Goal: Task Accomplishment & Management: Manage account settings

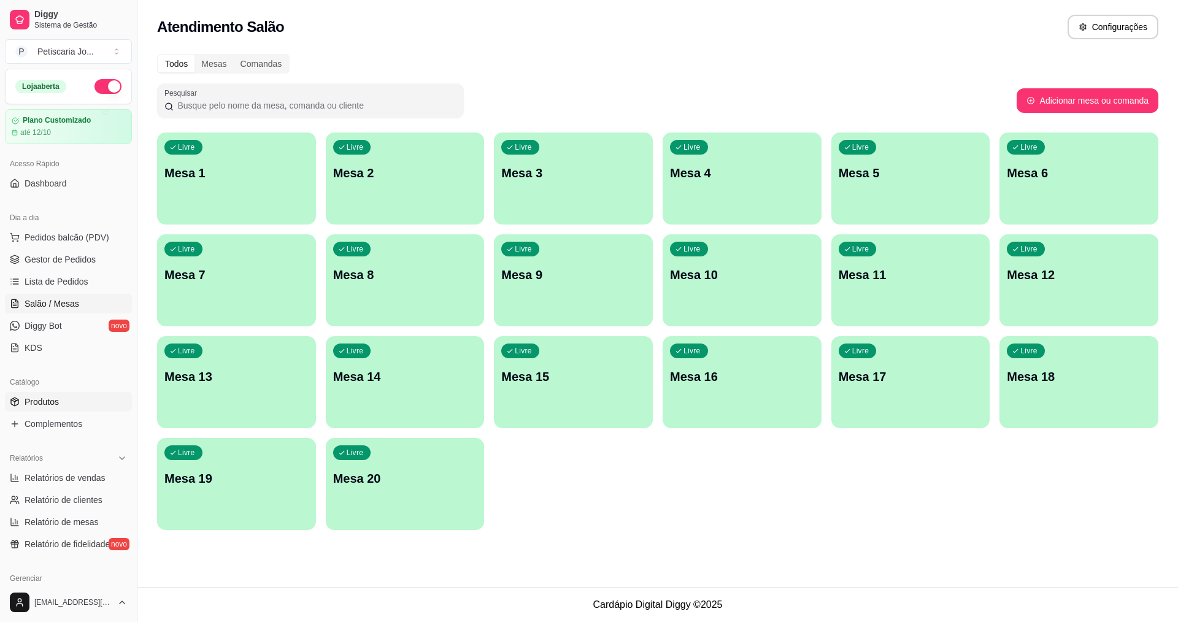
click at [32, 400] on span "Produtos" at bounding box center [42, 402] width 34 height 12
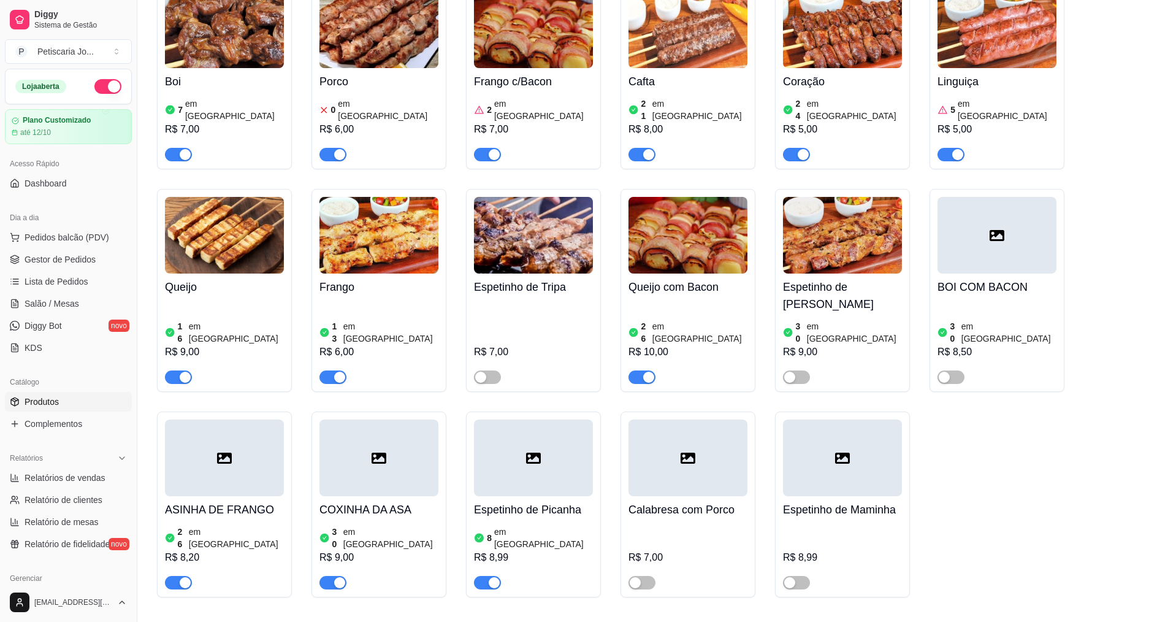
scroll to position [920, 0]
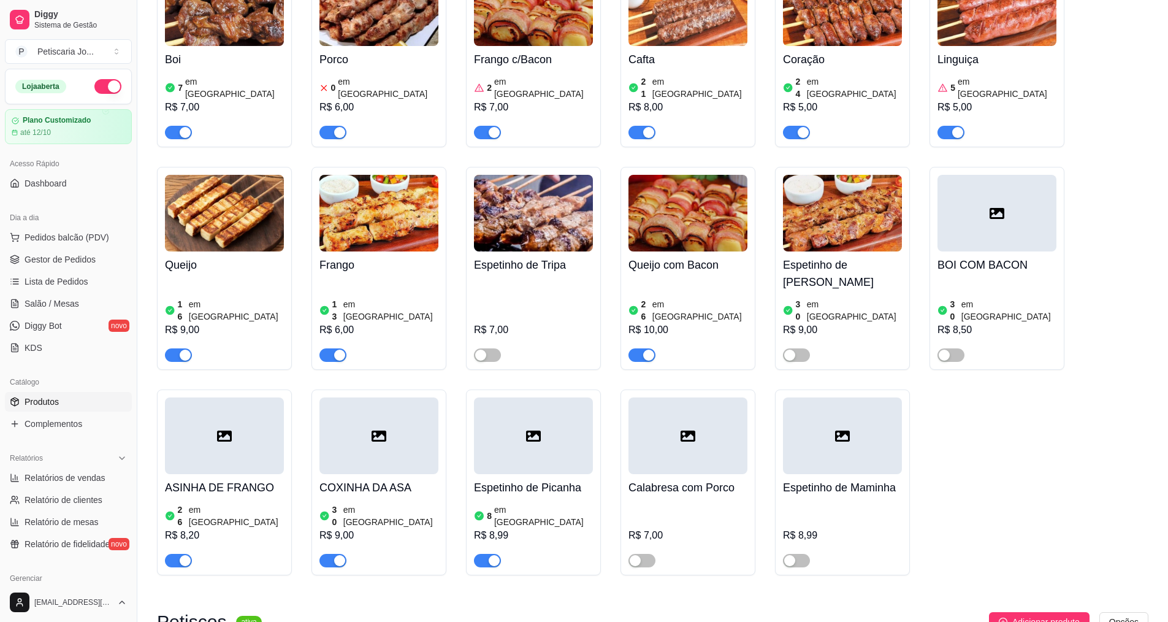
click at [374, 29] on img at bounding box center [379, 7] width 119 height 77
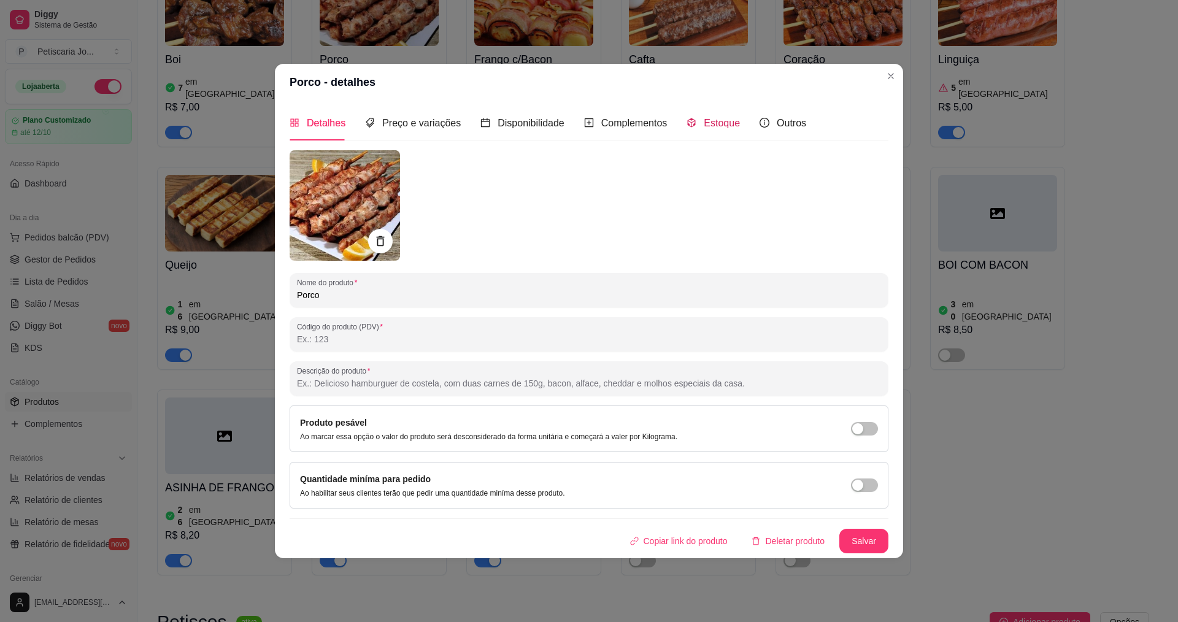
click at [692, 121] on icon "code-sandbox" at bounding box center [691, 123] width 10 height 10
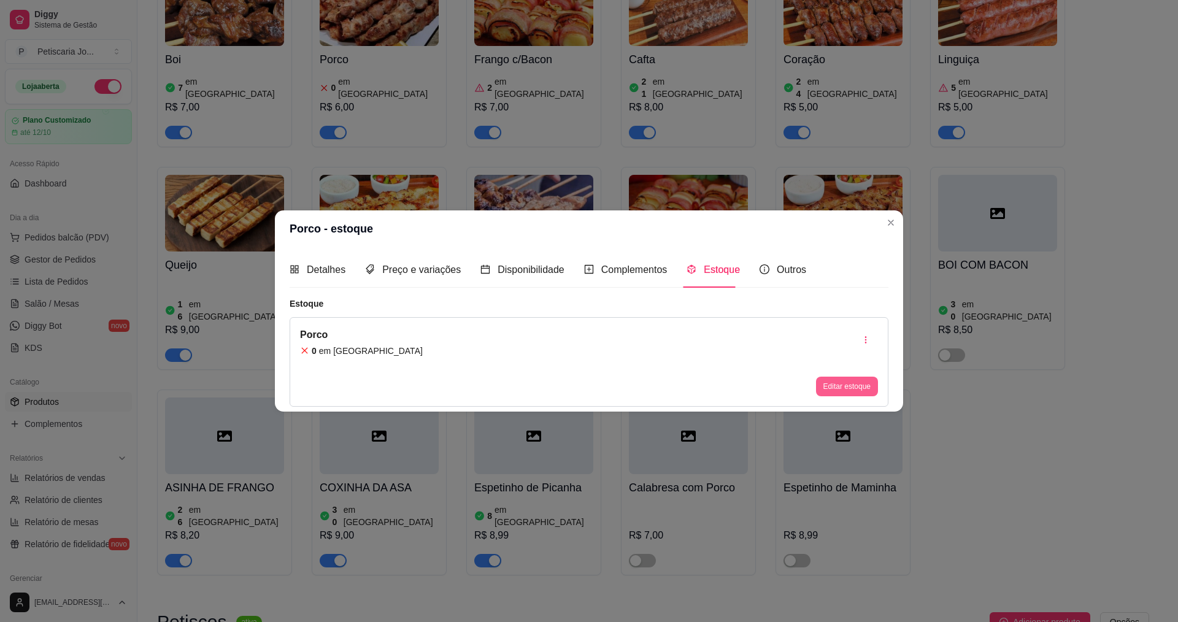
click at [832, 385] on button "Editar estoque" at bounding box center [847, 387] width 62 height 20
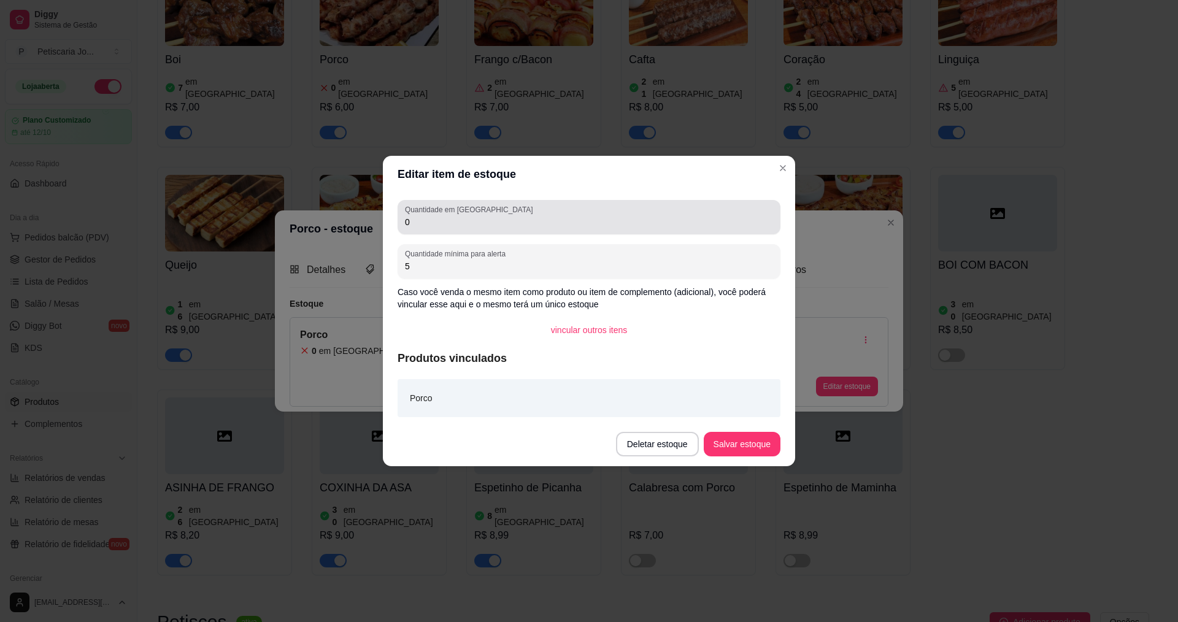
click at [462, 225] on input "0" at bounding box center [589, 222] width 368 height 12
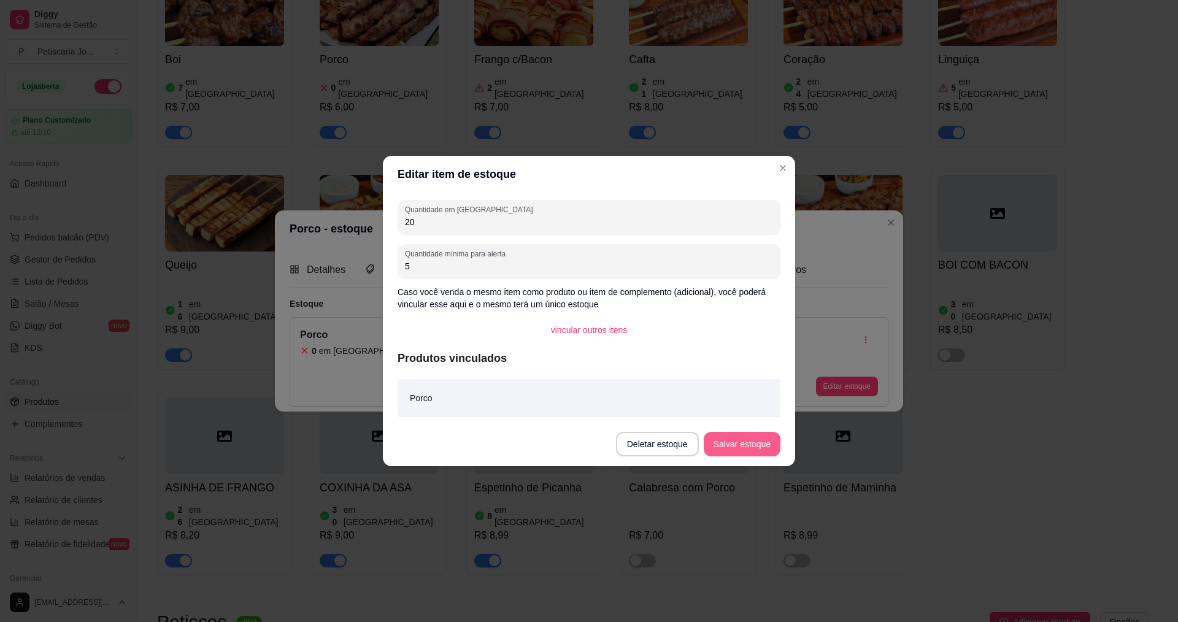
type input "20"
click at [743, 446] on button "Salvar estoque" at bounding box center [741, 444] width 77 height 25
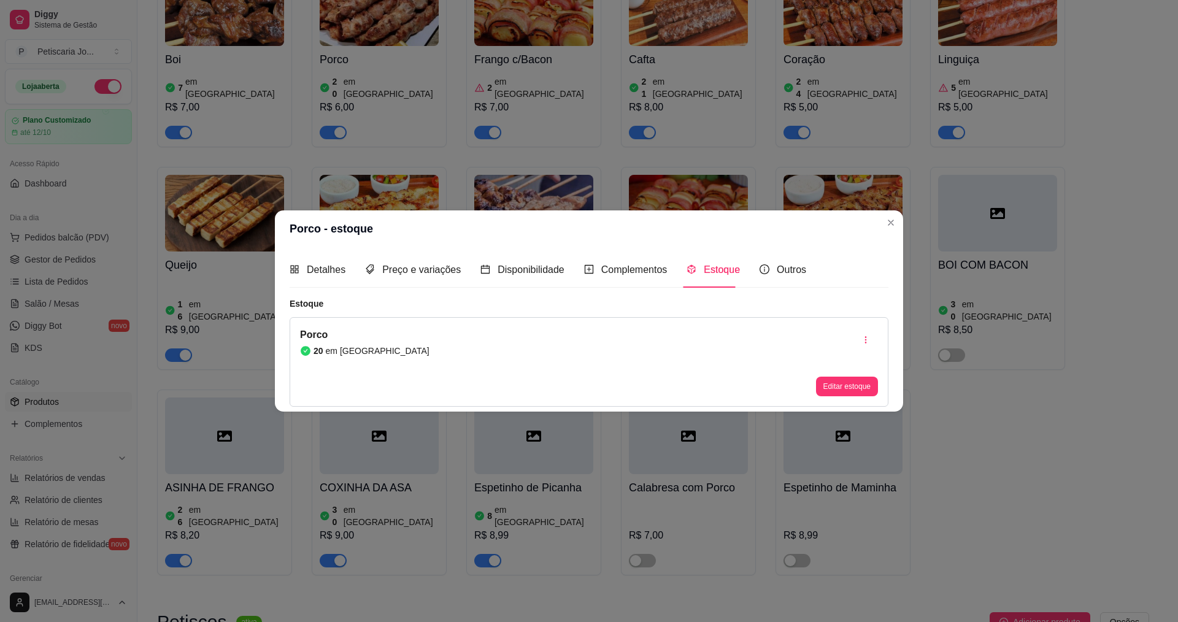
click at [900, 218] on header "Porco - estoque" at bounding box center [589, 228] width 628 height 37
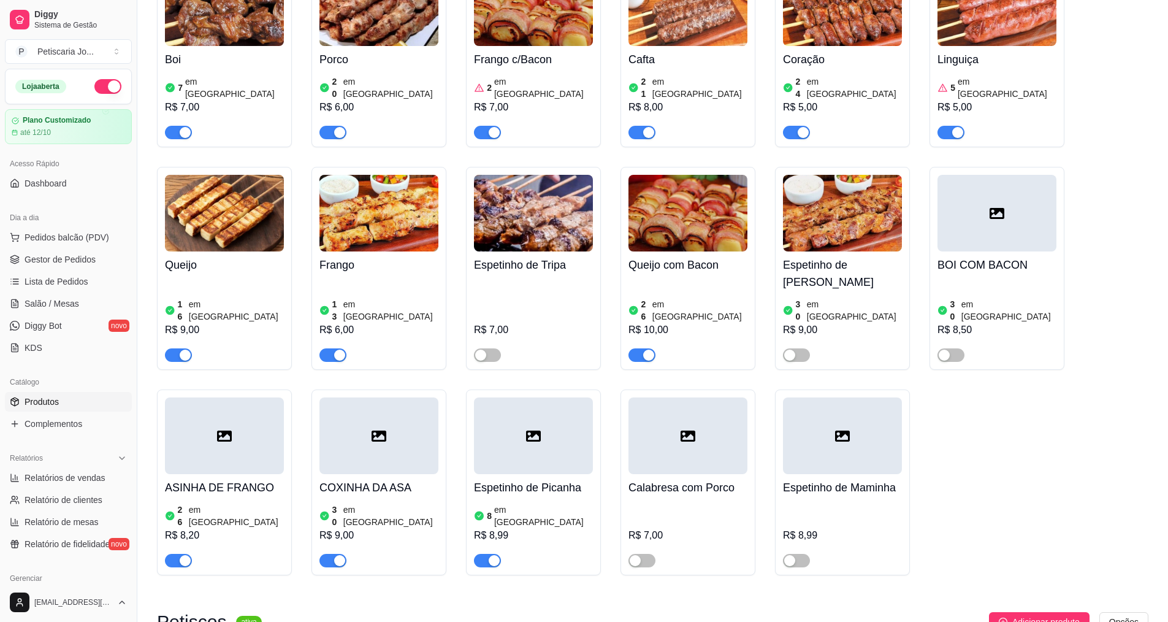
click at [242, 54] on div "Boi 7 em estoque R$ 7,00" at bounding box center [224, 92] width 119 height 93
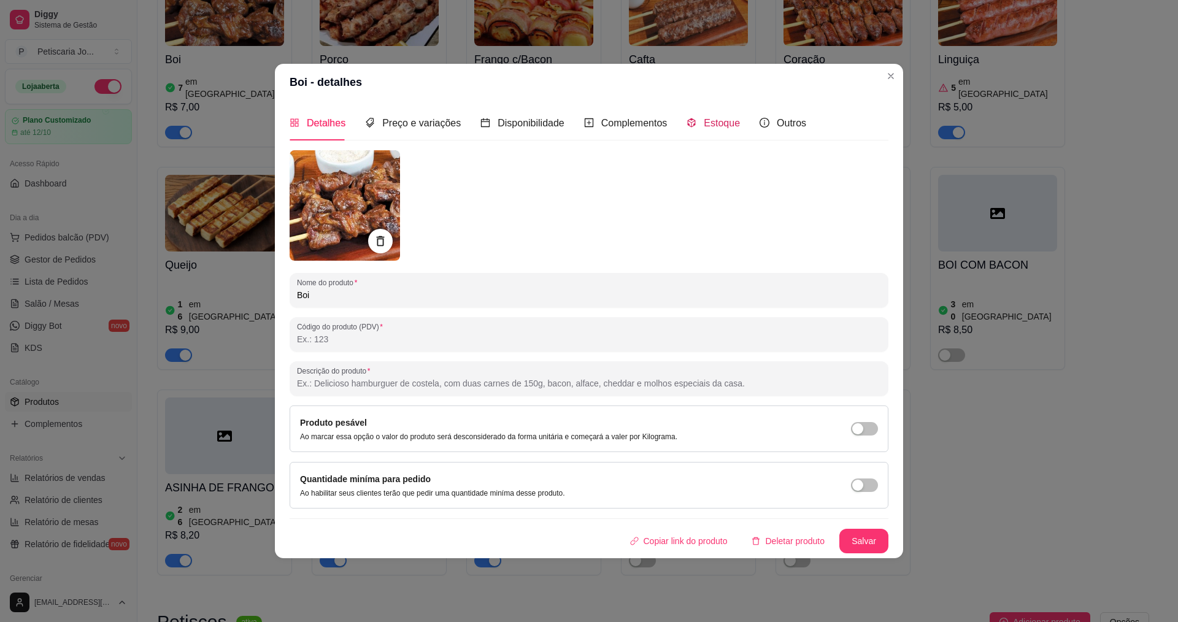
click at [718, 118] on span "Estoque" at bounding box center [721, 123] width 36 height 10
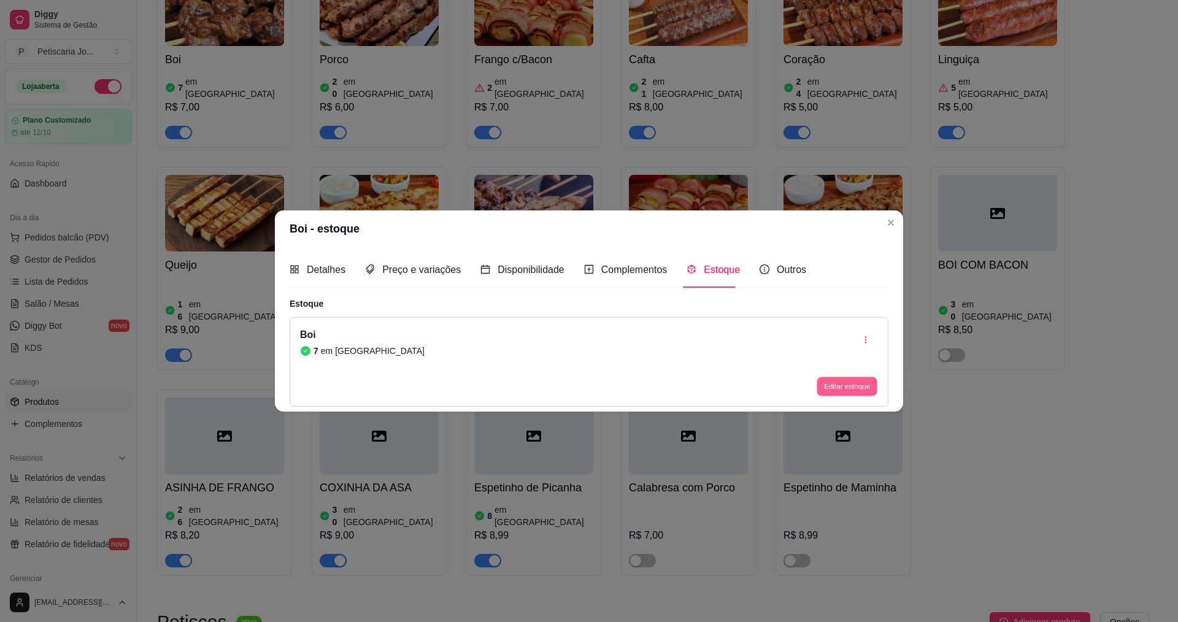
click at [866, 383] on button "Editar estoque" at bounding box center [846, 386] width 60 height 19
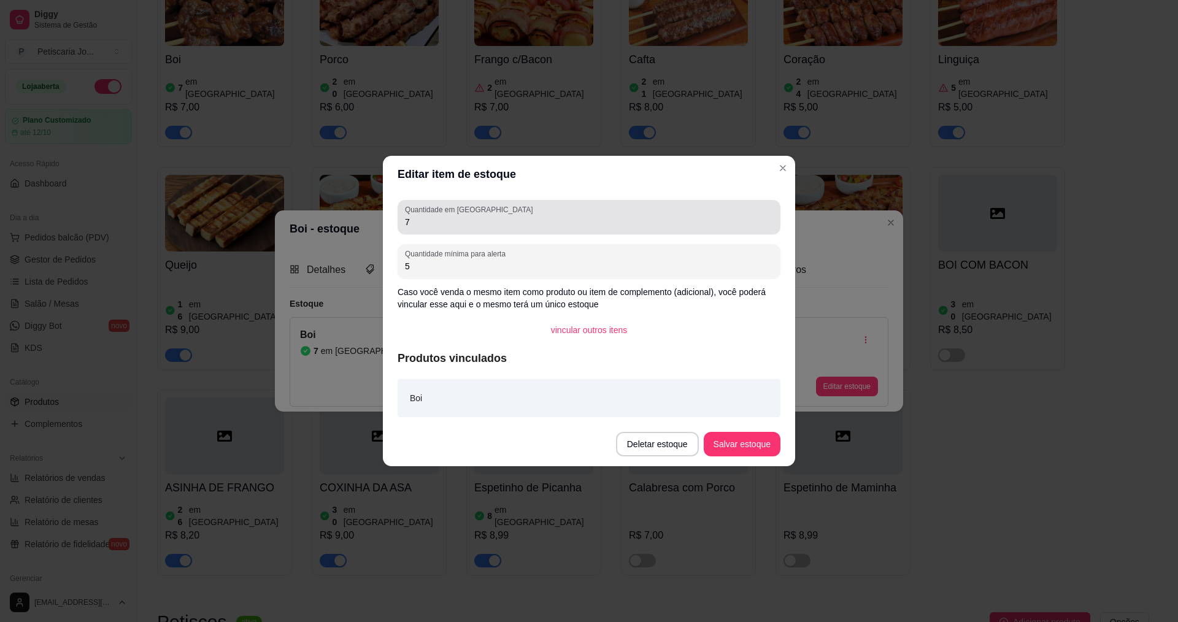
click at [470, 231] on div "Quantidade em estoque 7" at bounding box center [588, 217] width 383 height 34
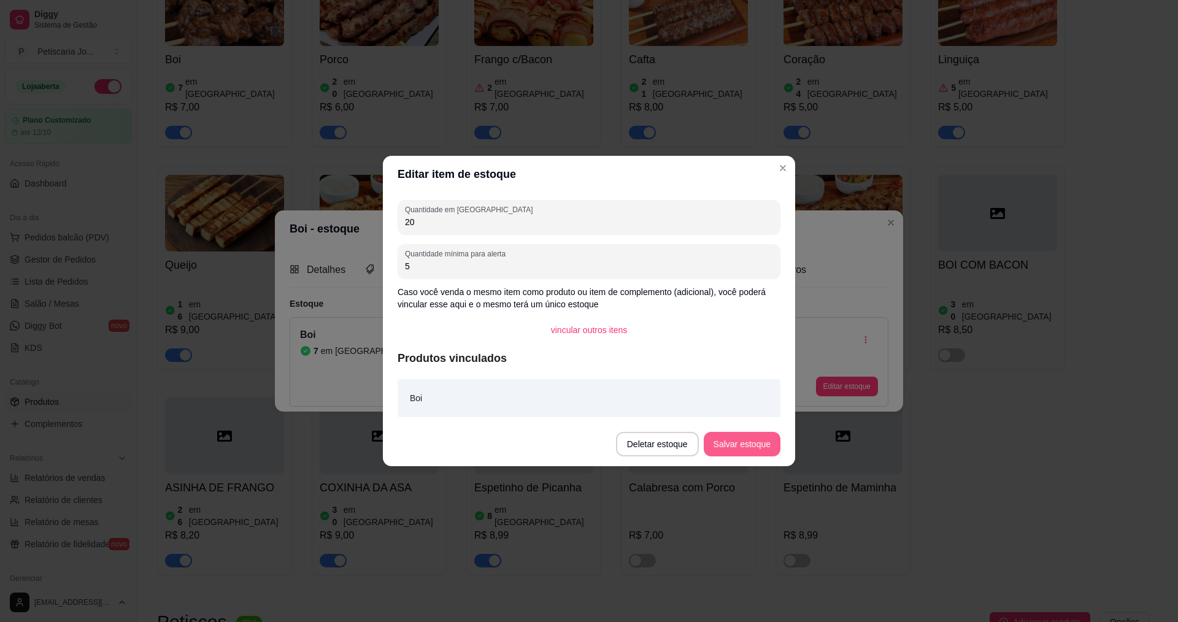
type input "20"
click at [743, 441] on button "Salvar estoque" at bounding box center [741, 444] width 75 height 24
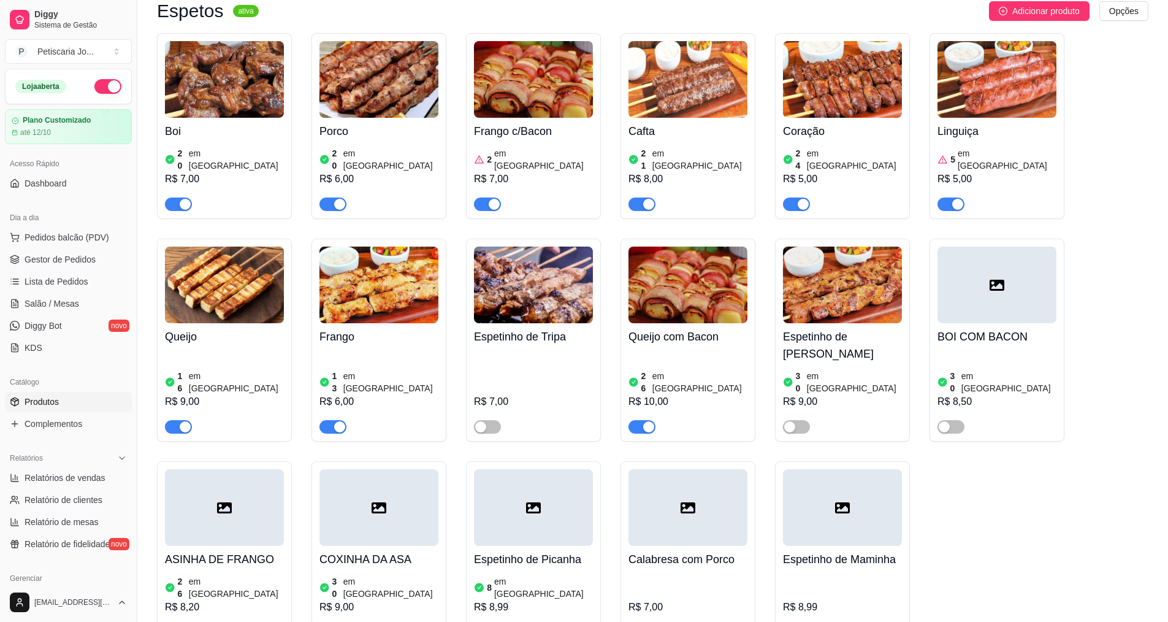
scroll to position [675, 0]
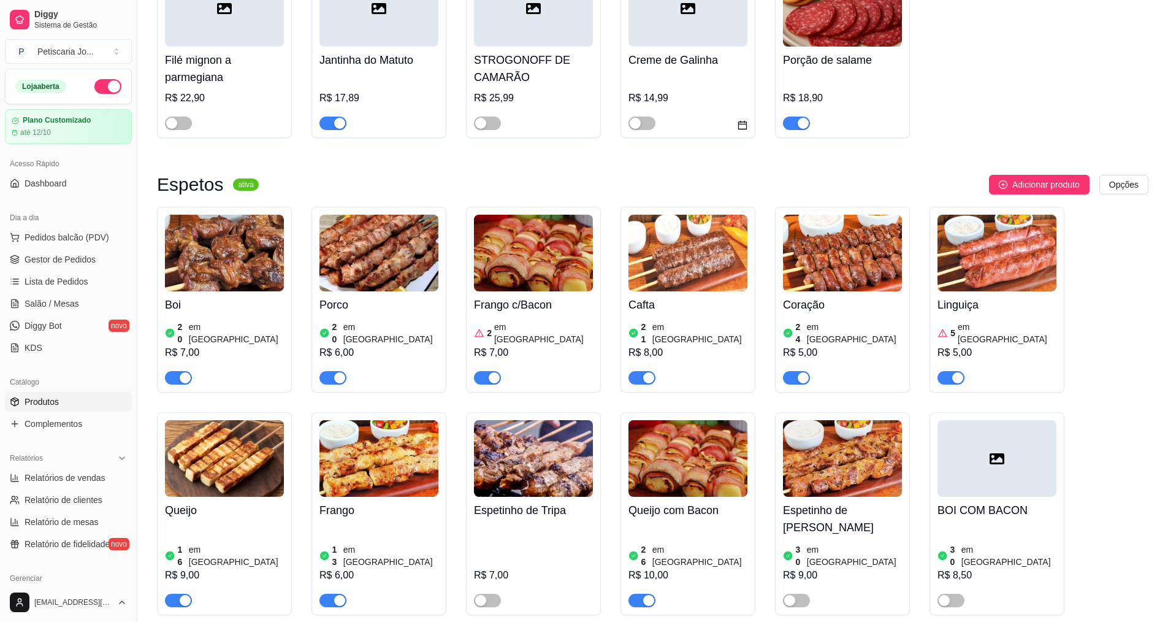
click at [525, 264] on img at bounding box center [533, 253] width 119 height 77
click at [990, 272] on img at bounding box center [997, 253] width 119 height 77
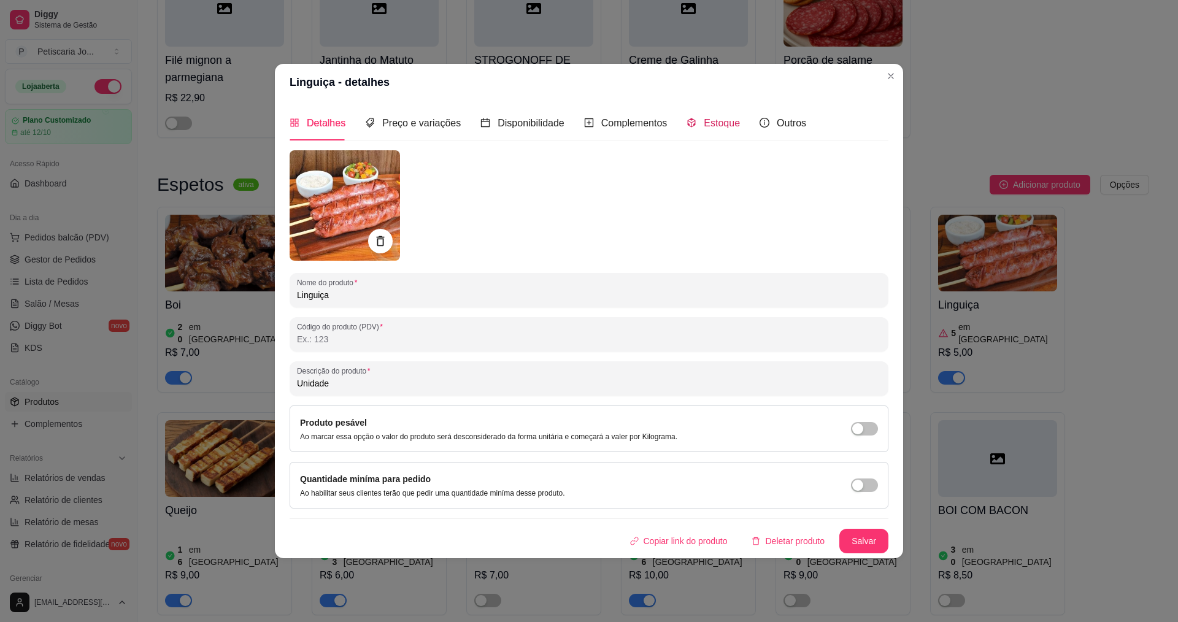
click at [707, 126] on span "Estoque" at bounding box center [721, 123] width 36 height 10
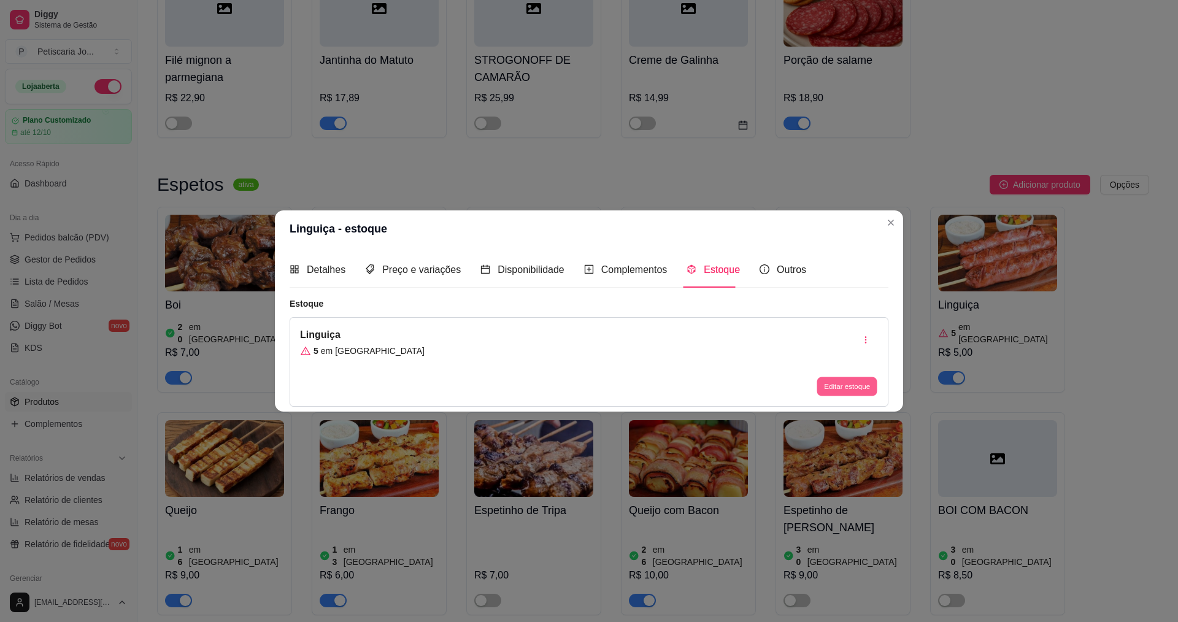
click at [849, 388] on button "Editar estoque" at bounding box center [846, 386] width 60 height 19
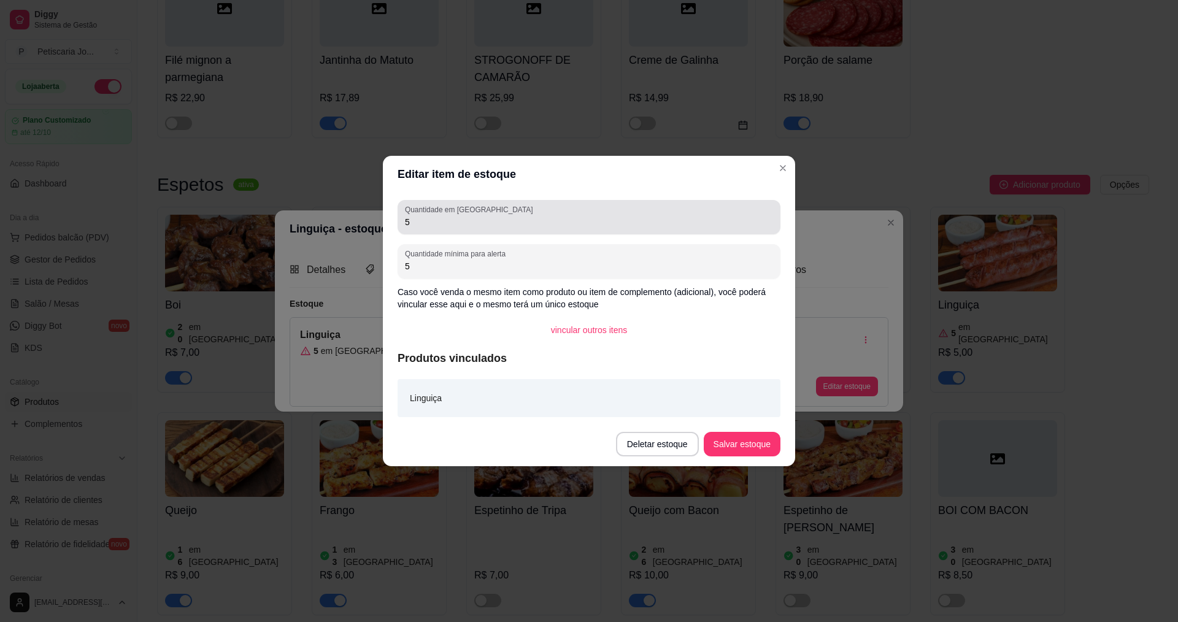
click at [432, 224] on input "5" at bounding box center [589, 222] width 368 height 12
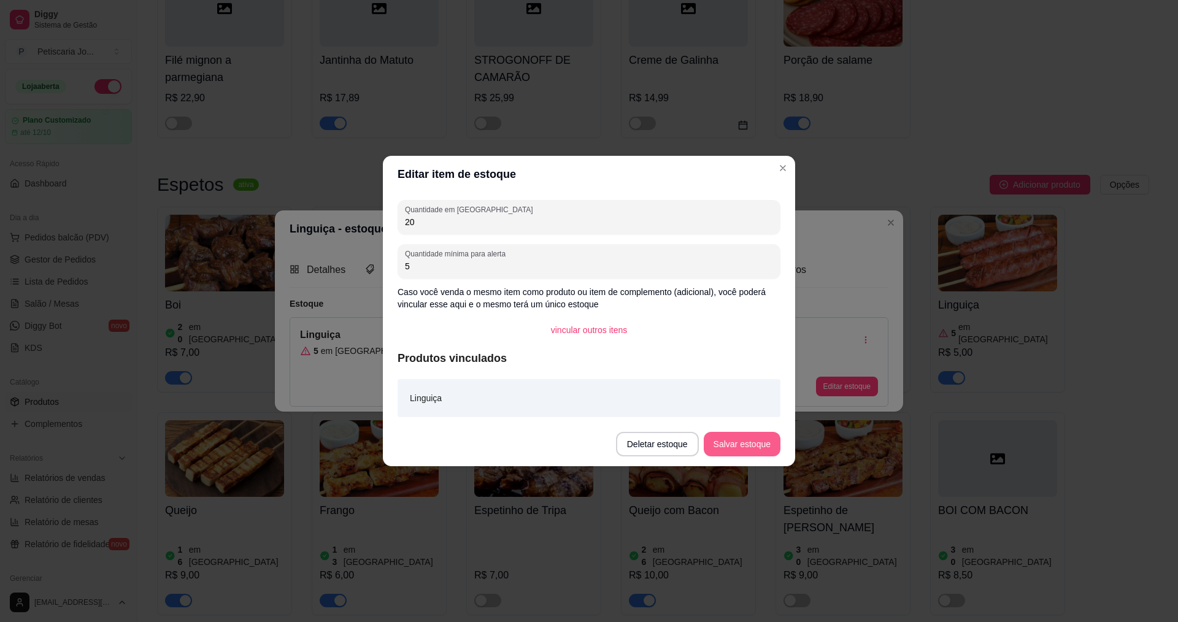
type input "20"
click at [730, 445] on button "Salvar estoque" at bounding box center [741, 444] width 77 height 25
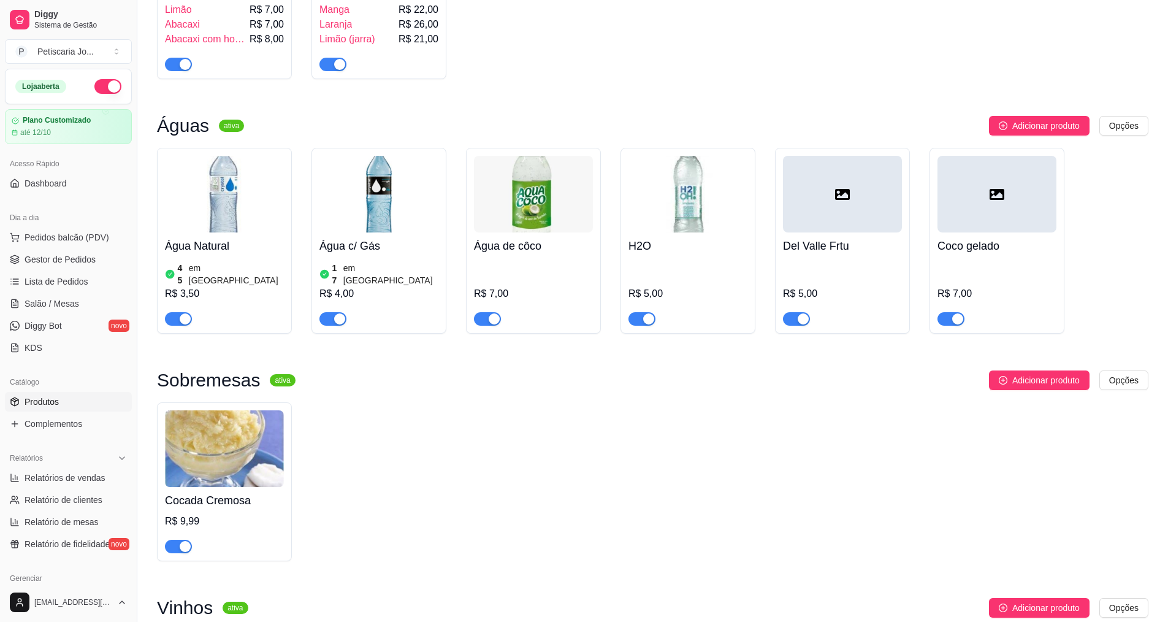
scroll to position [4293, 0]
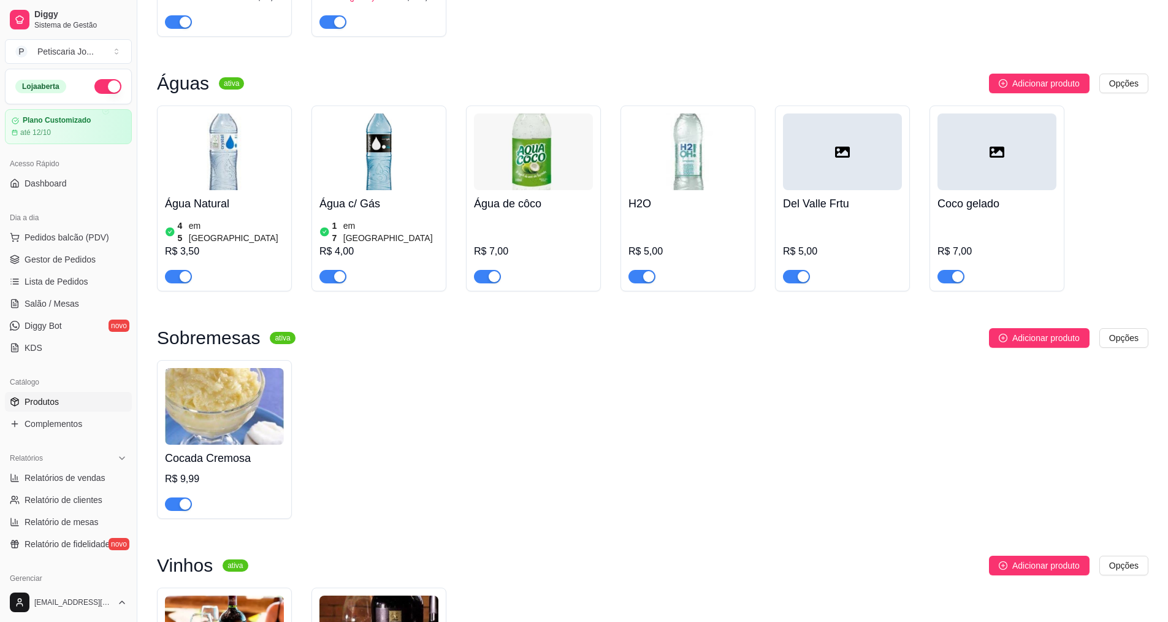
click at [187, 499] on div "button" at bounding box center [185, 504] width 11 height 11
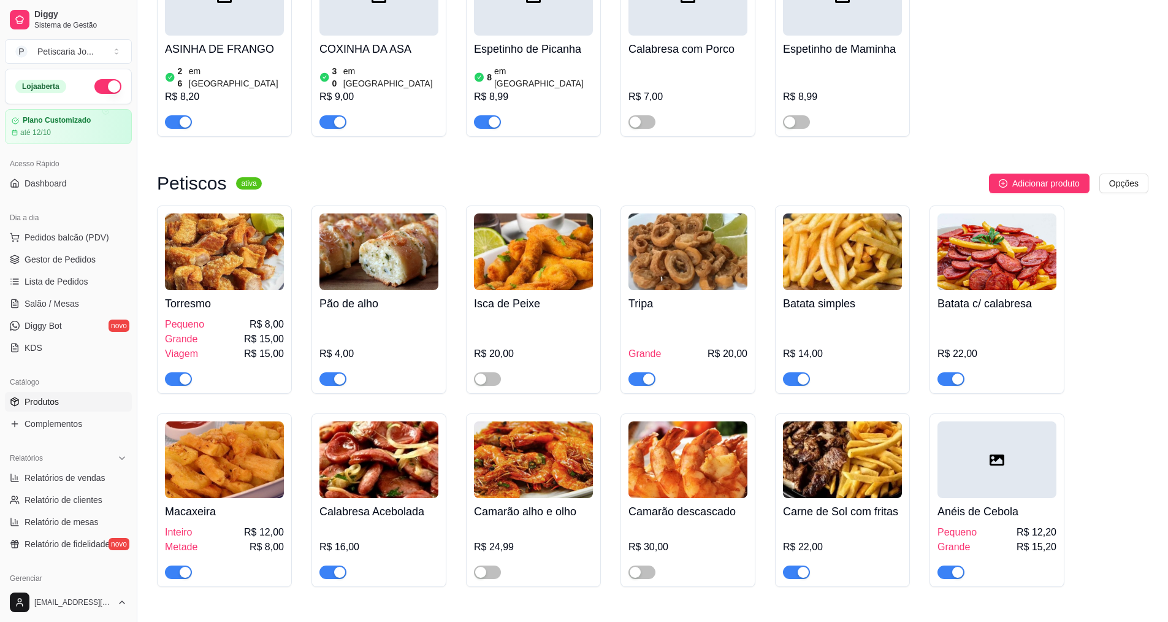
scroll to position [1533, 0]
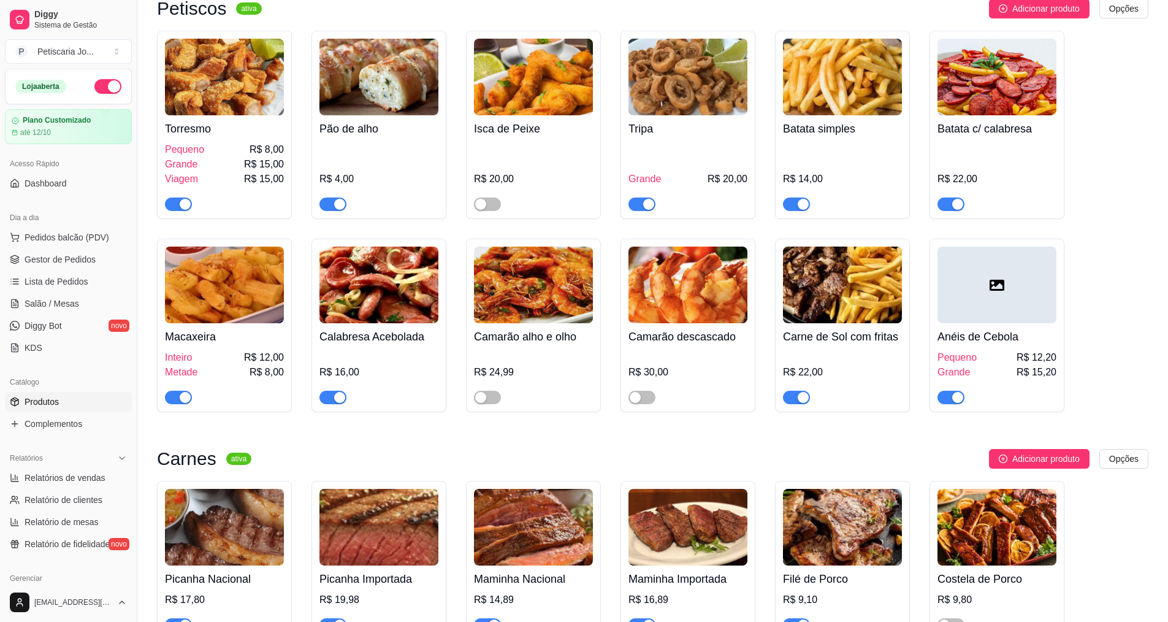
click at [188, 392] on div "button" at bounding box center [185, 397] width 11 height 11
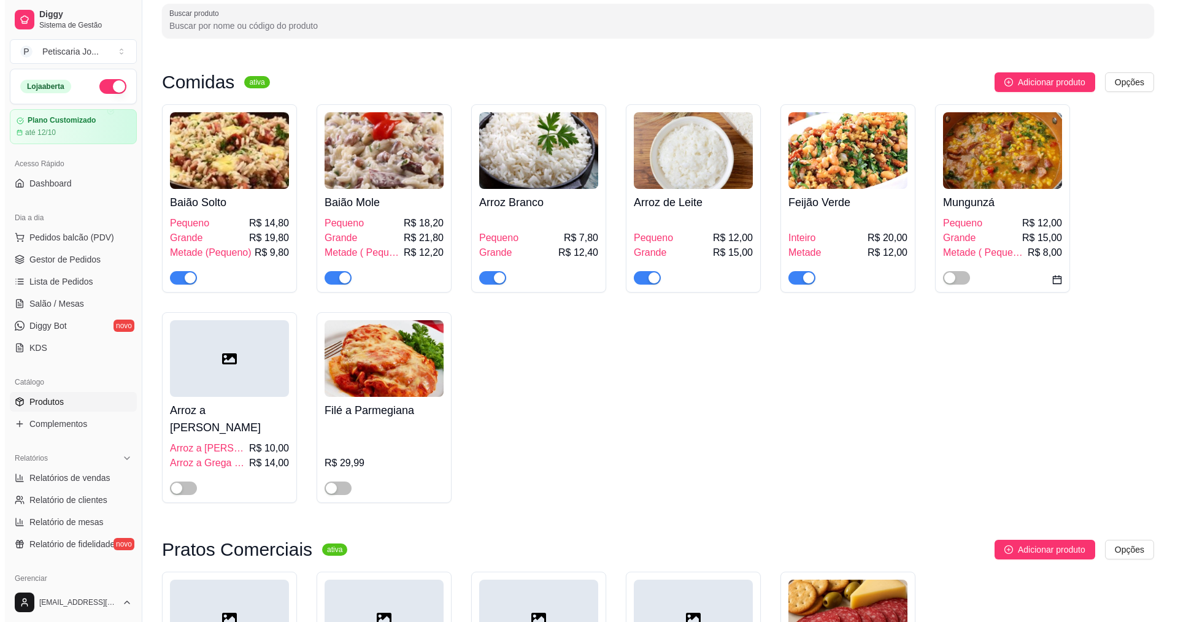
scroll to position [0, 0]
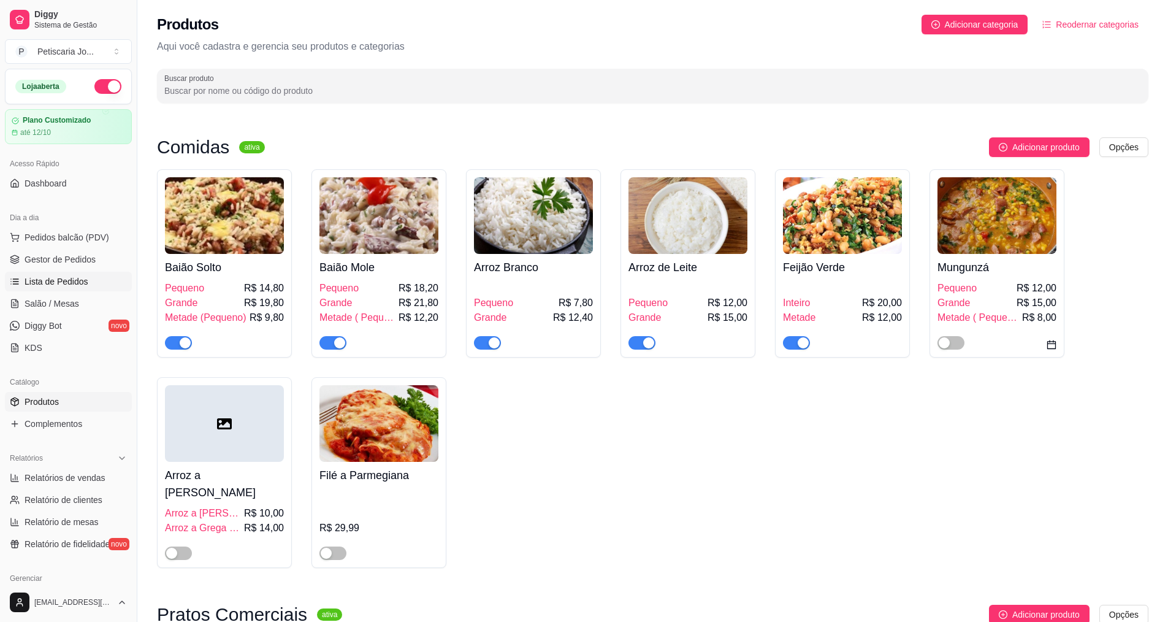
click at [63, 280] on span "Lista de Pedidos" at bounding box center [57, 281] width 64 height 12
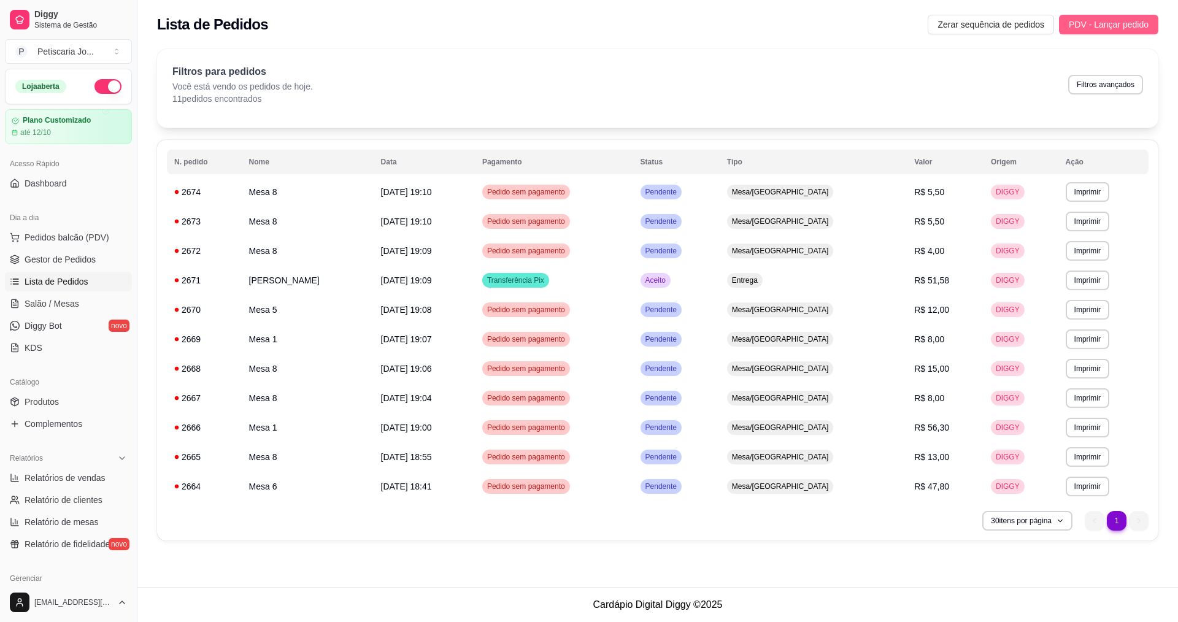
click at [1120, 21] on span "PDV - Lançar pedido" at bounding box center [1108, 24] width 80 height 13
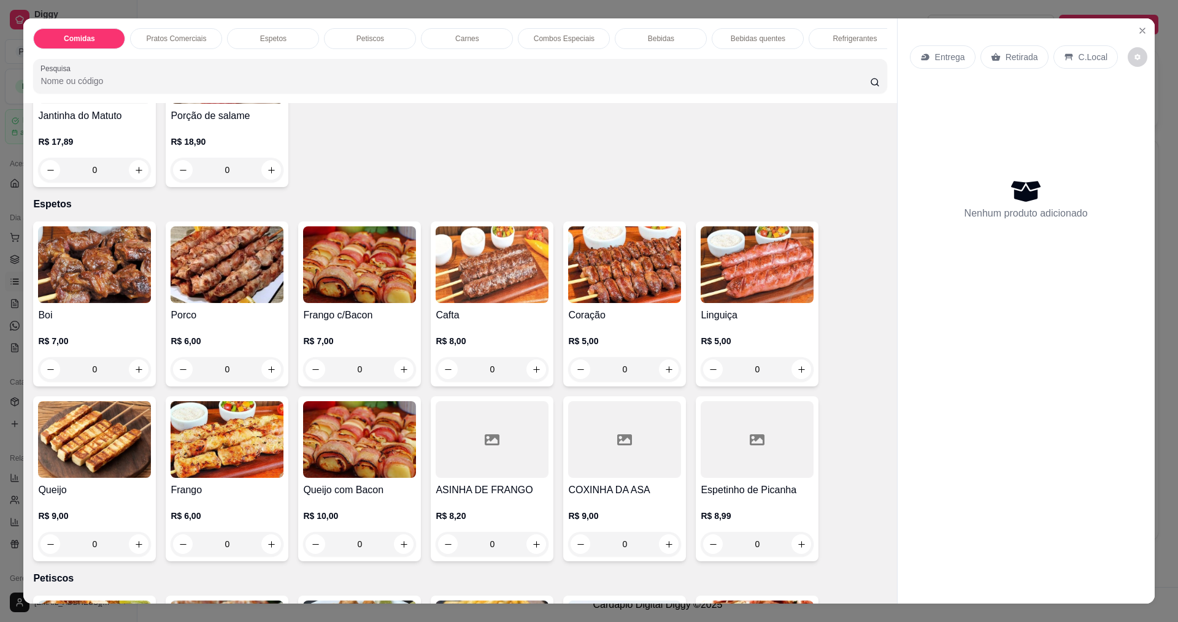
scroll to position [307, 0]
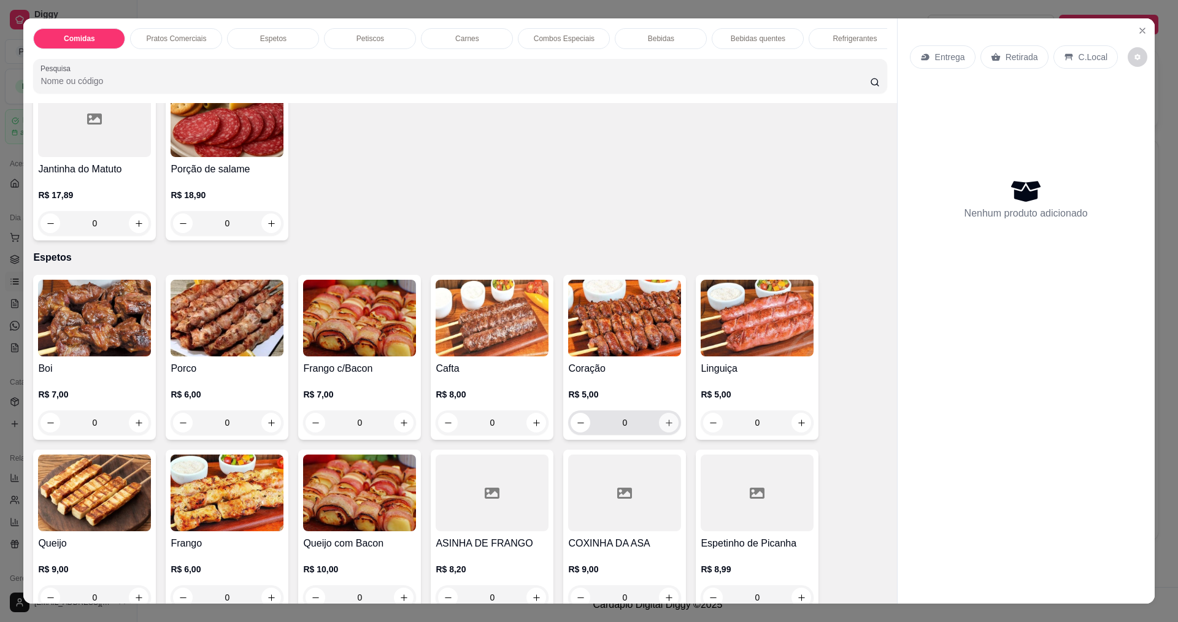
click at [670, 431] on button "increase-product-quantity" at bounding box center [669, 423] width 20 height 20
type input "2"
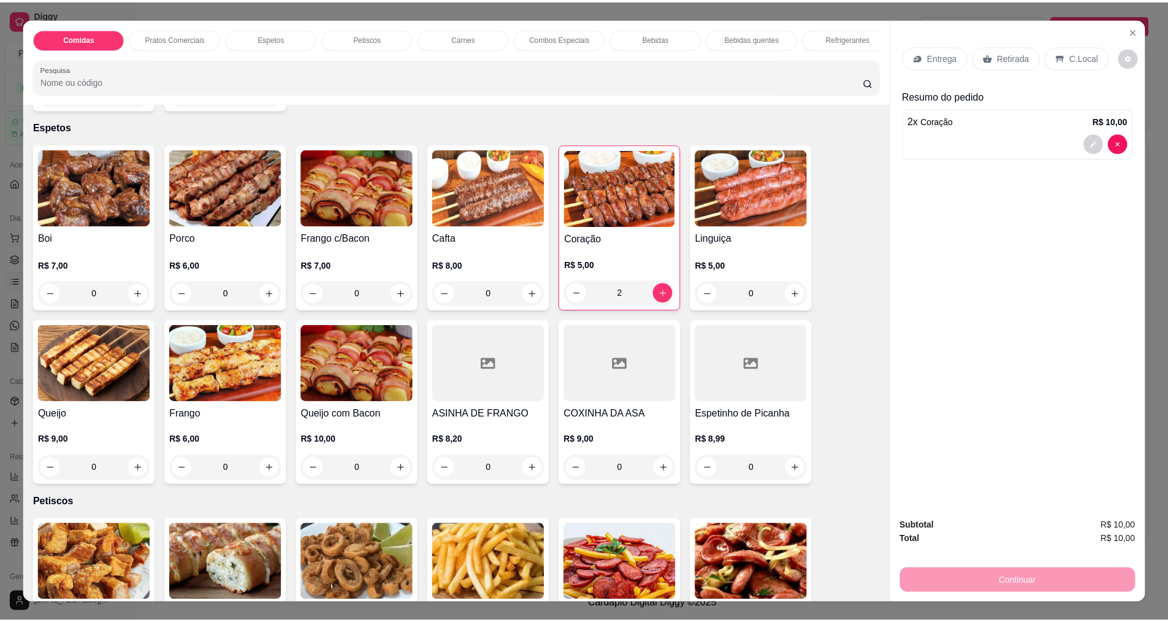
scroll to position [552, 0]
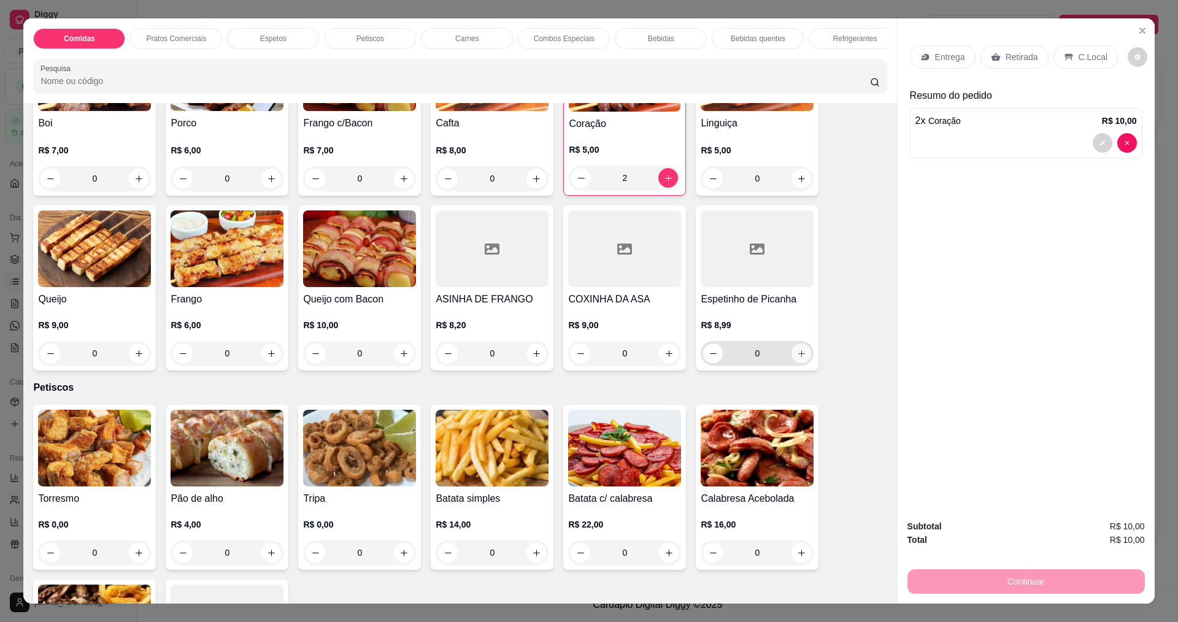
click at [798, 357] on icon "increase-product-quantity" at bounding box center [801, 353] width 7 height 7
type input "1"
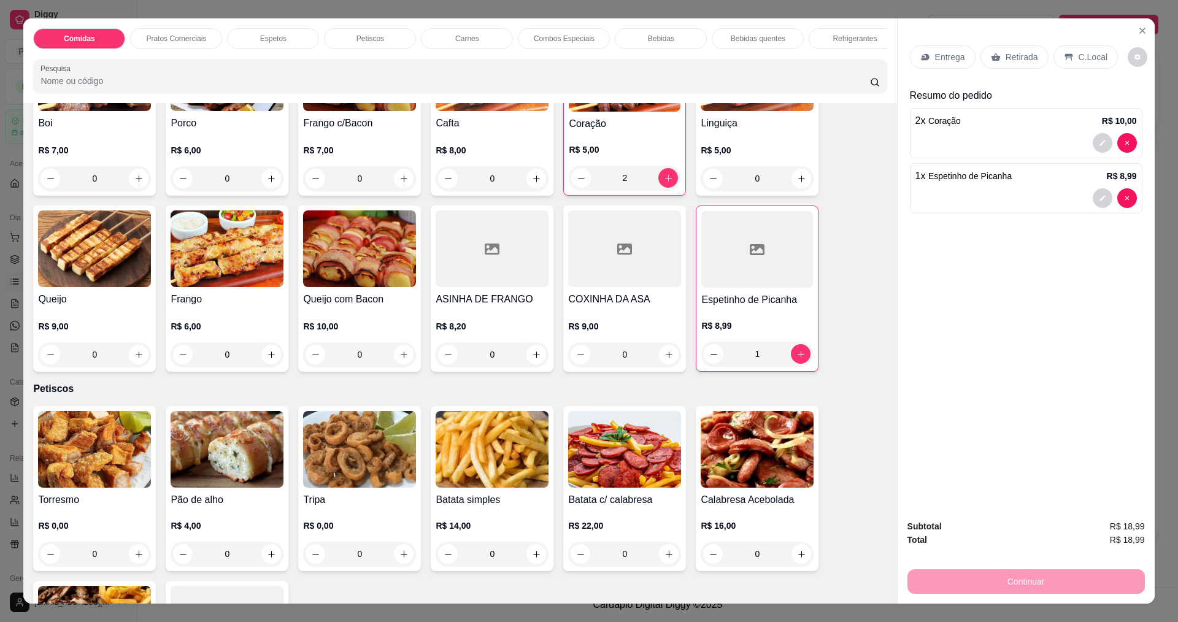
click at [954, 56] on p "Entrega" at bounding box center [950, 57] width 30 height 12
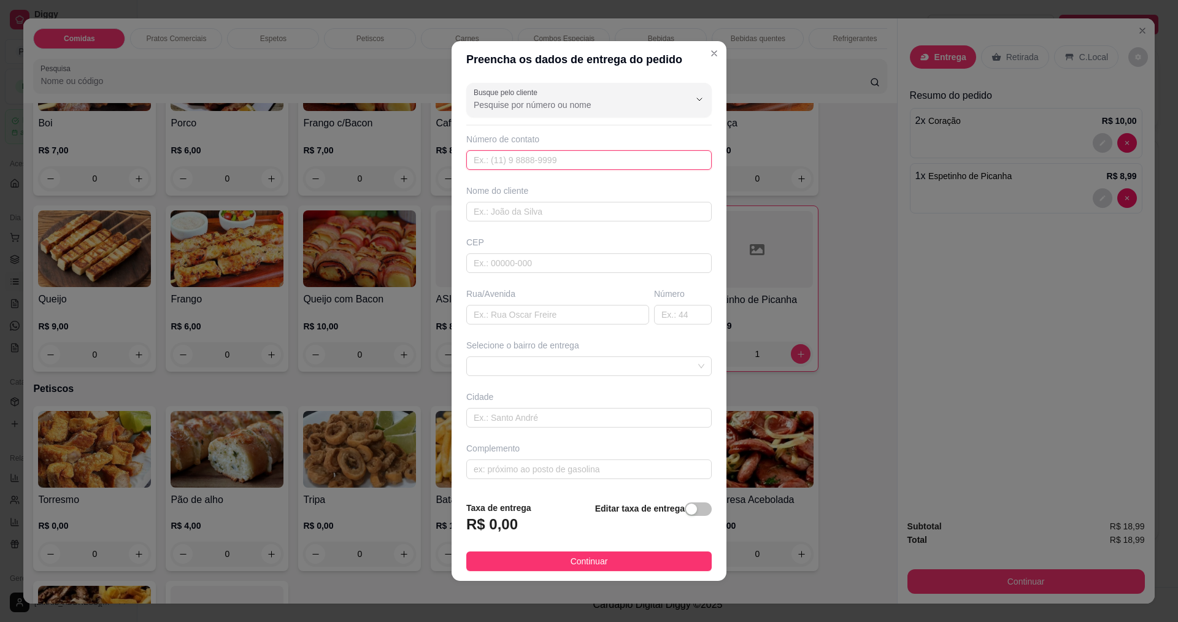
click at [556, 153] on input "text" at bounding box center [588, 160] width 245 height 20
type input "8888"
click at [504, 209] on input "text" at bounding box center [588, 212] width 245 height 20
drag, startPoint x: 554, startPoint y: 164, endPoint x: 423, endPoint y: 131, distance: 134.9
click at [423, 131] on div "Preencha os dados de entrega do pedido Busque pelo cliente Número de contato 88…" at bounding box center [589, 311] width 1178 height 622
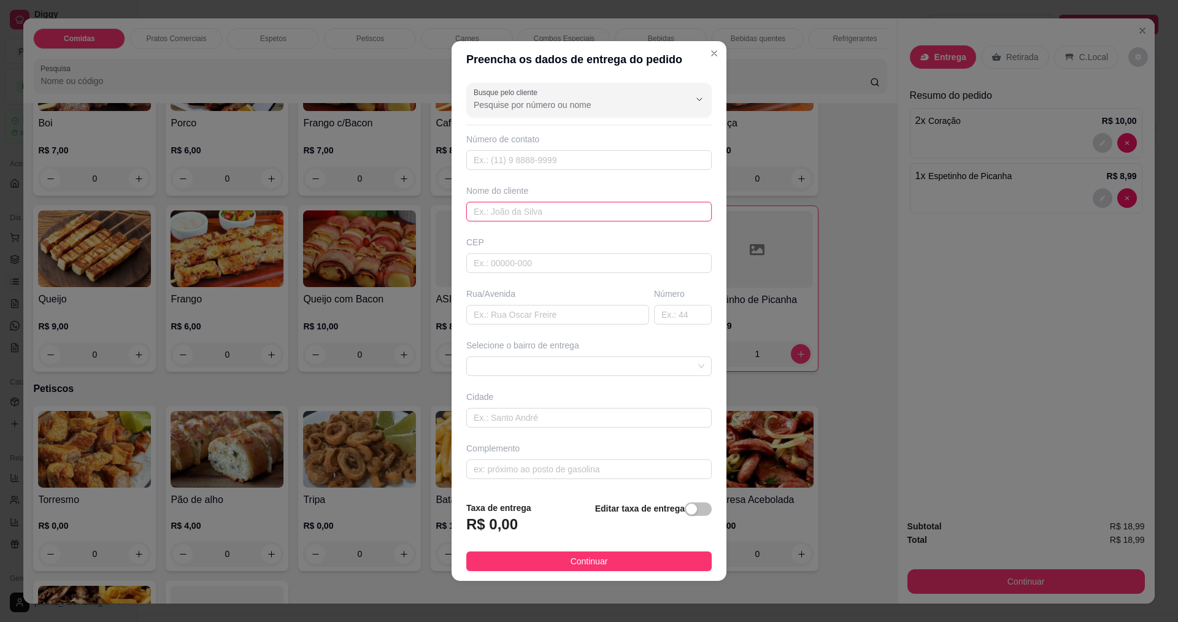
drag, startPoint x: 523, startPoint y: 217, endPoint x: 521, endPoint y: 210, distance: 6.9
click at [523, 216] on input "text" at bounding box center [588, 212] width 245 height 20
type input "ROBERTINHA"
click at [621, 556] on button "Continuar" at bounding box center [588, 561] width 245 height 20
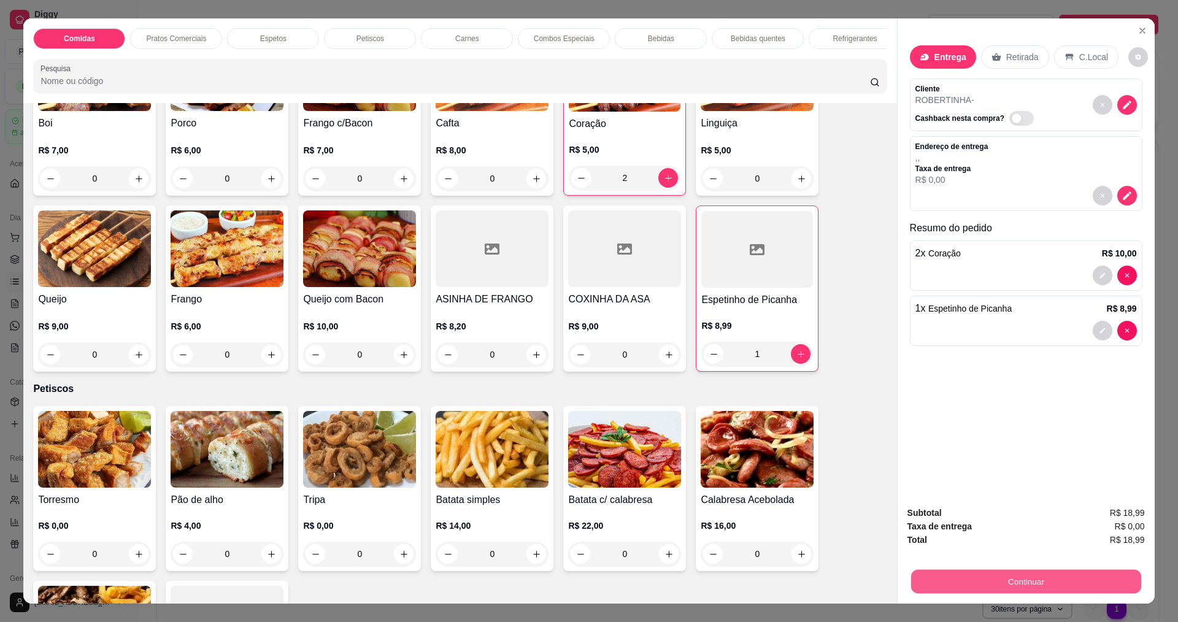
click at [967, 578] on button "Continuar" at bounding box center [1025, 581] width 230 height 24
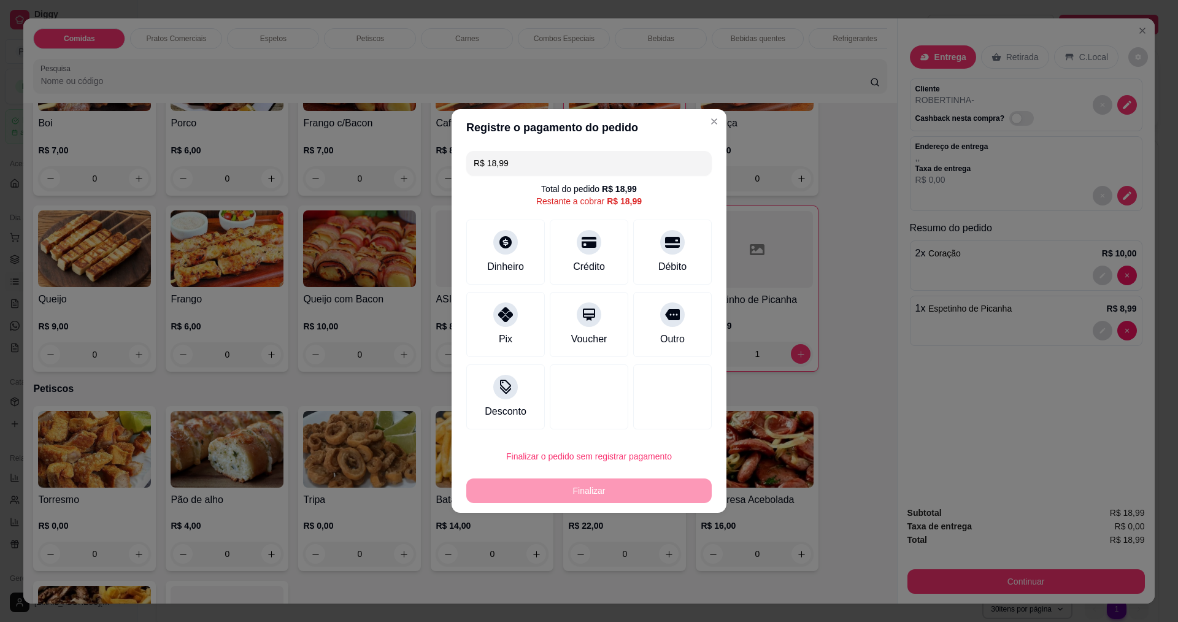
click at [502, 291] on div "R$ 18,99 Total do pedido R$ 18,99 Restante a cobrar R$ 18,99 Dinheiro Crédito D…" at bounding box center [588, 290] width 275 height 288
click at [502, 307] on icon at bounding box center [505, 311] width 16 height 16
type input "R$ 0,00"
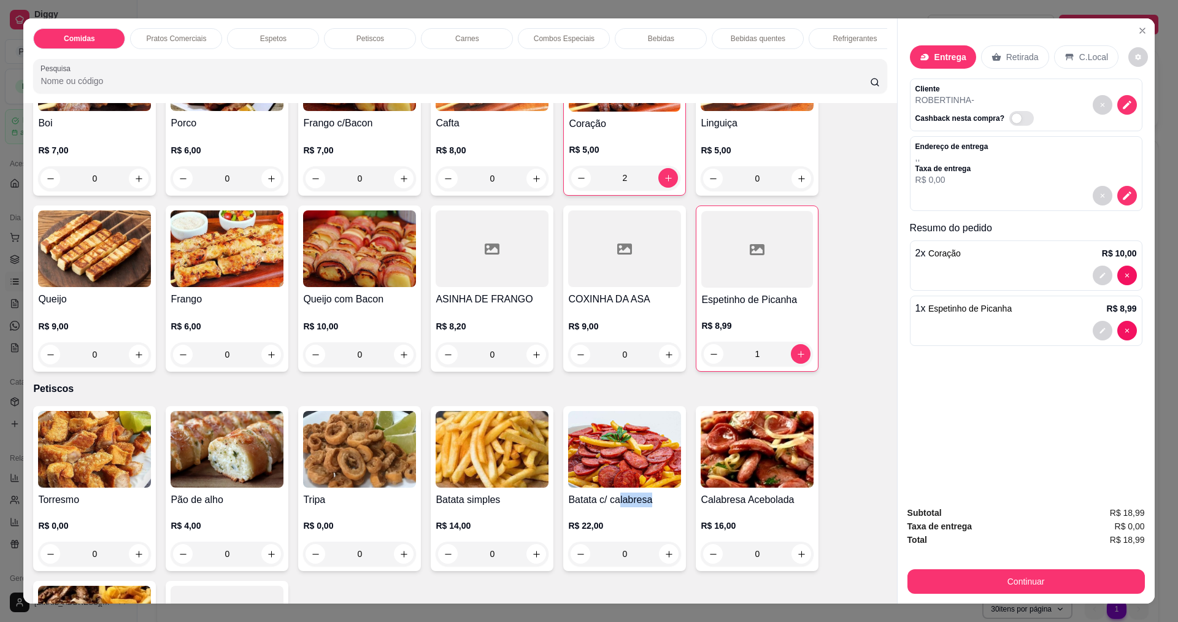
drag, startPoint x: 612, startPoint y: 511, endPoint x: 886, endPoint y: 580, distance: 282.8
click at [760, 533] on div "Torresmo R$ 0,00 0 Pão de alho R$ 4,00 0 Tripa R$ 0,00 0 Batata simples R$ 14,0…" at bounding box center [459, 576] width 853 height 340
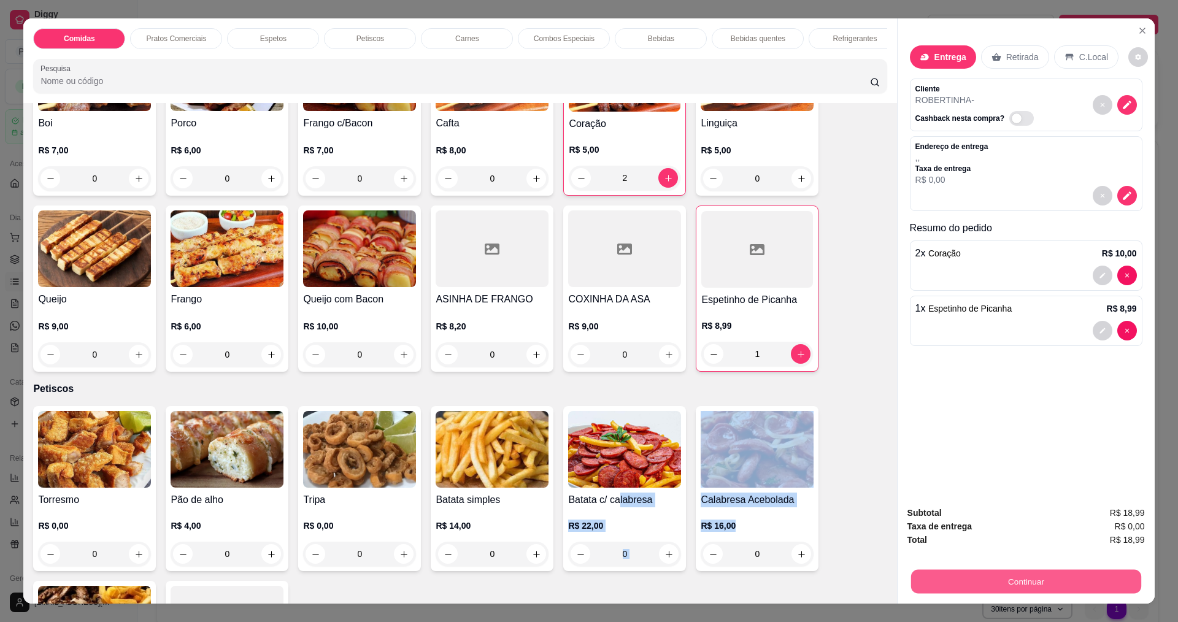
click at [1070, 578] on button "Continuar" at bounding box center [1025, 581] width 230 height 24
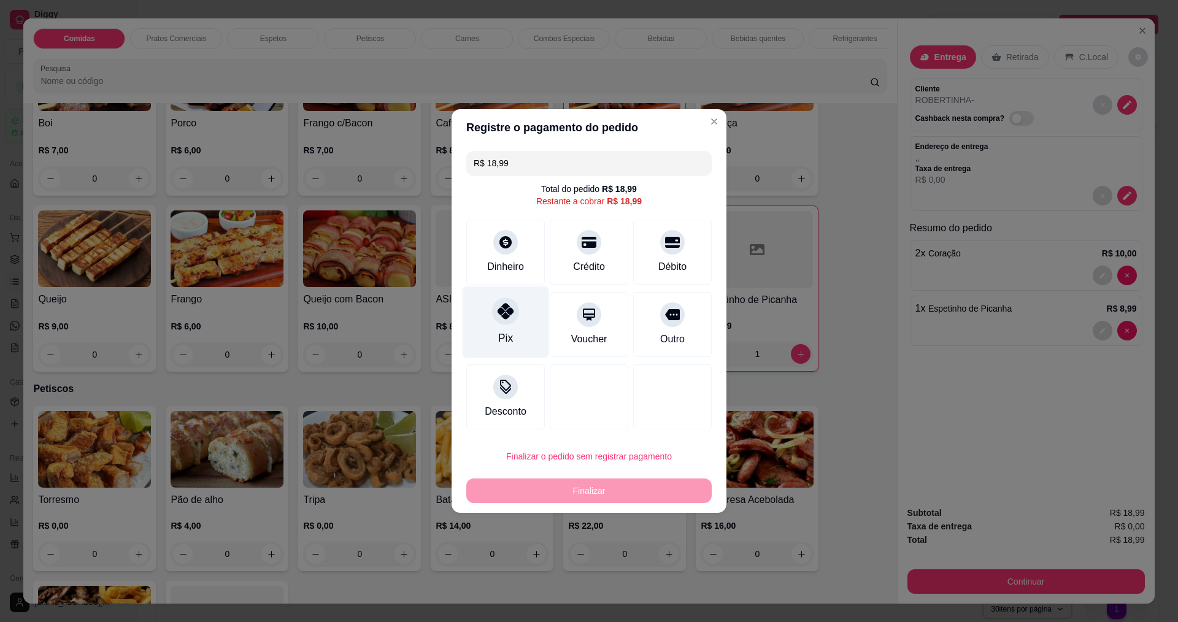
click at [520, 311] on div "Pix" at bounding box center [505, 322] width 86 height 72
type input "R$ 0,00"
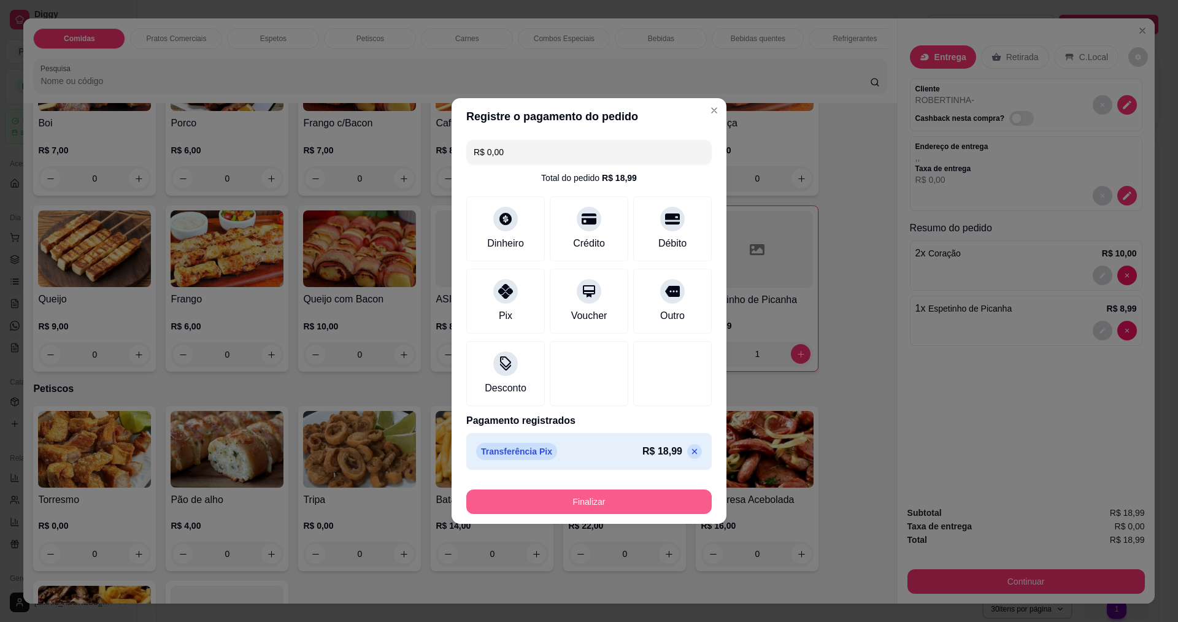
click at [525, 494] on button "Finalizar" at bounding box center [588, 501] width 245 height 25
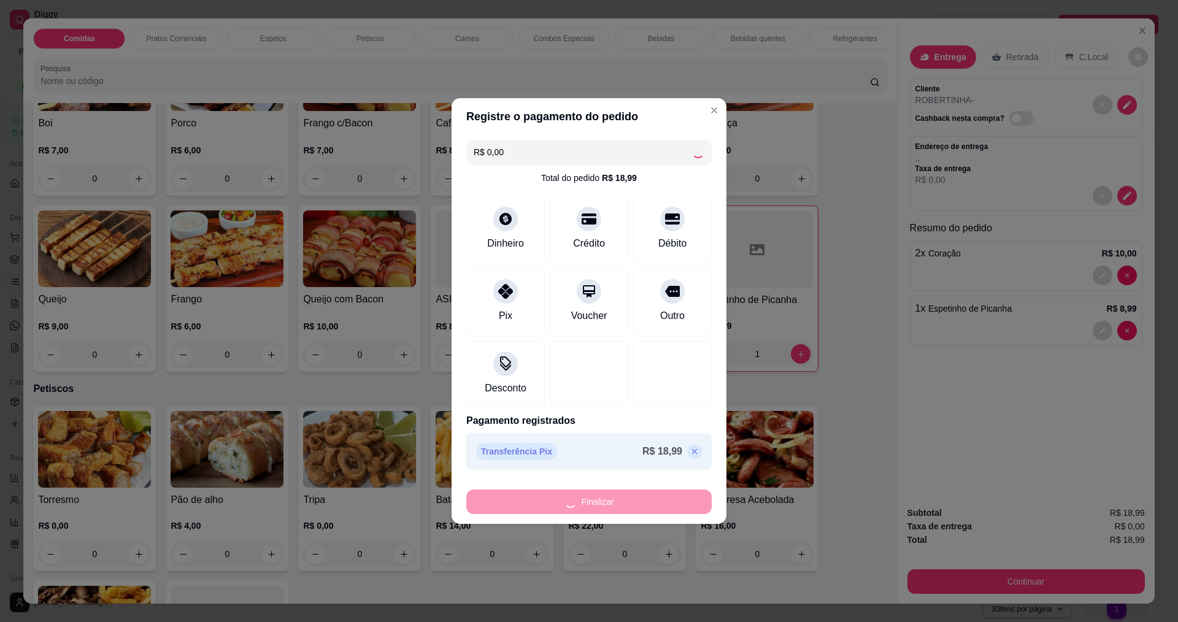
type input "0"
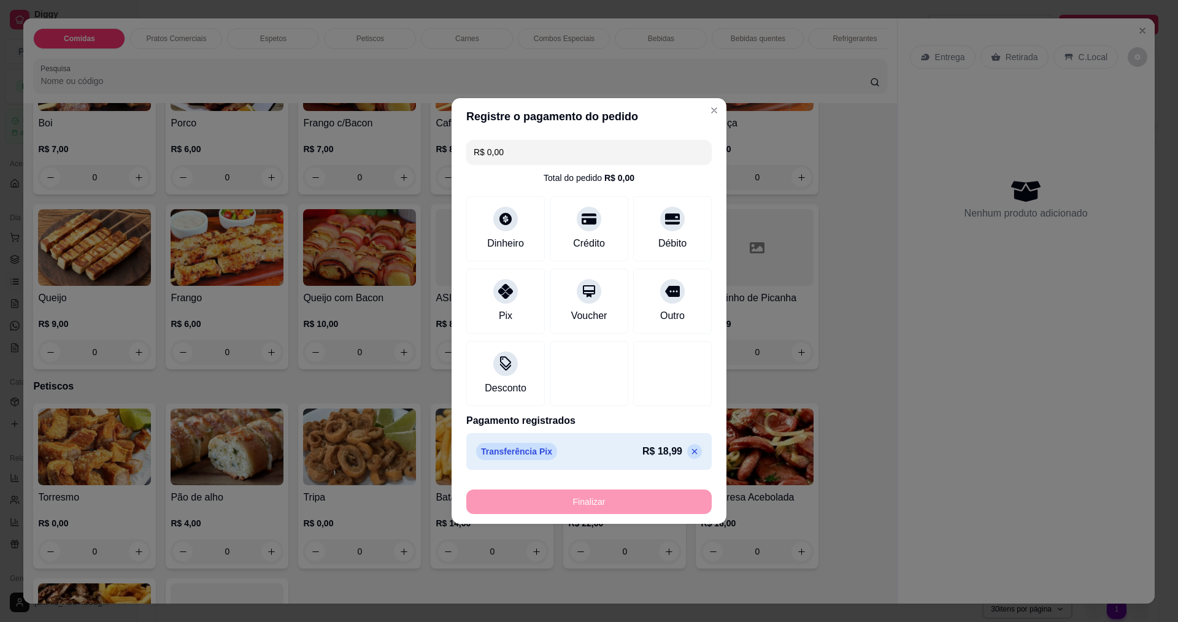
type input "-R$ 18,99"
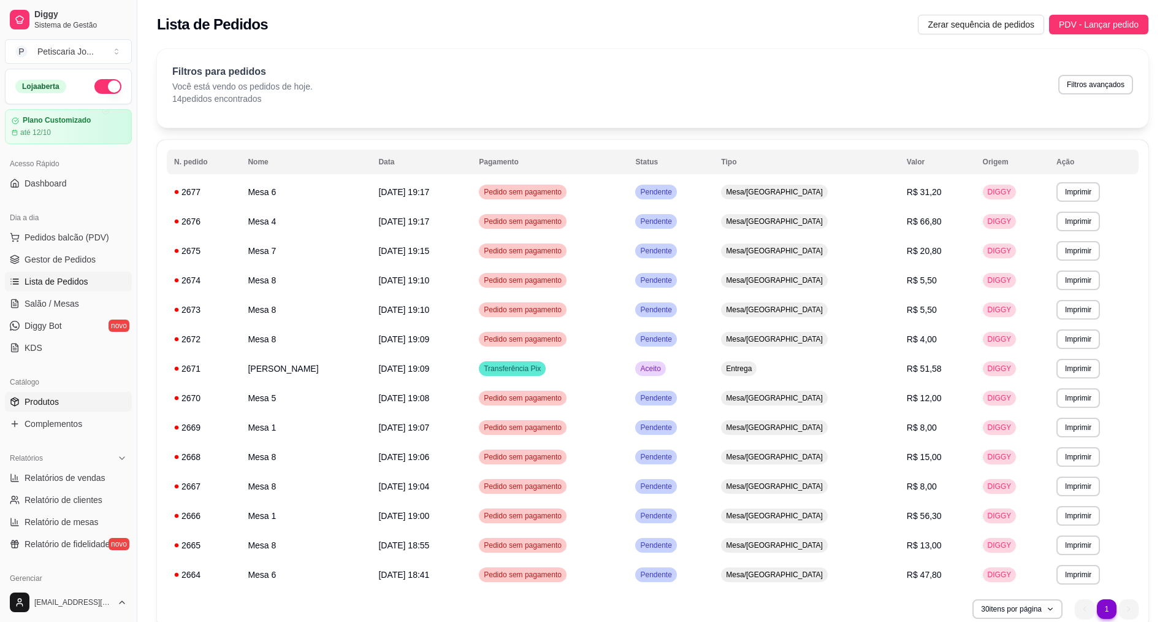
click at [56, 405] on span "Produtos" at bounding box center [42, 402] width 34 height 12
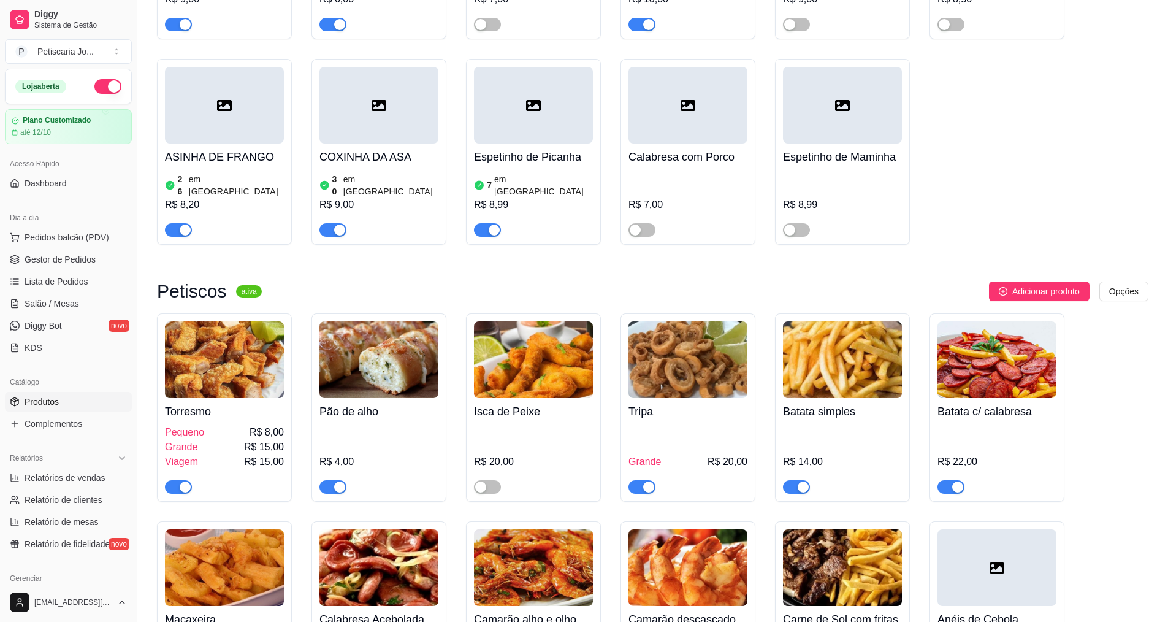
scroll to position [1288, 0]
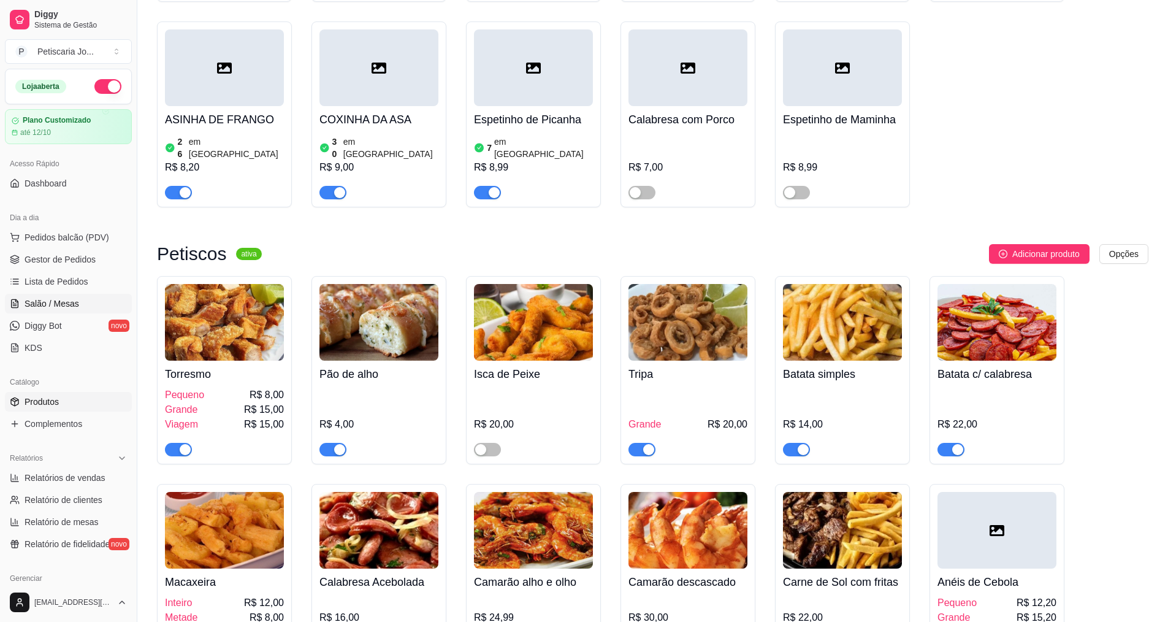
click at [46, 310] on link "Salão / Mesas" at bounding box center [68, 304] width 127 height 20
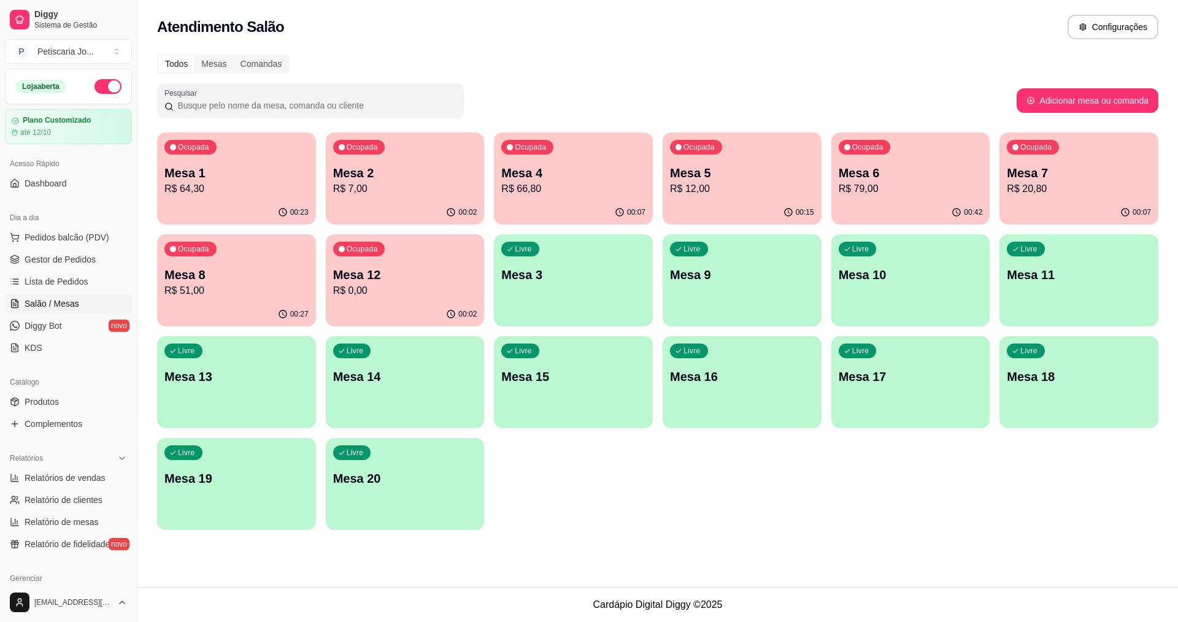
click at [200, 193] on p "R$ 64,30" at bounding box center [236, 189] width 144 height 15
click at [431, 186] on p "R$ 7,00" at bounding box center [405, 189] width 140 height 14
click at [608, 167] on p "Mesa 4" at bounding box center [574, 173] width 140 height 17
click at [614, 177] on p "Mesa 4" at bounding box center [574, 173] width 140 height 17
click at [773, 145] on div "Ocupada Mesa 5 R$ 12,00" at bounding box center [742, 167] width 154 height 66
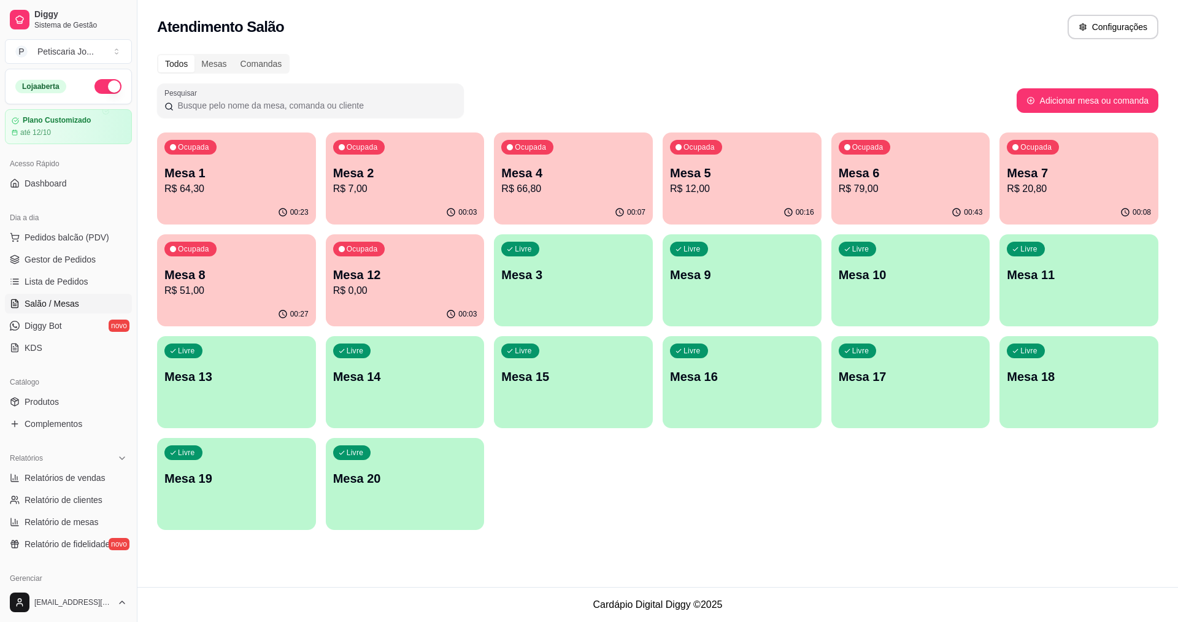
click at [857, 180] on p "Mesa 6" at bounding box center [910, 172] width 144 height 17
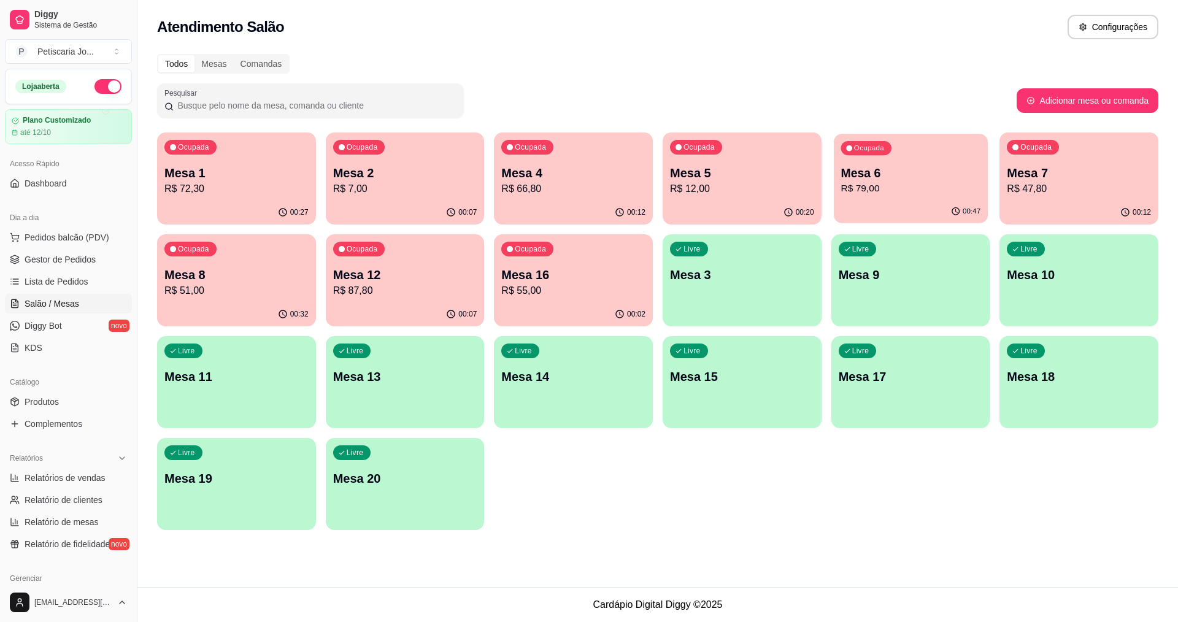
click at [845, 155] on div "Ocupada Mesa 6 R$ 79,00" at bounding box center [910, 167] width 154 height 66
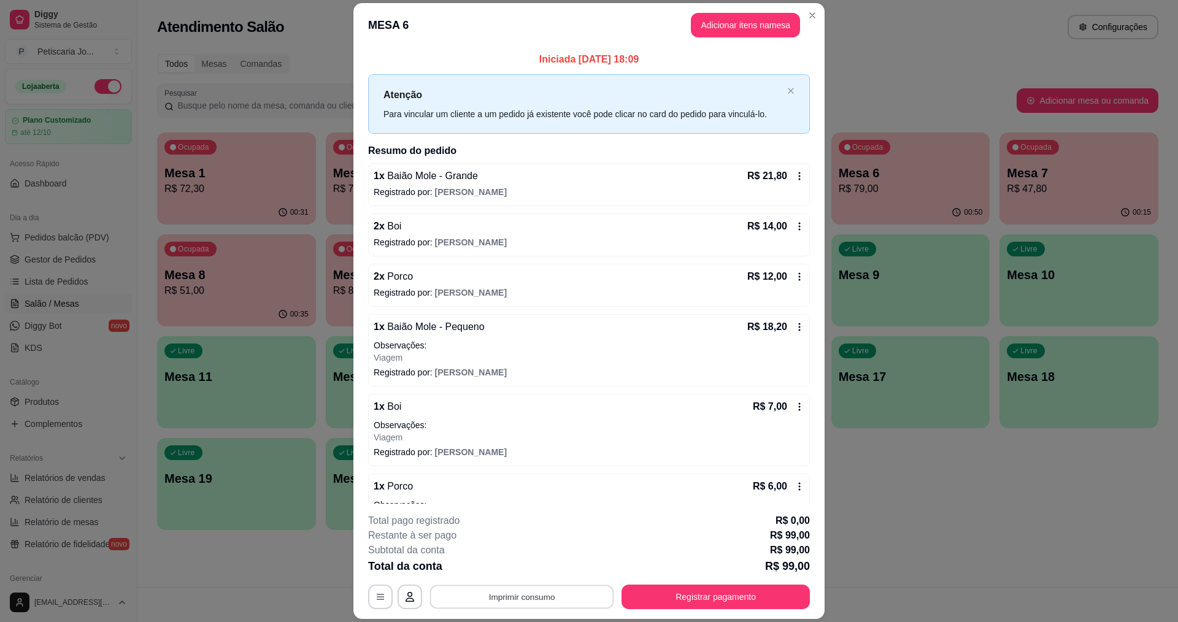
click at [491, 595] on button "Imprimir consumo" at bounding box center [522, 597] width 184 height 24
click at [645, 602] on button "Registrar pagamento" at bounding box center [715, 596] width 188 height 25
click at [654, 601] on button "Registrar pagamento" at bounding box center [715, 597] width 183 height 24
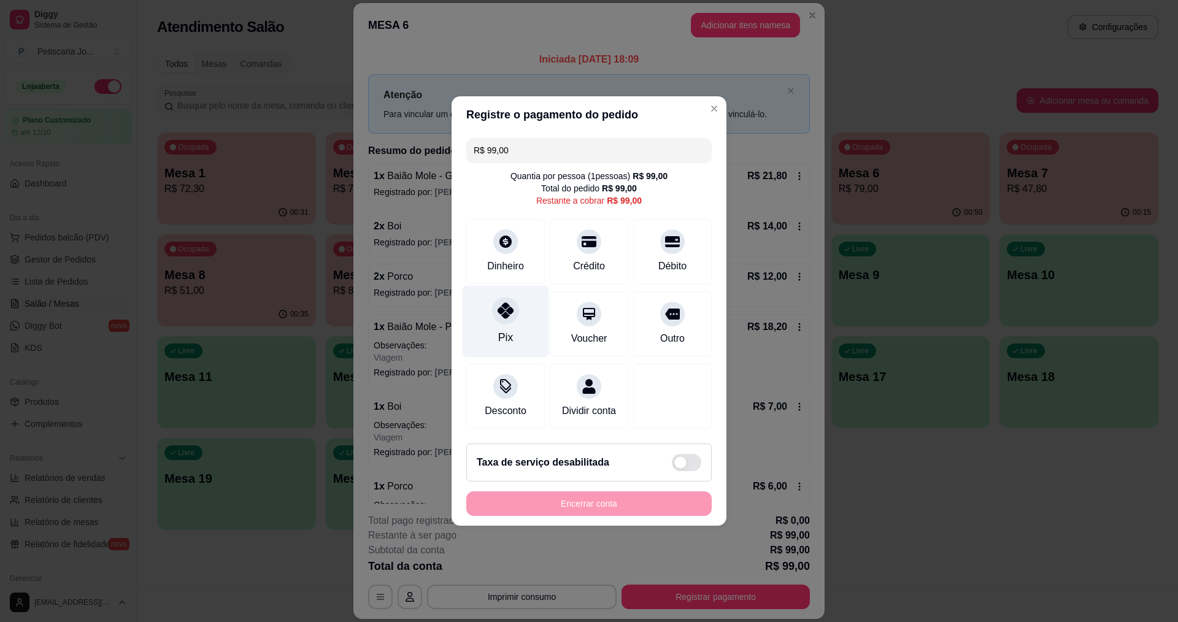
click at [508, 302] on icon at bounding box center [505, 310] width 16 height 16
type input "R$ 0,00"
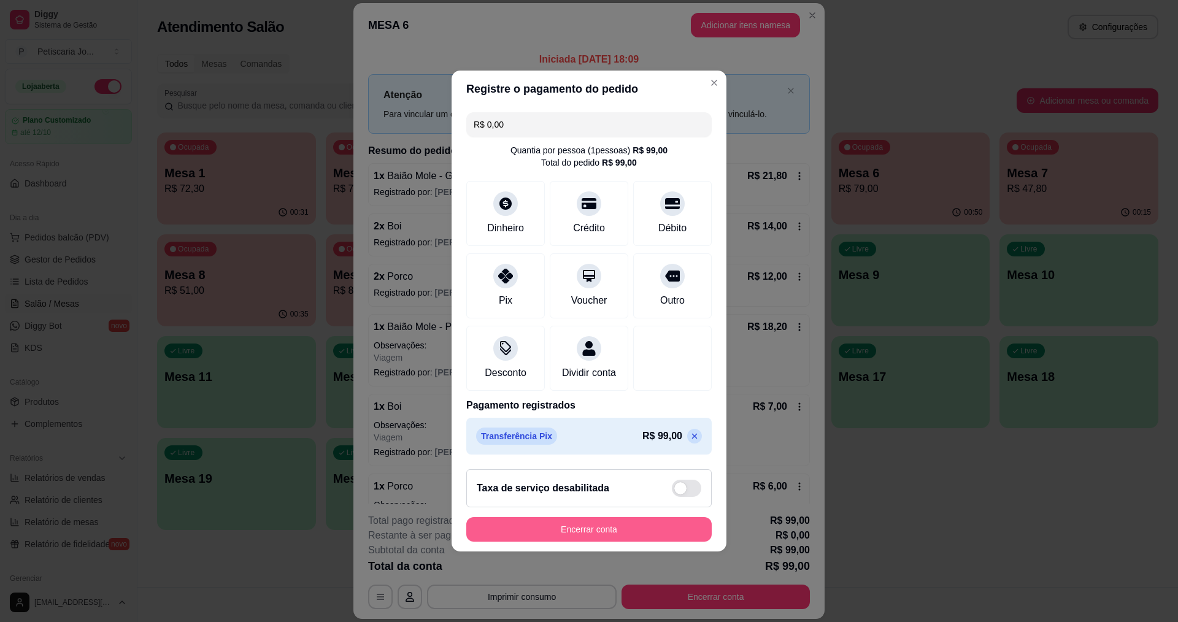
click at [634, 522] on footer "Taxa de serviço desabilitada Encerrar conta" at bounding box center [588, 505] width 275 height 92
click at [632, 529] on button "Encerrar conta" at bounding box center [589, 530] width 238 height 24
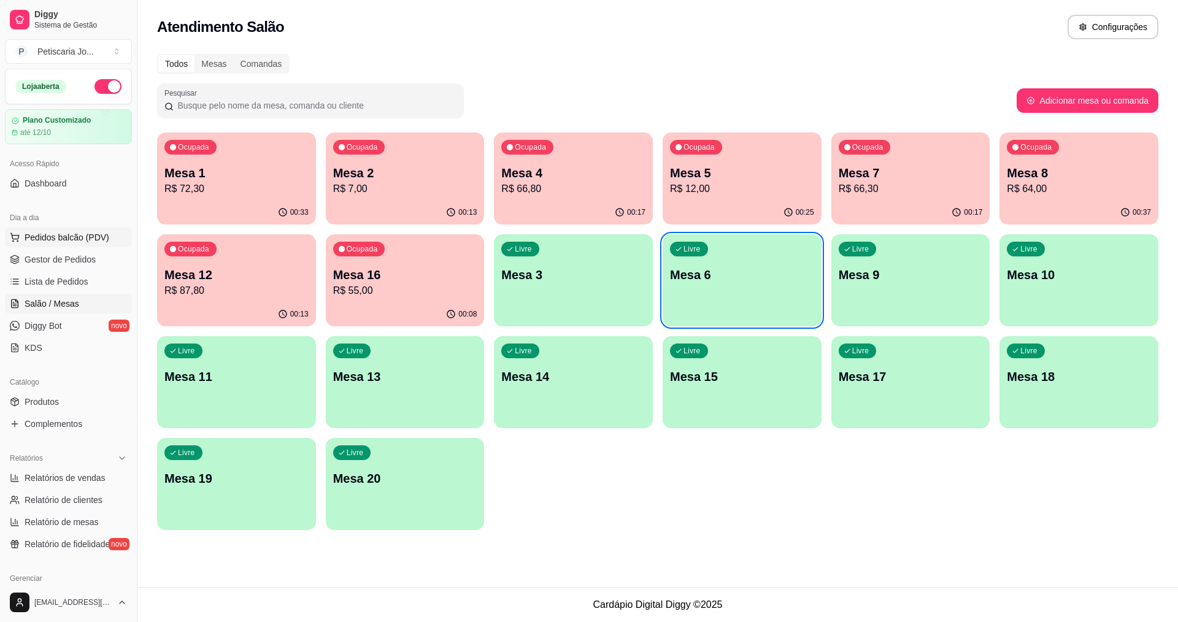
click at [58, 232] on span "Pedidos balcão (PDV)" at bounding box center [67, 237] width 85 height 12
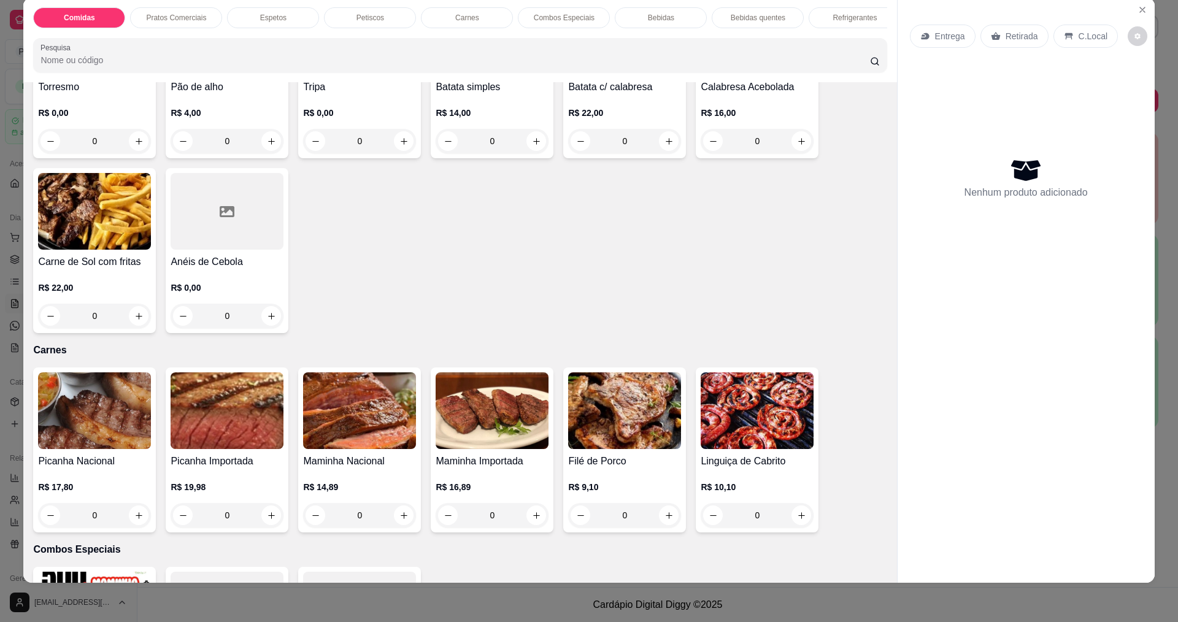
scroll to position [859, 0]
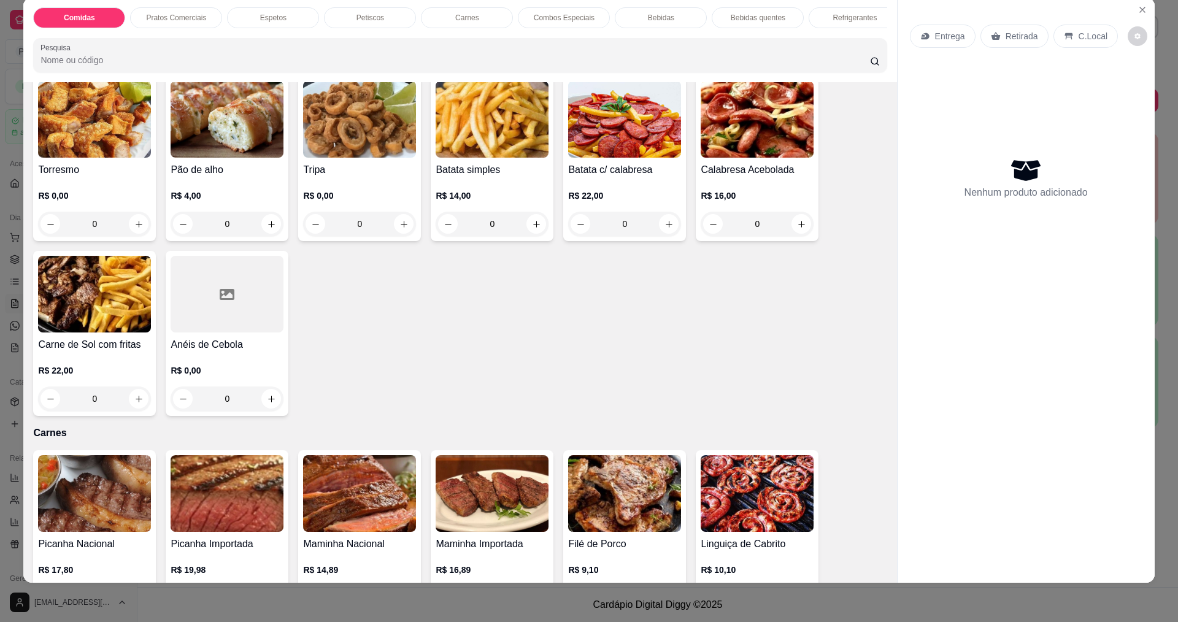
click at [510, 158] on img at bounding box center [491, 119] width 113 height 77
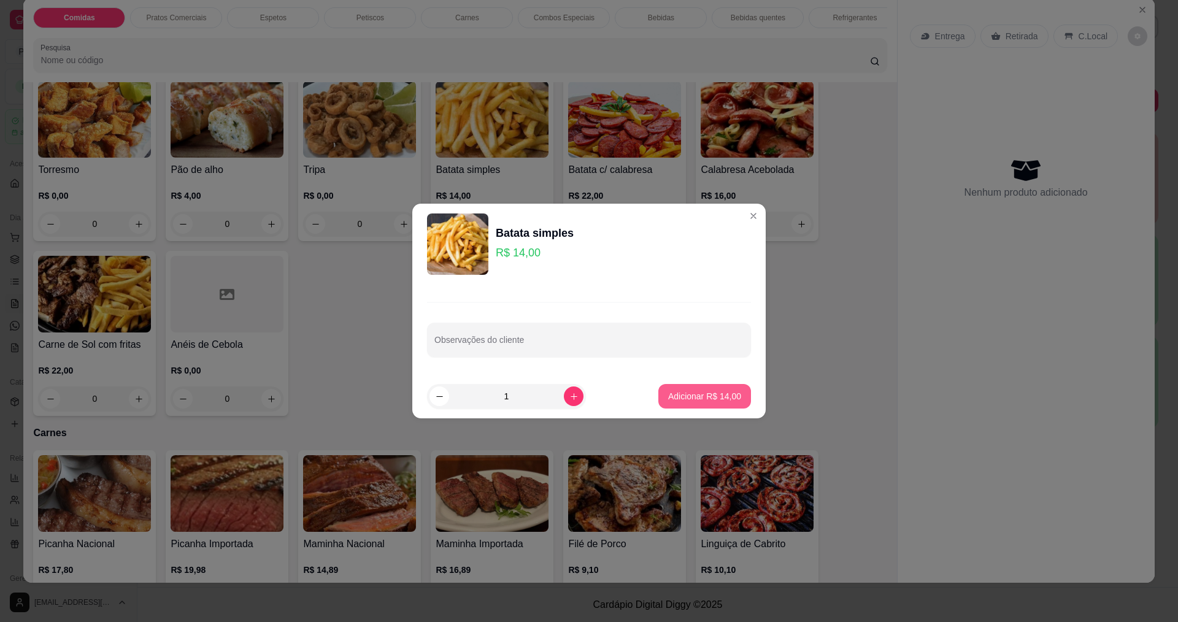
click at [683, 392] on p "Adicionar R$ 14,00" at bounding box center [704, 396] width 73 height 12
type input "1"
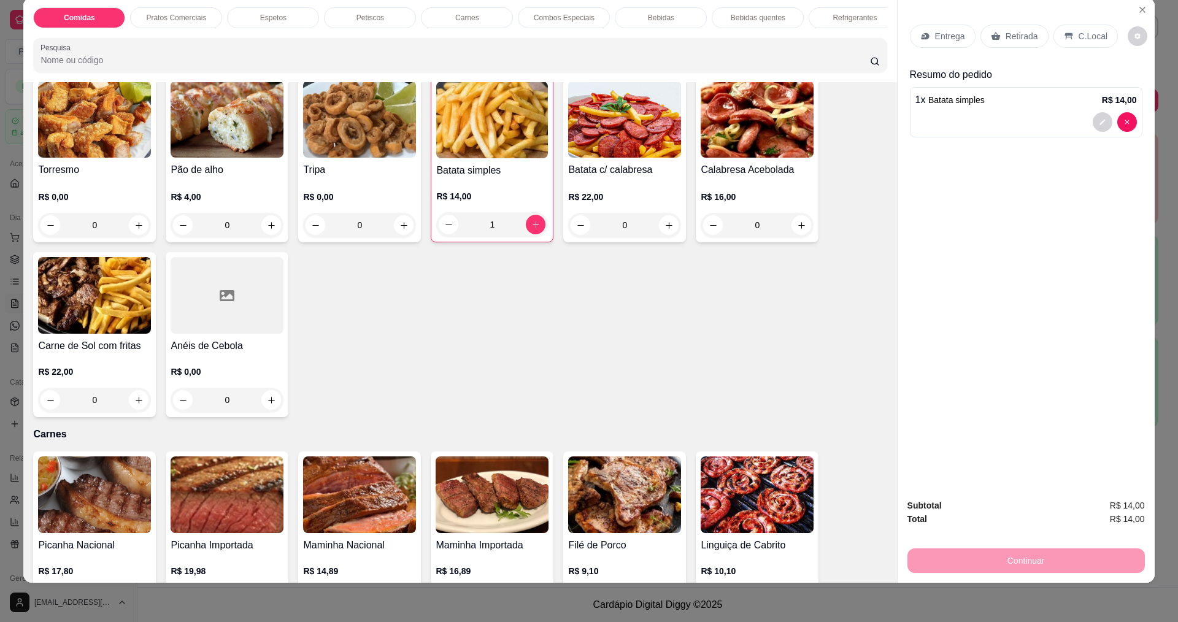
click at [935, 35] on p "Entrega" at bounding box center [950, 36] width 30 height 12
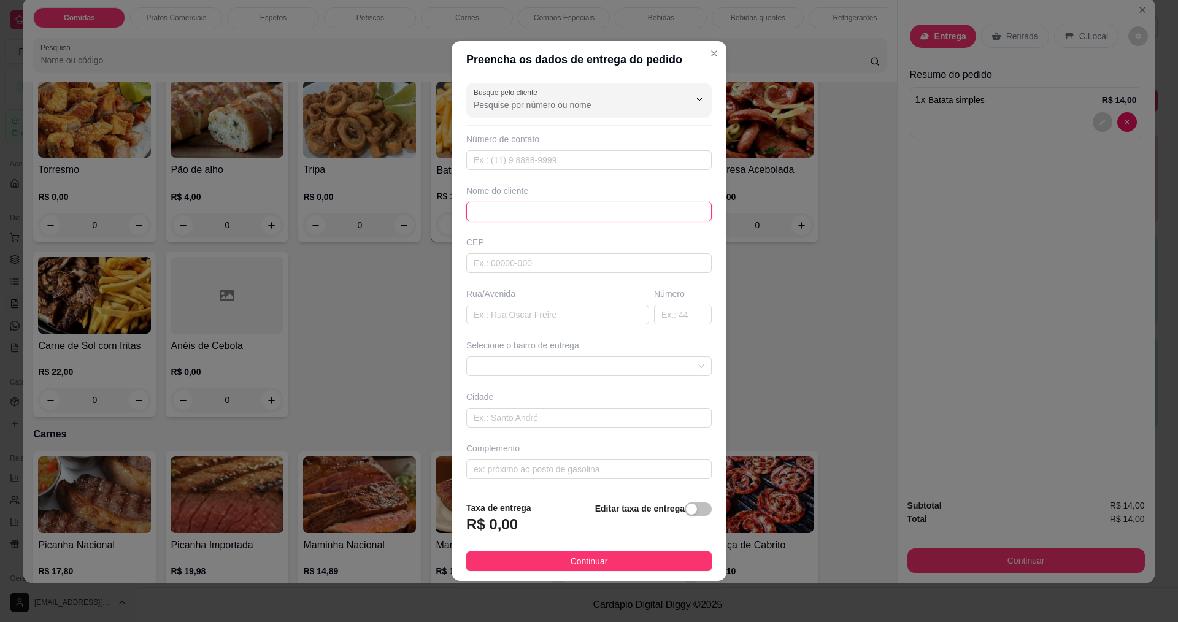
click at [485, 215] on input "text" at bounding box center [588, 212] width 245 height 20
type input "NERIVANDA"
click at [638, 562] on button "Continuar" at bounding box center [588, 561] width 245 height 20
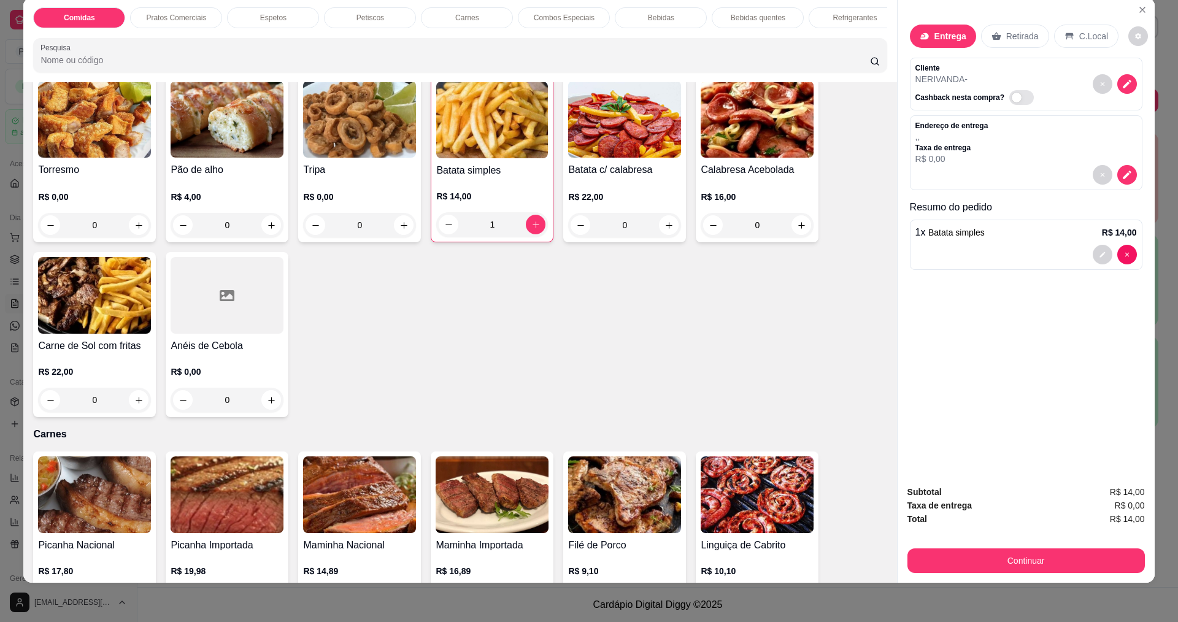
click at [1100, 575] on div "Subtotal R$ 14,00 Taxa de entrega R$ 0,00 Total R$ 14,00 Continuar" at bounding box center [1025, 528] width 257 height 107
click at [1075, 551] on button "Continuar" at bounding box center [1025, 560] width 230 height 24
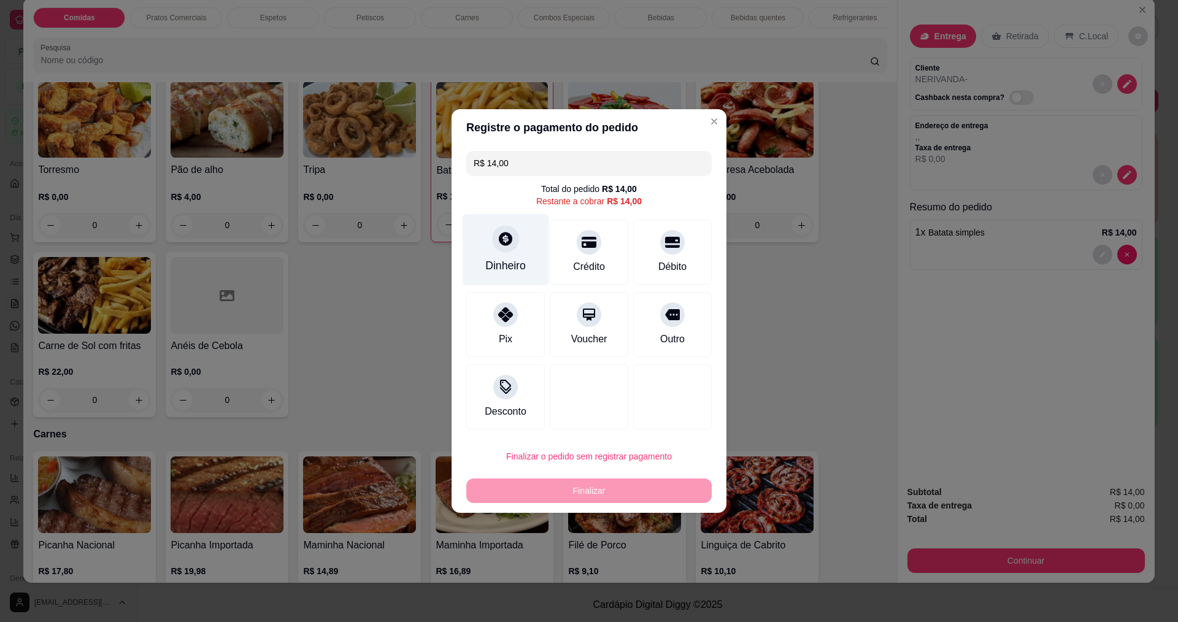
click at [506, 259] on div "Dinheiro" at bounding box center [505, 266] width 40 height 16
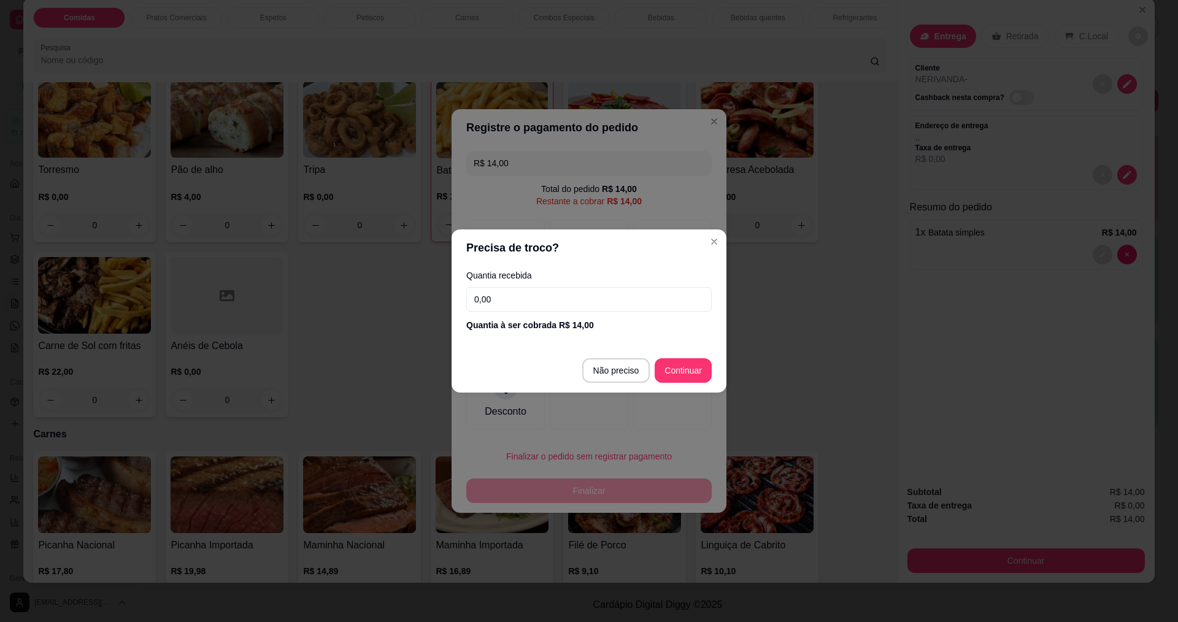
click at [579, 315] on div "Quantia recebida 0,00 Quantia à ser cobrada R$ 14,00" at bounding box center [588, 301] width 275 height 70
click at [579, 306] on input "0,00" at bounding box center [588, 299] width 245 height 25
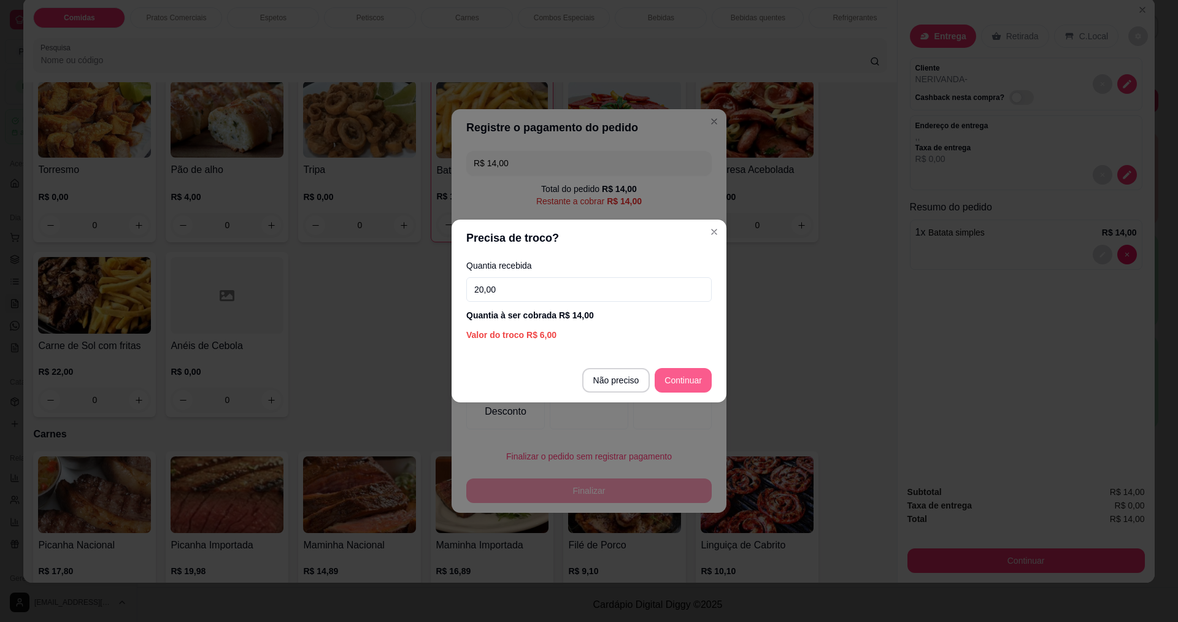
type input "20,00"
type input "R$ 0,00"
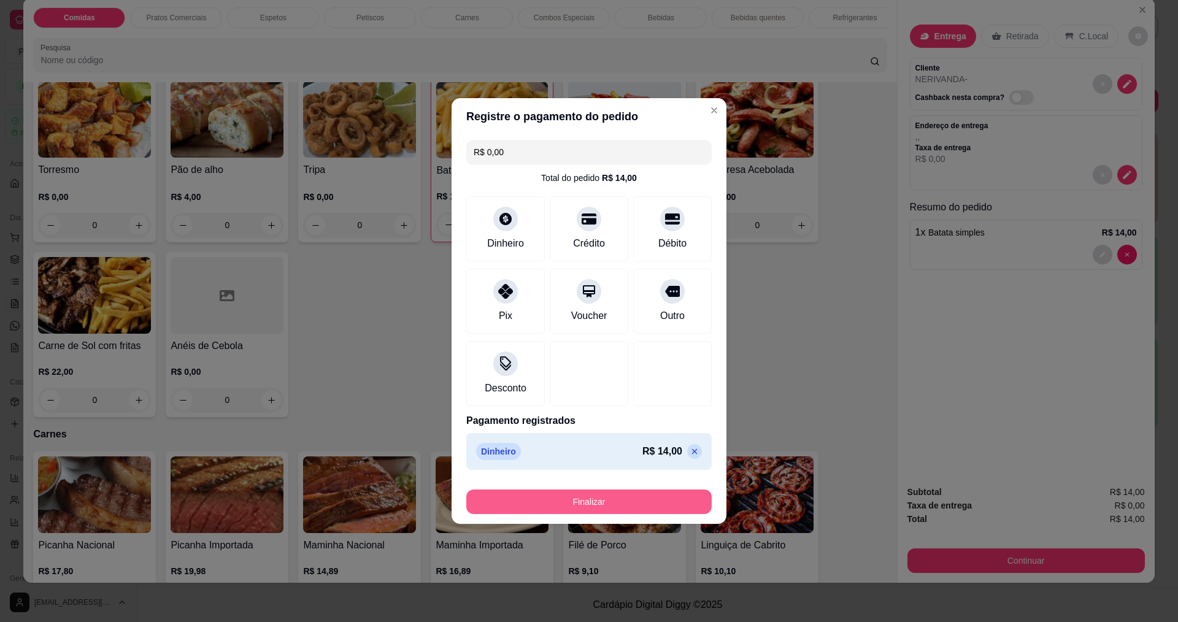
click at [486, 506] on button "Finalizar" at bounding box center [588, 501] width 245 height 25
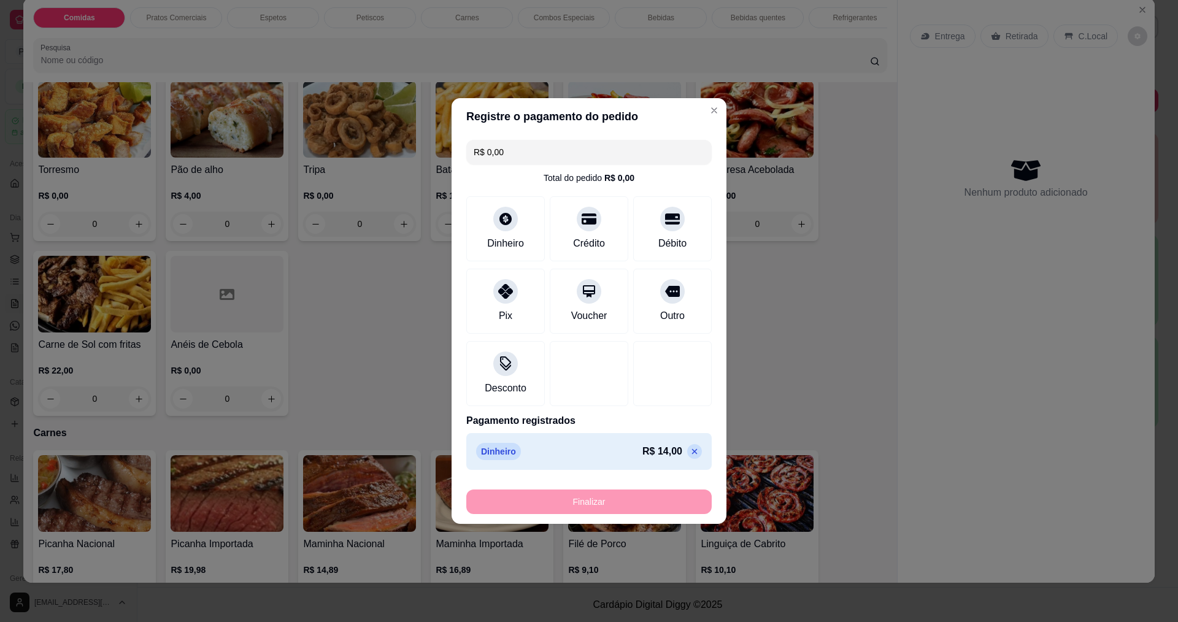
type input "0"
type input "-R$ 14,00"
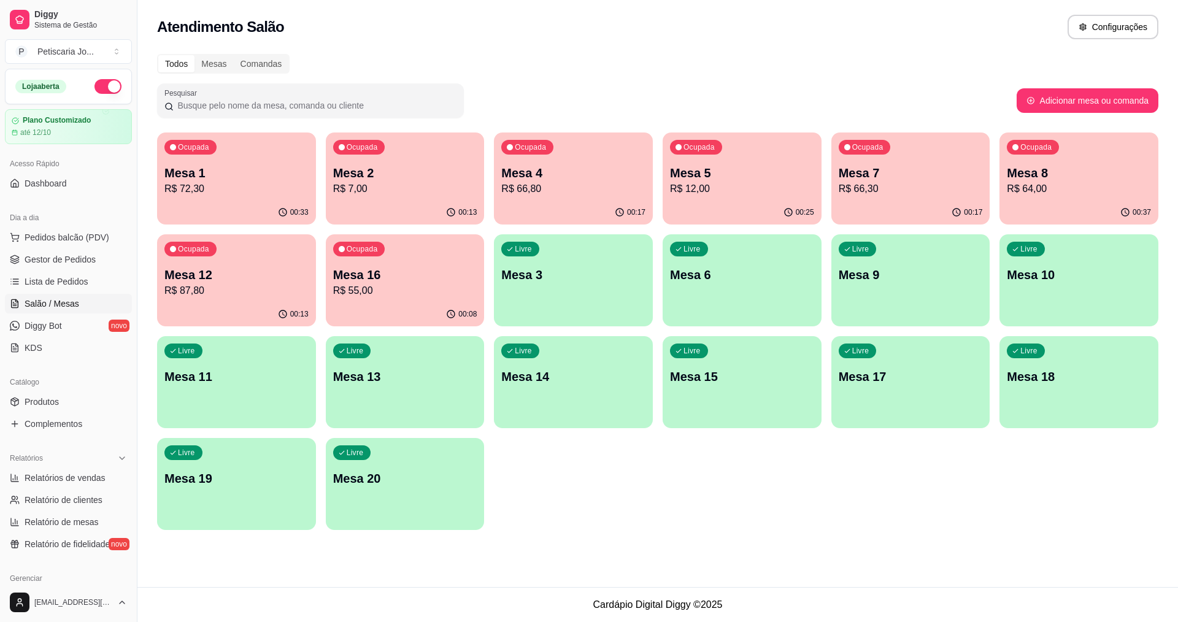
click at [680, 180] on p "Mesa 5" at bounding box center [742, 172] width 144 height 17
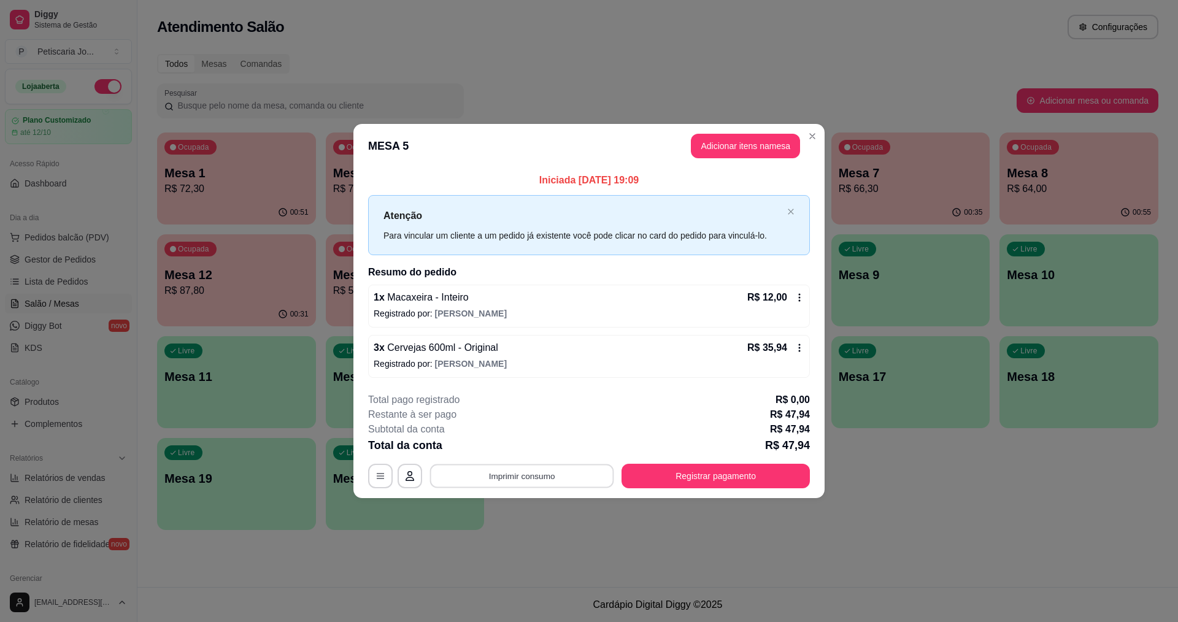
click at [550, 467] on button "Imprimir consumo" at bounding box center [522, 476] width 184 height 24
click at [534, 459] on div "Escolha a impressora IMPRESSORA" at bounding box center [525, 439] width 101 height 42
click at [534, 456] on button "IMPRESSORA" at bounding box center [525, 448] width 89 height 20
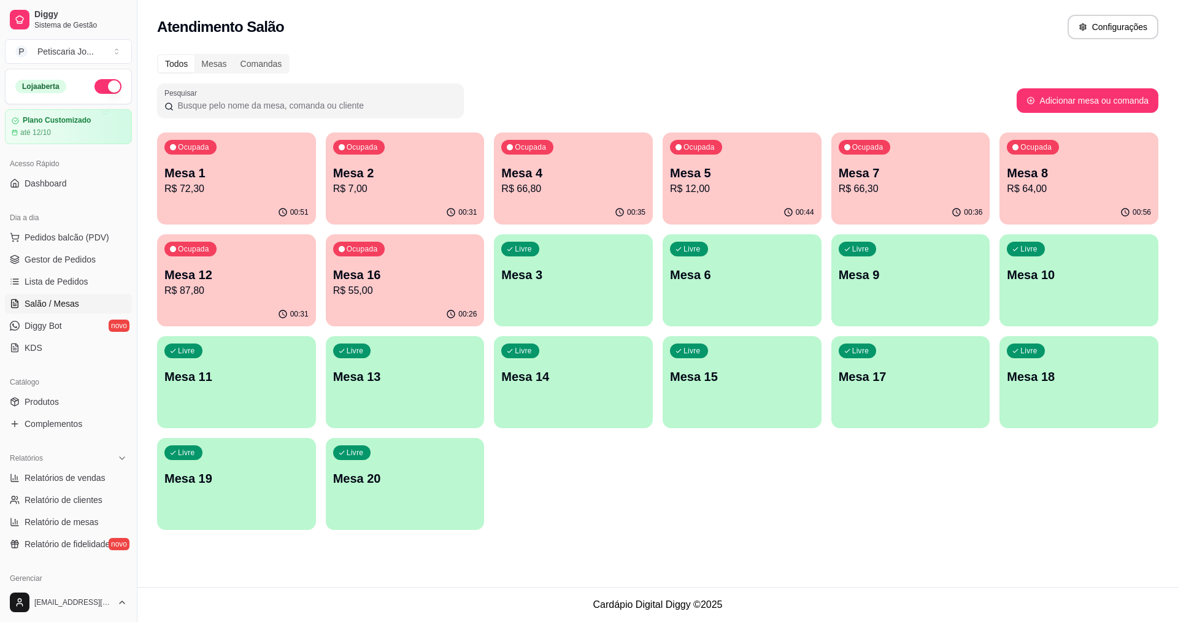
click at [889, 168] on p "Mesa 7" at bounding box center [910, 172] width 144 height 17
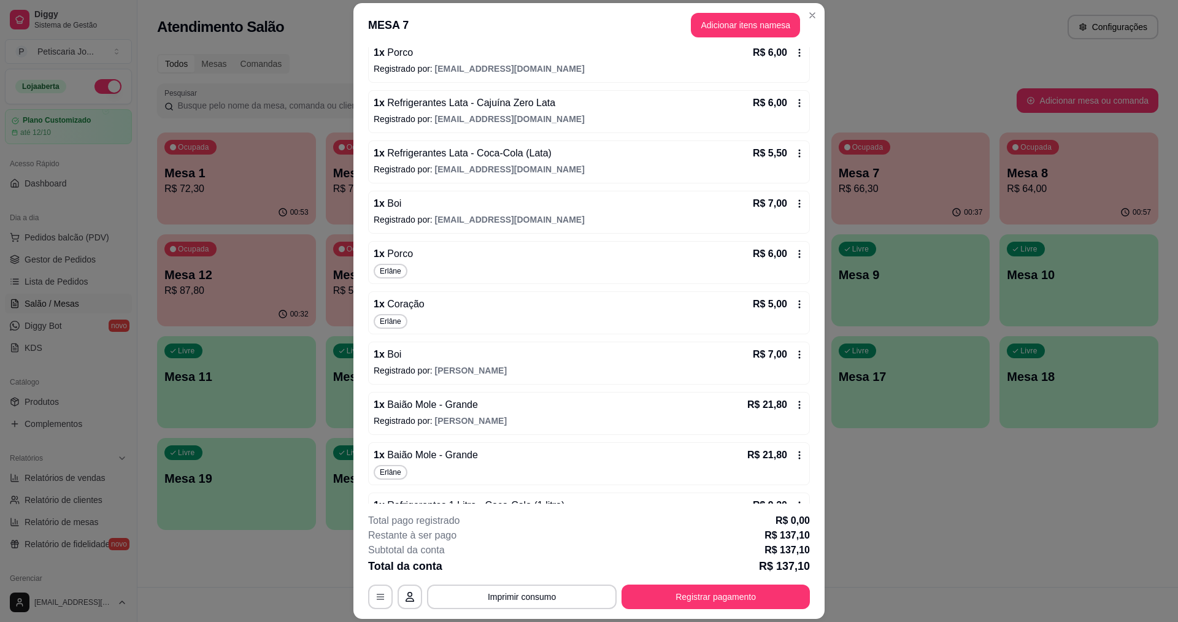
scroll to position [412, 0]
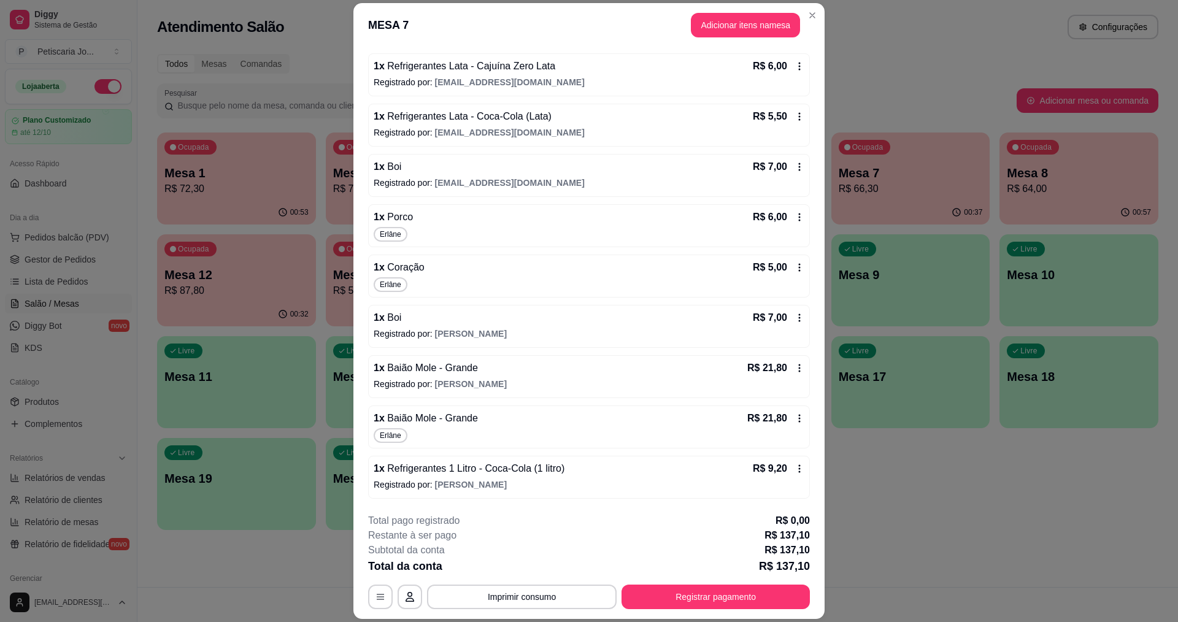
click at [434, 422] on span "Baião Mole - Grande" at bounding box center [431, 418] width 93 height 10
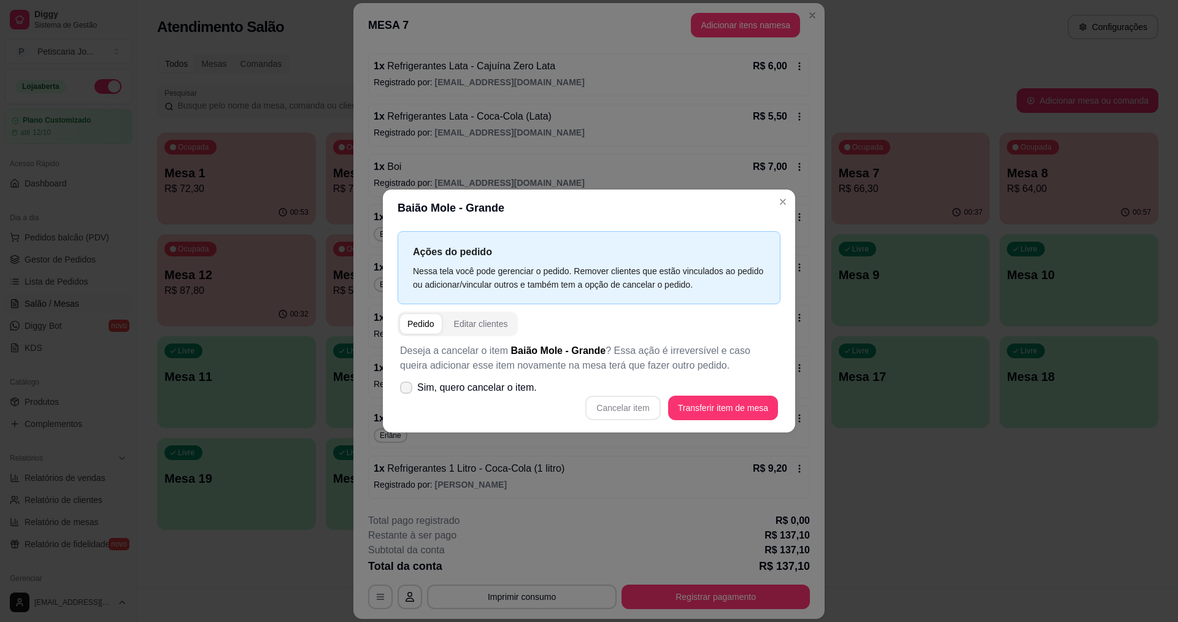
click at [472, 385] on span "Sim, quero cancelar o item." at bounding box center [477, 387] width 120 height 15
click at [407, 390] on input "Sim, quero cancelar o item." at bounding box center [403, 394] width 8 height 8
checkbox input "true"
click at [610, 405] on button "Cancelar item" at bounding box center [622, 408] width 73 height 24
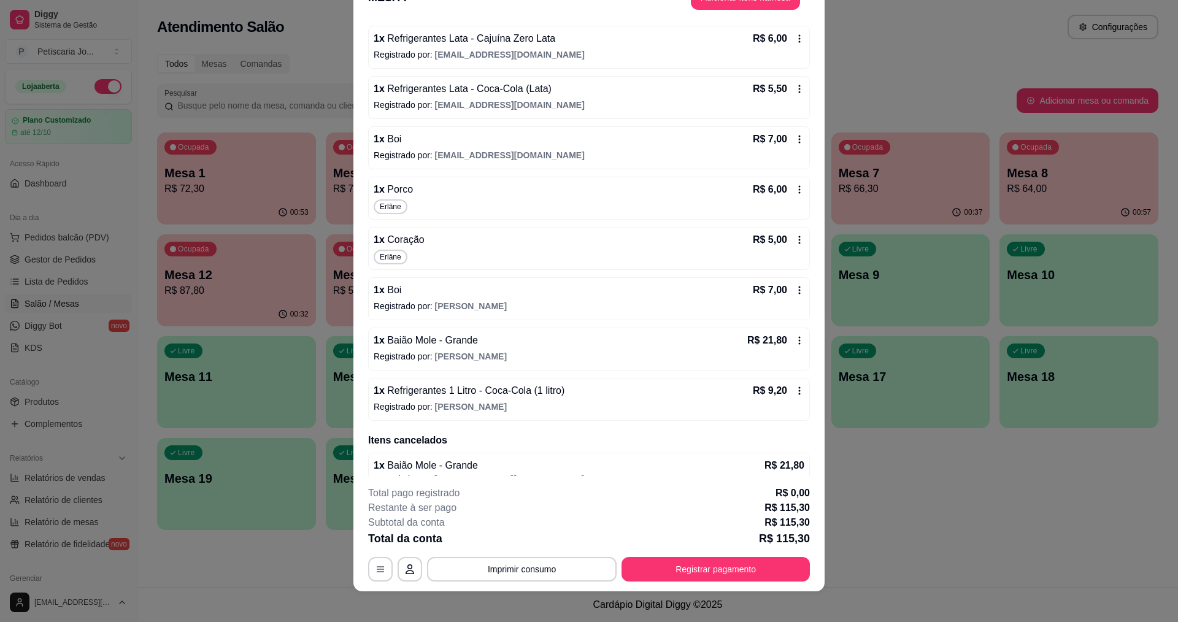
scroll to position [0, 0]
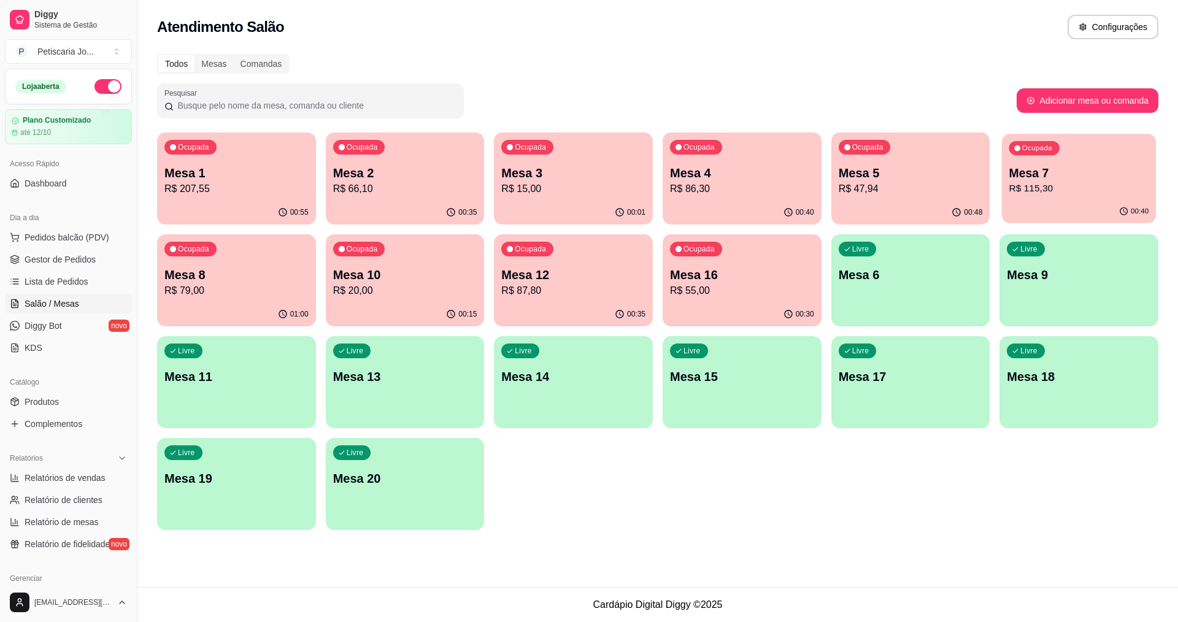
click at [1025, 162] on div "Ocupada Mesa 7 R$ 115,30" at bounding box center [1079, 167] width 154 height 66
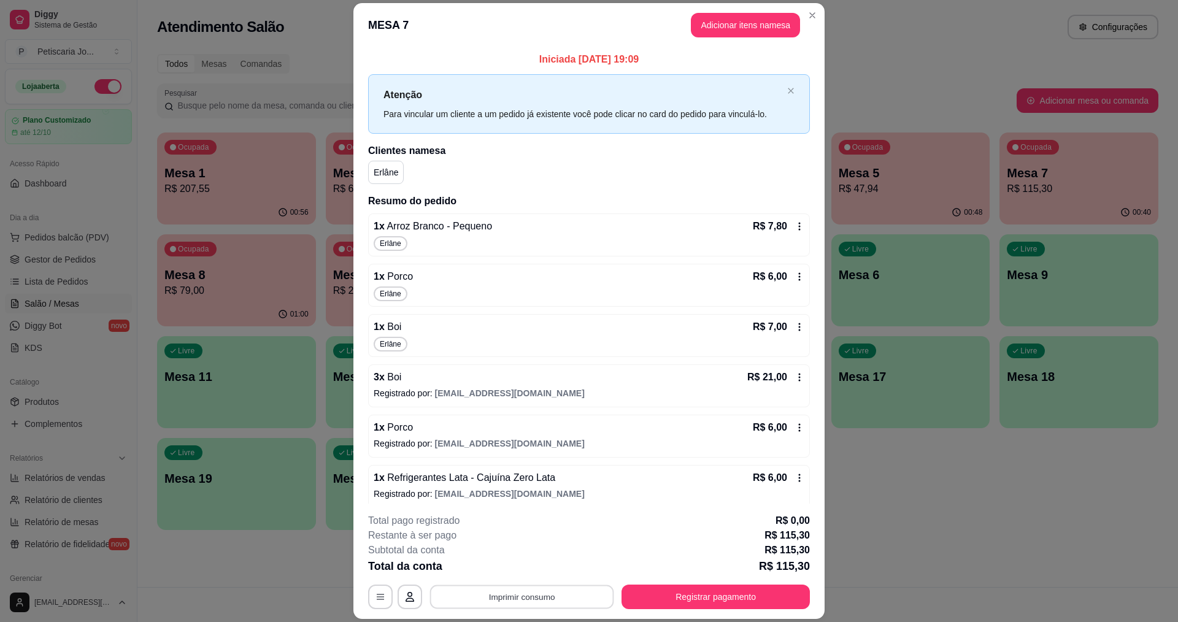
click at [499, 602] on button "Imprimir consumo" at bounding box center [522, 597] width 184 height 24
click at [508, 572] on button "IMPRESSORA" at bounding box center [521, 568] width 86 height 19
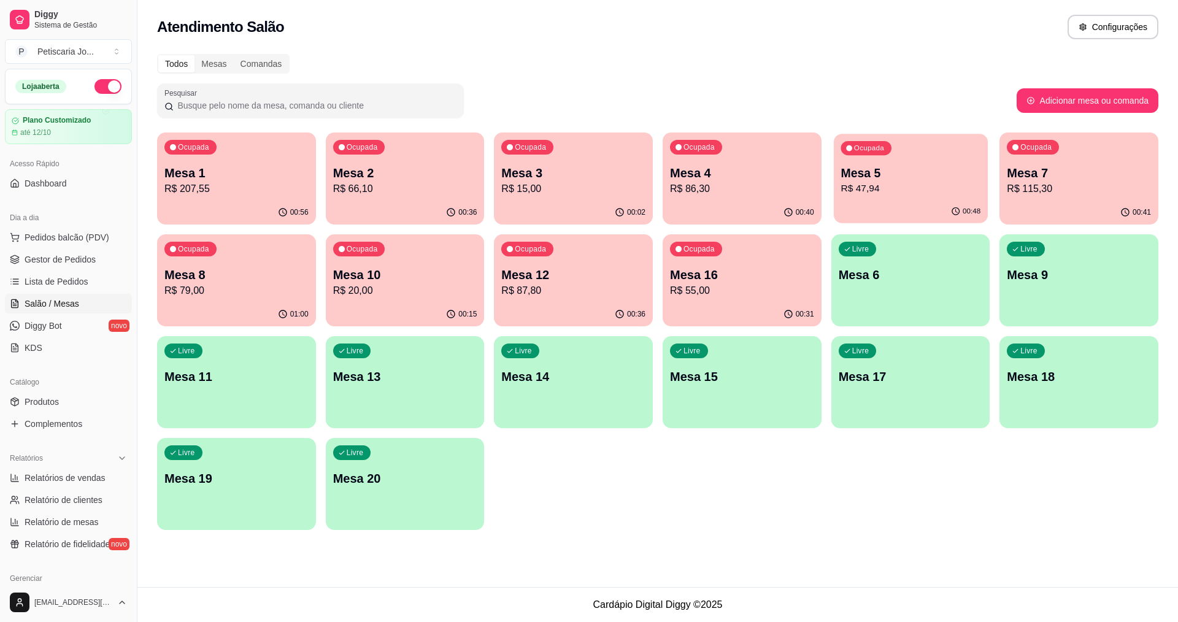
click at [857, 181] on div "Mesa 5 R$ 47,94" at bounding box center [910, 180] width 140 height 31
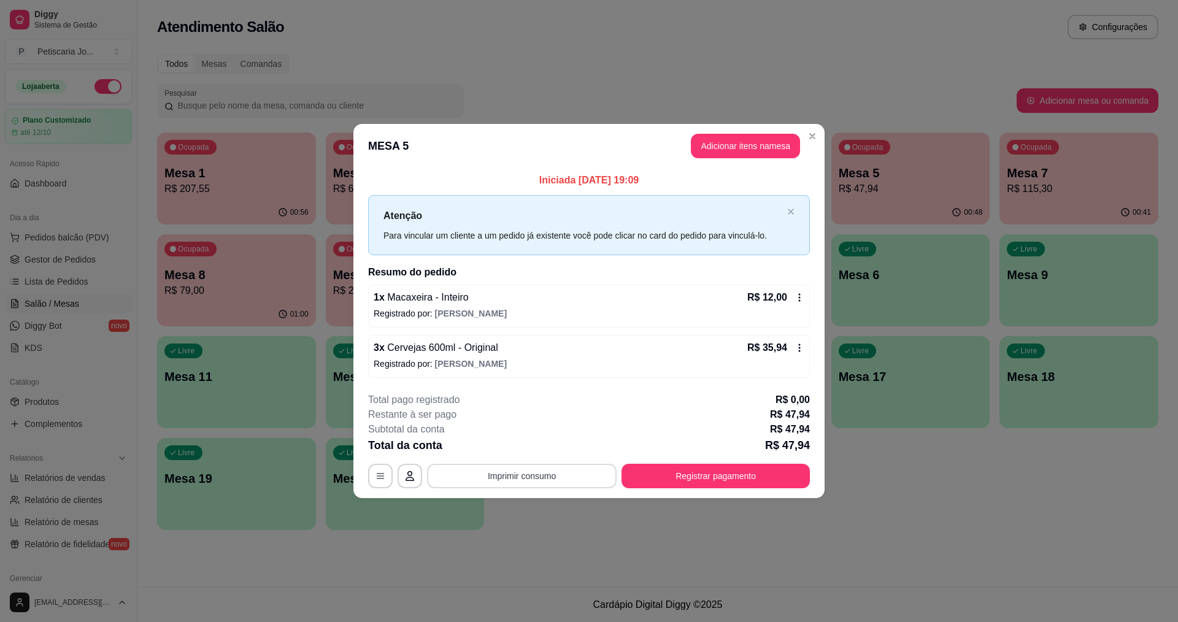
click at [580, 483] on button "Imprimir consumo" at bounding box center [522, 476] width 190 height 25
click at [519, 451] on button "IMPRESSORA" at bounding box center [526, 447] width 86 height 19
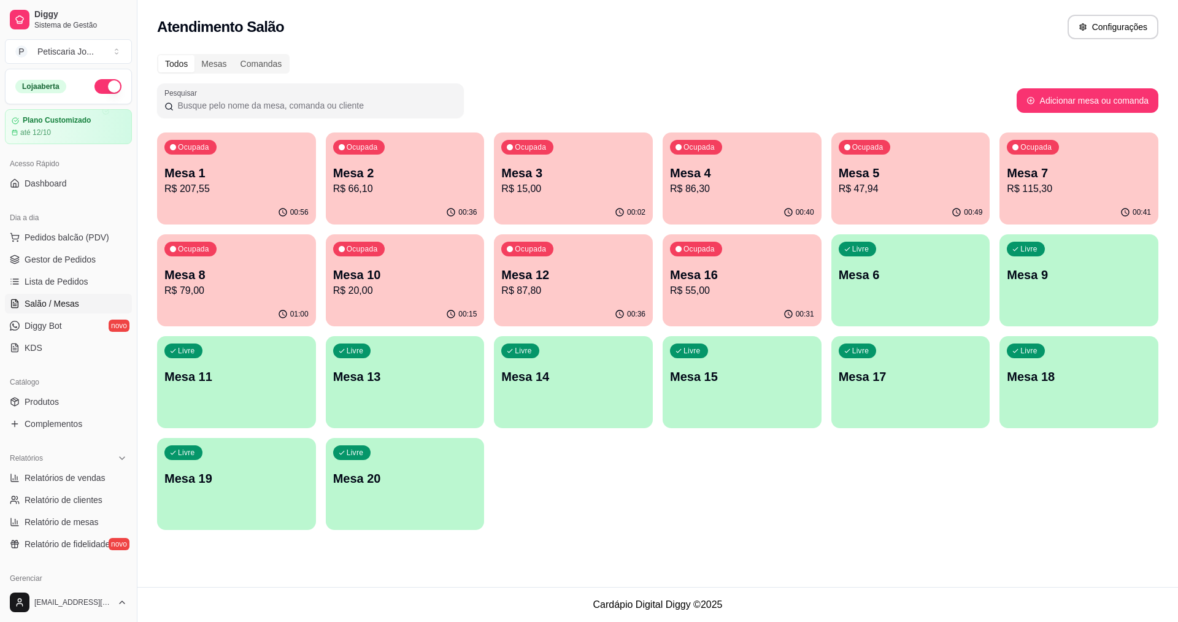
click at [553, 185] on p "R$ 15,00" at bounding box center [573, 189] width 144 height 15
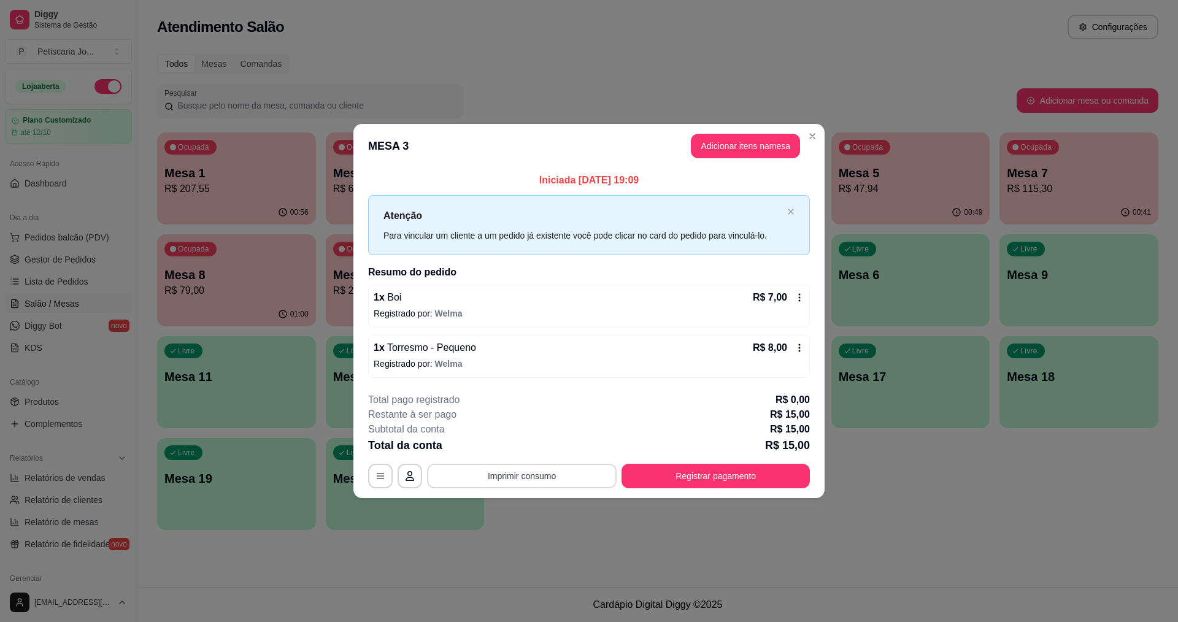
click at [541, 475] on button "Imprimir consumo" at bounding box center [522, 476] width 190 height 25
click at [523, 432] on h4 "Escolha a impressora" at bounding box center [525, 427] width 89 height 12
click at [524, 438] on button "IMPRESSORA" at bounding box center [526, 447] width 86 height 19
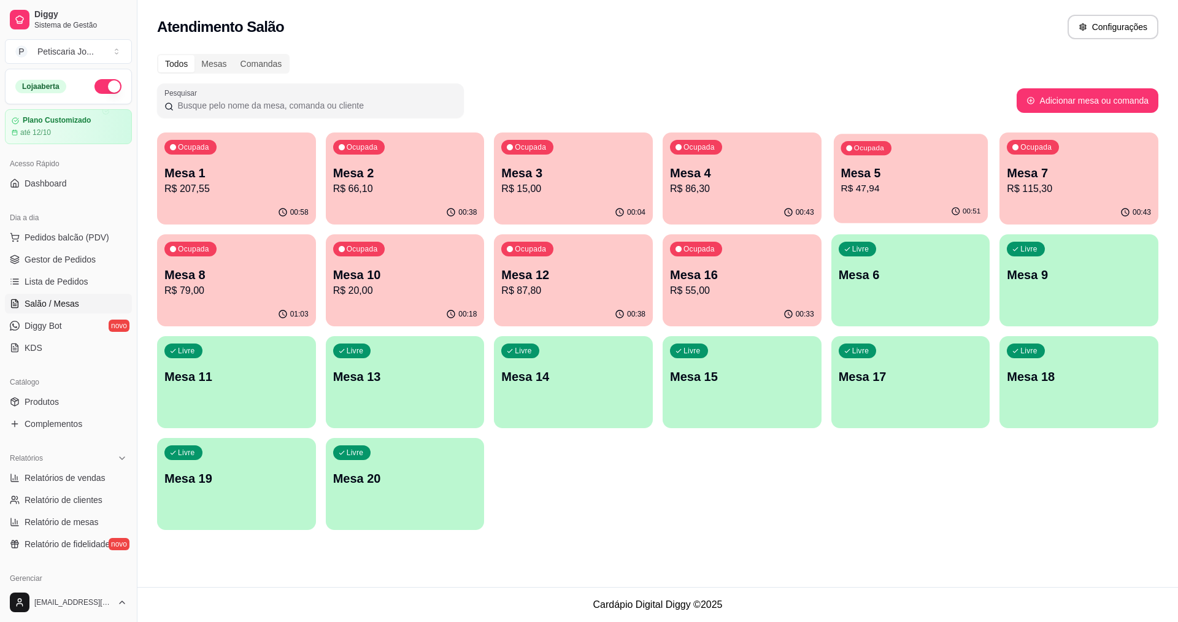
click at [927, 176] on p "Mesa 5" at bounding box center [910, 173] width 140 height 17
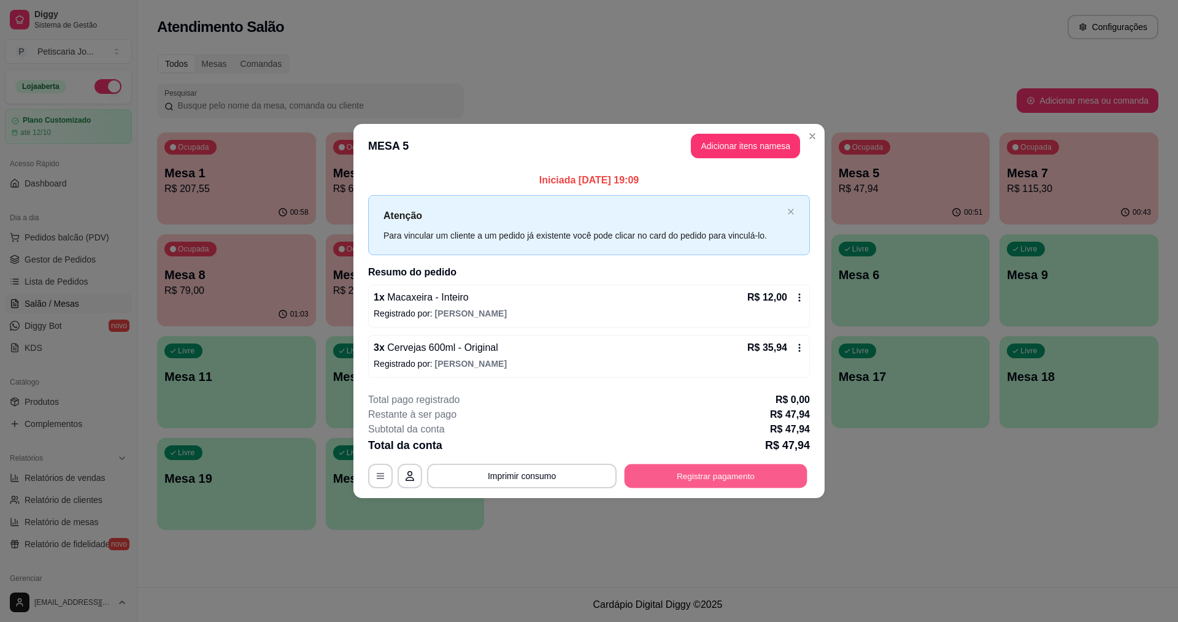
click at [732, 466] on button "Registrar pagamento" at bounding box center [715, 476] width 183 height 24
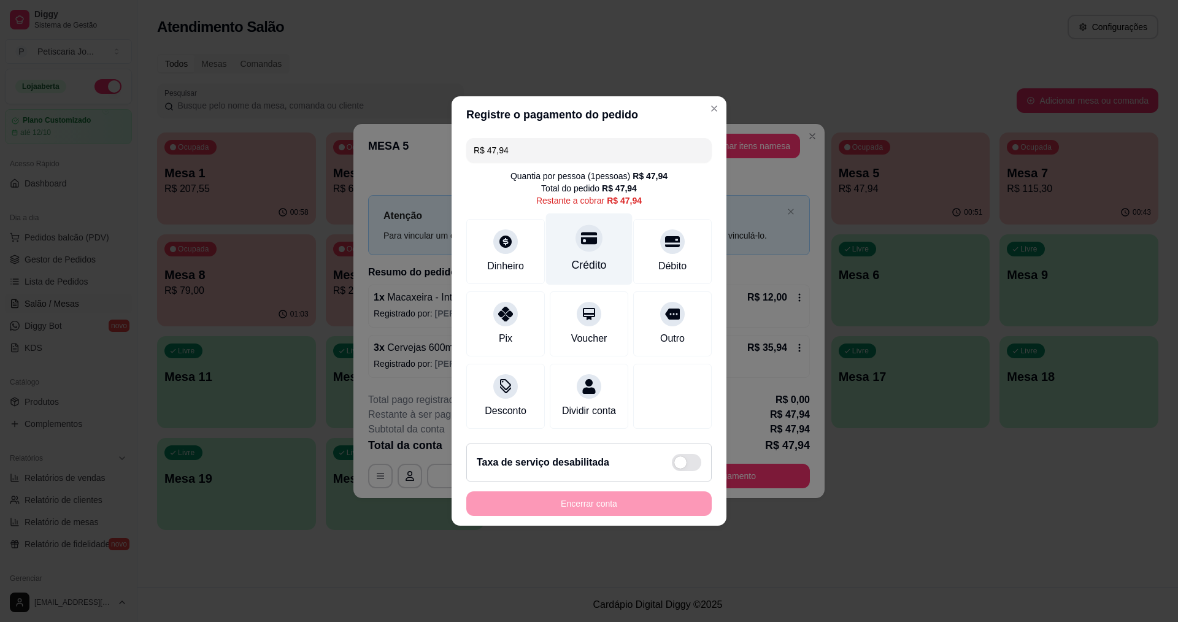
click at [575, 226] on div at bounding box center [588, 237] width 27 height 27
type input "R$ 0,00"
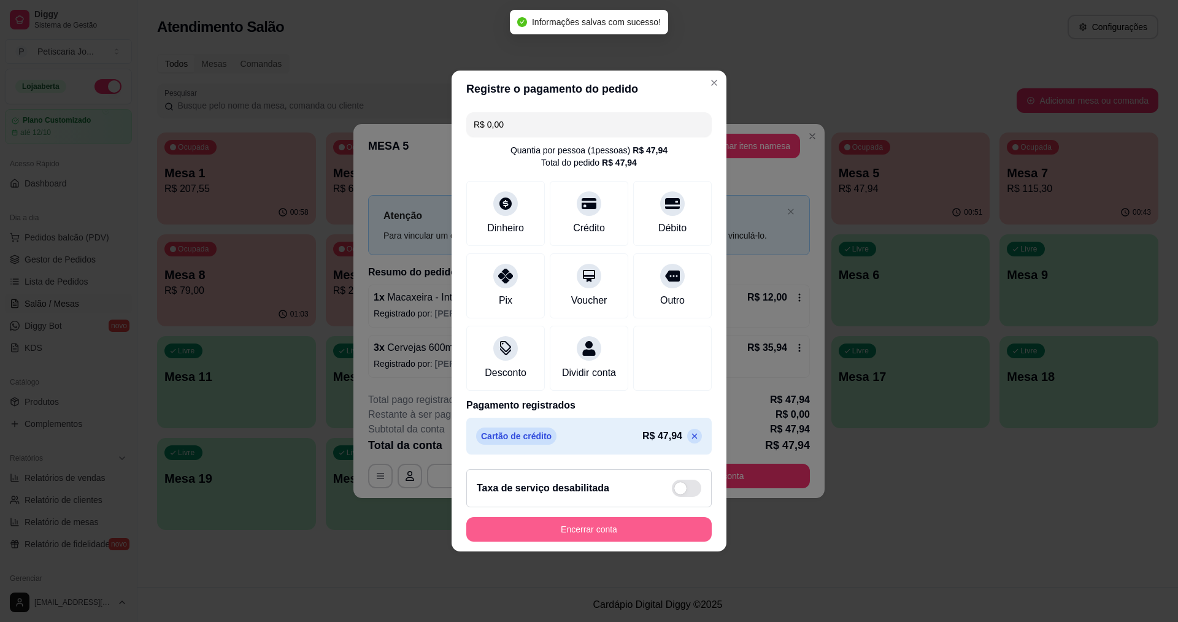
click at [603, 527] on button "Encerrar conta" at bounding box center [588, 529] width 245 height 25
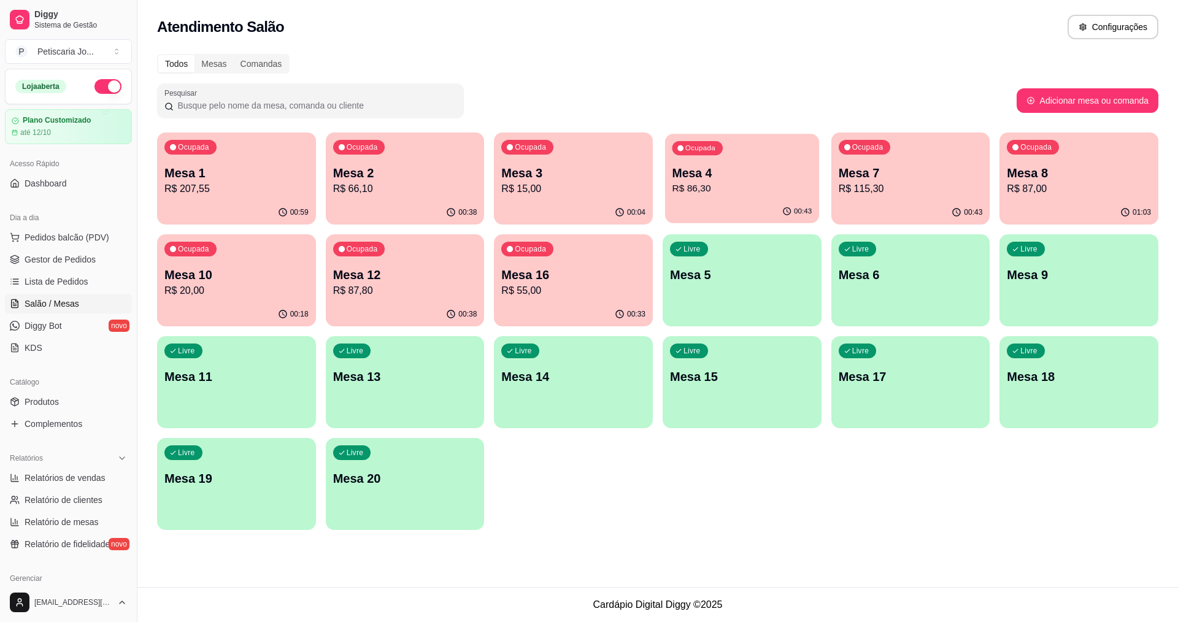
click at [695, 160] on div "Ocupada Mesa 4 R$ 86,30" at bounding box center [742, 167] width 154 height 66
click at [777, 188] on p "R$ 107,80" at bounding box center [742, 189] width 140 height 14
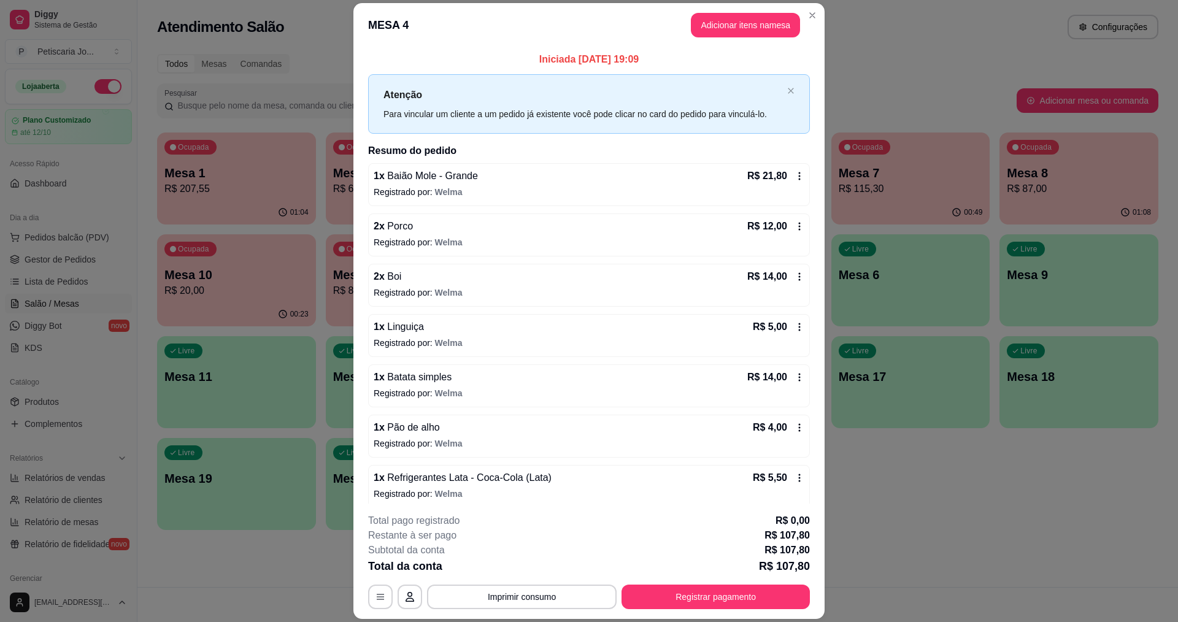
click at [564, 613] on footer "**********" at bounding box center [588, 561] width 471 height 115
click at [562, 591] on button "Imprimir consumo" at bounding box center [522, 597] width 184 height 24
click at [547, 575] on button "IMPRESSORA" at bounding box center [521, 569] width 89 height 20
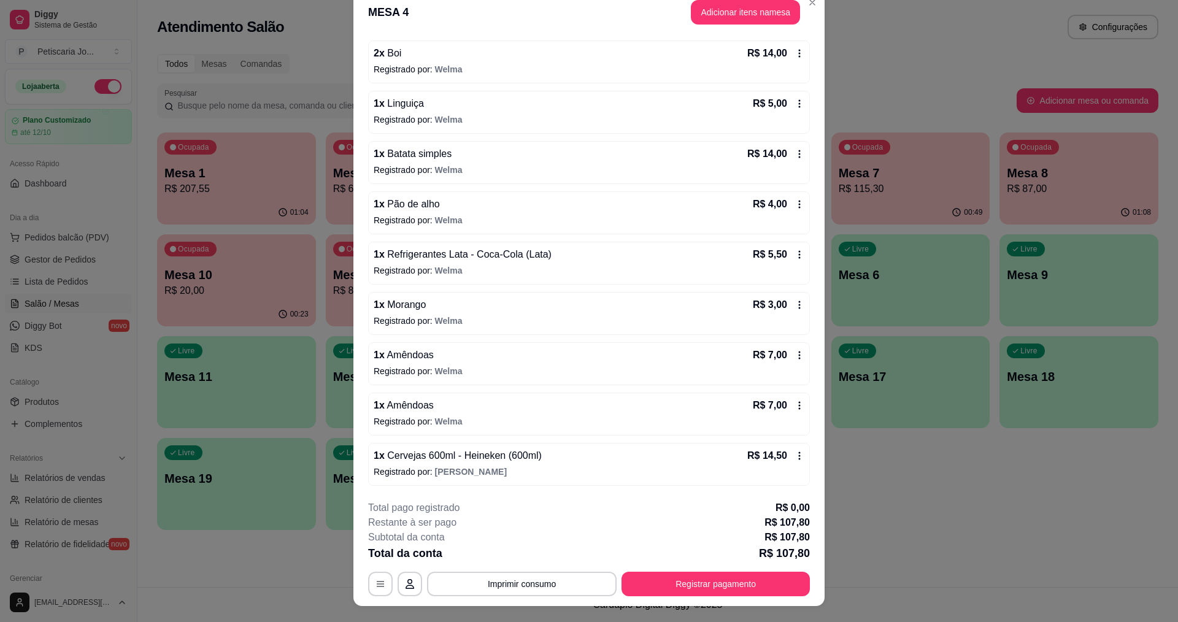
scroll to position [36, 0]
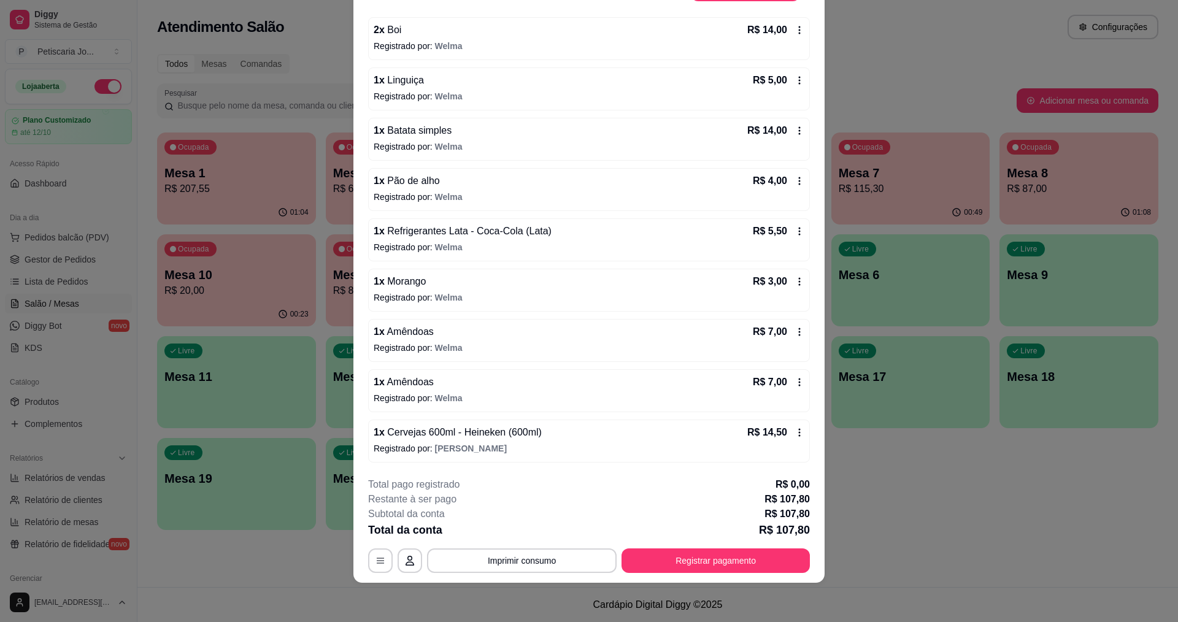
click at [440, 433] on span "Cervejas 600ml - Heineken (600ml)" at bounding box center [463, 432] width 157 height 10
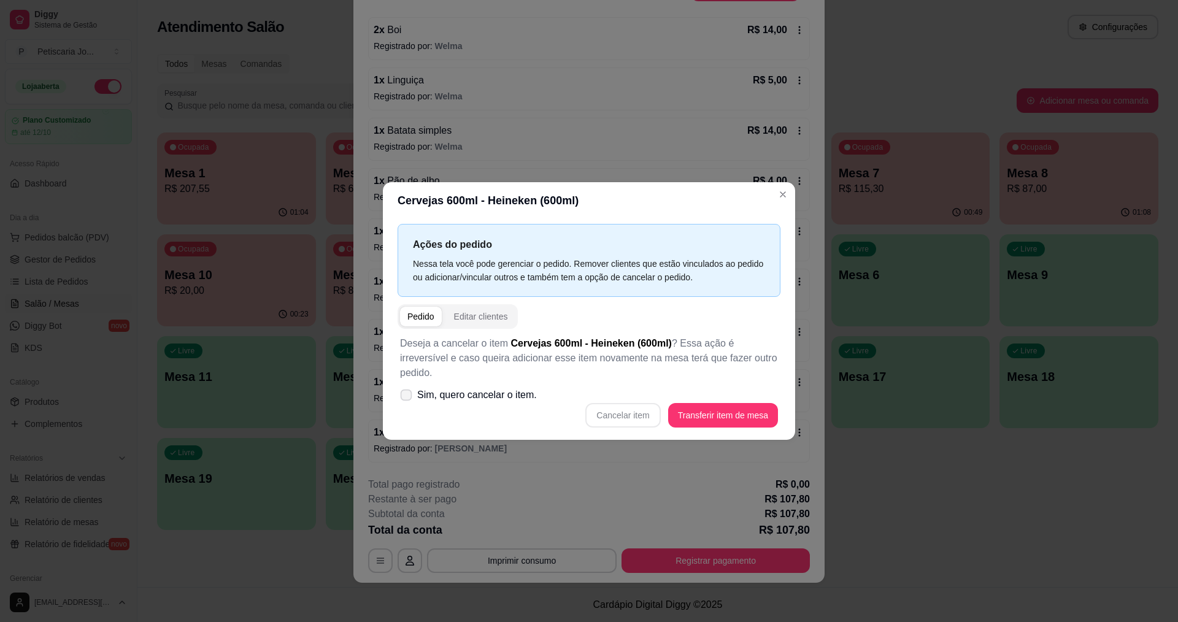
click at [415, 388] on label "Sim, quero cancelar o item." at bounding box center [468, 395] width 147 height 25
click at [407, 397] on input "Sim, quero cancelar o item." at bounding box center [403, 401] width 8 height 8
checkbox input "true"
click at [600, 407] on button "Cancelar item" at bounding box center [622, 416] width 73 height 24
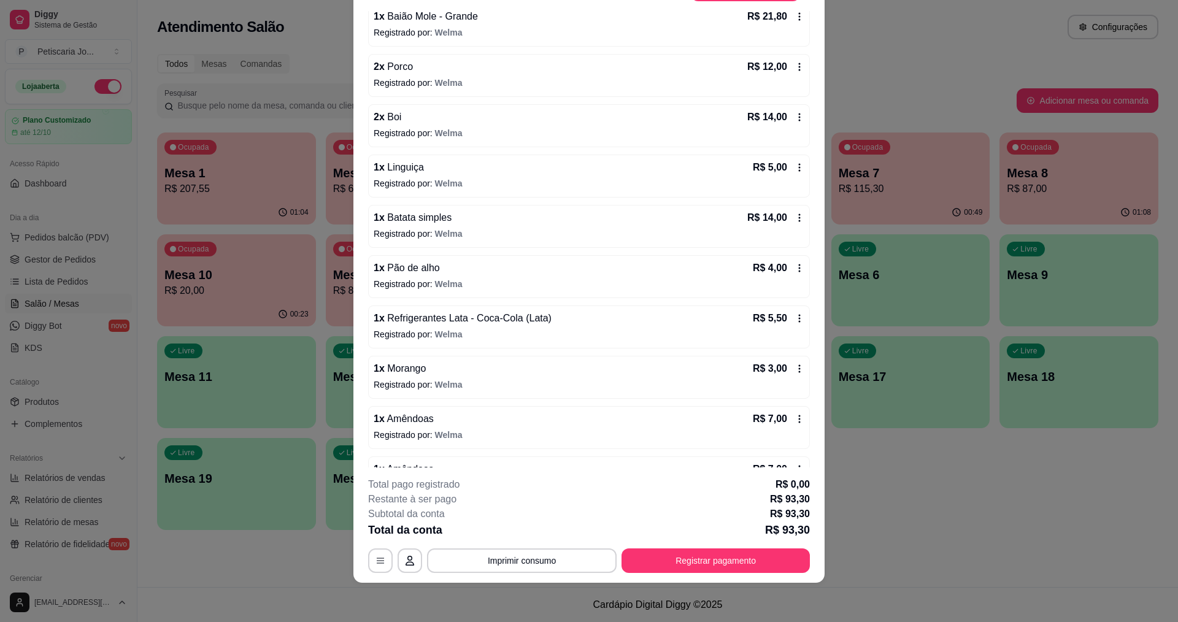
scroll to position [0, 0]
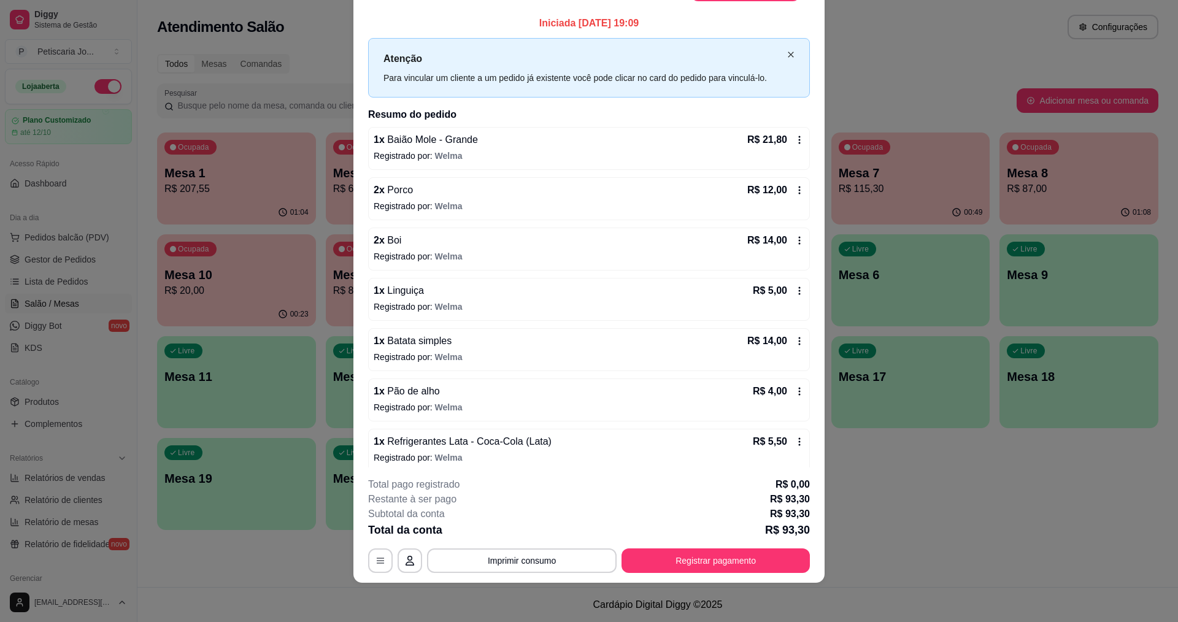
click at [787, 56] on icon "close" at bounding box center [790, 54] width 7 height 7
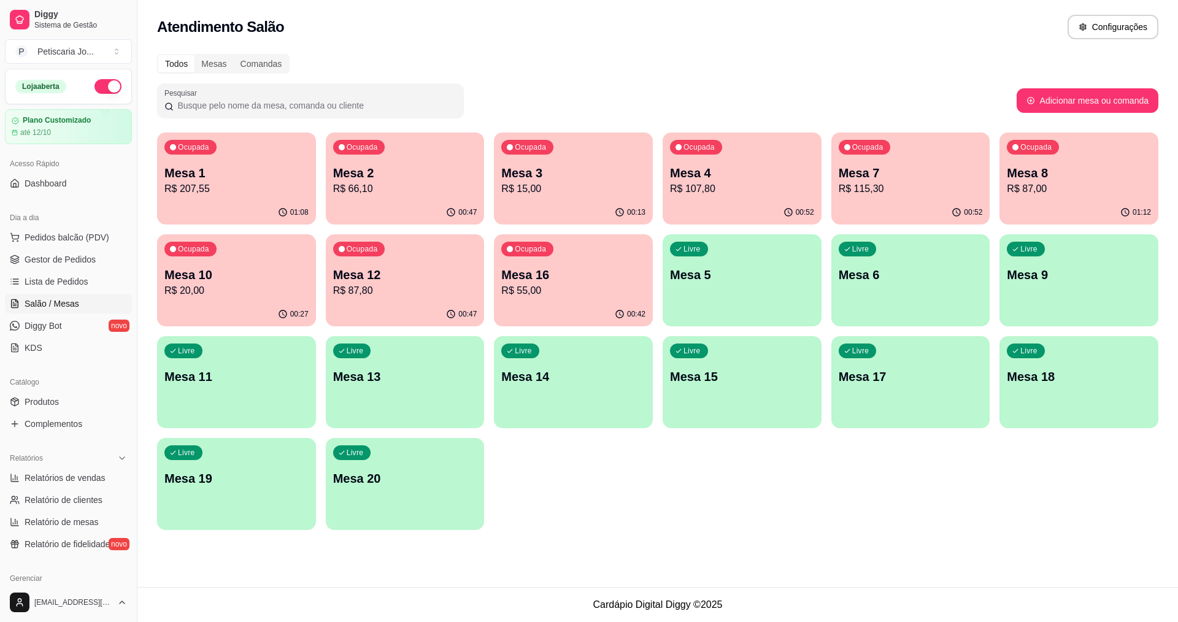
click at [721, 200] on button "Ocupada Mesa 4 R$ 107,80 00:52" at bounding box center [741, 178] width 159 height 92
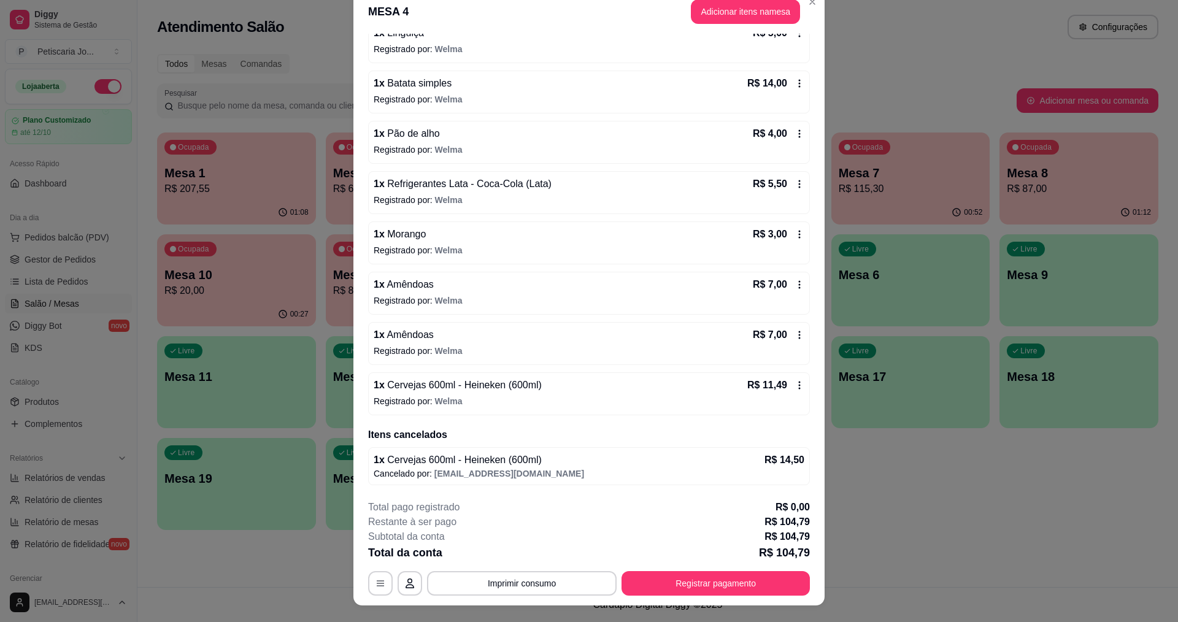
scroll to position [36, 0]
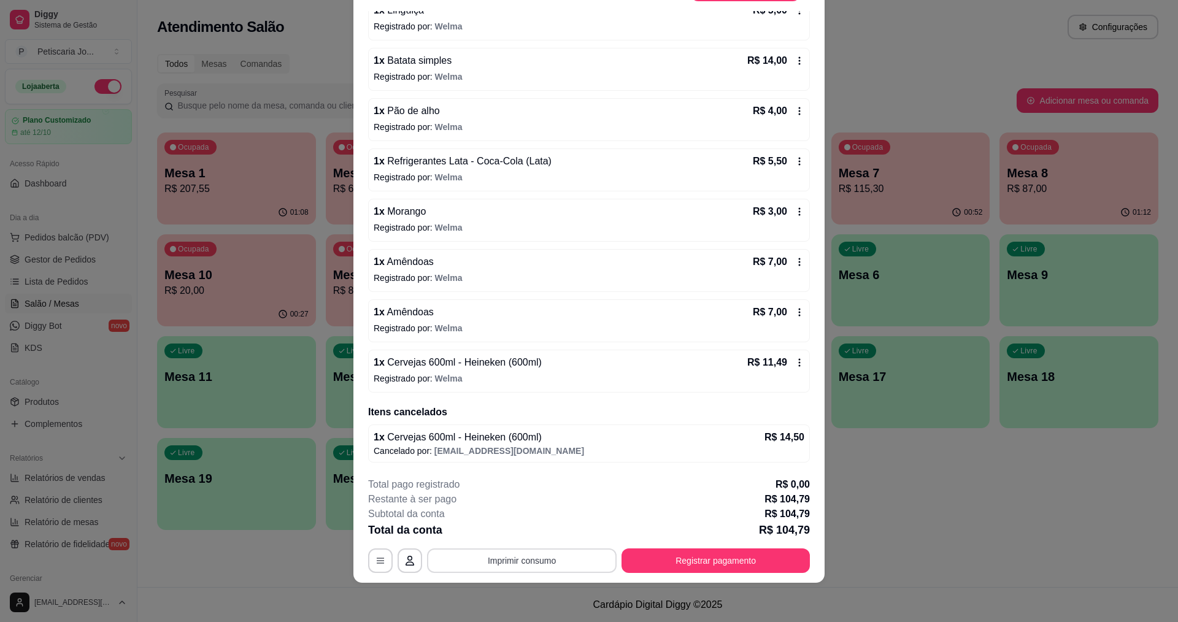
click at [563, 570] on button "Imprimir consumo" at bounding box center [522, 560] width 190 height 25
click at [513, 526] on button "IMPRESSORA" at bounding box center [521, 532] width 86 height 19
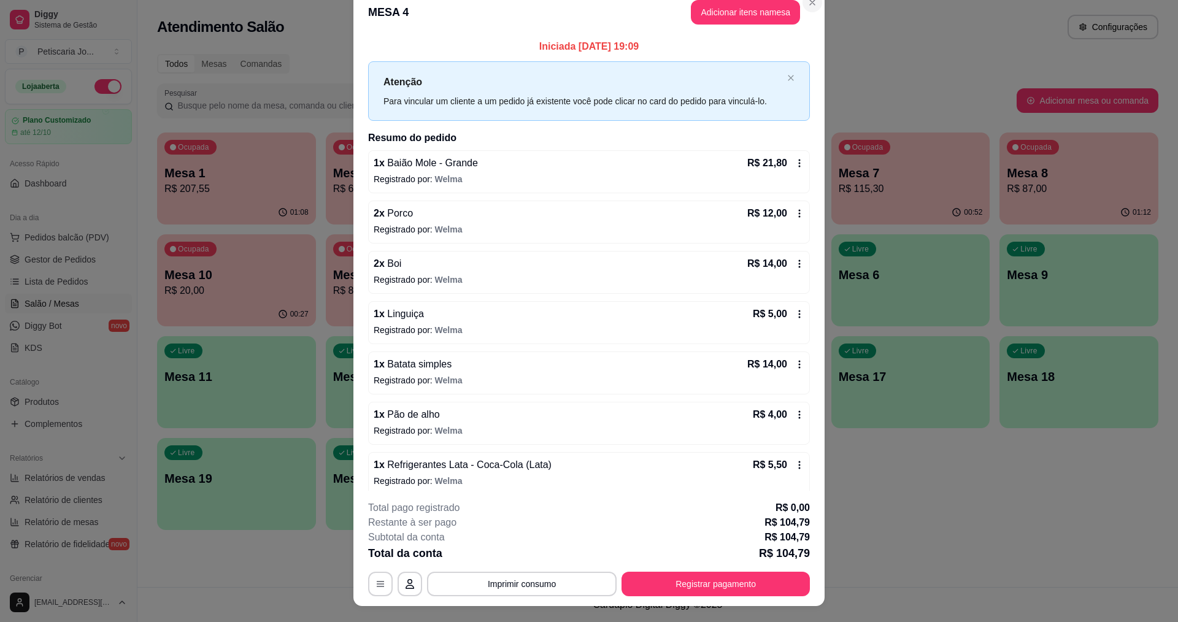
scroll to position [0, 0]
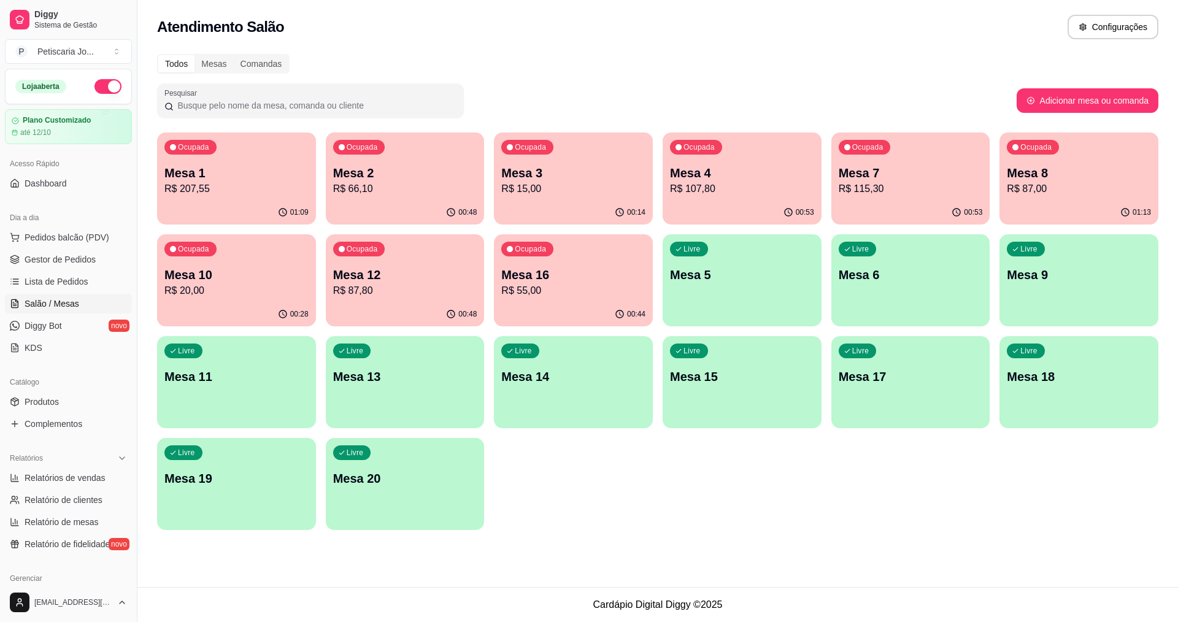
click at [783, 171] on p "Mesa 4" at bounding box center [742, 172] width 144 height 17
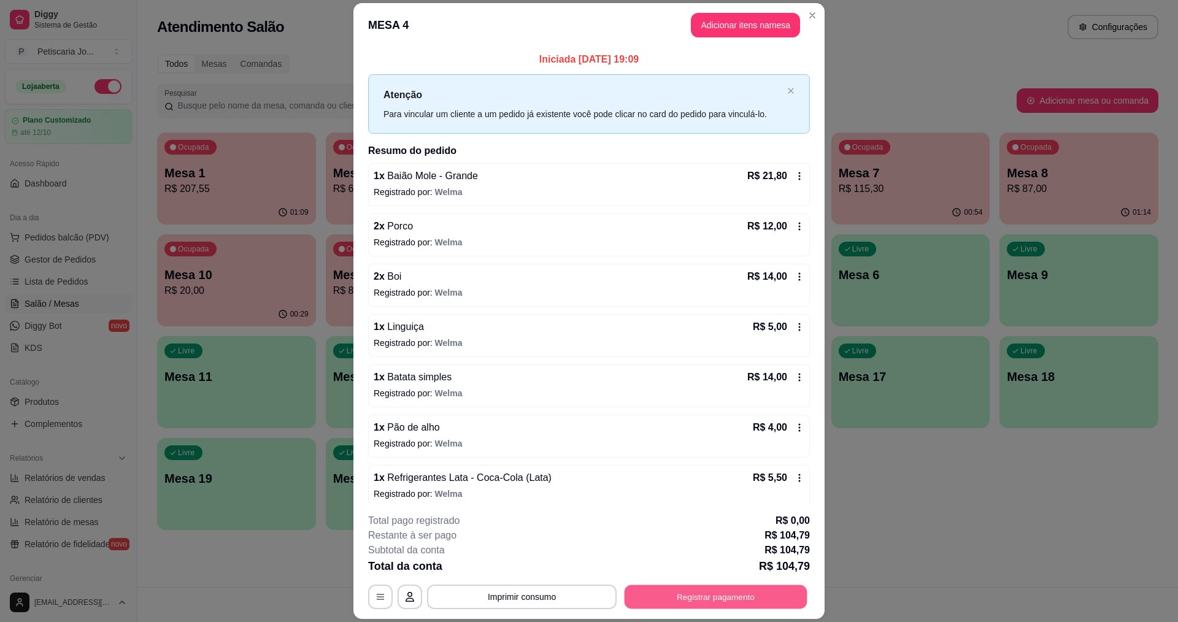
click at [730, 587] on button "Registrar pagamento" at bounding box center [715, 597] width 183 height 24
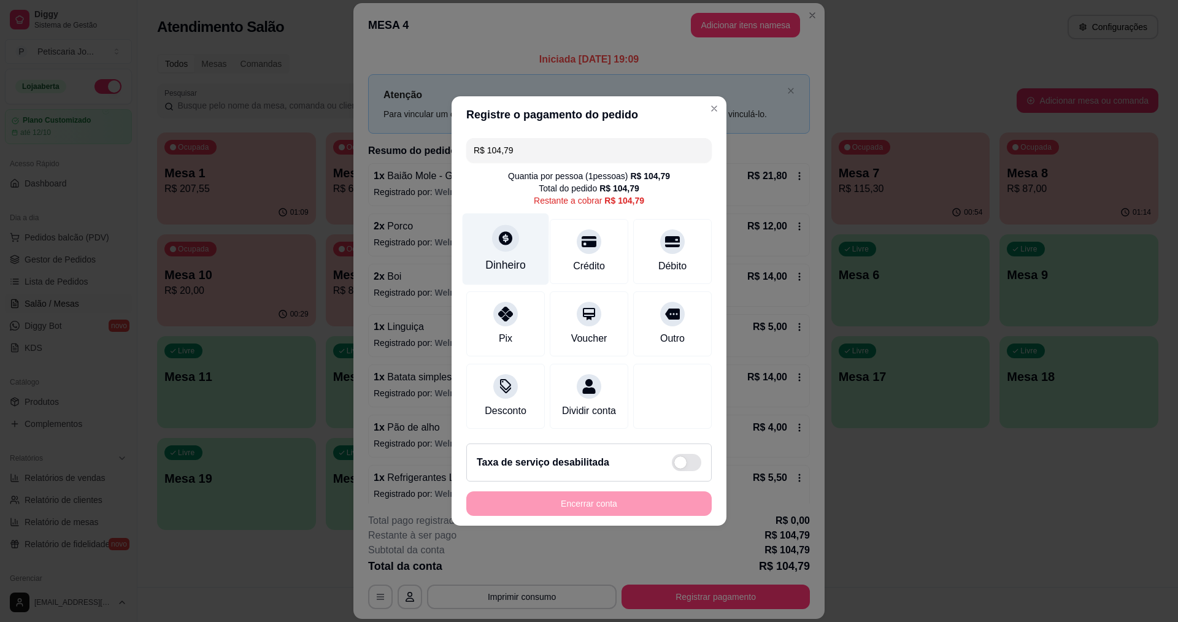
click at [523, 257] on div "Dinheiro" at bounding box center [505, 265] width 40 height 16
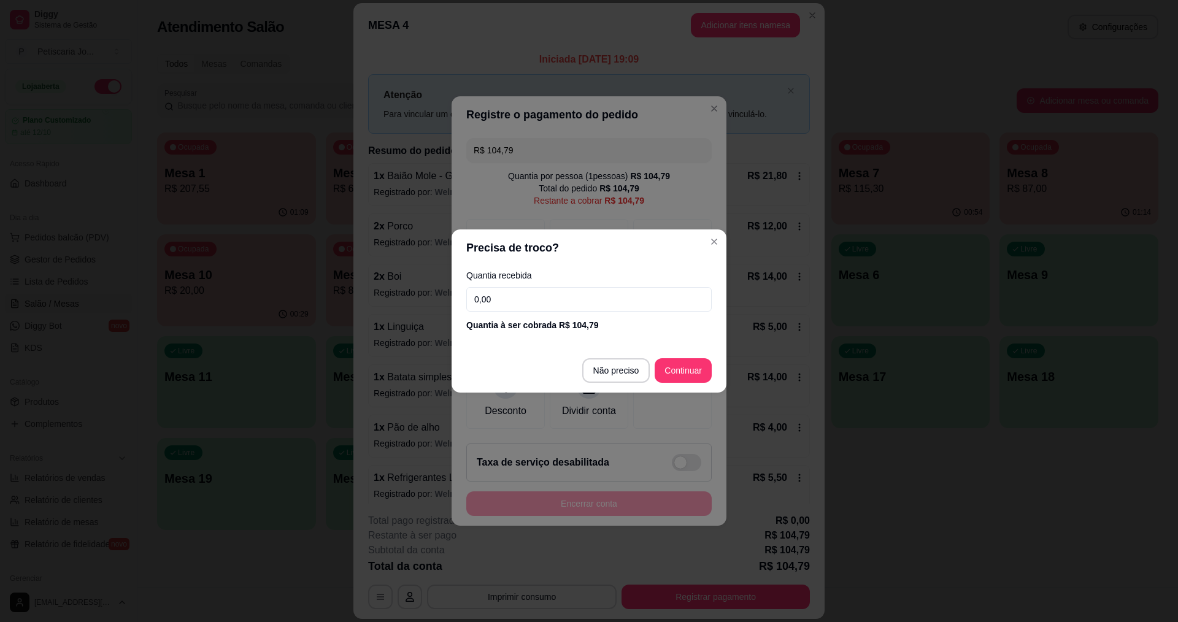
click at [530, 281] on div "Quantia recebida 0,00 Quantia à ser cobrada R$ 104,79" at bounding box center [588, 301] width 275 height 70
click at [529, 293] on input "0,00" at bounding box center [588, 299] width 245 height 25
type input "100,00"
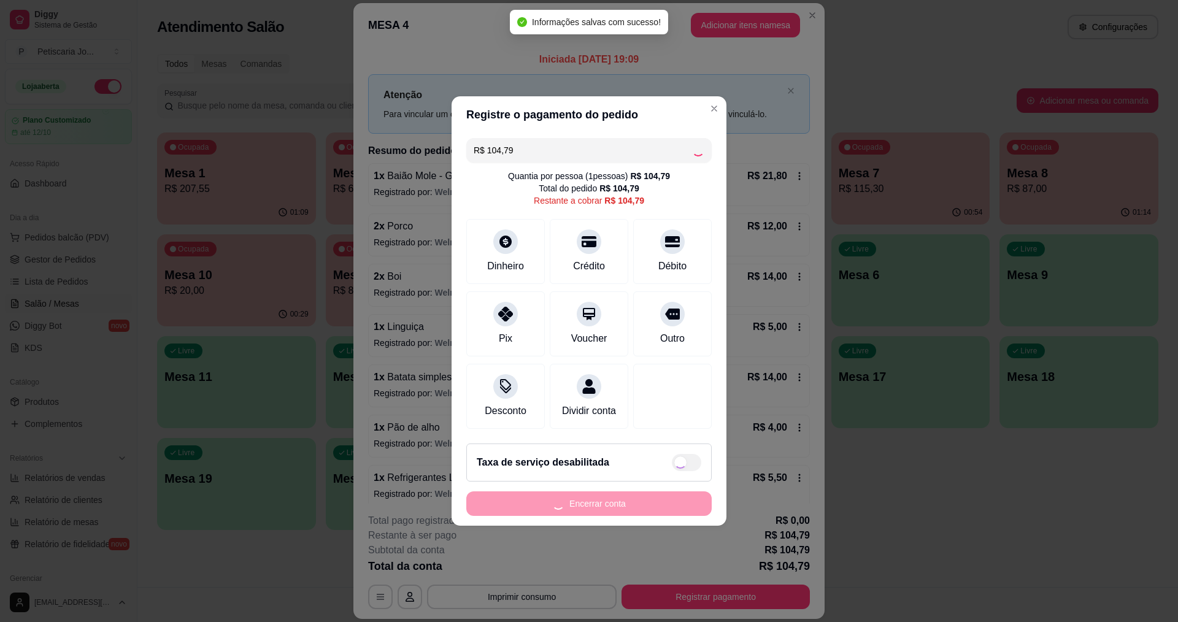
type input "R$ 0,00"
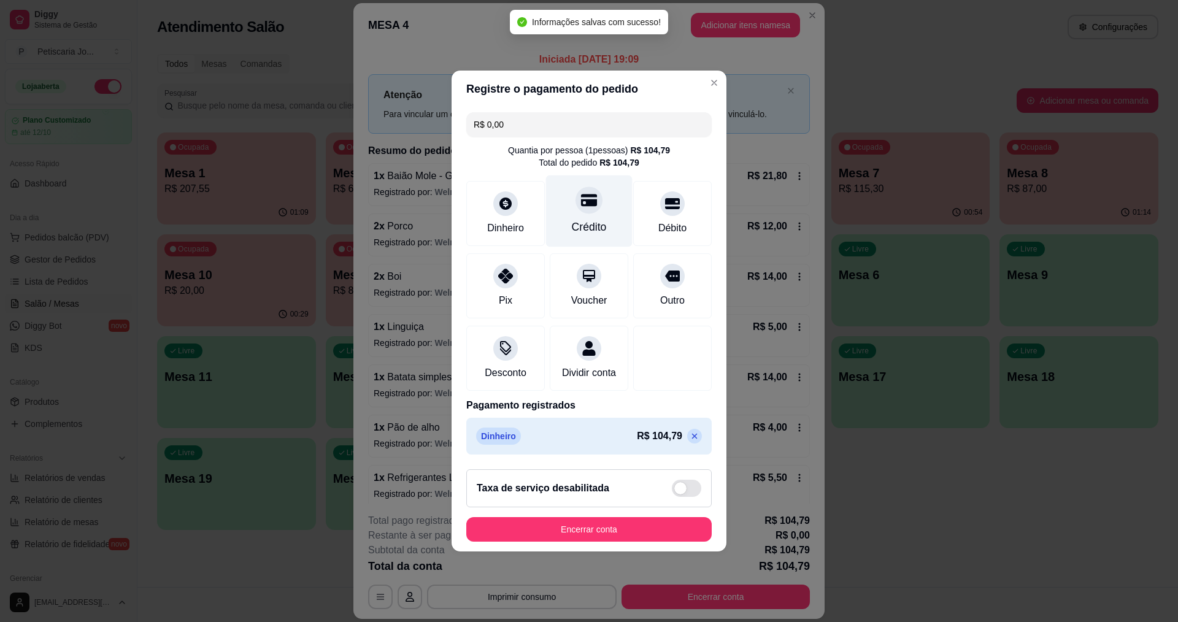
click at [605, 209] on div "Crédito" at bounding box center [589, 211] width 86 height 72
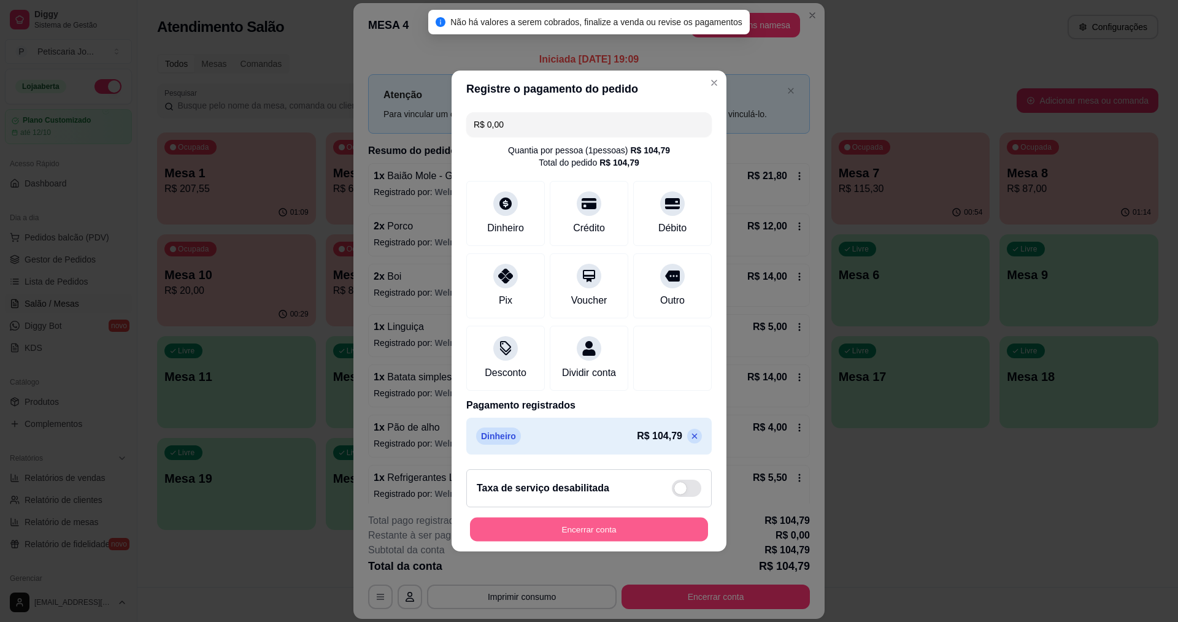
click at [621, 532] on button "Encerrar conta" at bounding box center [589, 530] width 238 height 24
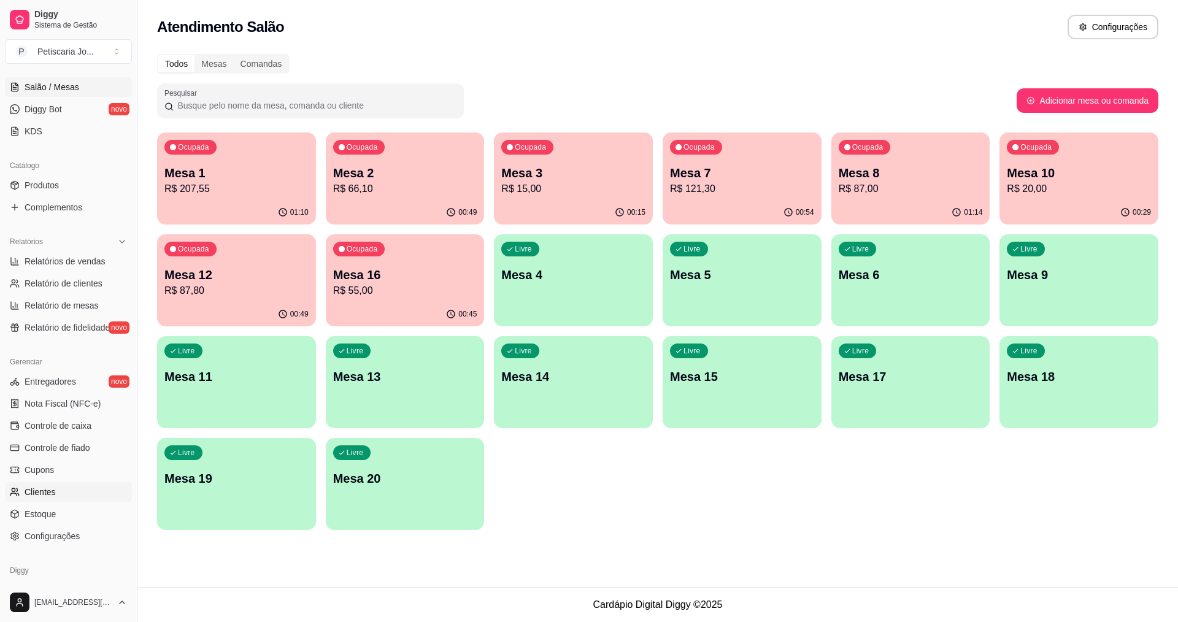
scroll to position [245, 0]
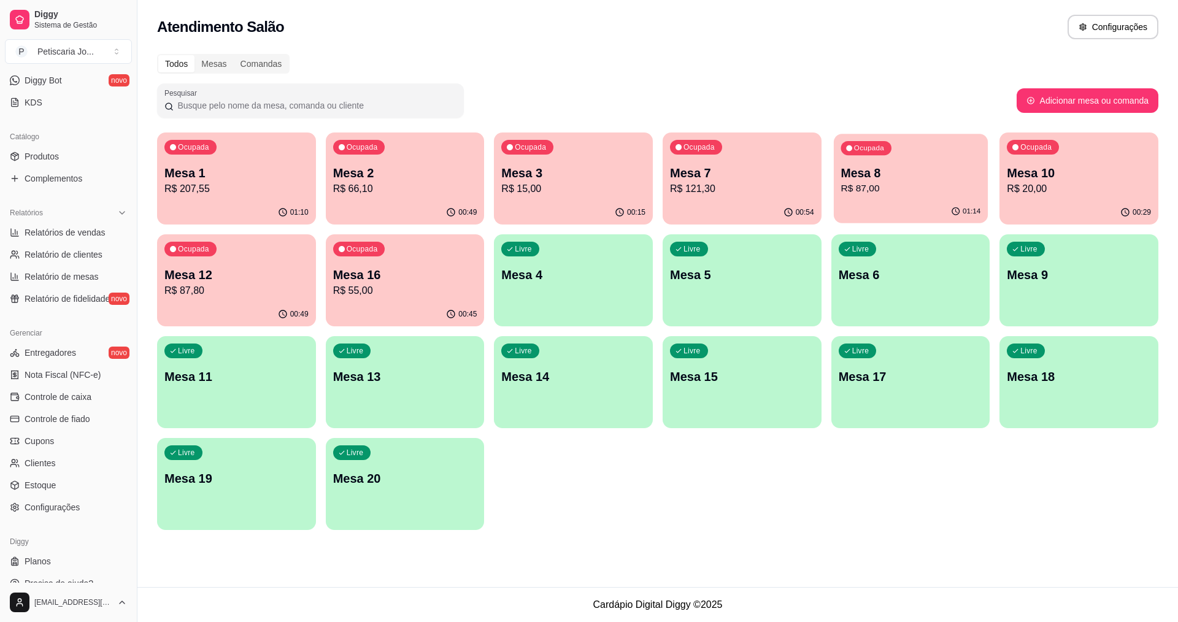
click at [884, 170] on p "Mesa 8" at bounding box center [910, 173] width 140 height 17
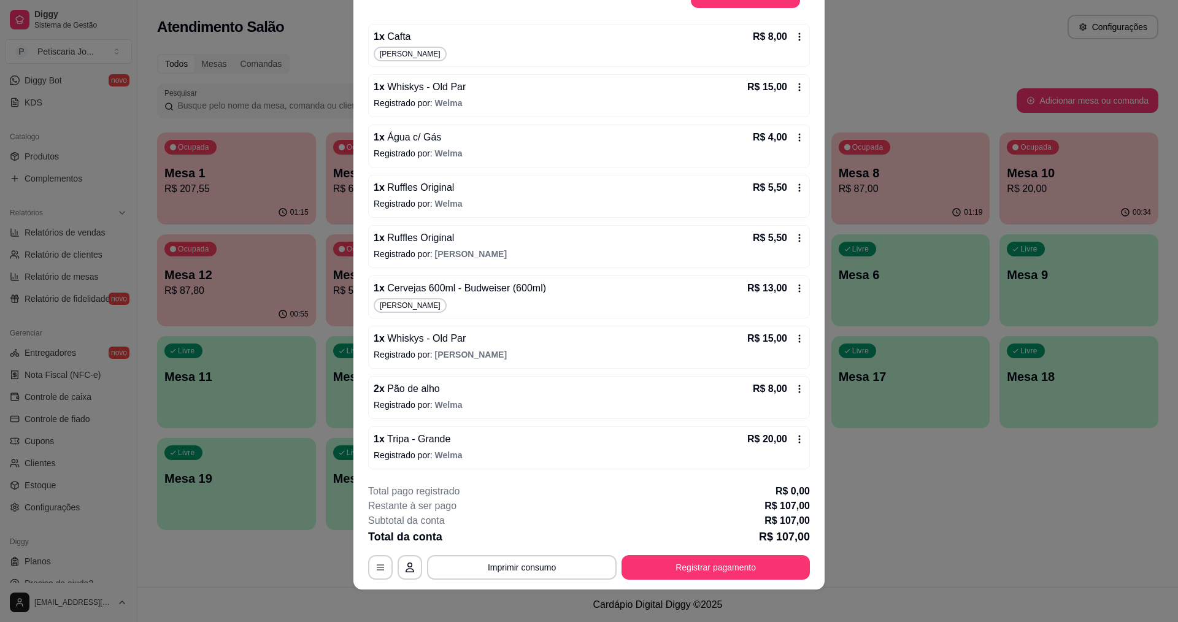
scroll to position [36, 0]
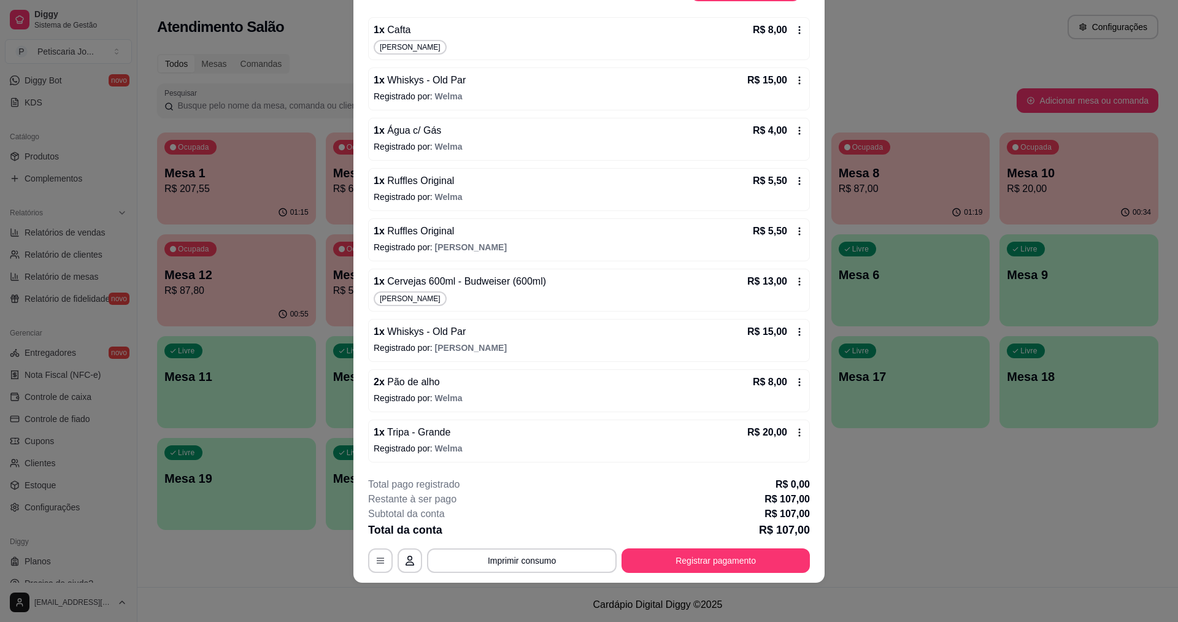
click at [419, 423] on div "1 x Tripa - Grande R$ 20,00 Registrado por: Welma" at bounding box center [589, 441] width 442 height 43
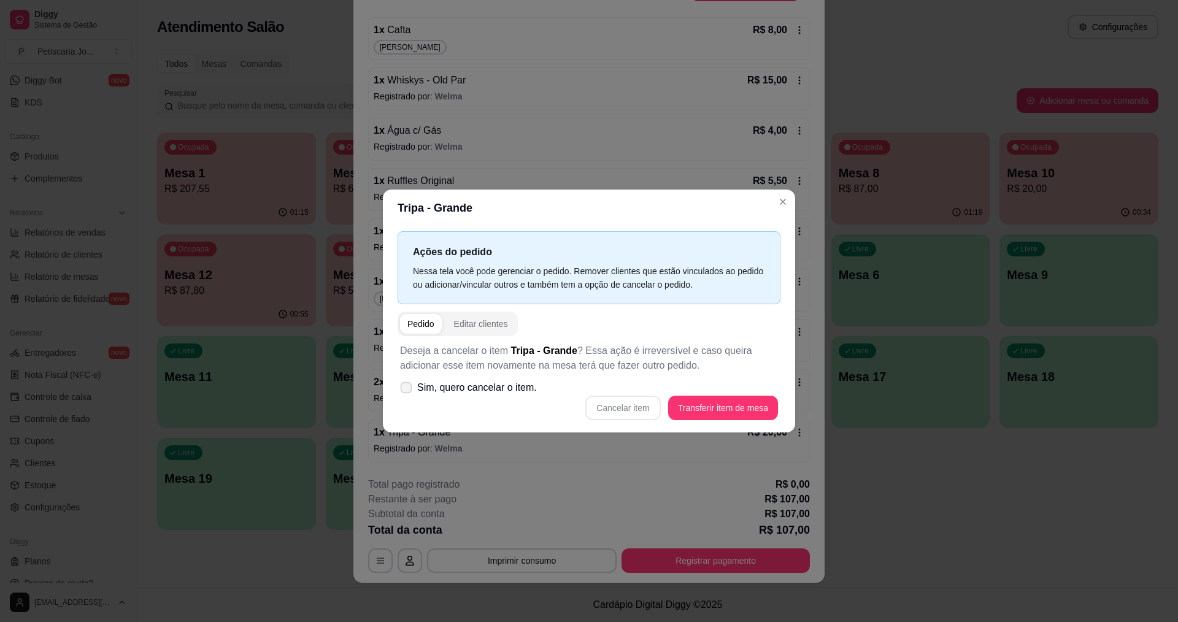
click at [412, 386] on span at bounding box center [406, 388] width 12 height 12
click at [407, 390] on input "Sim, quero cancelar o item." at bounding box center [403, 394] width 8 height 8
checkbox input "true"
click at [619, 408] on button "Cancelar item" at bounding box center [622, 408] width 73 height 24
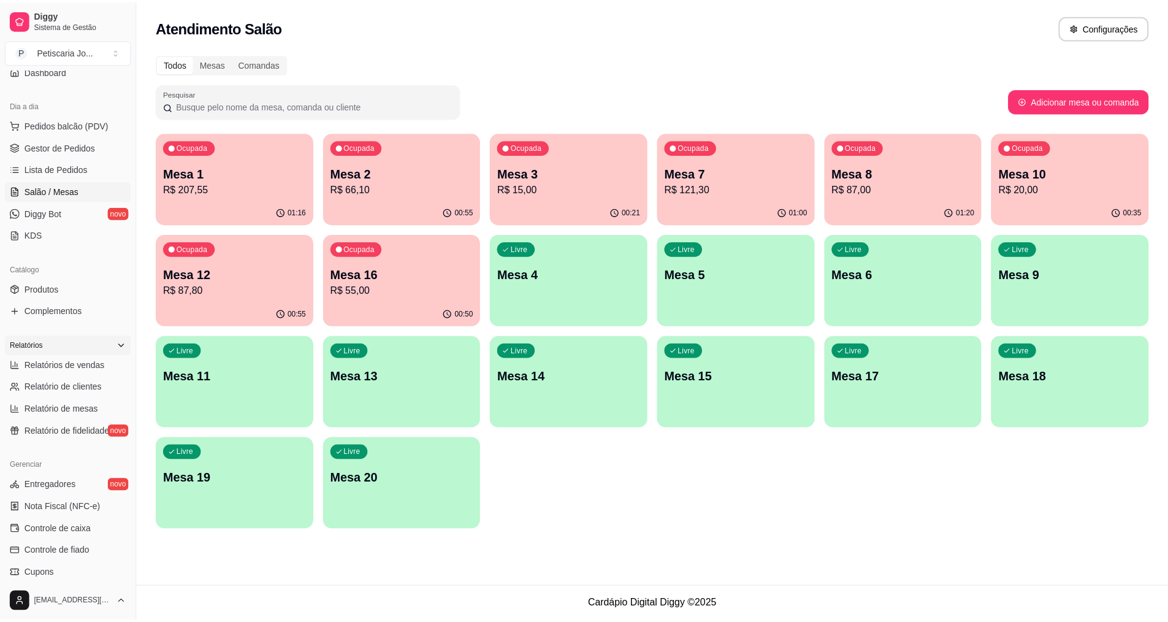
scroll to position [123, 0]
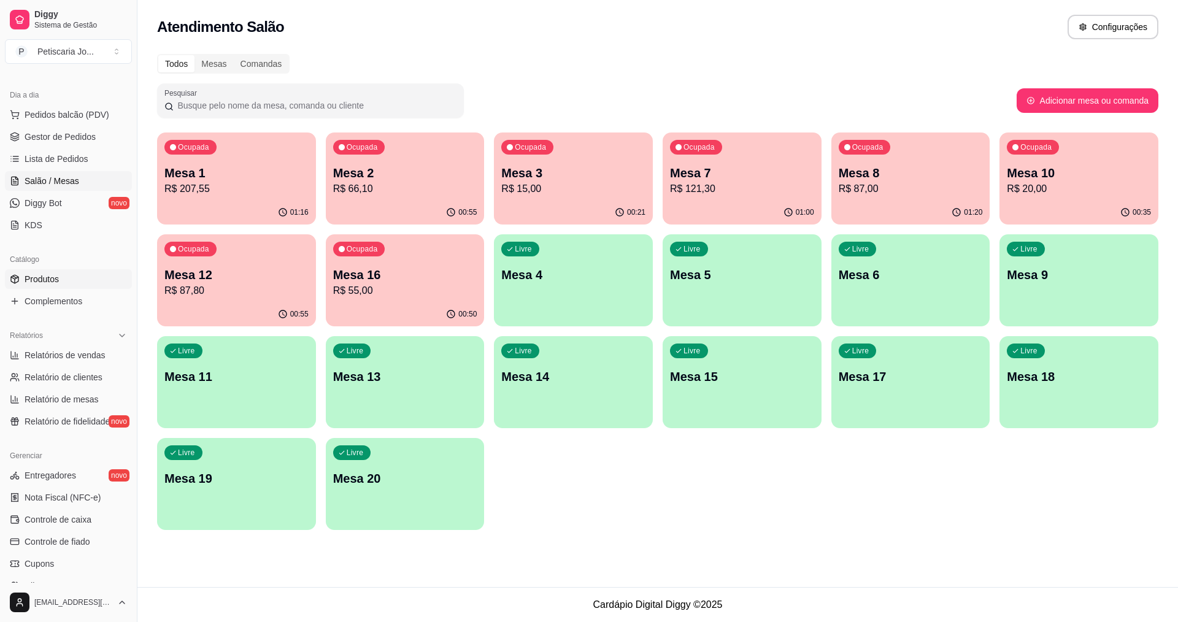
click at [53, 285] on span "Produtos" at bounding box center [42, 279] width 34 height 12
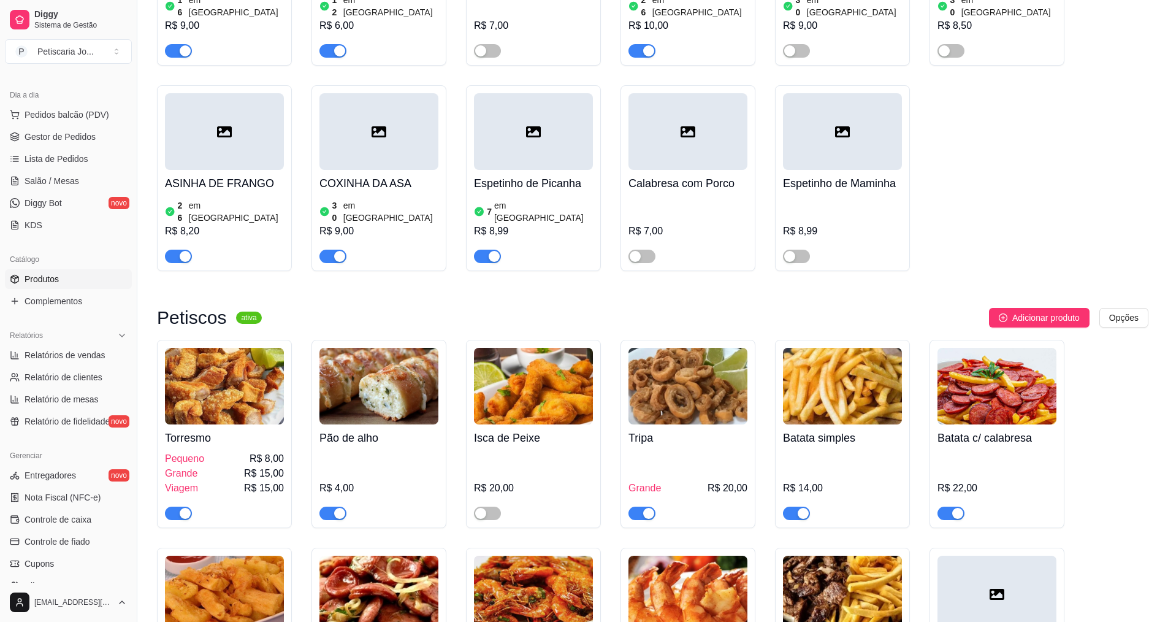
scroll to position [1227, 0]
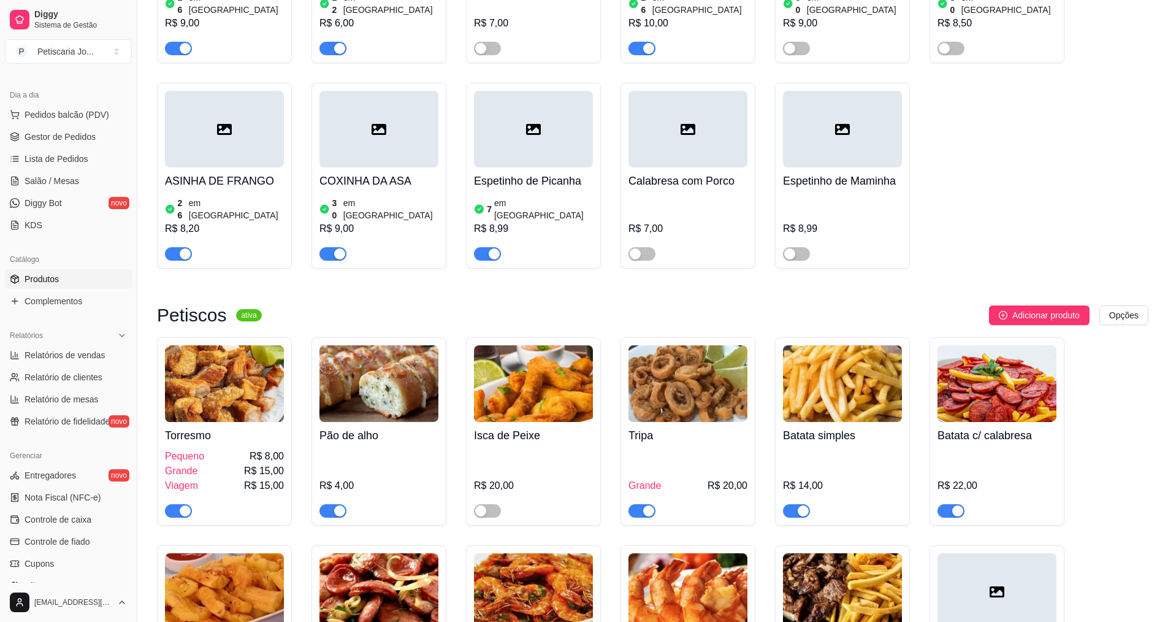
click at [654, 503] on div at bounding box center [642, 510] width 27 height 15
click at [643, 505] on div "button" at bounding box center [648, 510] width 11 height 11
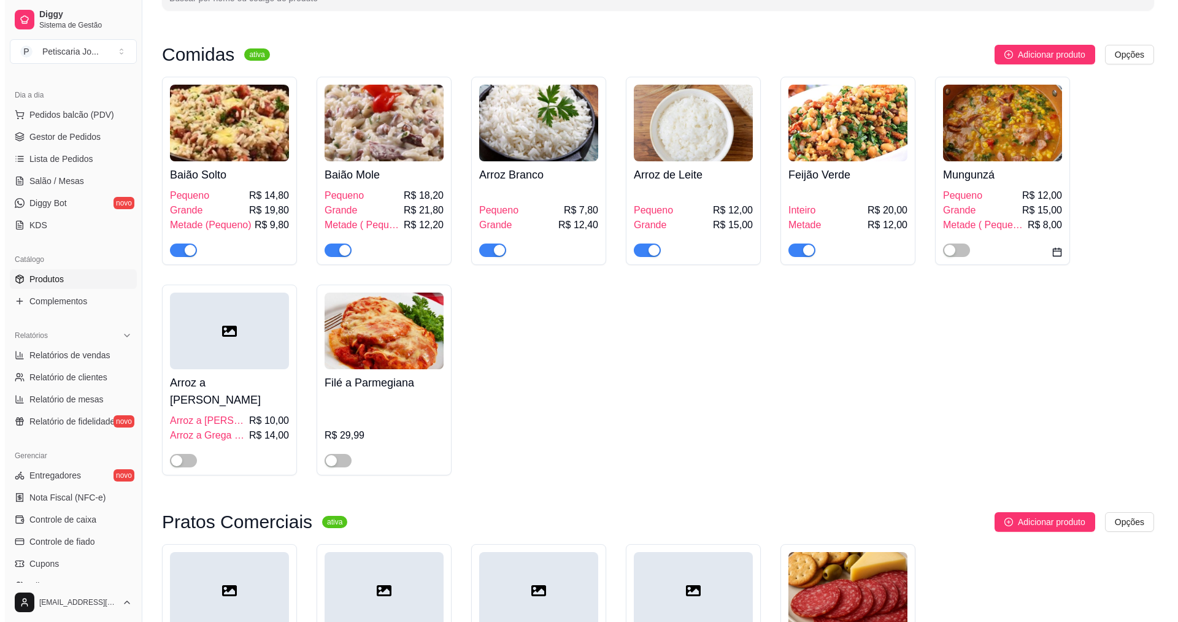
scroll to position [0, 0]
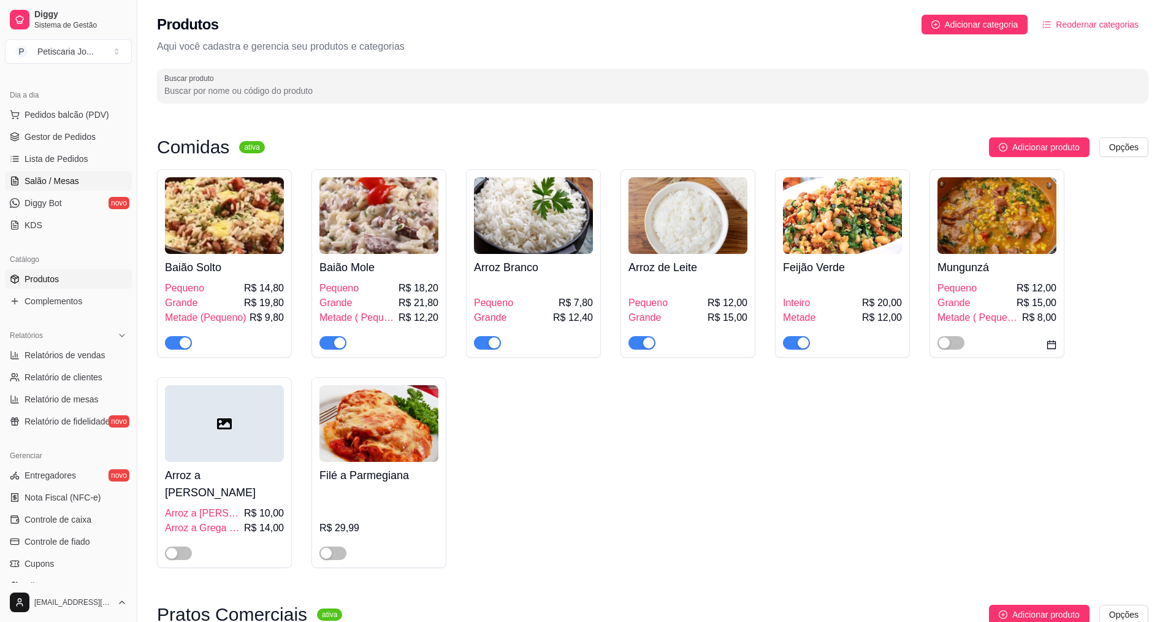
click at [69, 176] on span "Salão / Mesas" at bounding box center [52, 181] width 55 height 12
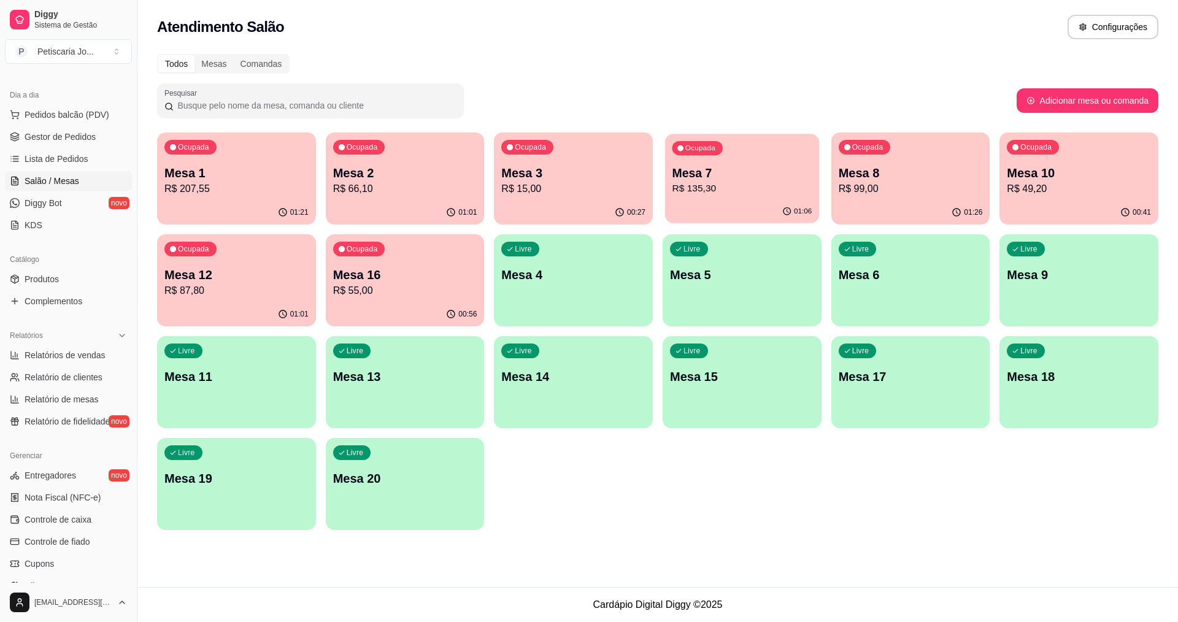
click at [664, 158] on div "Ocupada Mesa 1 R$ 207,55 01:21 Ocupada Mesa 2 R$ 66,10 01:01 Ocupada Mesa 3 R$ …" at bounding box center [657, 330] width 1001 height 397
click at [776, 176] on p "Mesa 7" at bounding box center [742, 173] width 140 height 17
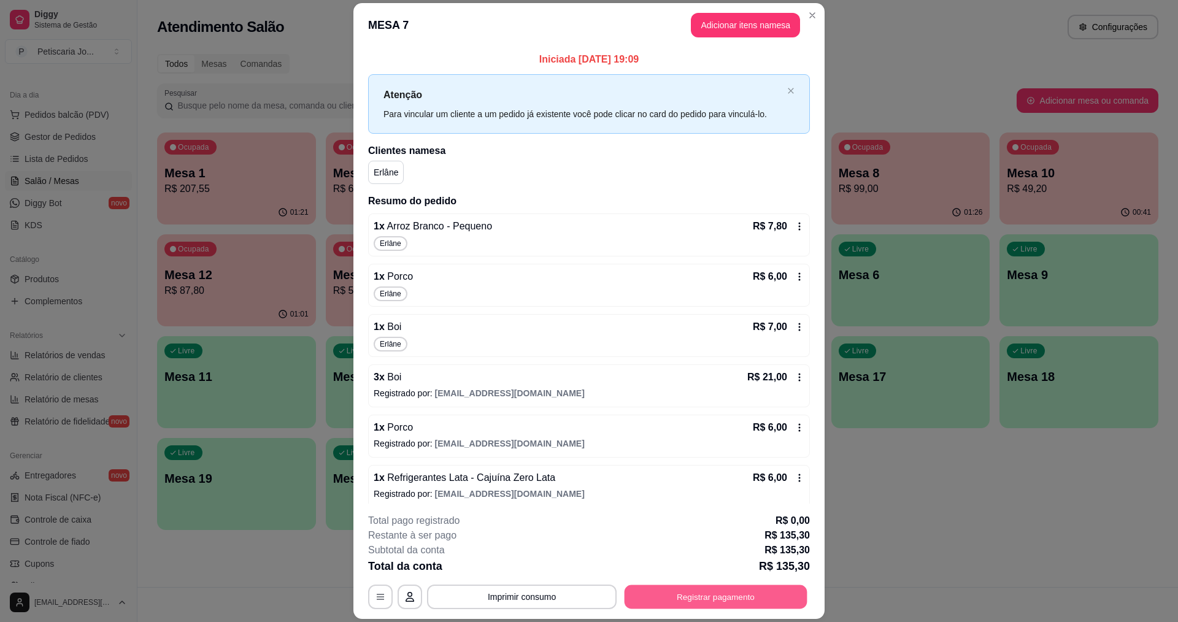
click at [710, 602] on button "Registrar pagamento" at bounding box center [715, 597] width 183 height 24
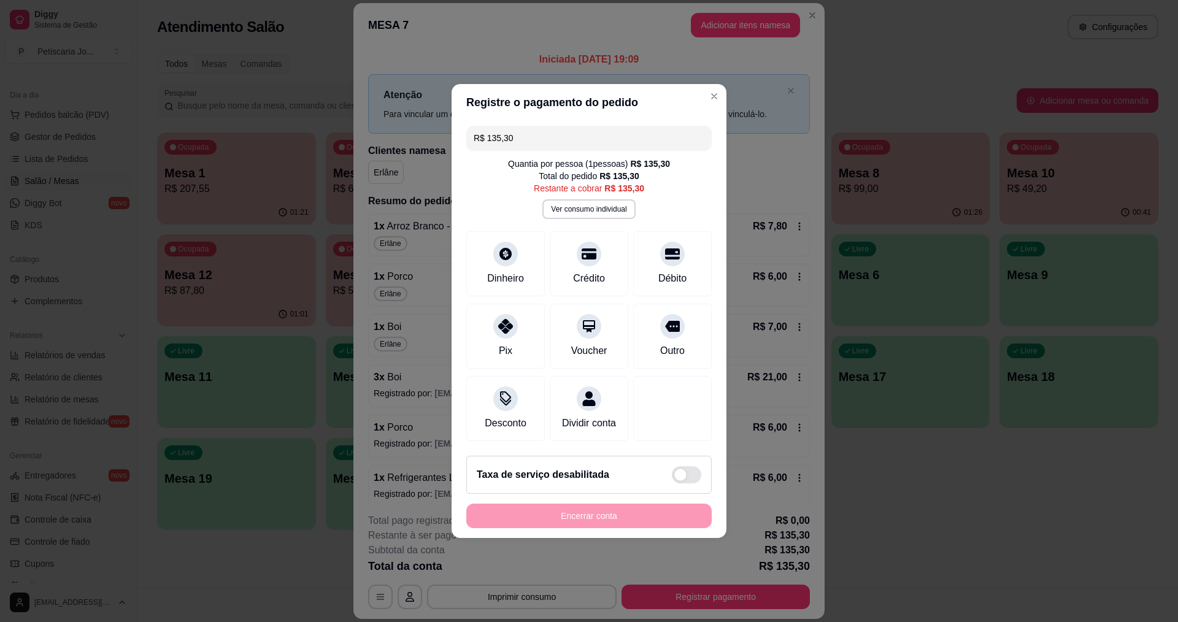
drag, startPoint x: 510, startPoint y: 130, endPoint x: 262, endPoint y: 150, distance: 248.6
click at [262, 150] on div "Registre o pagamento do pedido R$ 135,30 Quantia por pessoa ( 1 pessoas) R$ 135…" at bounding box center [589, 311] width 1178 height 622
click at [670, 262] on div "Débito" at bounding box center [672, 262] width 86 height 72
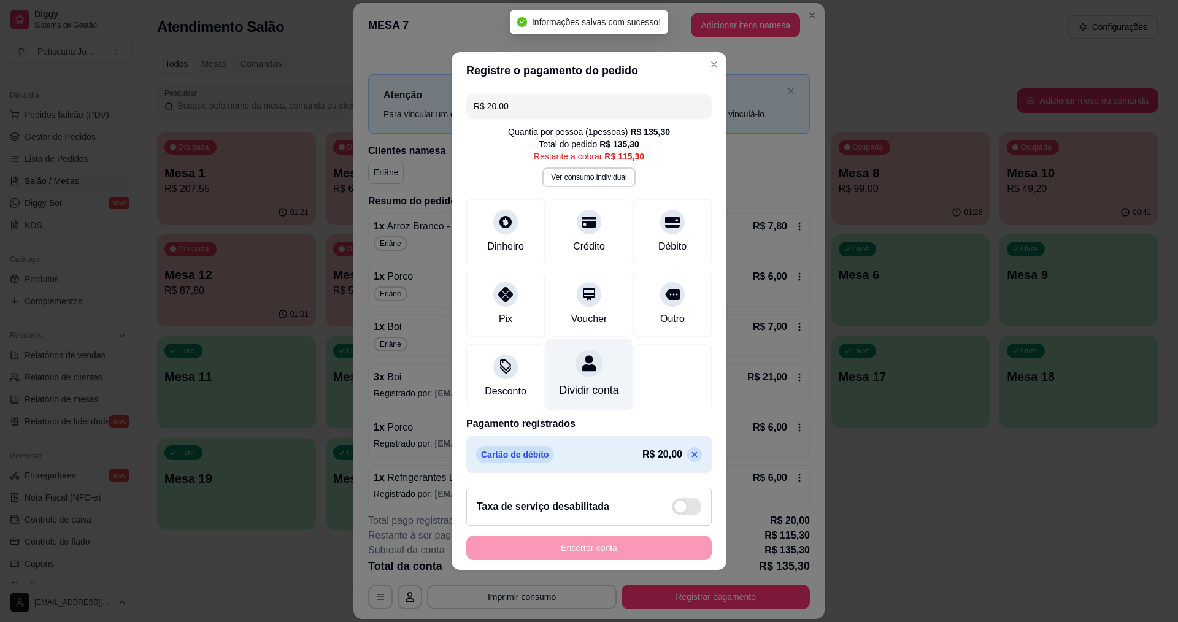
type input "R$ 115,30"
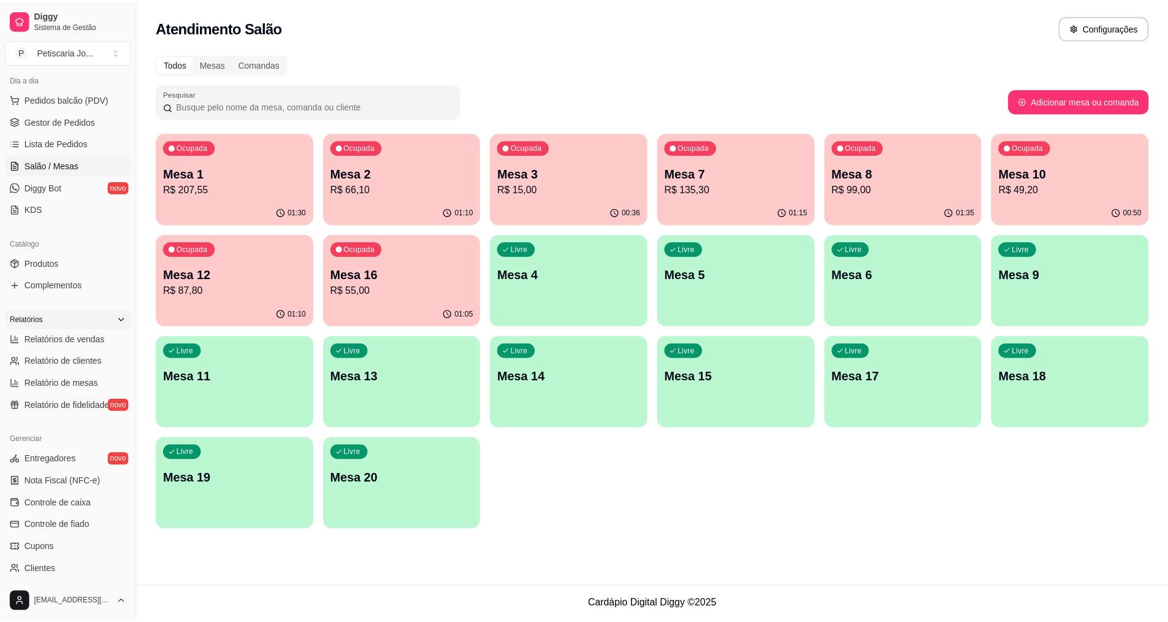
scroll to position [138, 0]
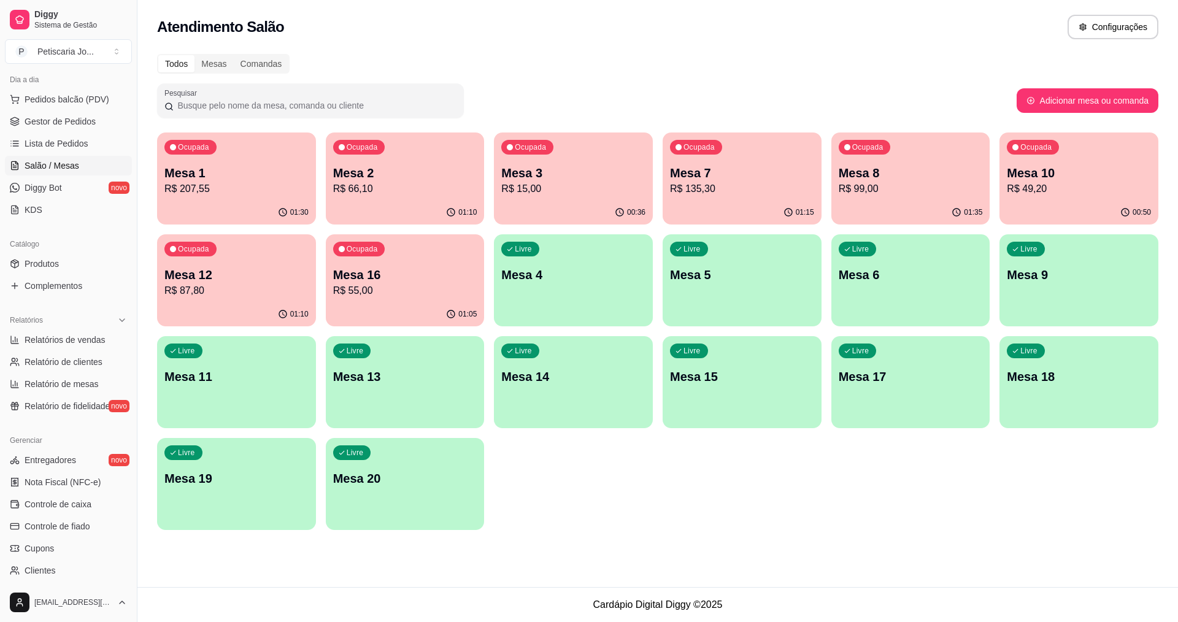
click at [44, 251] on div "Catálogo" at bounding box center [68, 244] width 127 height 20
click at [42, 266] on span "Produtos" at bounding box center [42, 264] width 34 height 12
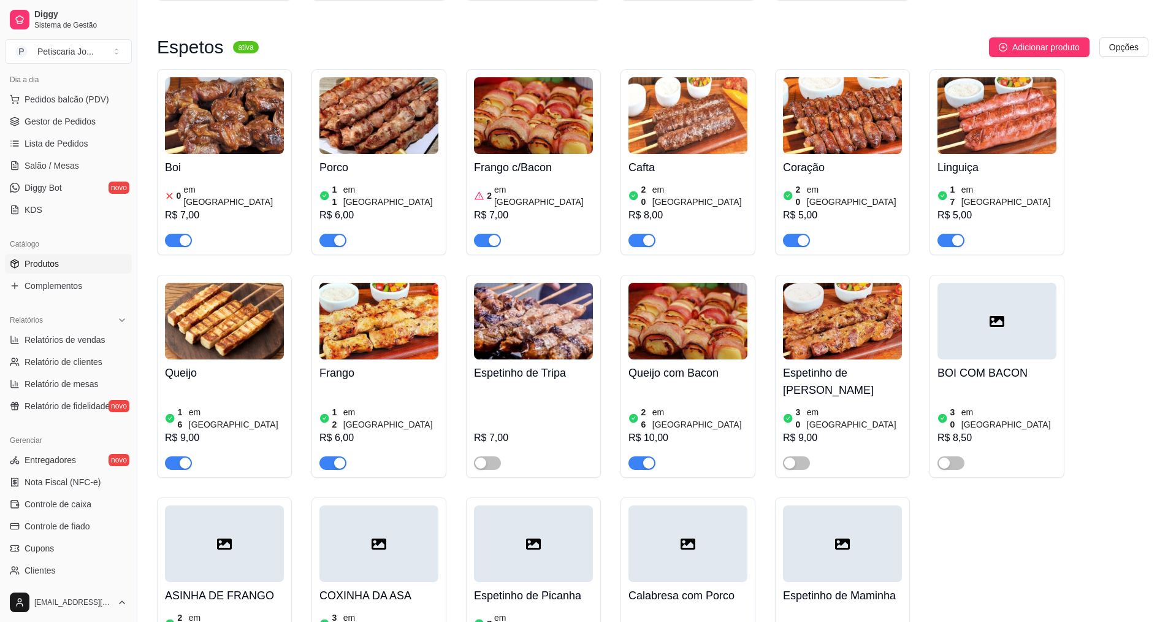
scroll to position [736, 0]
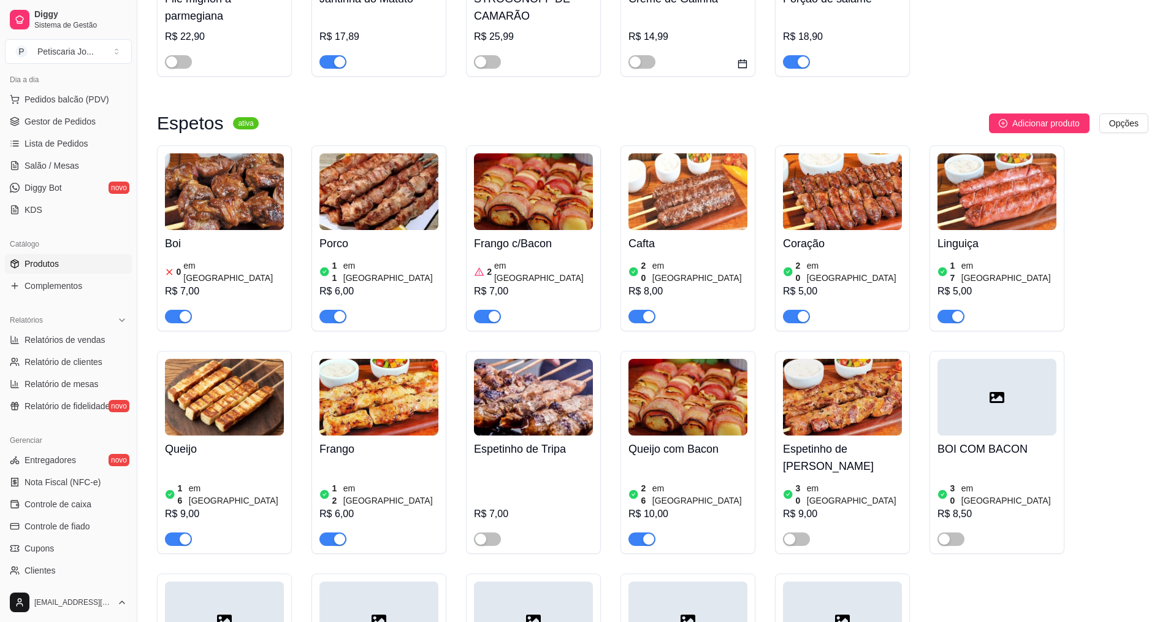
click at [182, 259] on div "0 em estoque" at bounding box center [224, 271] width 119 height 25
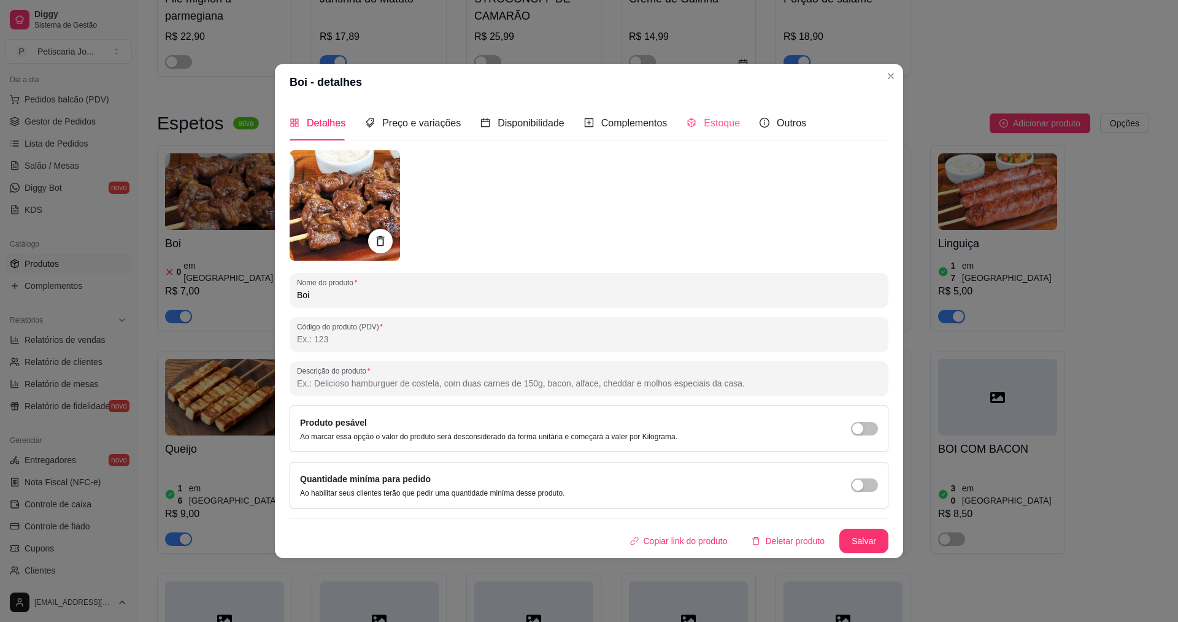
click at [713, 112] on div "Estoque" at bounding box center [712, 122] width 53 height 35
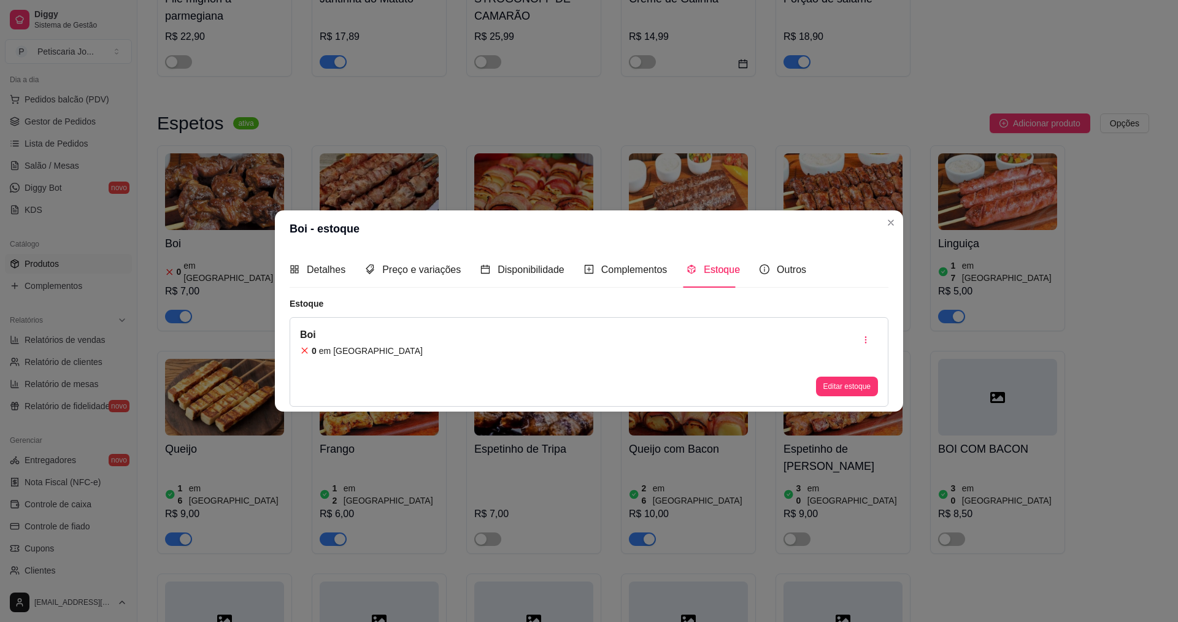
click at [383, 353] on div "Boi 0 em estoque Editar estoque" at bounding box center [588, 362] width 599 height 90
click at [865, 385] on button "Editar estoque" at bounding box center [846, 386] width 60 height 19
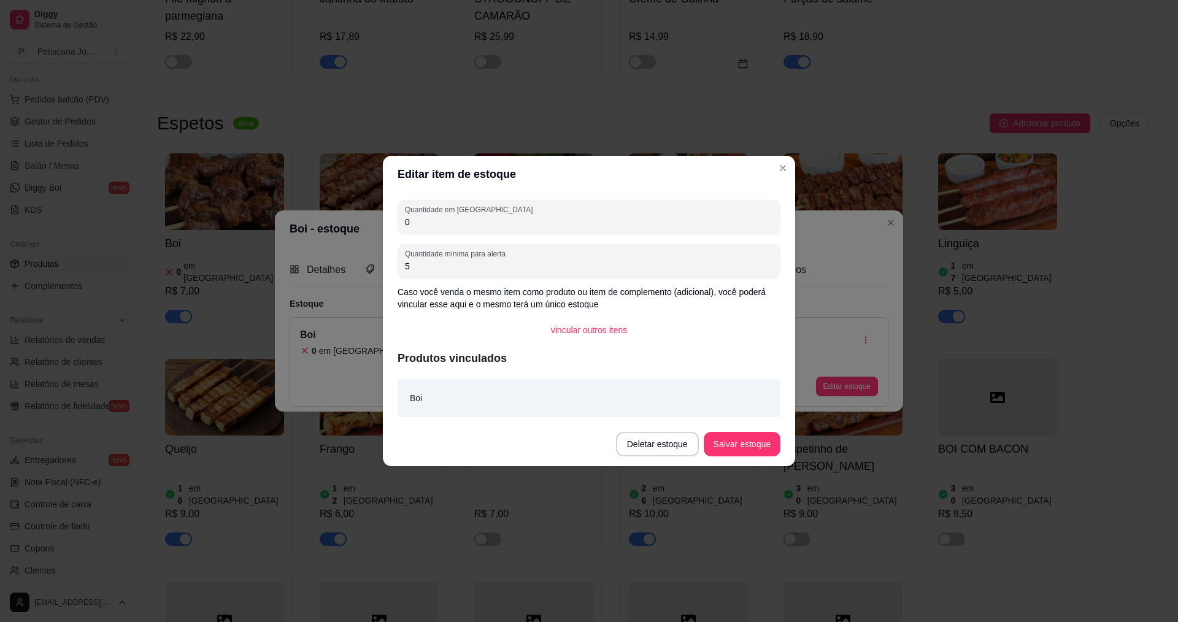
click at [760, 217] on input "0" at bounding box center [589, 222] width 368 height 12
type input "20"
drag, startPoint x: 742, startPoint y: 423, endPoint x: 722, endPoint y: 455, distance: 38.0
click at [731, 442] on footer "Deletar estoque Salvar estoque" at bounding box center [589, 444] width 412 height 44
click at [722, 455] on button "Salvar estoque" at bounding box center [741, 444] width 77 height 25
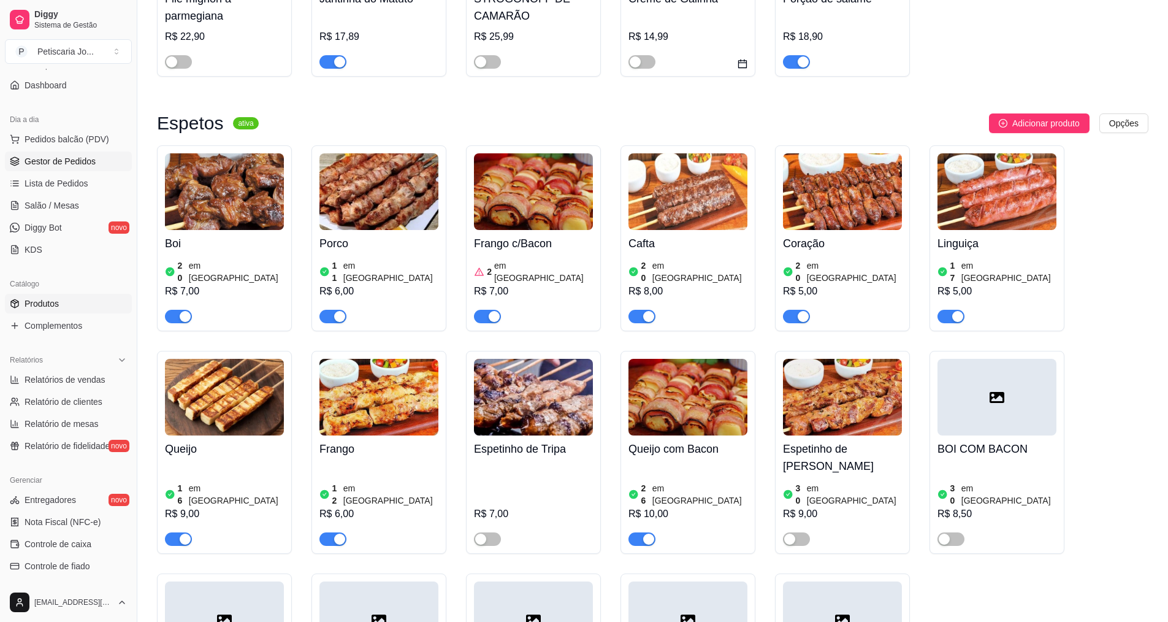
scroll to position [77, 0]
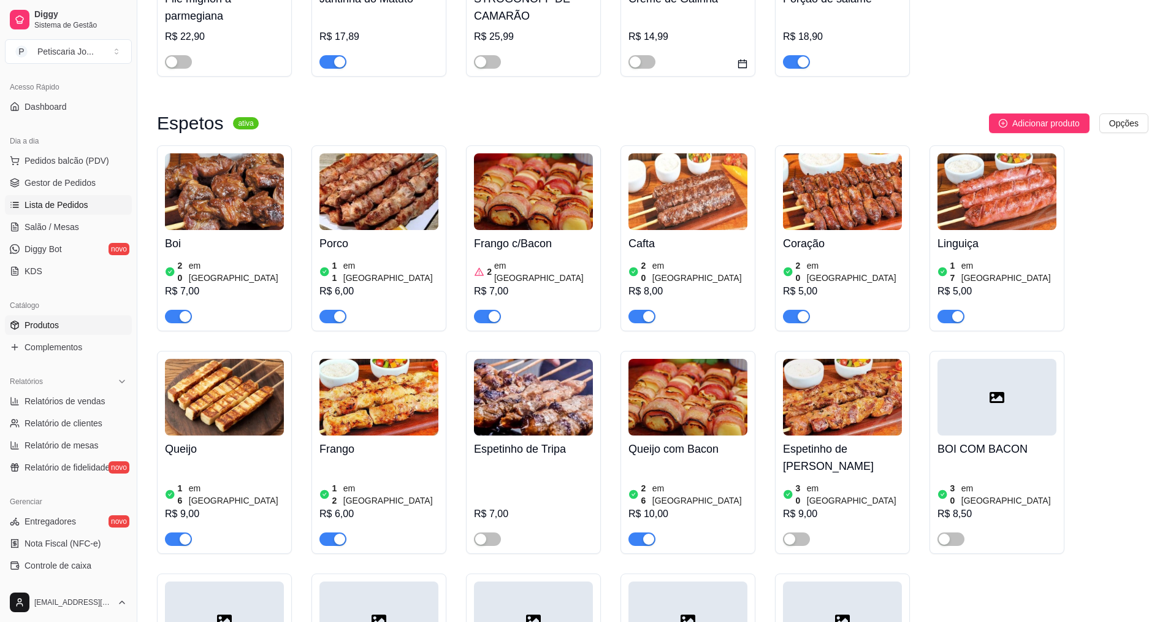
click at [68, 208] on span "Lista de Pedidos" at bounding box center [57, 205] width 64 height 12
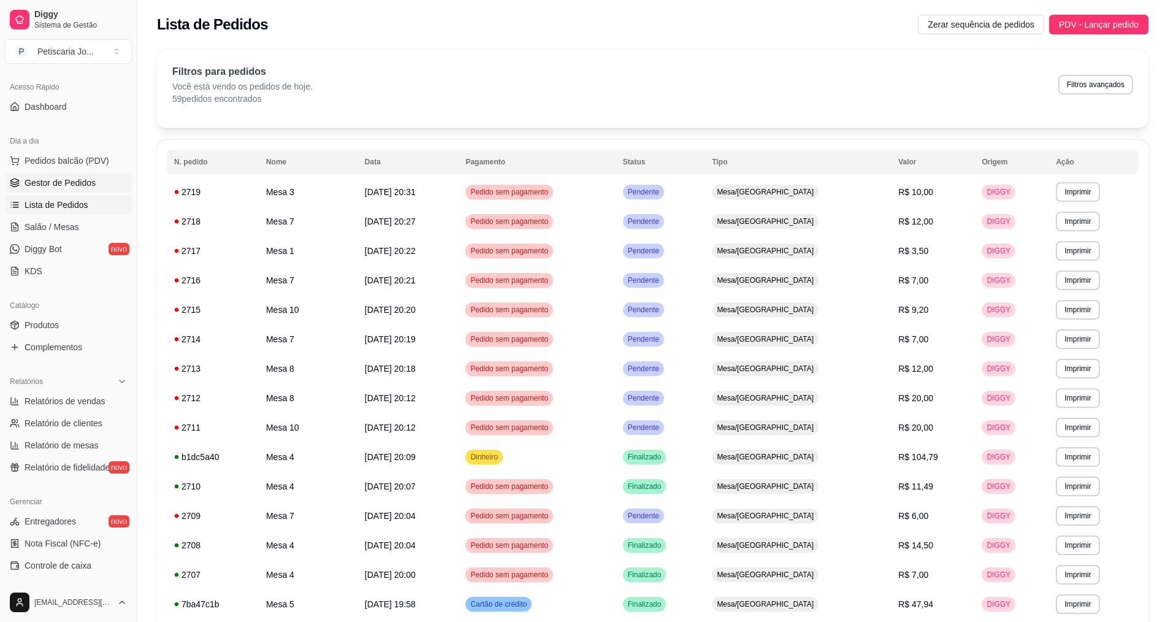
click at [75, 177] on span "Gestor de Pedidos" at bounding box center [60, 183] width 71 height 12
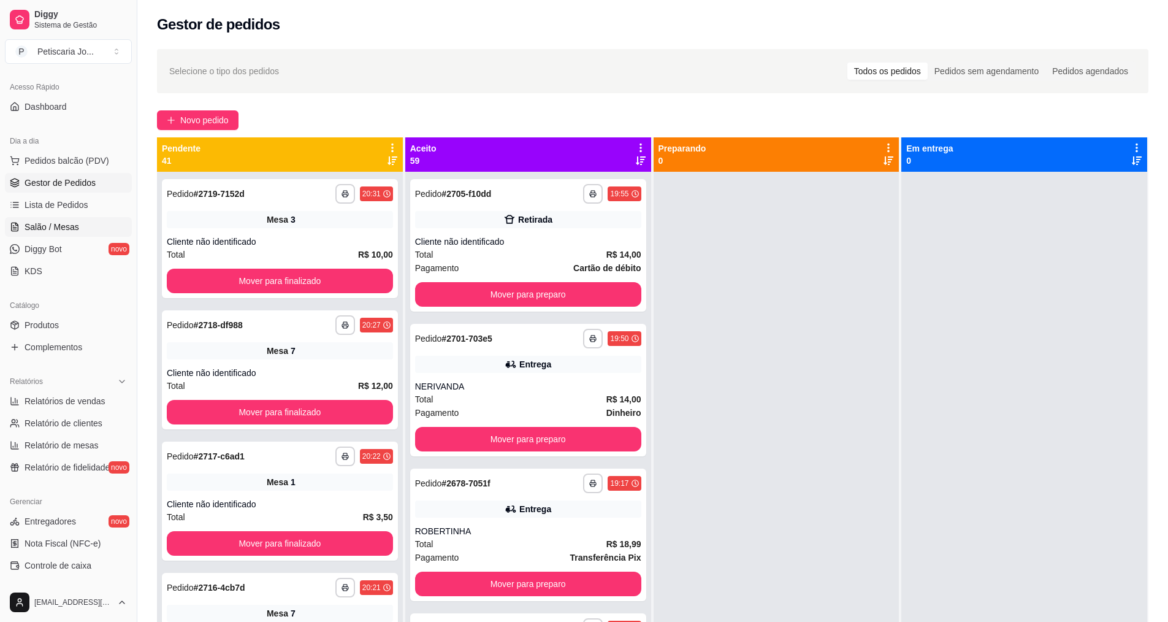
click at [21, 224] on link "Salão / Mesas" at bounding box center [68, 227] width 127 height 20
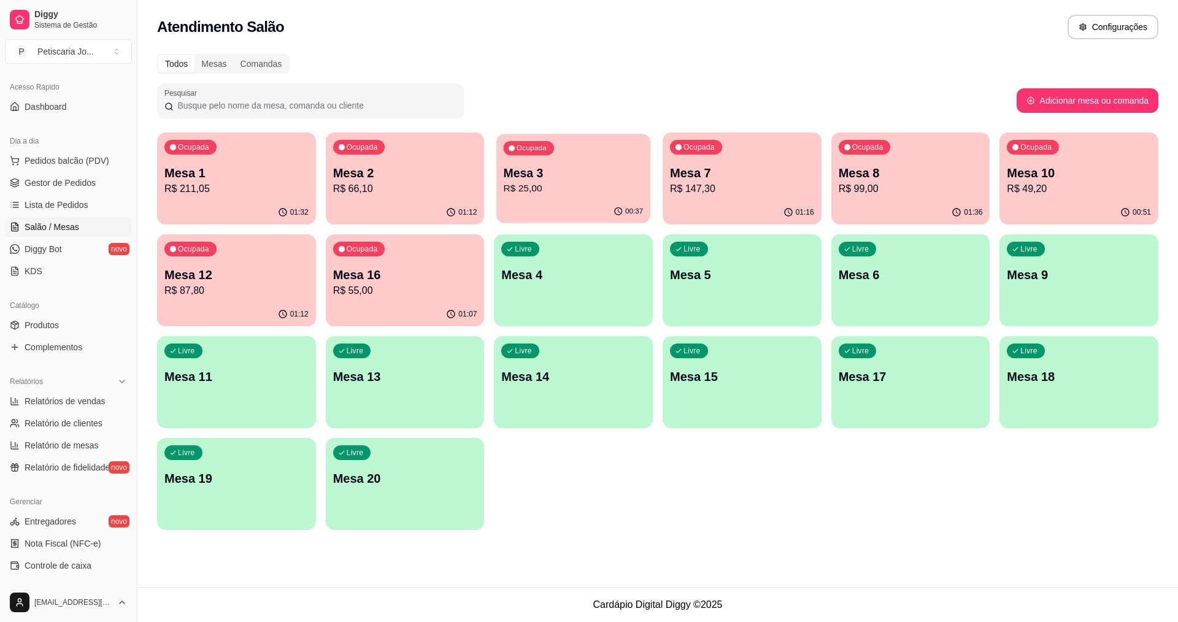
click at [534, 180] on p "Mesa 3" at bounding box center [574, 173] width 140 height 17
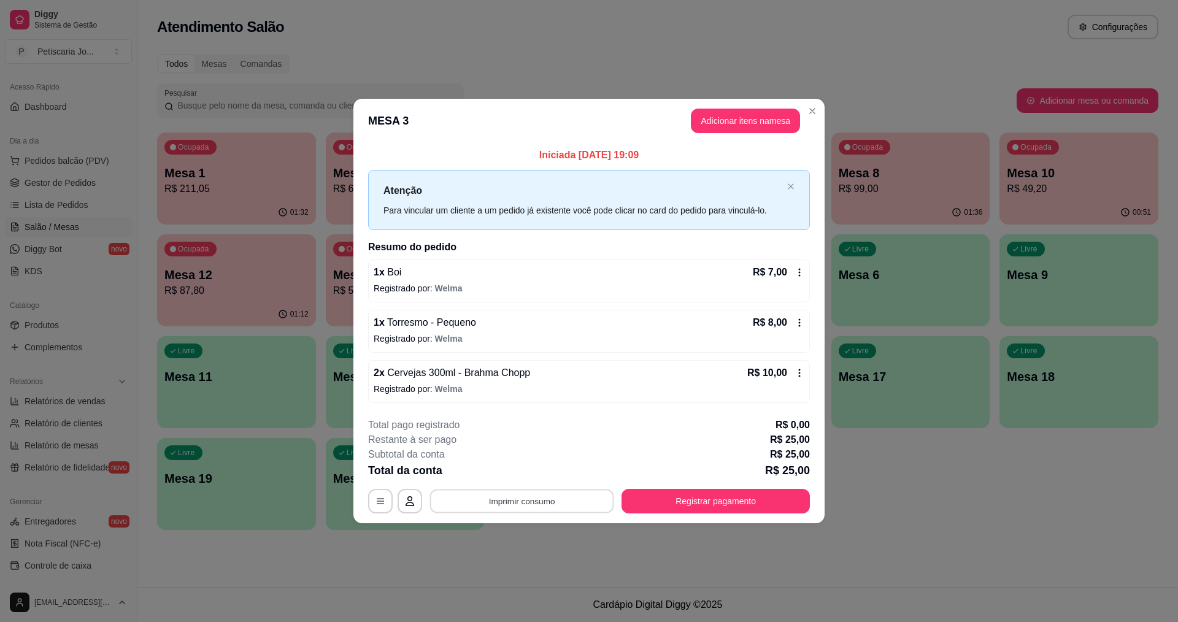
click at [518, 510] on button "Imprimir consumo" at bounding box center [522, 501] width 184 height 24
click at [529, 467] on button "IMPRESSORA" at bounding box center [526, 472] width 86 height 19
drag, startPoint x: 691, startPoint y: 474, endPoint x: 695, endPoint y: 490, distance: 16.5
click at [694, 488] on div "**********" at bounding box center [589, 466] width 442 height 96
click at [699, 499] on button "Registrar pagamento" at bounding box center [715, 501] width 183 height 24
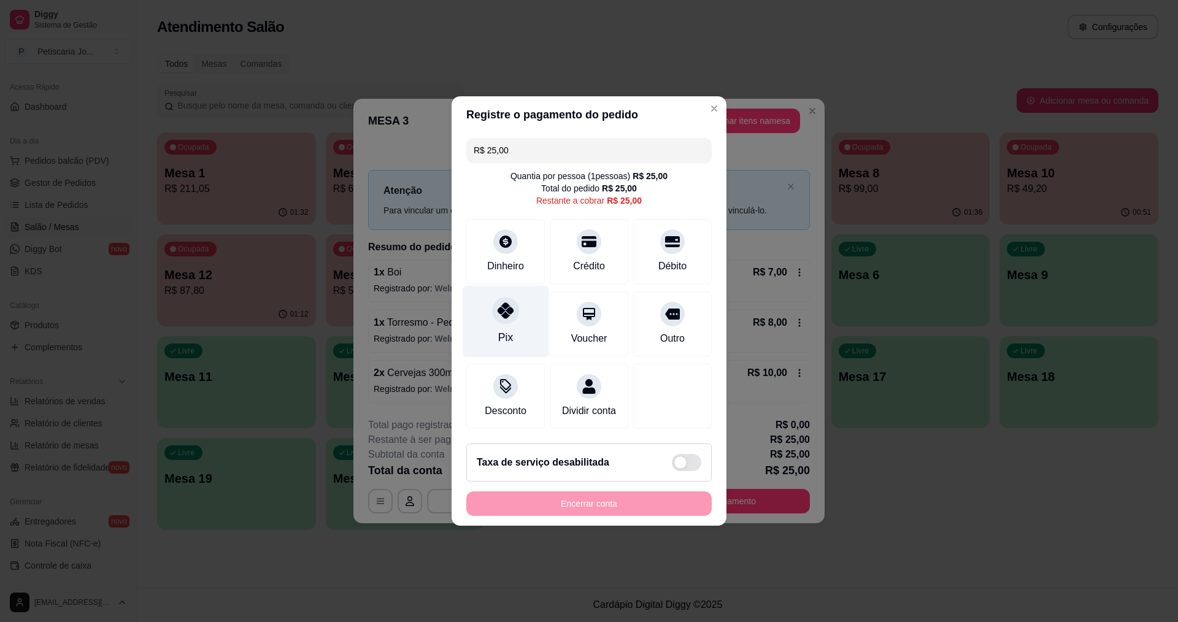
click at [529, 313] on div "Pix" at bounding box center [505, 322] width 86 height 72
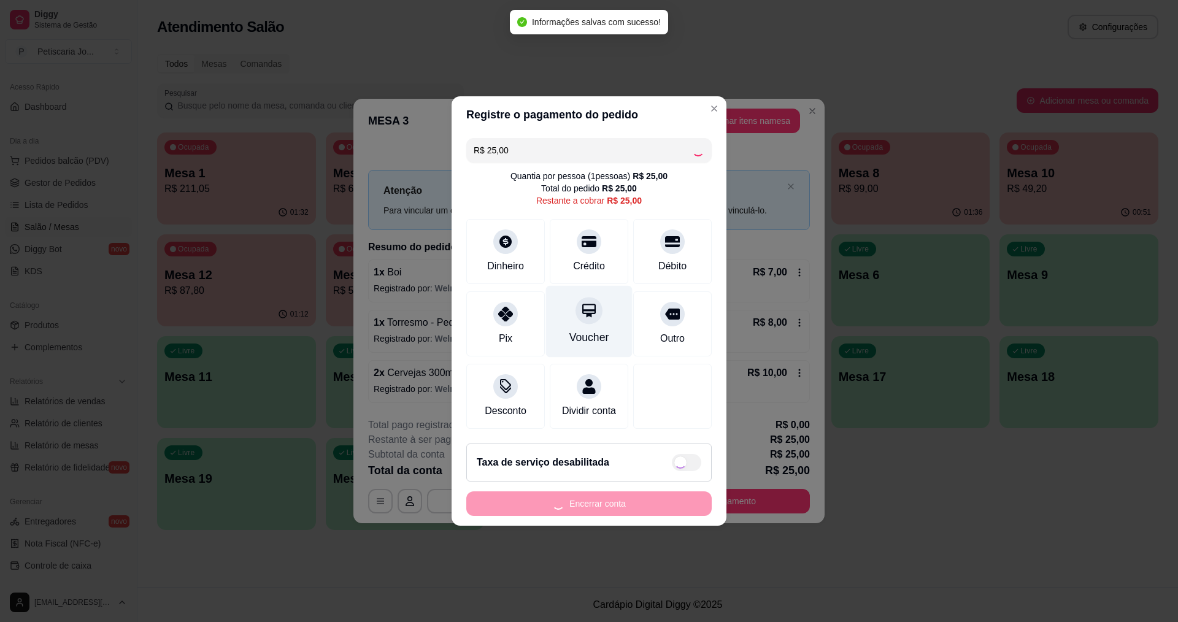
type input "R$ 0,00"
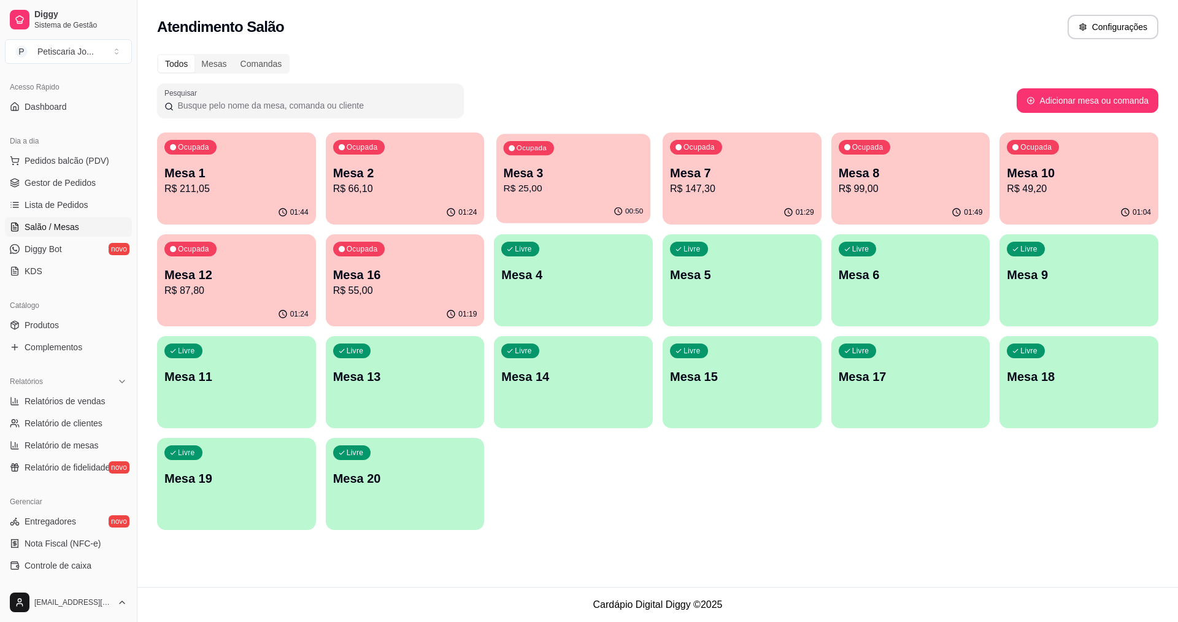
click at [559, 174] on p "Mesa 3" at bounding box center [574, 173] width 140 height 17
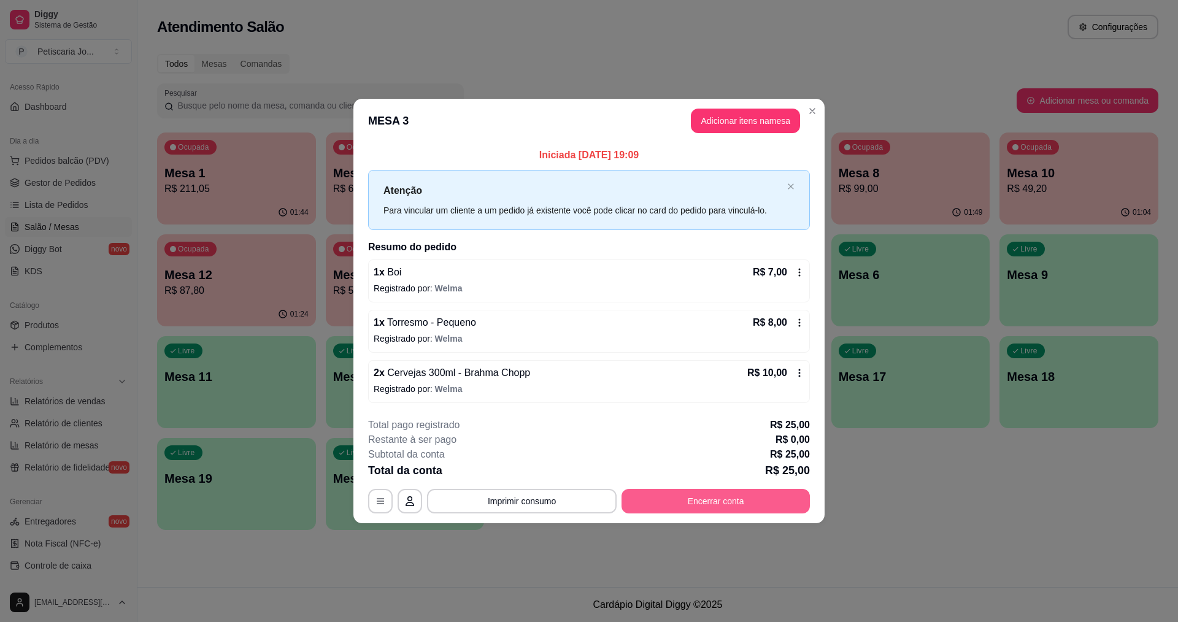
click at [637, 494] on button "Encerrar conta" at bounding box center [715, 501] width 188 height 25
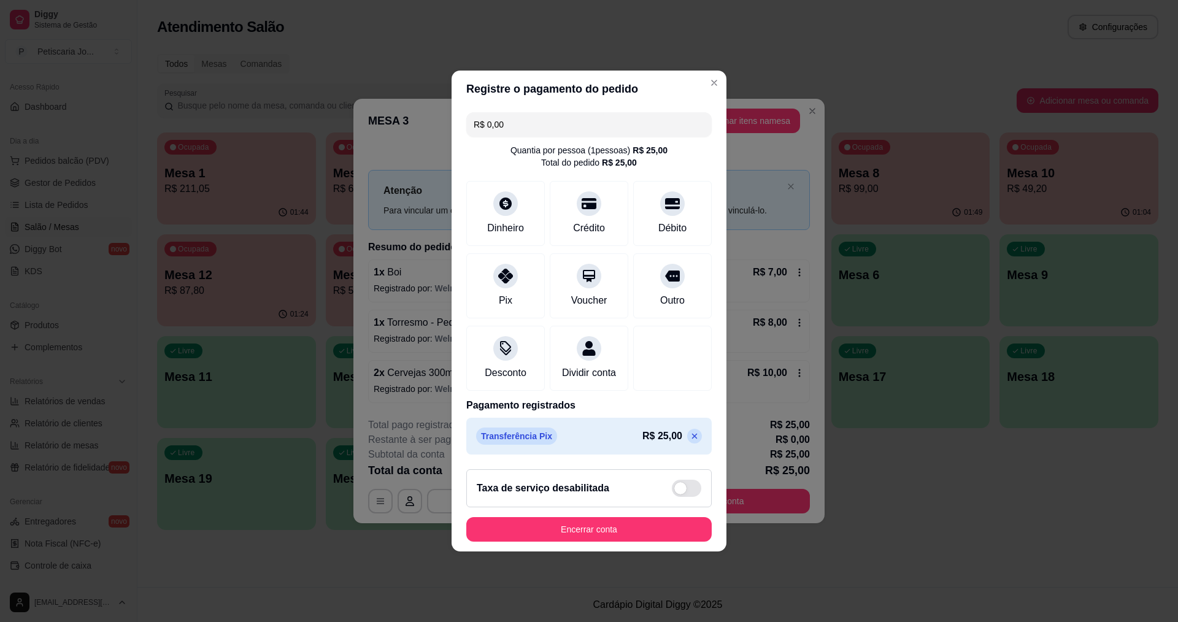
click at [597, 524] on footer "Taxa de serviço desabilitada Encerrar conta" at bounding box center [588, 505] width 275 height 92
click at [575, 530] on button "Encerrar conta" at bounding box center [589, 530] width 238 height 24
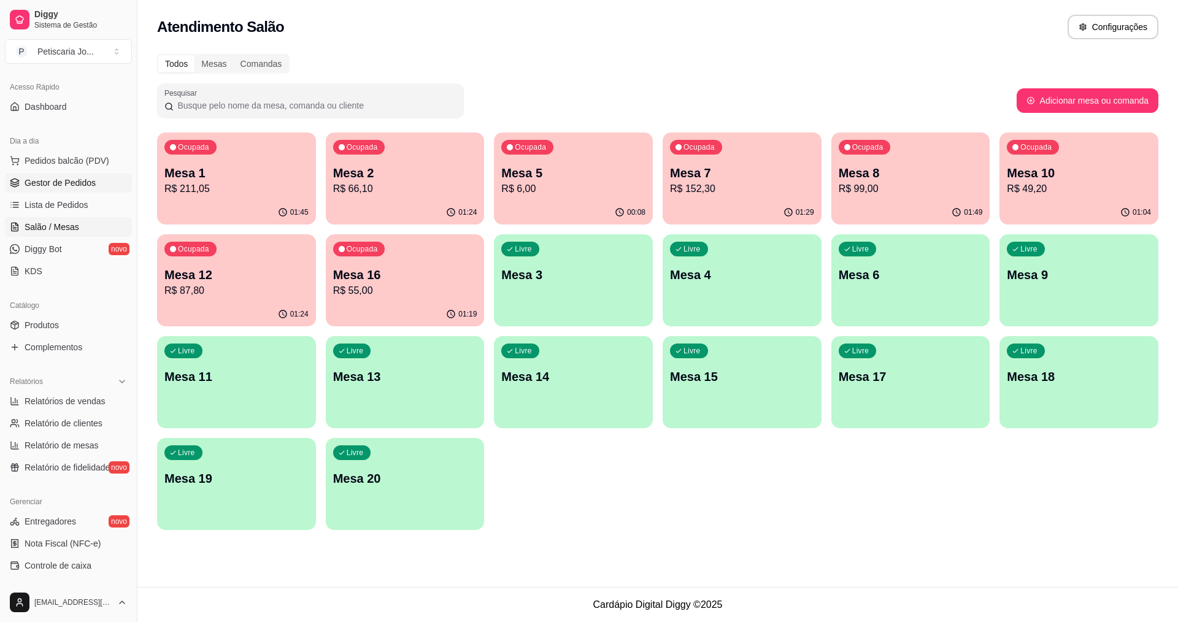
click at [49, 190] on link "Gestor de Pedidos" at bounding box center [68, 183] width 127 height 20
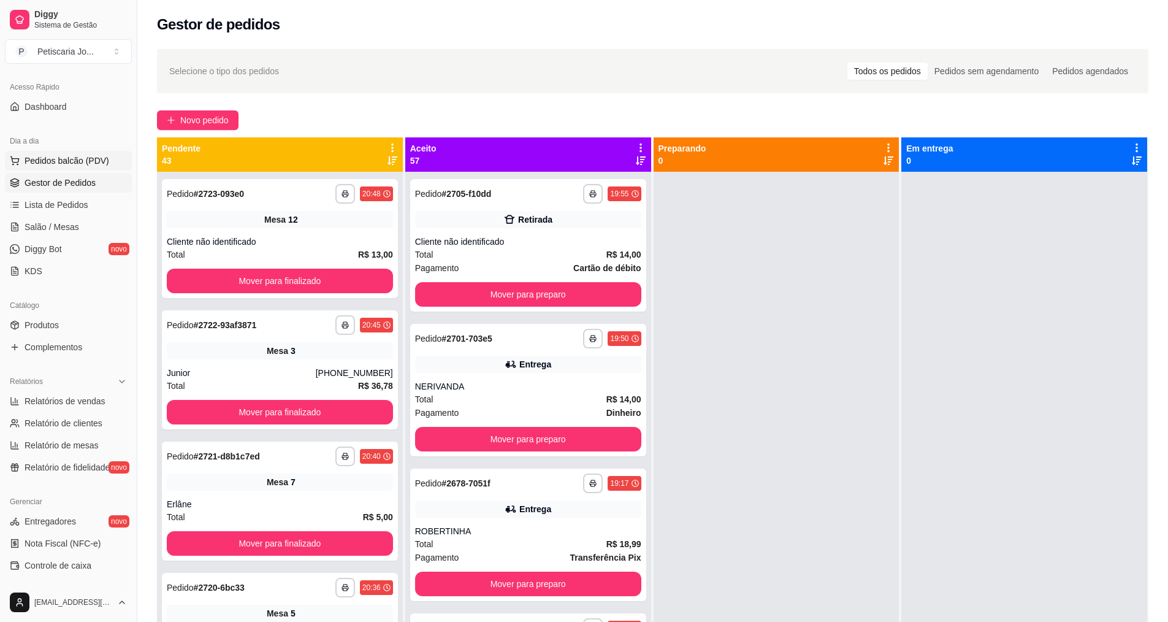
click at [59, 159] on span "Pedidos balcão (PDV)" at bounding box center [67, 161] width 85 height 12
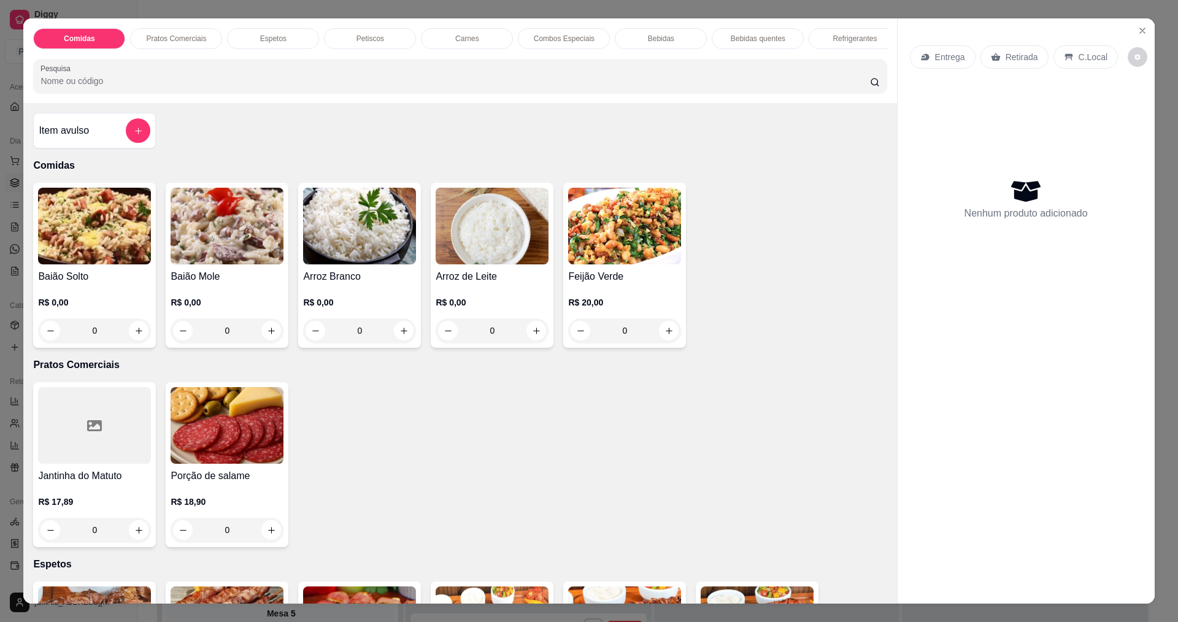
click at [121, 241] on img at bounding box center [94, 226] width 113 height 77
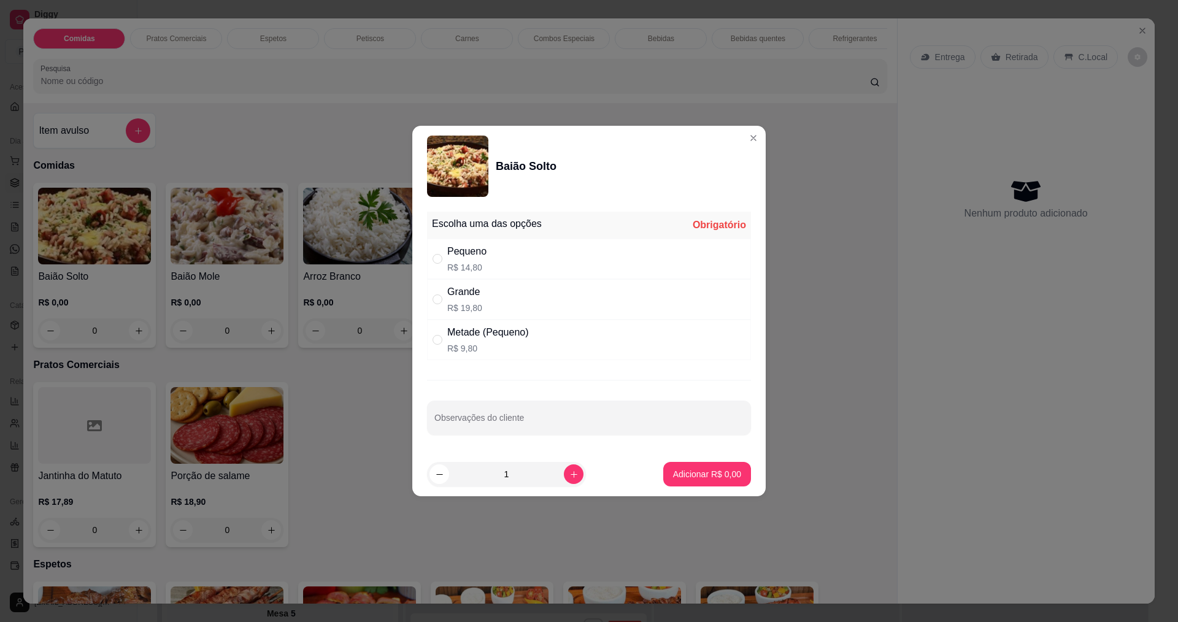
click at [485, 250] on div "Pequeno" at bounding box center [466, 251] width 39 height 15
radio input "true"
click at [564, 470] on button "increase-product-quantity" at bounding box center [573, 473] width 19 height 19
type input "2"
click at [688, 470] on p "Adicionar R$ 29,60" at bounding box center [704, 474] width 71 height 12
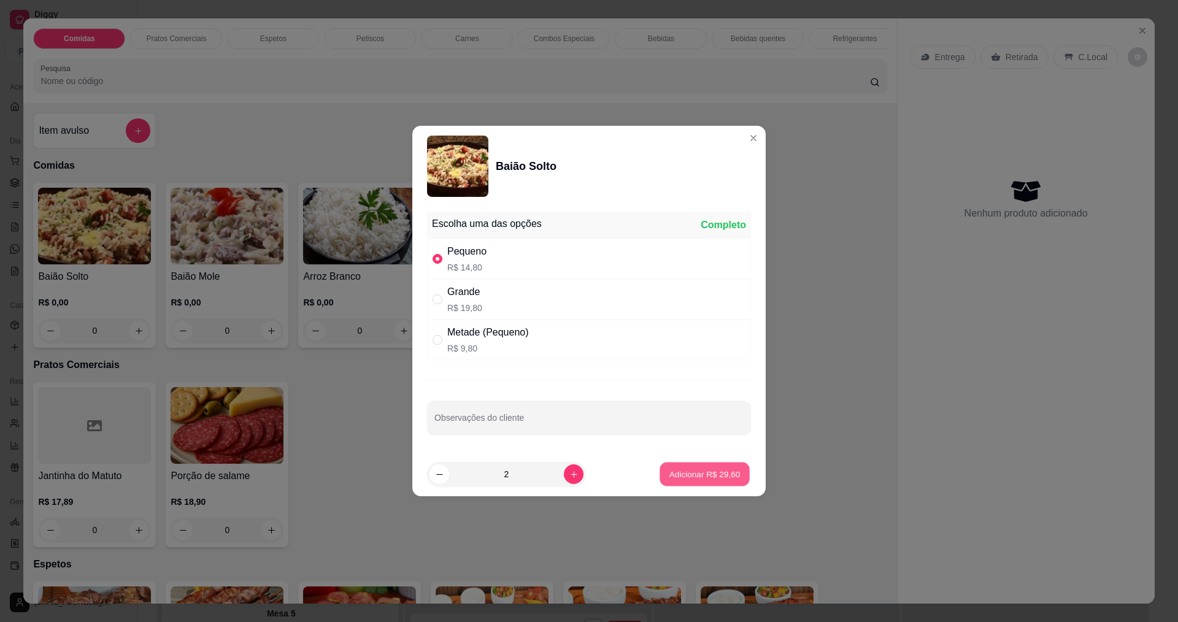
type input "2"
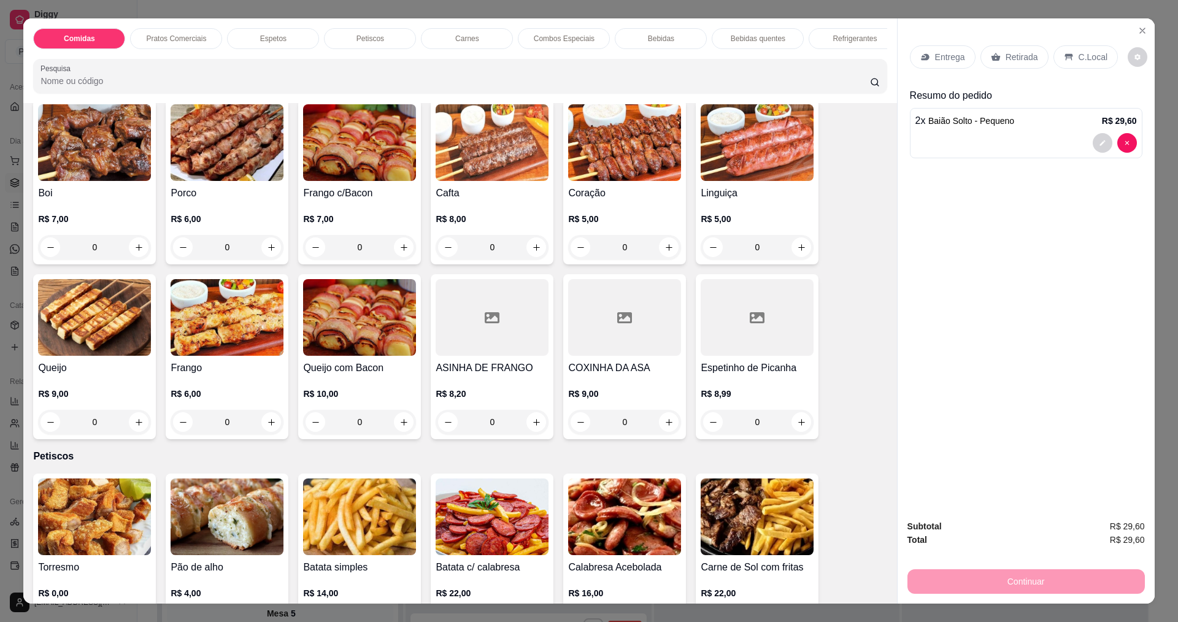
scroll to position [429, 0]
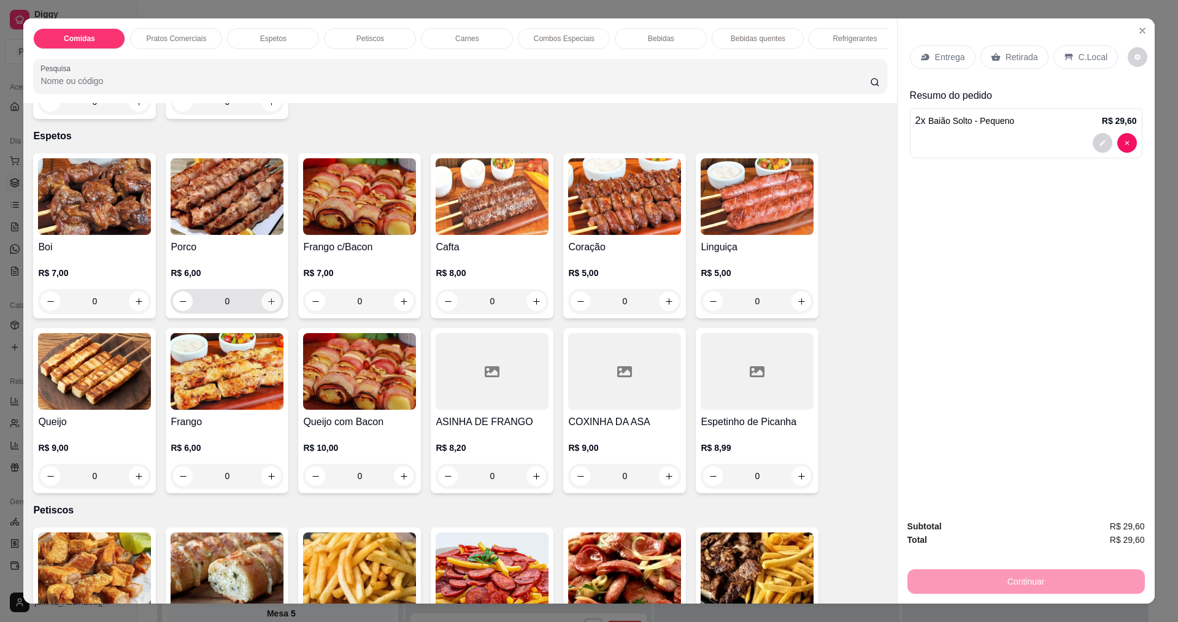
click at [261, 311] on button "increase-product-quantity" at bounding box center [271, 301] width 20 height 20
type input "1"
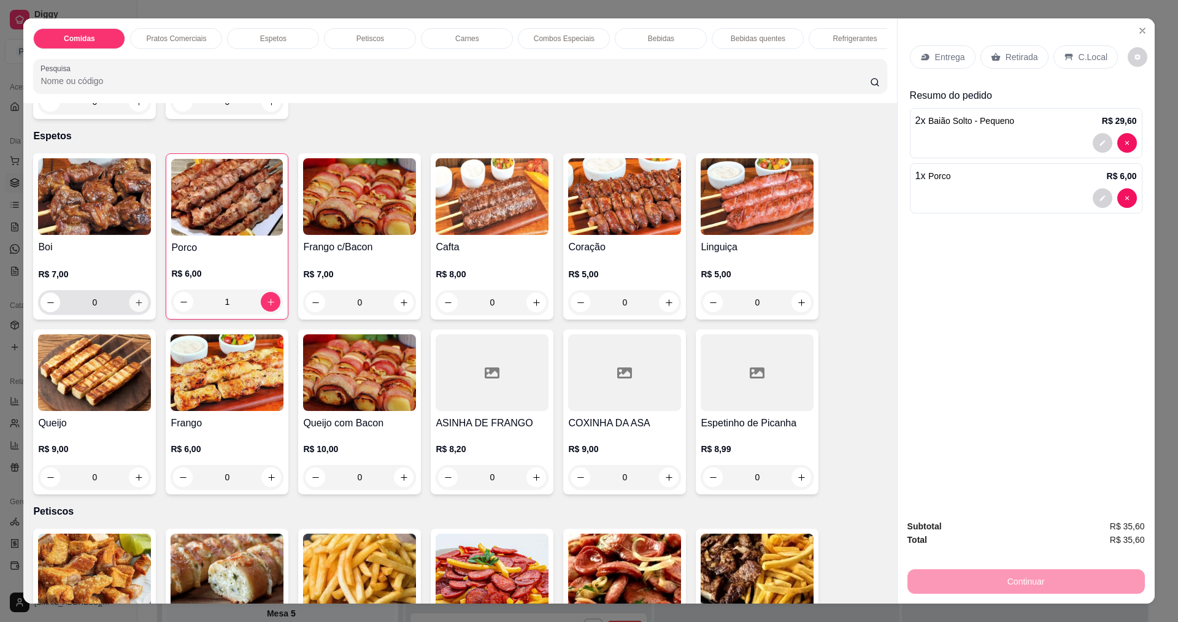
click at [129, 310] on button "increase-product-quantity" at bounding box center [138, 302] width 19 height 19
type input "1"
click at [927, 52] on div "Entrega" at bounding box center [943, 56] width 66 height 23
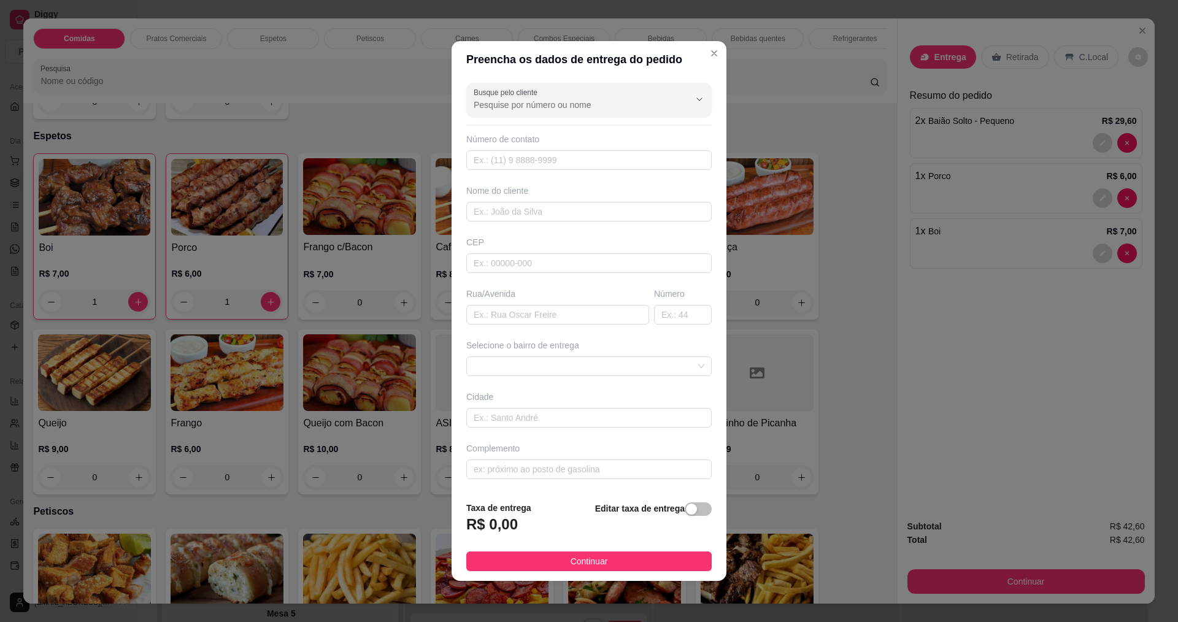
click at [577, 196] on div "Nome do cliente" at bounding box center [588, 191] width 245 height 12
click at [570, 212] on input "text" at bounding box center [588, 212] width 245 height 20
type input "YASMIM"
click at [510, 570] on button "Continuar" at bounding box center [588, 561] width 245 height 20
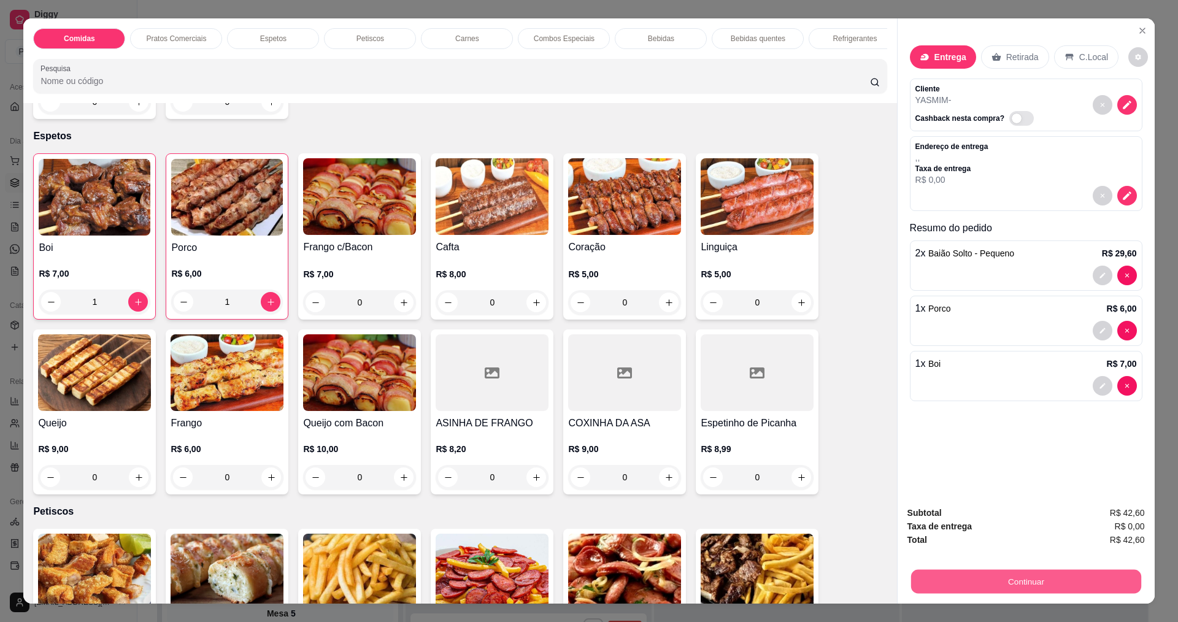
click at [1000, 580] on button "Continuar" at bounding box center [1025, 581] width 230 height 24
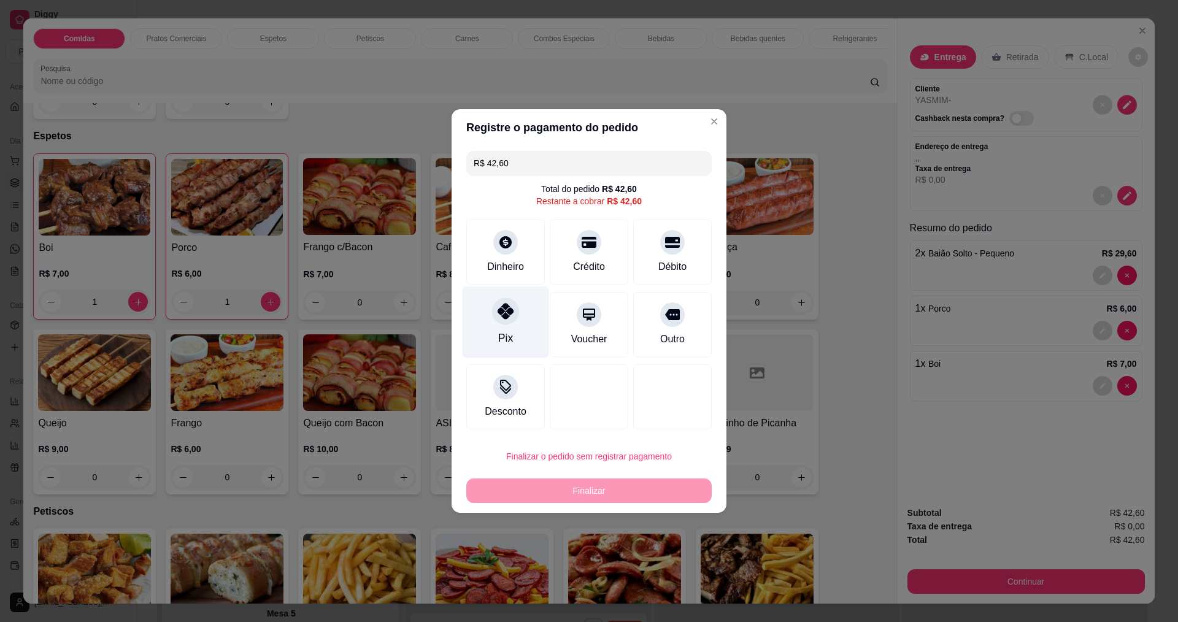
click at [518, 313] on div "Pix" at bounding box center [505, 322] width 86 height 72
type input "R$ 0,00"
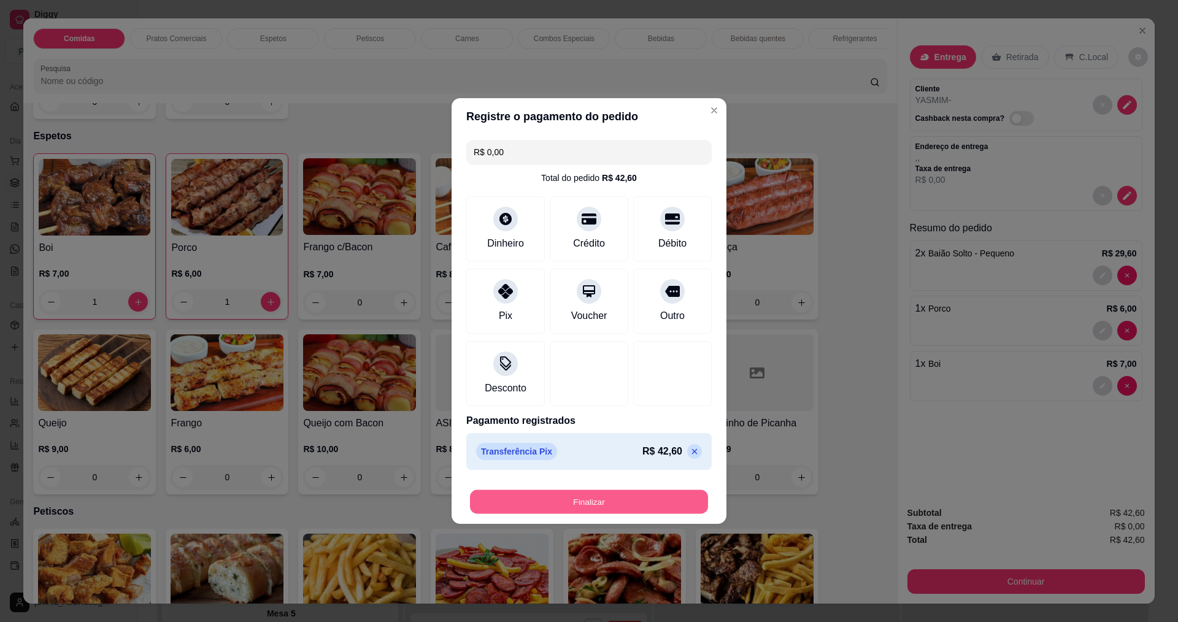
click at [607, 507] on button "Finalizar" at bounding box center [589, 502] width 238 height 24
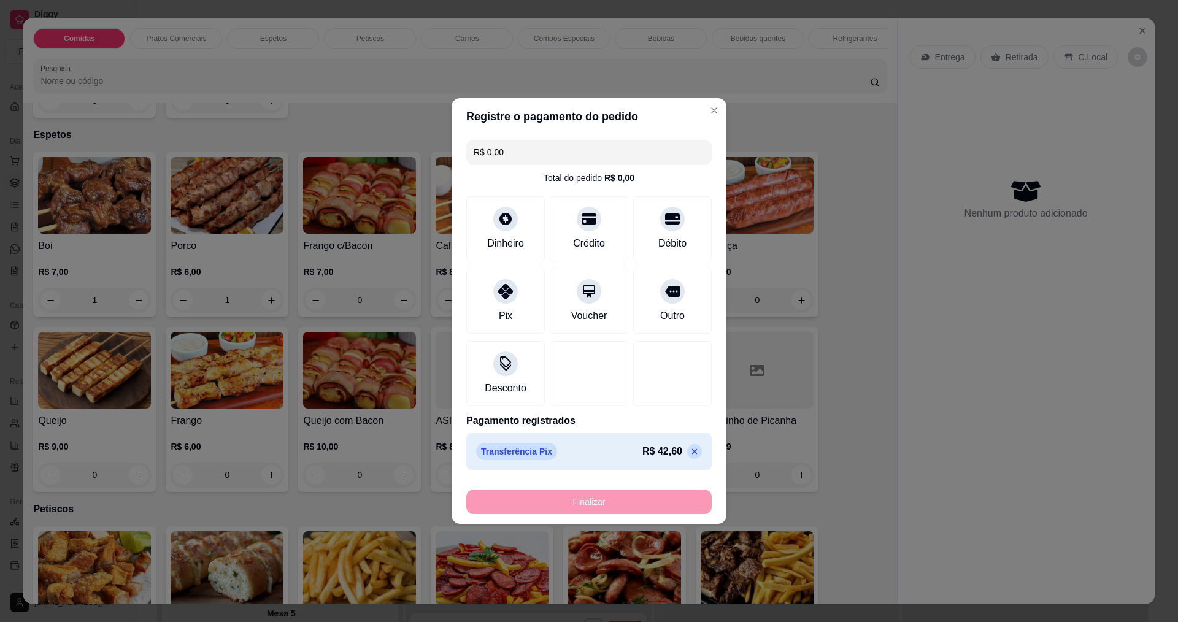
type input "0"
type input "-R$ 42,60"
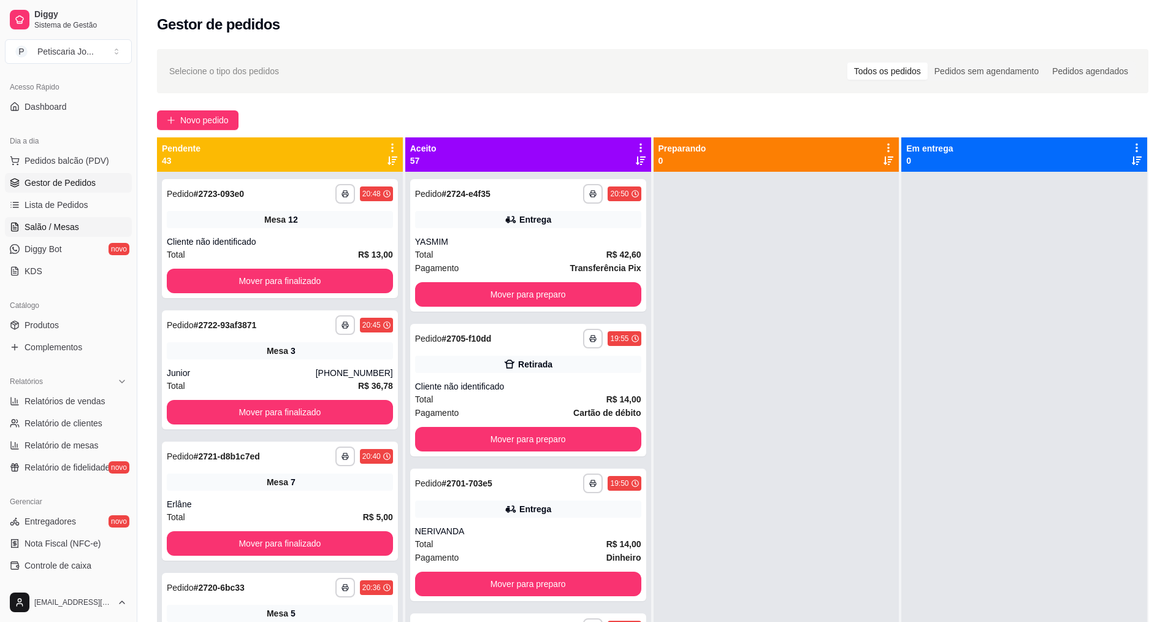
click at [37, 230] on span "Salão / Mesas" at bounding box center [52, 227] width 55 height 12
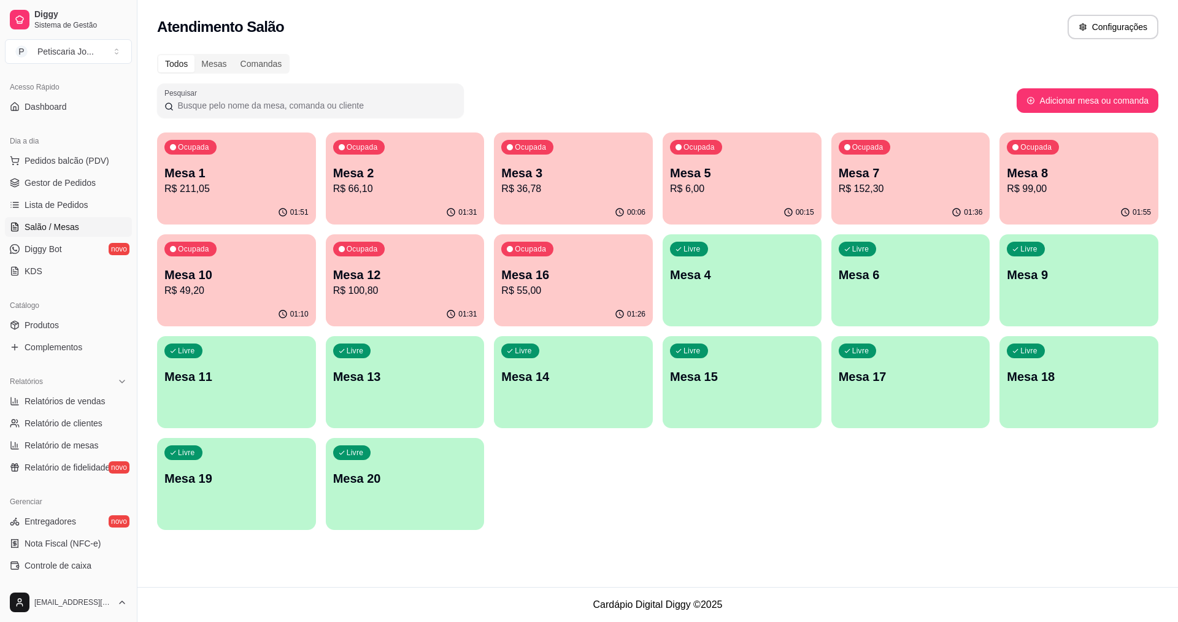
click at [866, 156] on div "Ocupada Mesa 7 R$ 152,30" at bounding box center [910, 166] width 159 height 68
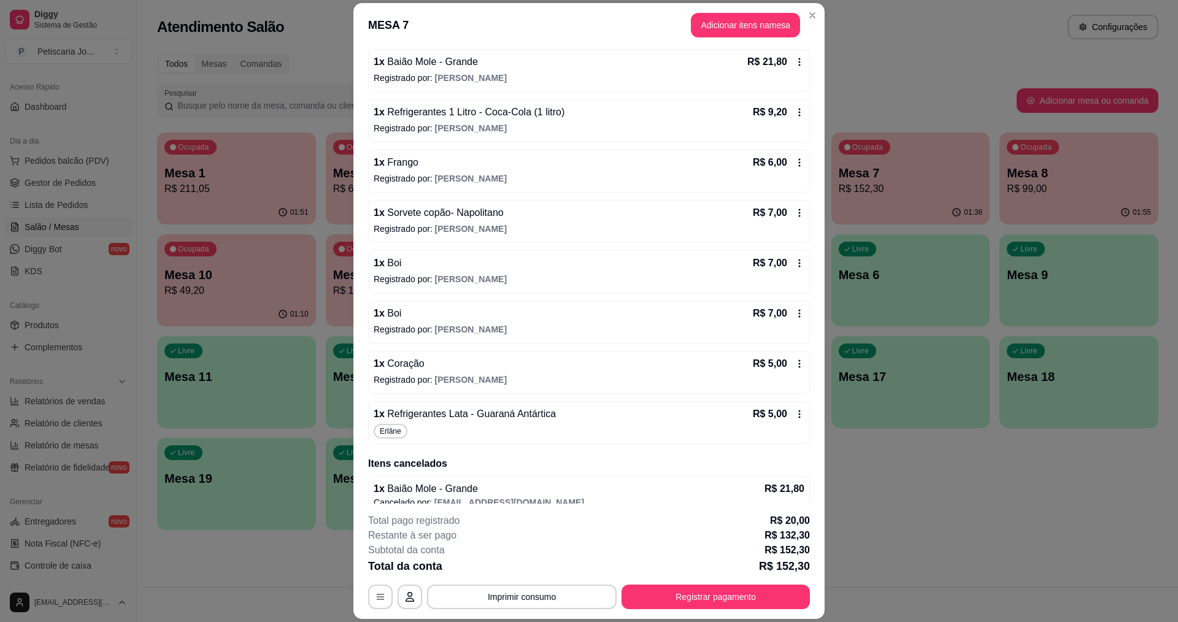
scroll to position [733, 0]
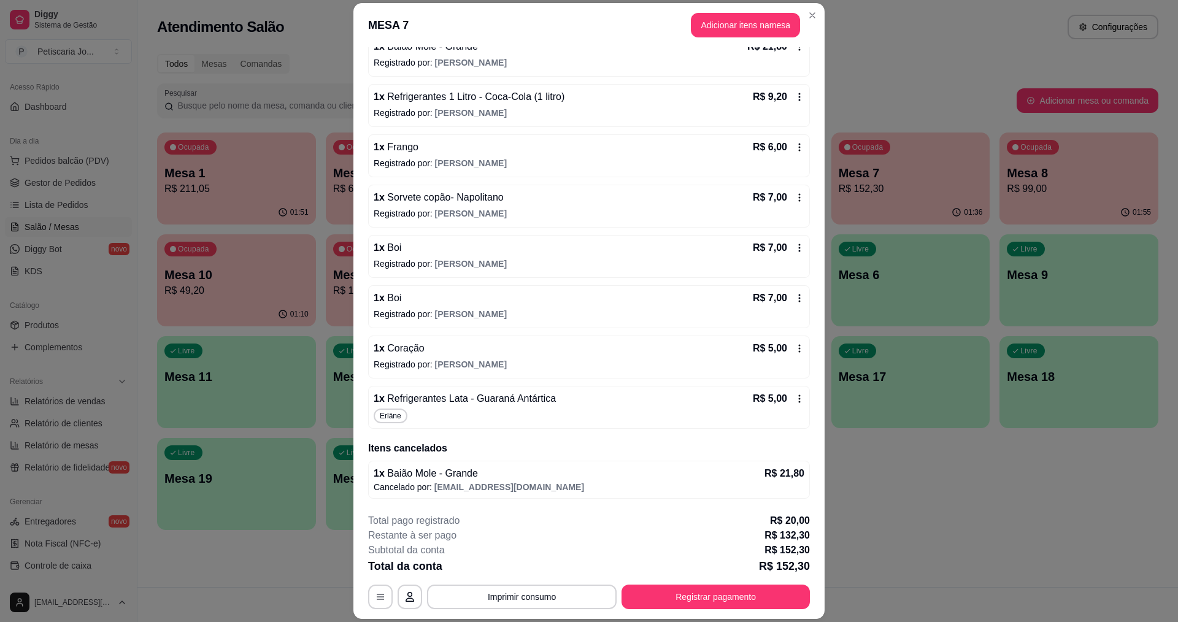
click at [420, 413] on div "Erlâne" at bounding box center [589, 415] width 431 height 15
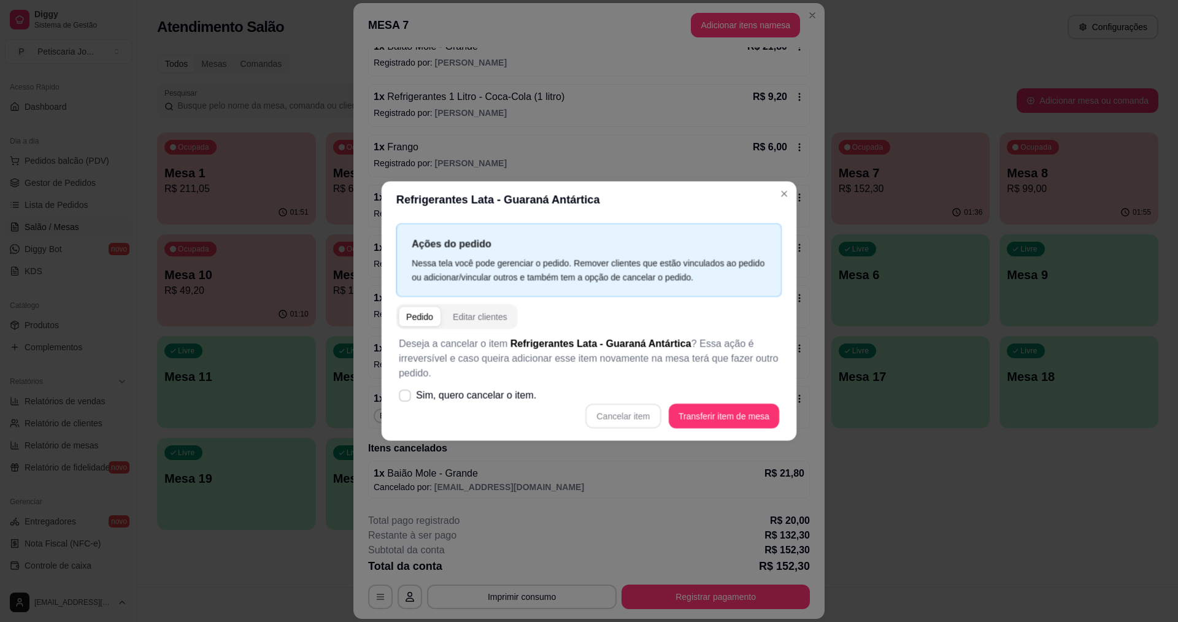
click at [420, 413] on div "Cancelar item Transferir item de mesa" at bounding box center [589, 416] width 380 height 25
click at [407, 399] on icon at bounding box center [406, 394] width 10 height 7
click at [407, 399] on input "Sim, quero cancelar o item." at bounding box center [403, 401] width 8 height 8
checkbox input "true"
click at [592, 422] on button "Cancelar item" at bounding box center [622, 416] width 73 height 24
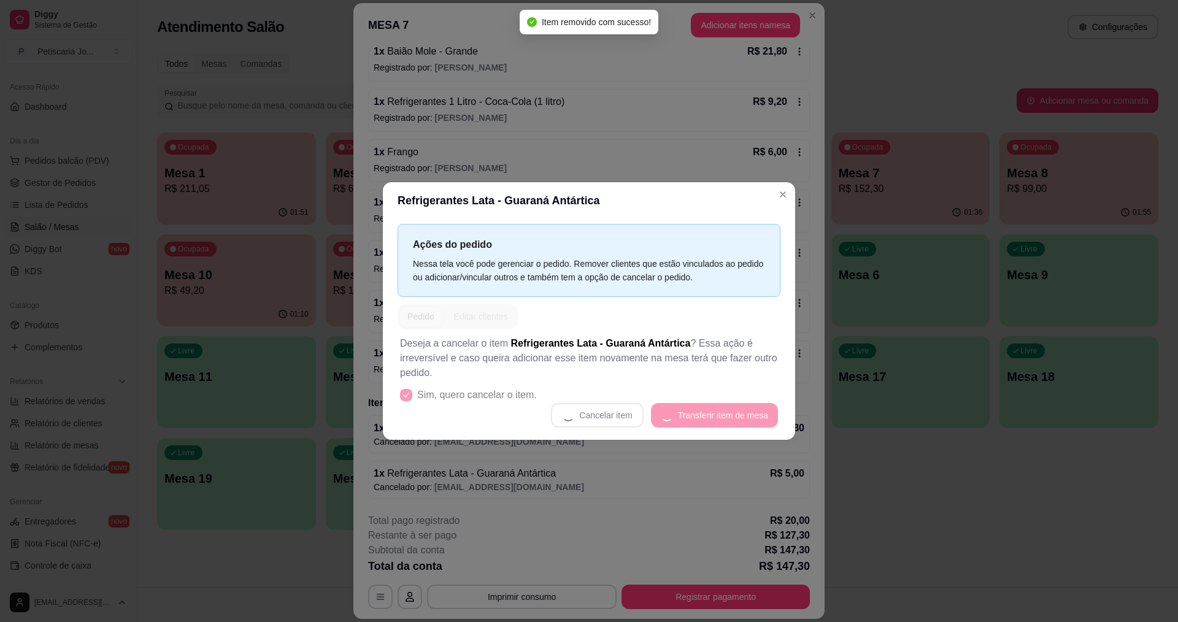
scroll to position [728, 0]
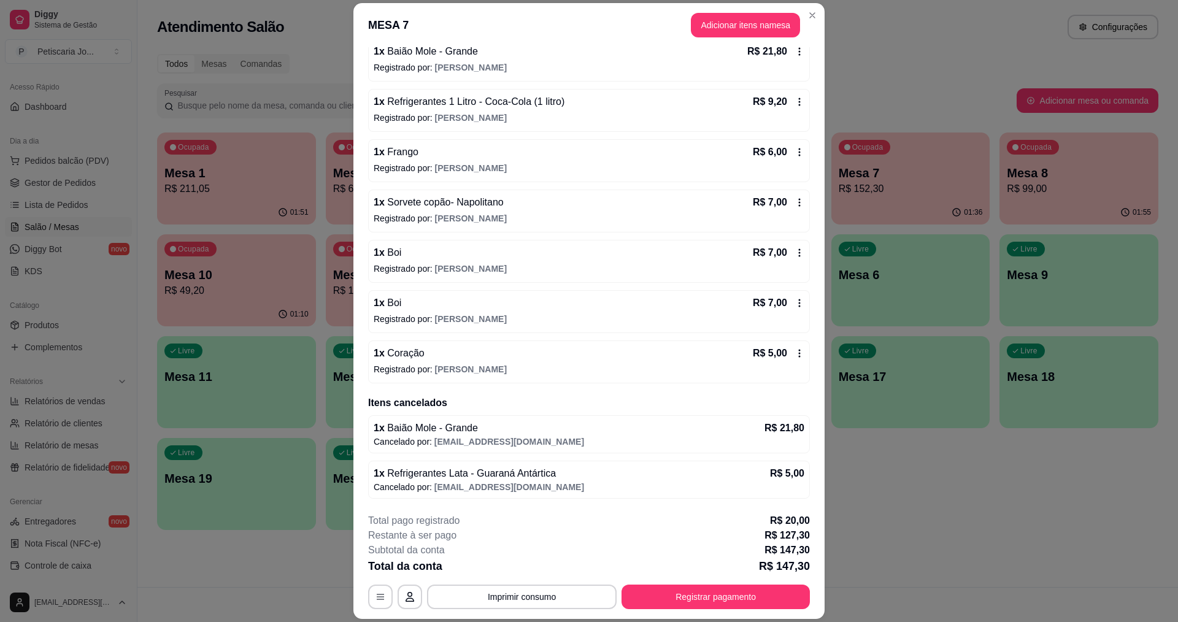
click at [759, 585] on button "Registrar pagamento" at bounding box center [715, 596] width 188 height 25
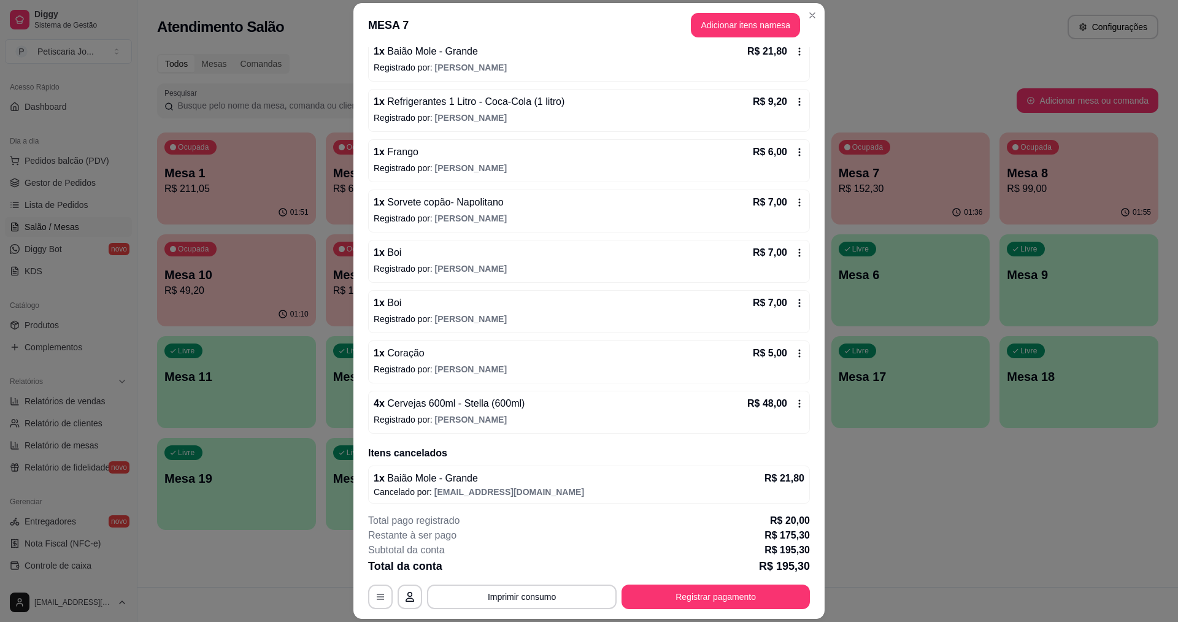
scroll to position [733, 0]
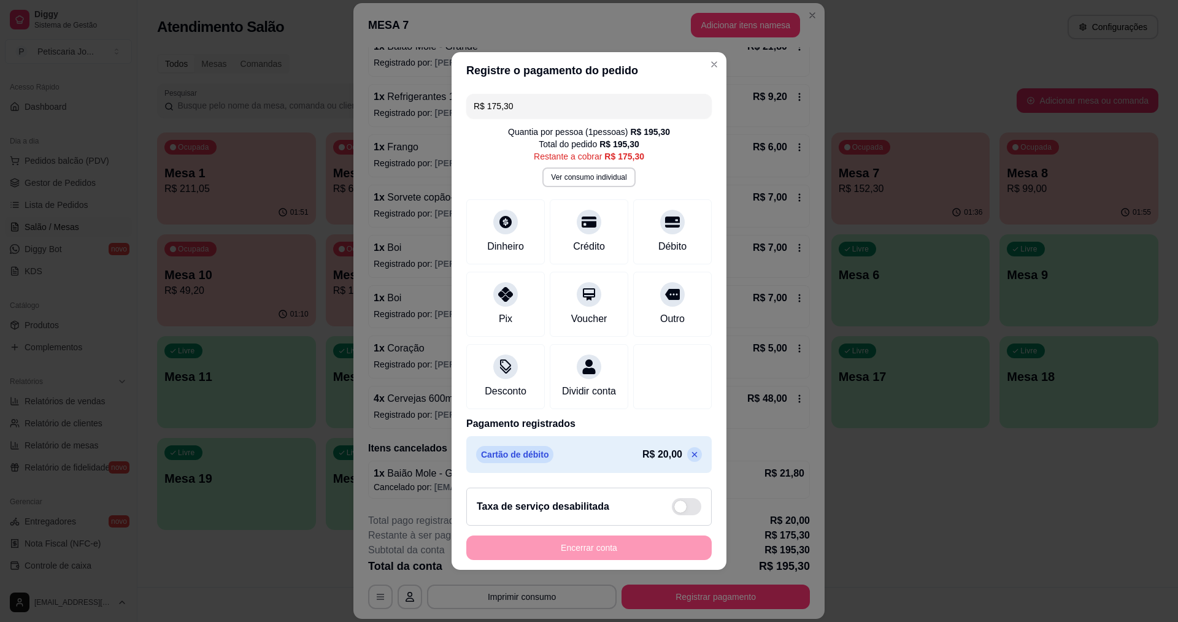
drag, startPoint x: 581, startPoint y: 89, endPoint x: 474, endPoint y: 88, distance: 106.7
click at [474, 94] on input "R$ 175,30" at bounding box center [588, 106] width 231 height 25
click at [664, 210] on icon at bounding box center [672, 218] width 16 height 16
type input "R$ 127,30"
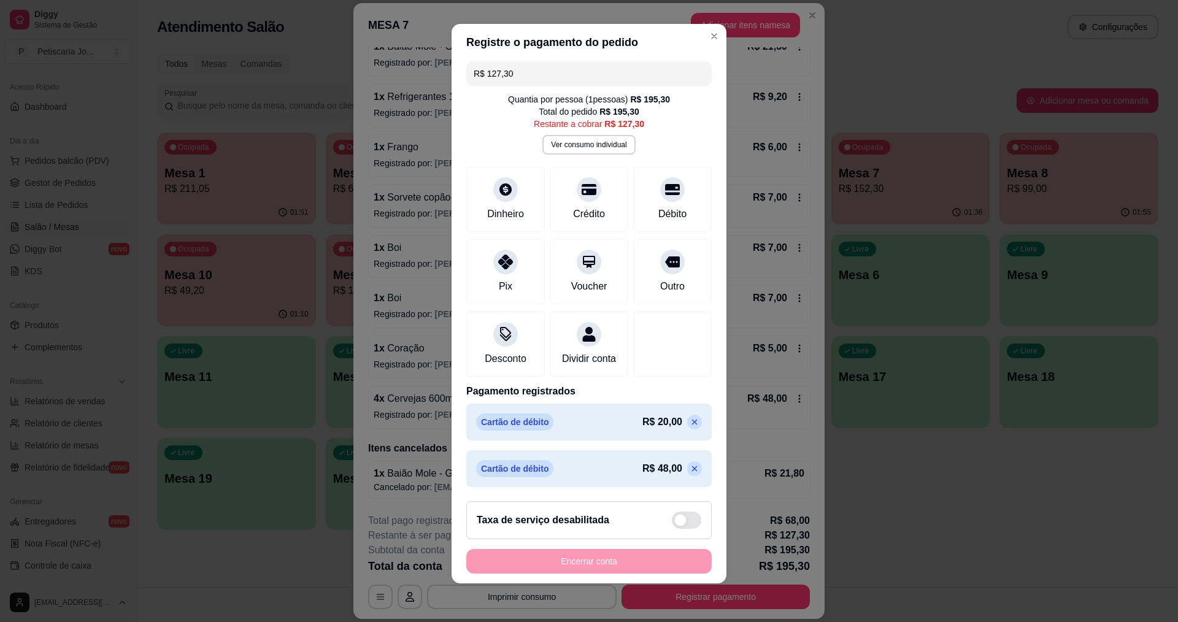
scroll to position [8, 0]
click at [554, 518] on h2 "Taxa de serviço desabilitada" at bounding box center [543, 519] width 132 height 15
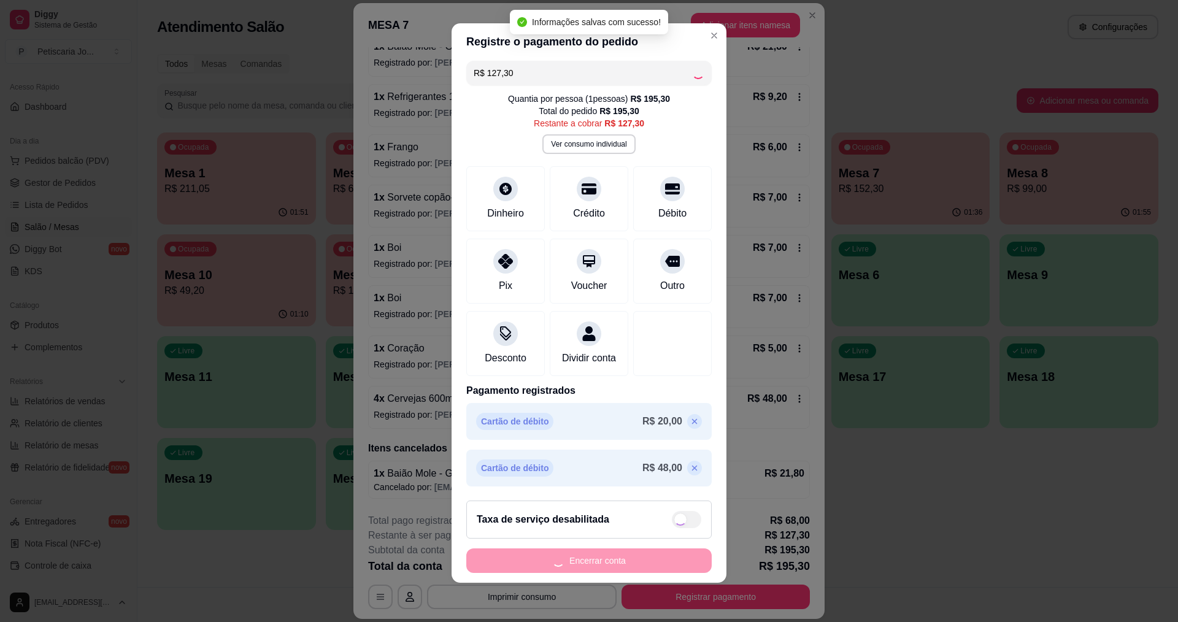
checkbox input "true"
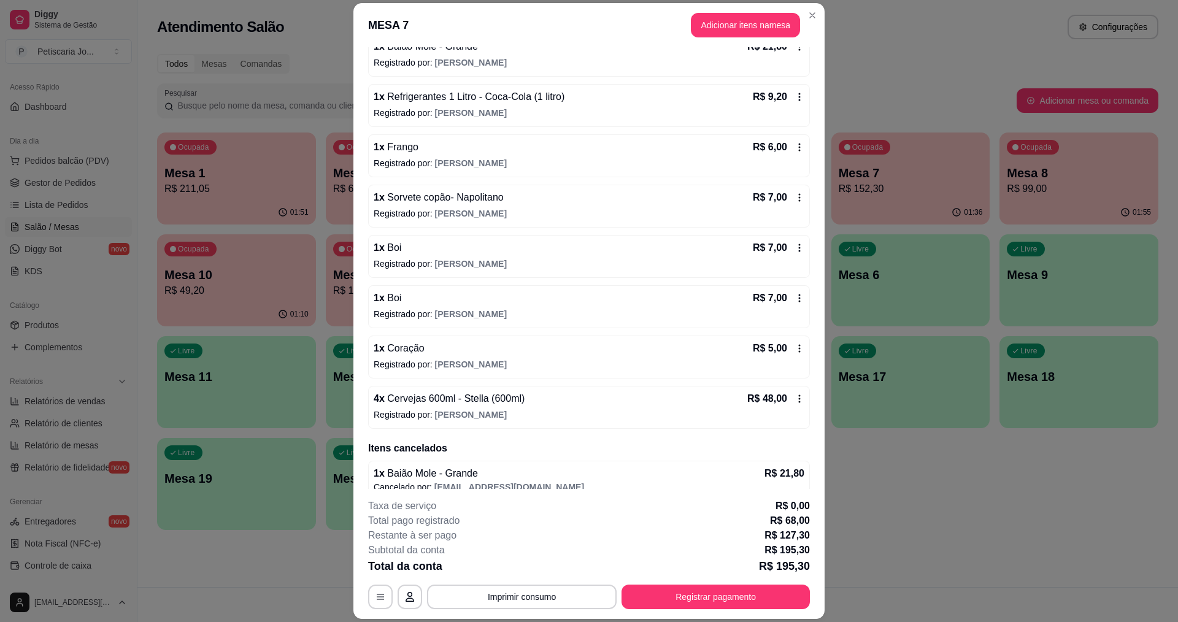
click at [539, 577] on div "**********" at bounding box center [589, 554] width 442 height 110
click at [537, 588] on button "Imprimir consumo" at bounding box center [522, 596] width 190 height 25
click at [532, 570] on button "IMPRESSORA" at bounding box center [521, 569] width 89 height 20
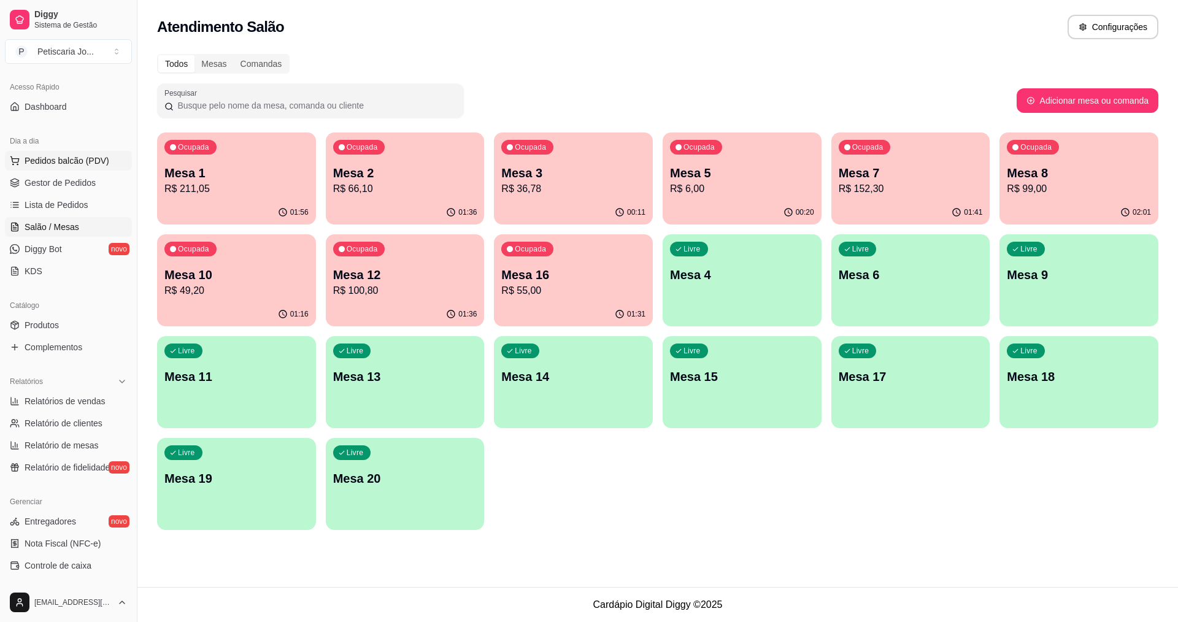
click at [55, 156] on span "Pedidos balcão (PDV)" at bounding box center [67, 161] width 85 height 12
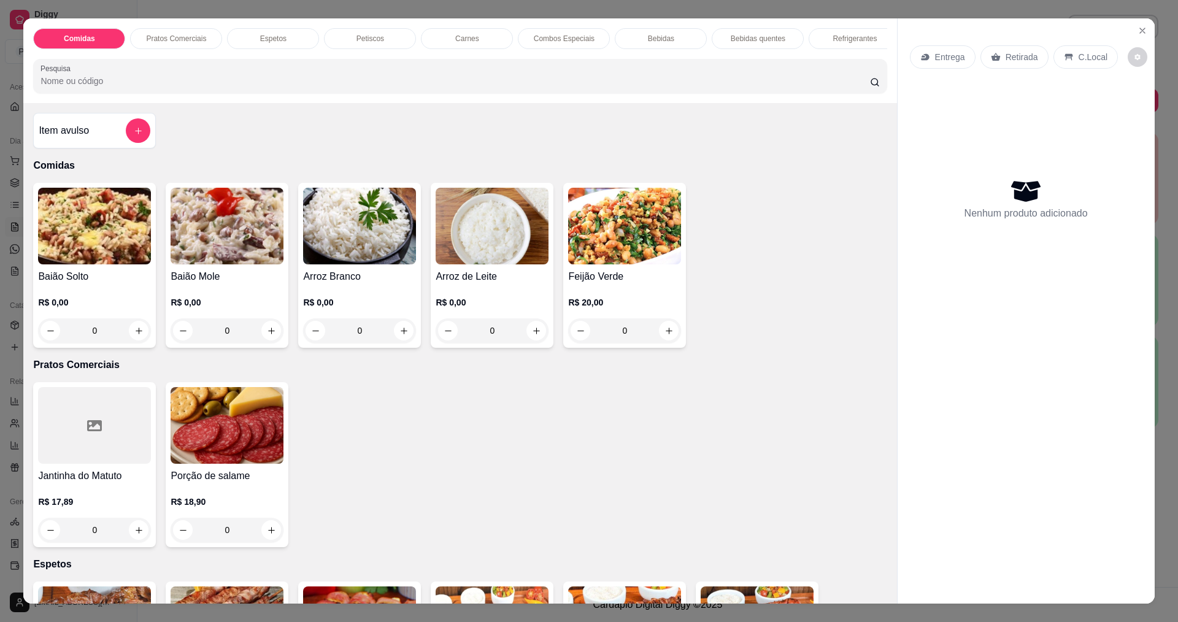
click at [234, 226] on img at bounding box center [227, 226] width 113 height 77
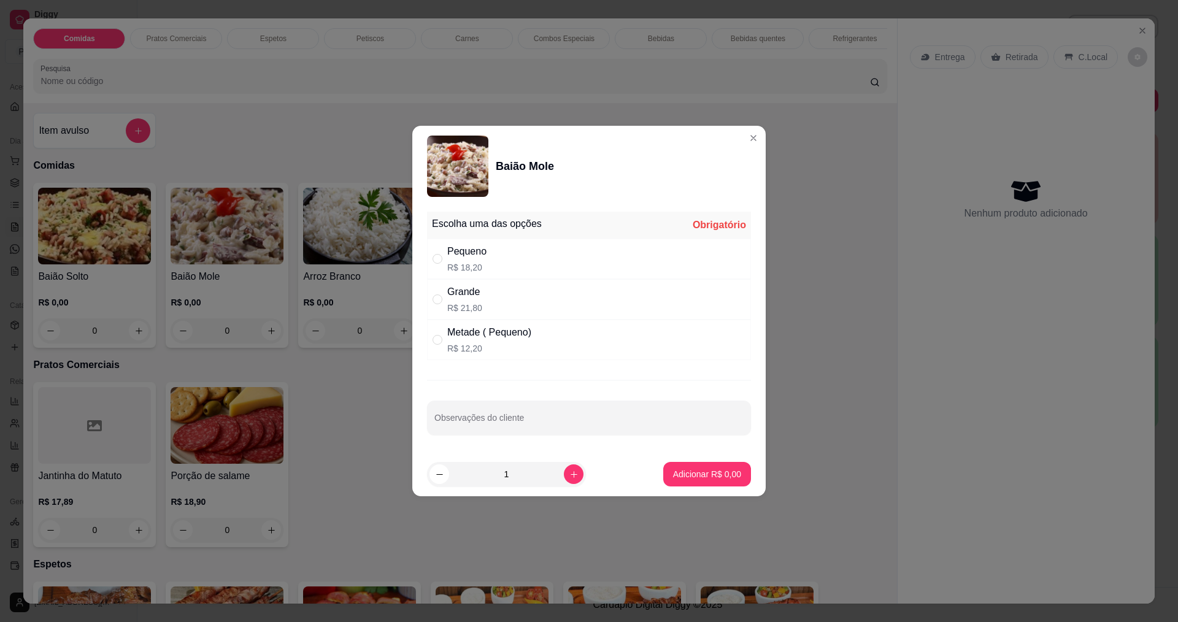
click at [479, 307] on p "R$ 21,80" at bounding box center [464, 308] width 35 height 12
radio input "true"
click at [679, 462] on button "Adicionar R$ 21,80" at bounding box center [704, 474] width 90 height 24
type input "1"
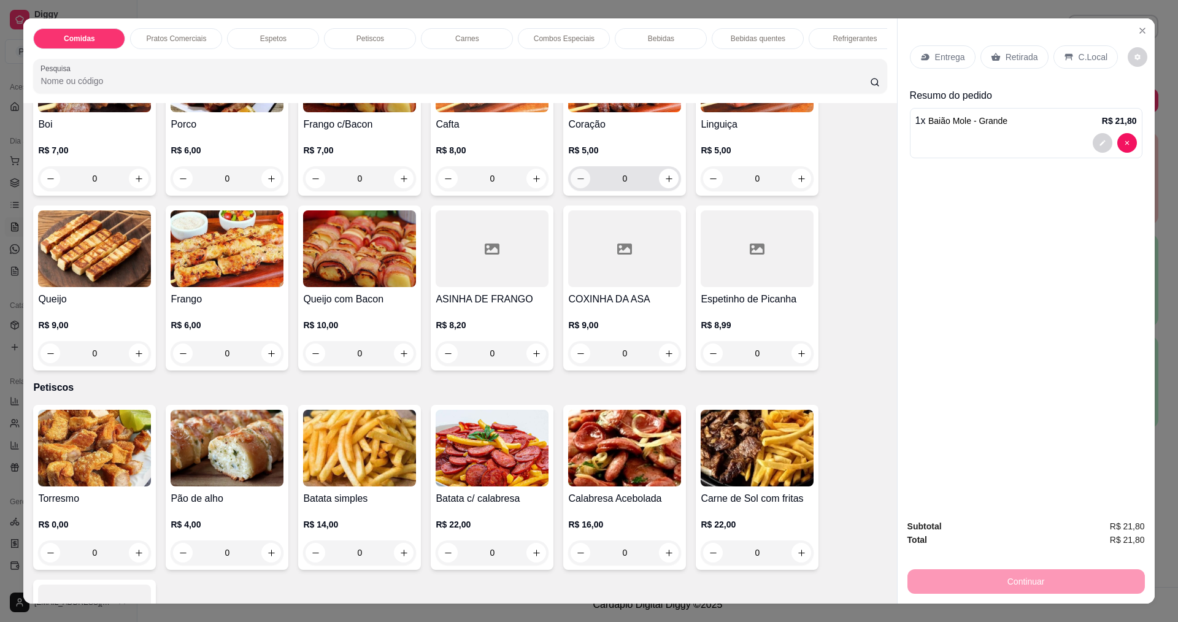
scroll to position [491, 0]
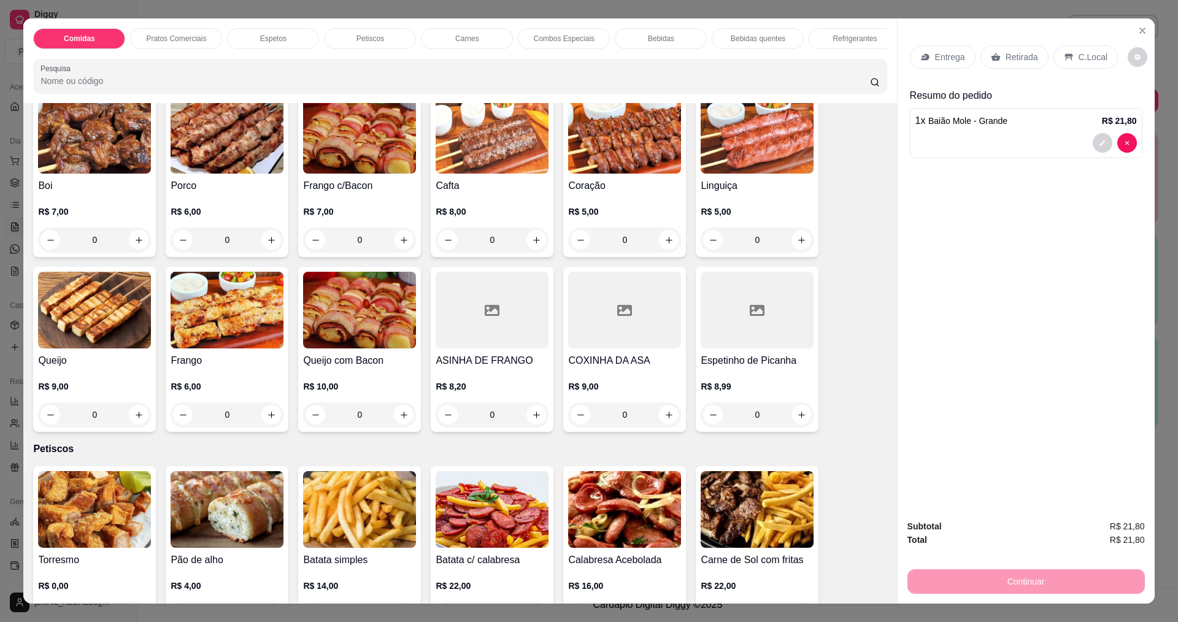
click at [610, 174] on img at bounding box center [624, 135] width 113 height 77
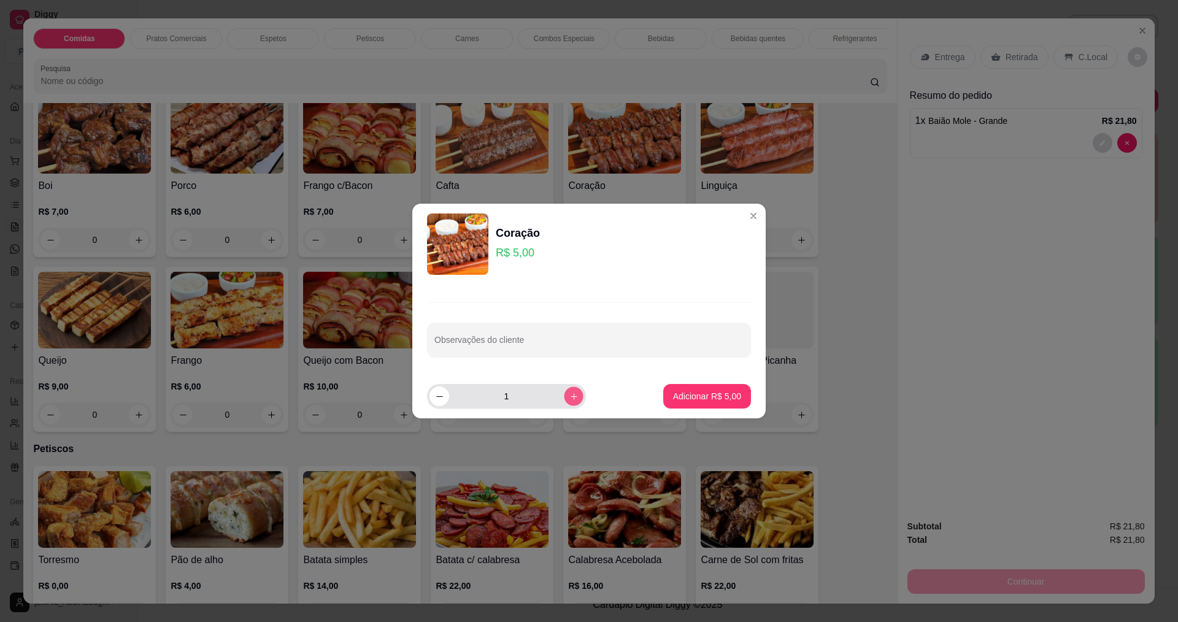
click at [569, 401] on button "increase-product-quantity" at bounding box center [573, 395] width 19 height 19
click at [569, 401] on button "increase-product-quantity" at bounding box center [574, 396] width 20 height 20
type input "4"
click at [701, 405] on button "Adicionar R$ 20,00" at bounding box center [704, 396] width 93 height 25
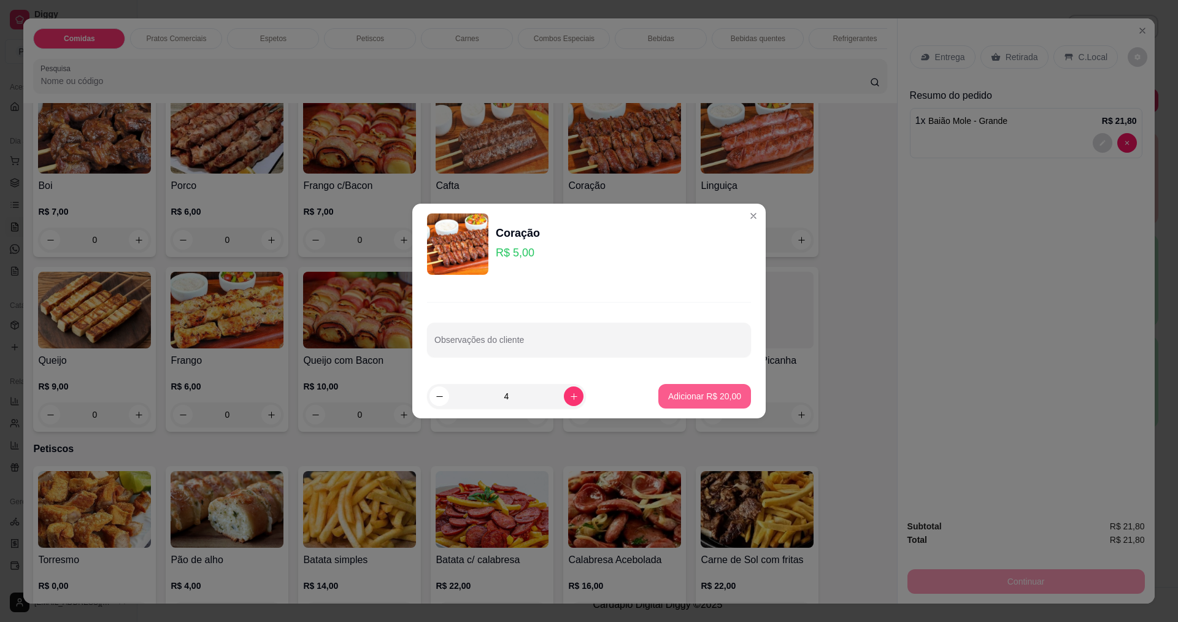
type input "4"
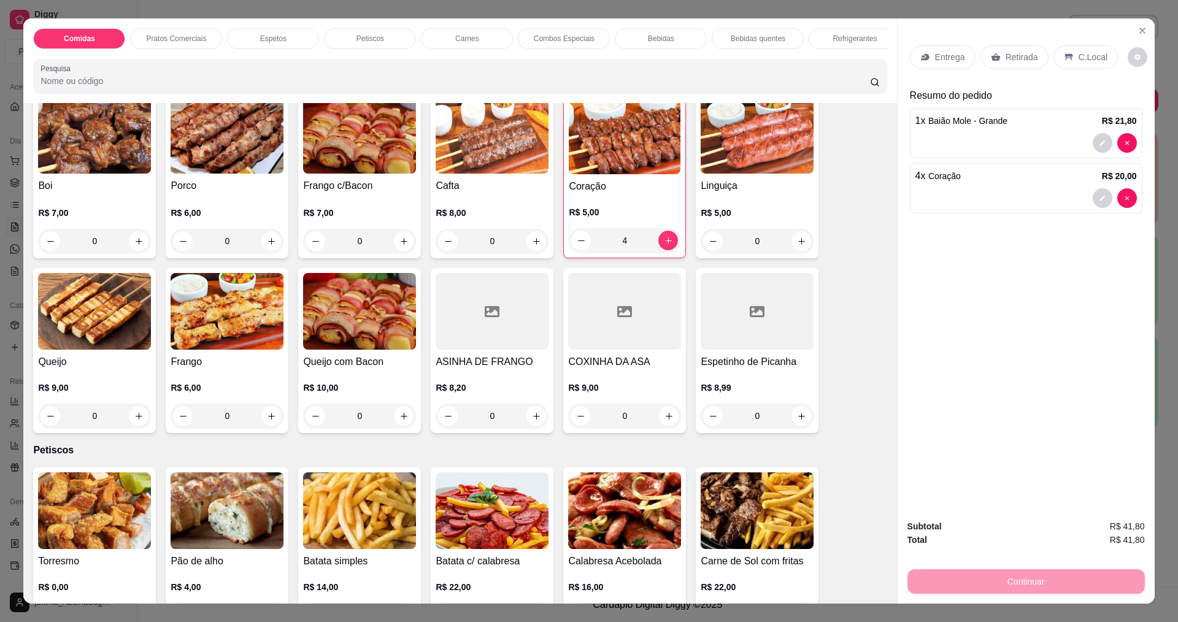
click at [946, 49] on div "Entrega" at bounding box center [943, 56] width 66 height 23
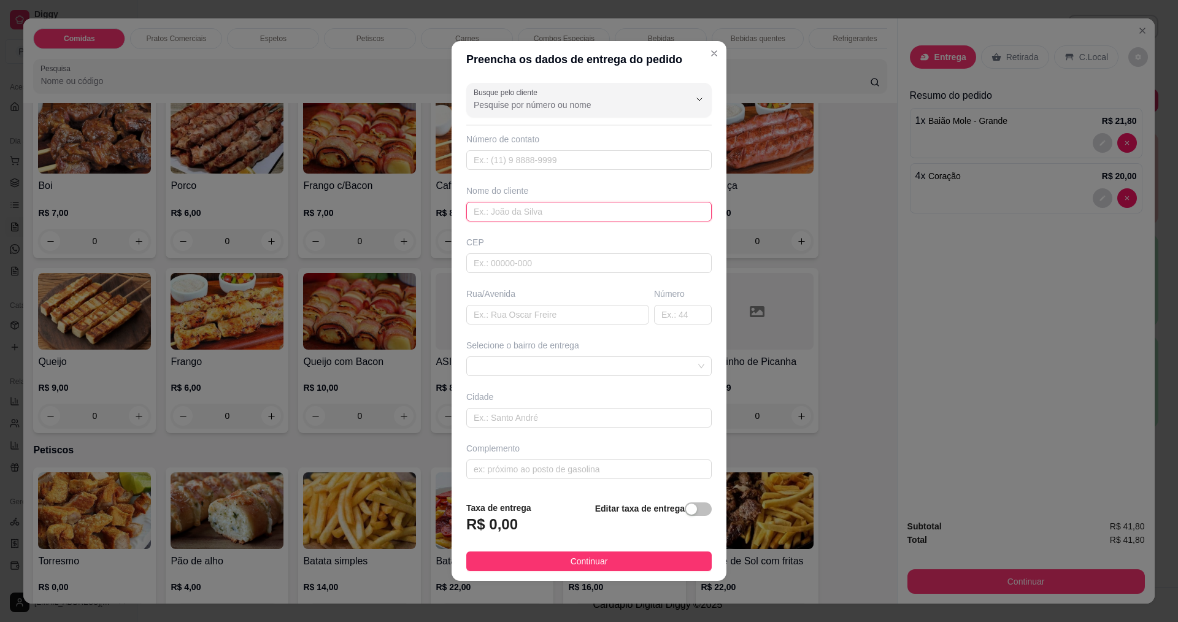
click at [517, 215] on input "text" at bounding box center [588, 212] width 245 height 20
type input "KAUAN"
click at [576, 564] on span "Continuar" at bounding box center [588, 560] width 37 height 13
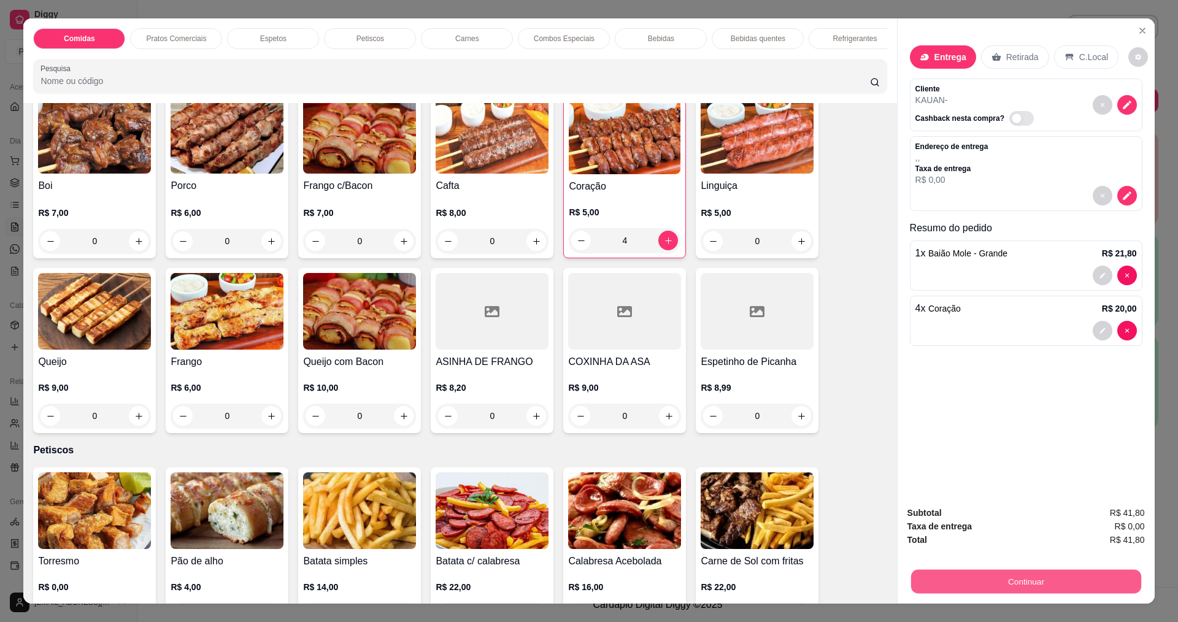
click at [998, 583] on button "Continuar" at bounding box center [1025, 581] width 230 height 24
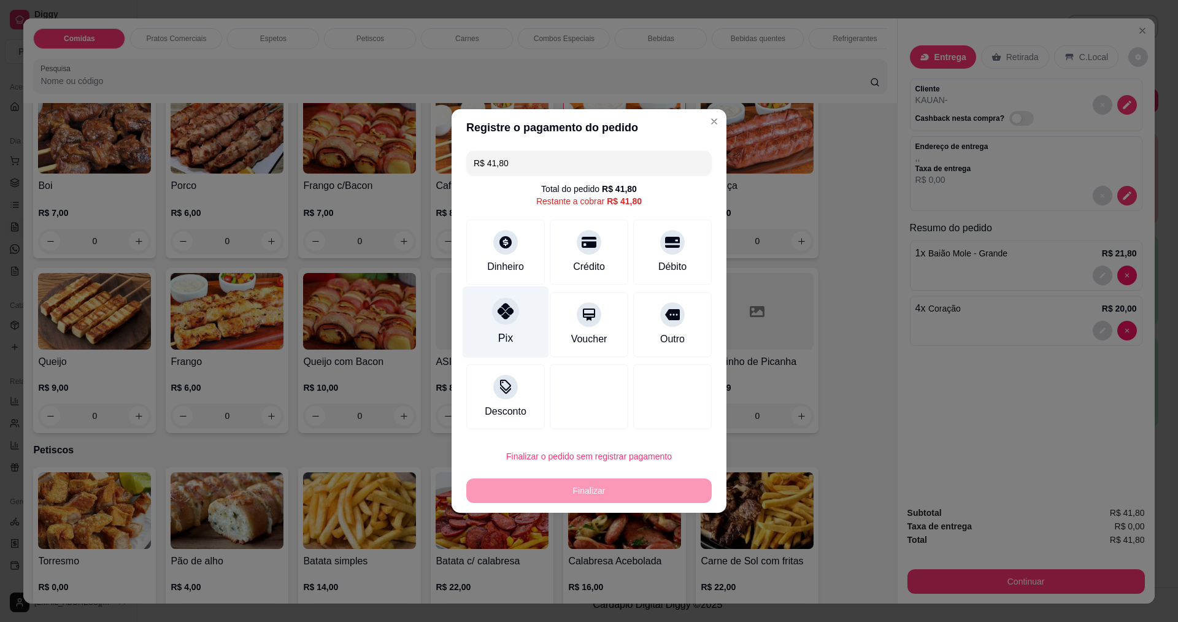
click at [518, 316] on div "Pix" at bounding box center [505, 322] width 86 height 72
type input "R$ 0,00"
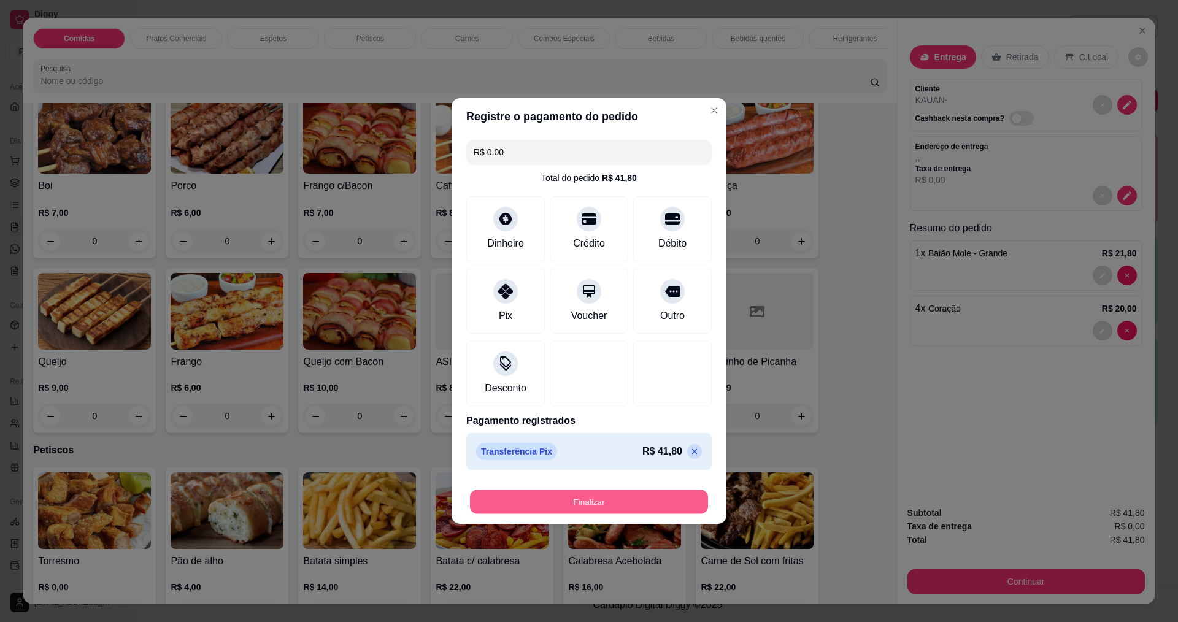
click at [538, 493] on button "Finalizar" at bounding box center [589, 502] width 238 height 24
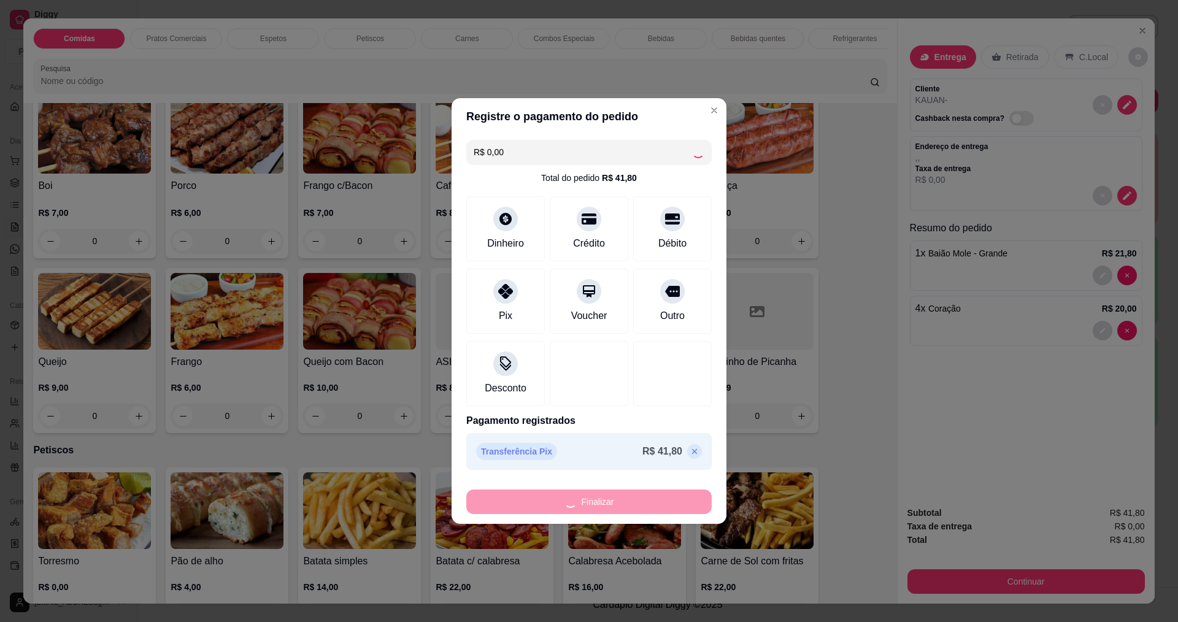
type input "0"
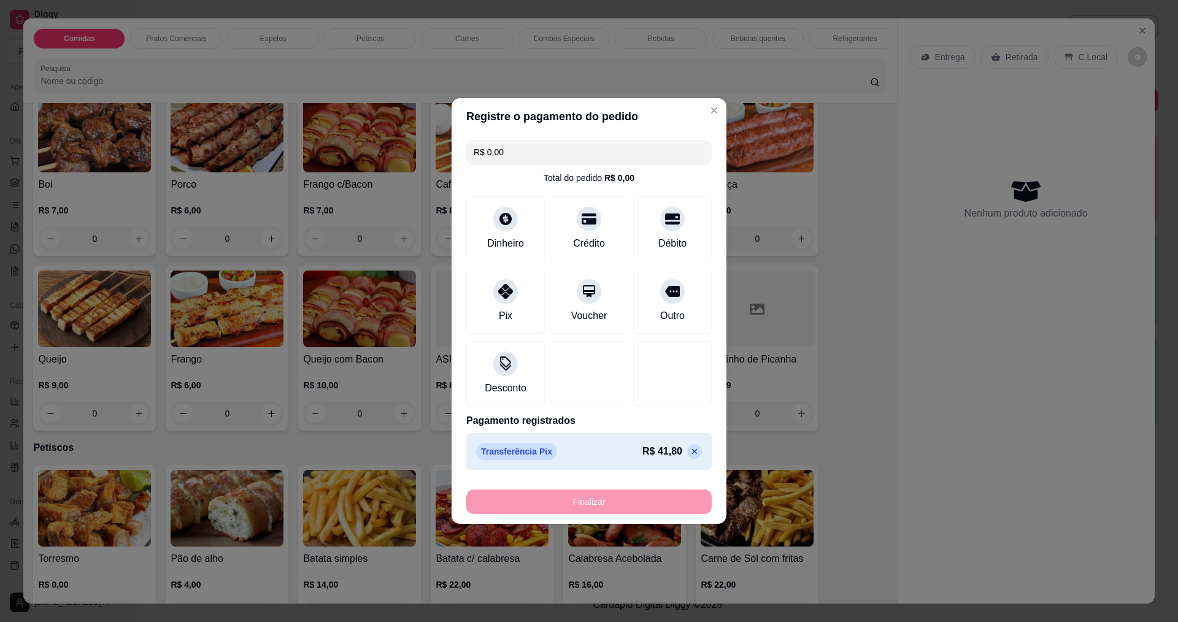
type input "-R$ 41,80"
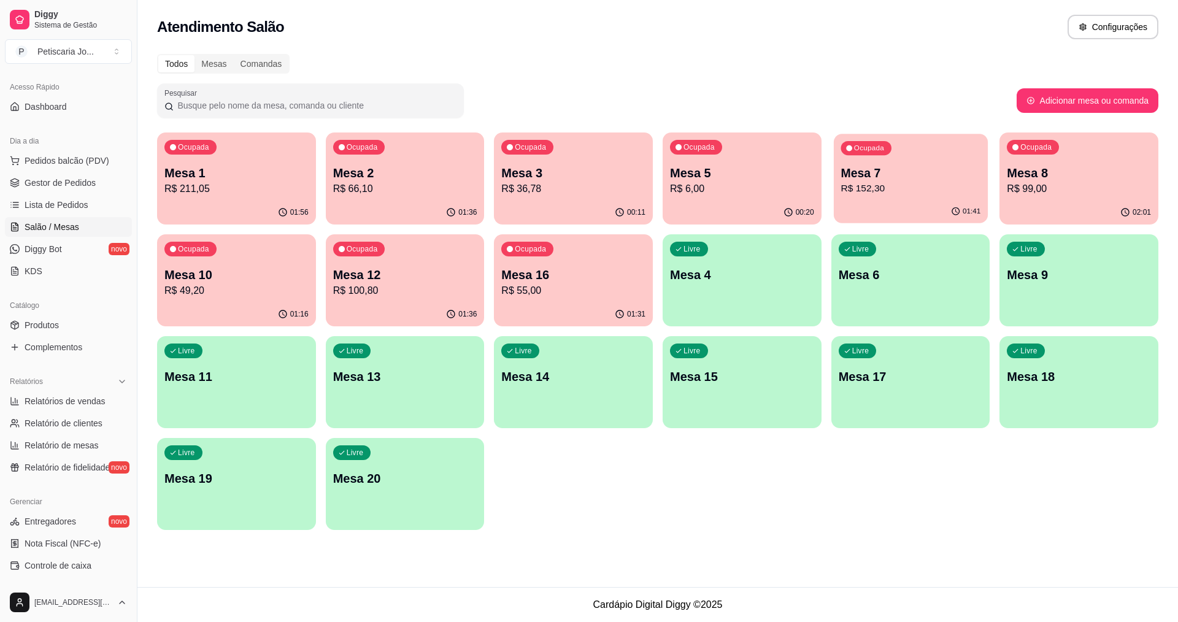
click at [936, 209] on div "01:41" at bounding box center [910, 211] width 154 height 23
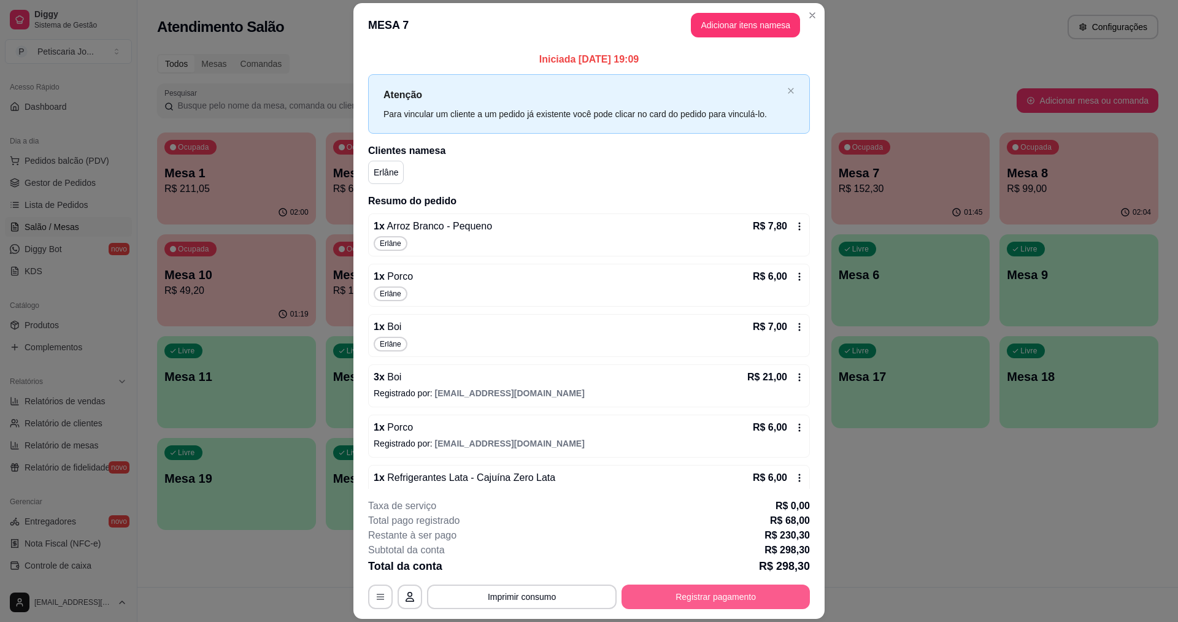
click at [789, 601] on button "Registrar pagamento" at bounding box center [715, 596] width 188 height 25
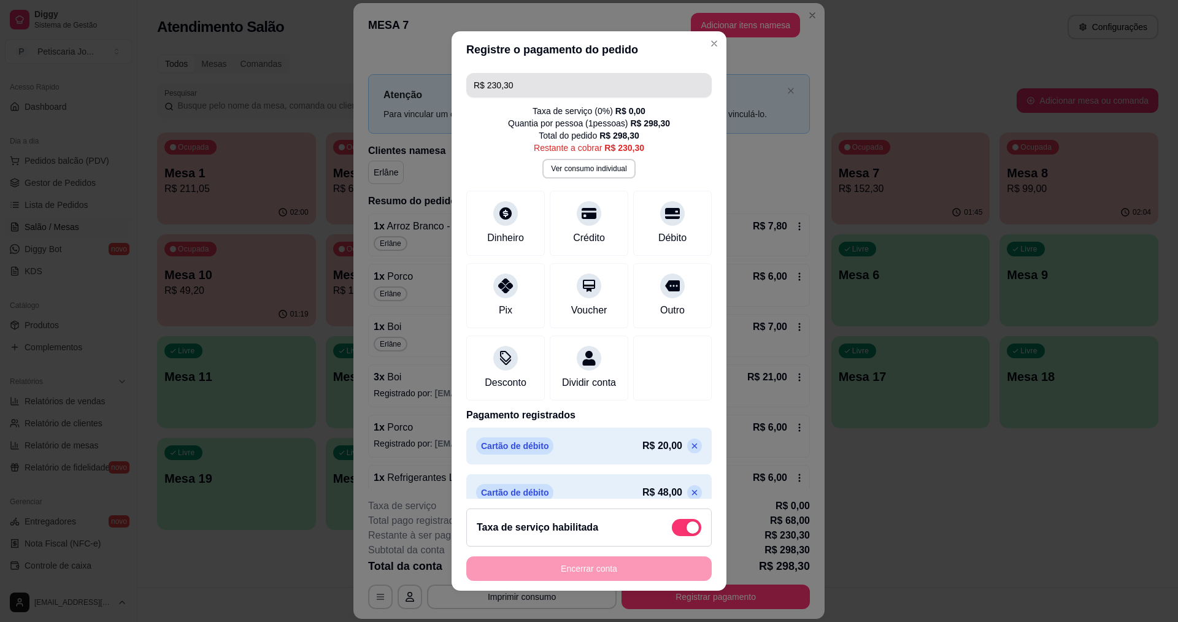
click at [535, 92] on input "R$ 230,30" at bounding box center [588, 85] width 231 height 25
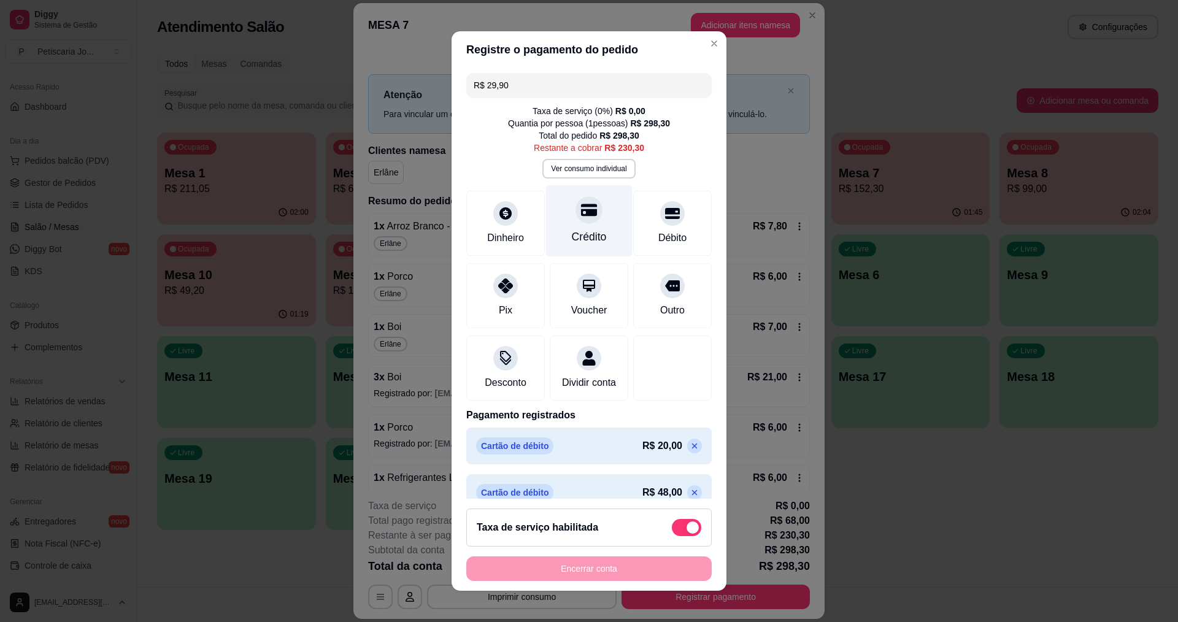
click at [575, 220] on div at bounding box center [588, 209] width 27 height 27
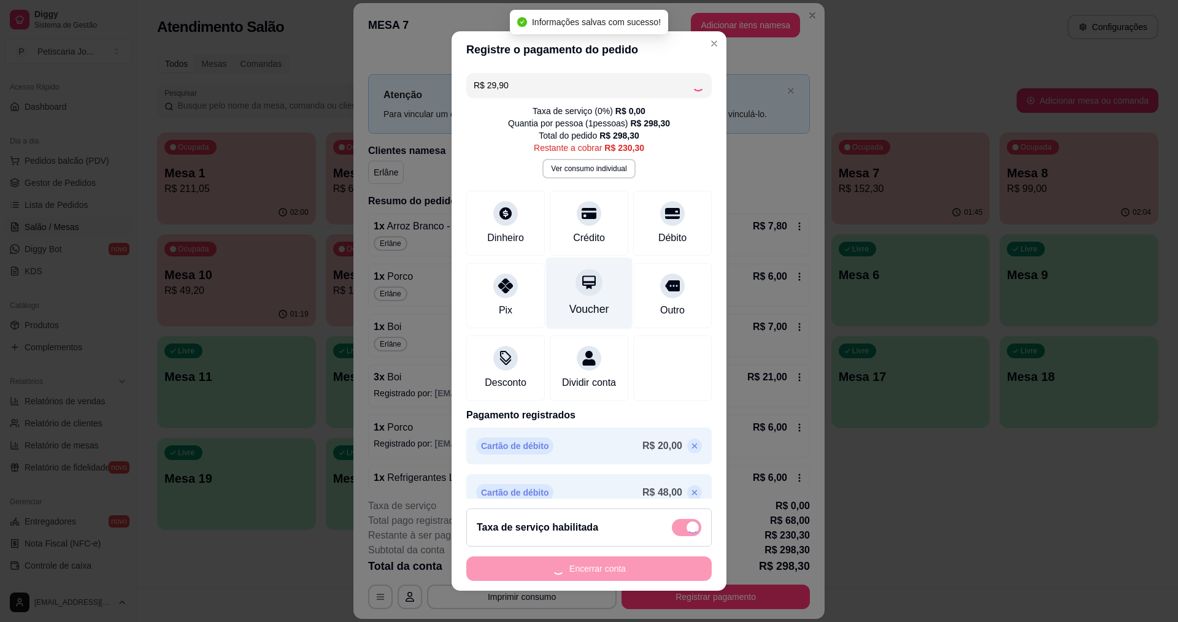
type input "R$ 200,40"
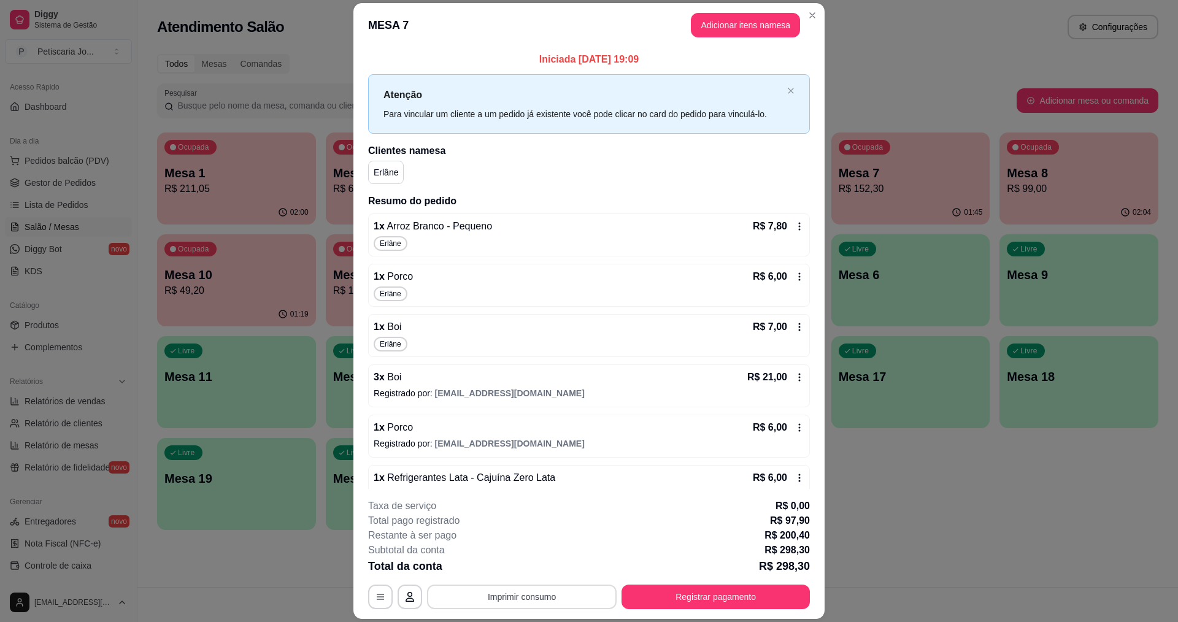
click at [523, 601] on button "Imprimir consumo" at bounding box center [522, 596] width 190 height 25
click at [522, 575] on button "IMPRESSORA" at bounding box center [521, 568] width 86 height 19
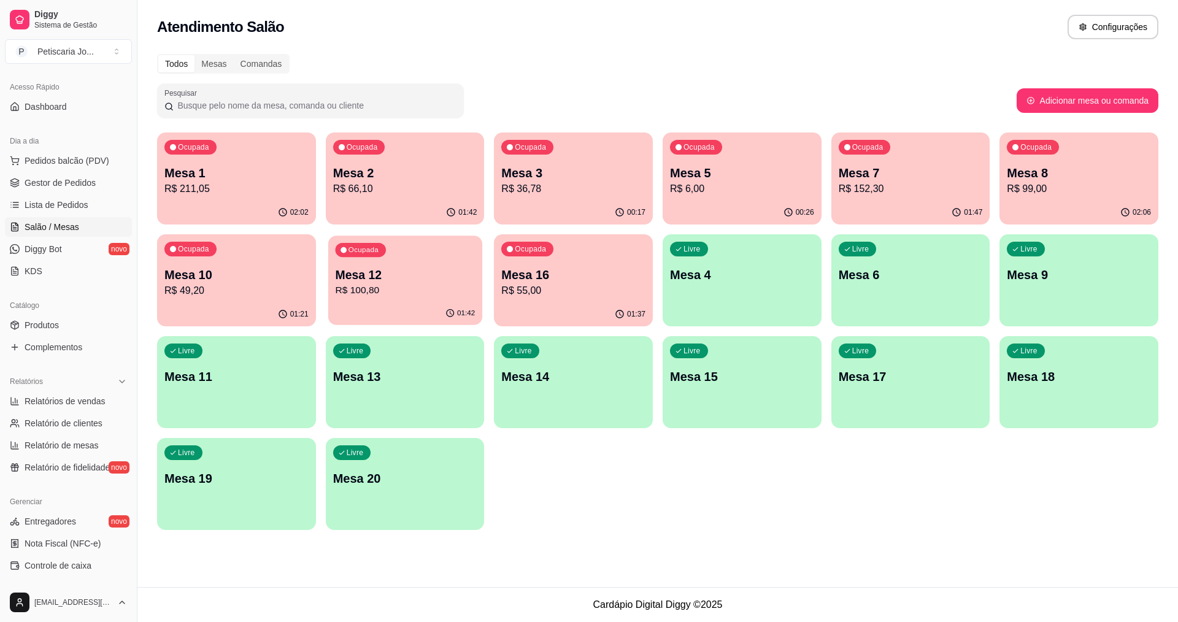
click at [410, 294] on p "R$ 100,80" at bounding box center [405, 290] width 140 height 14
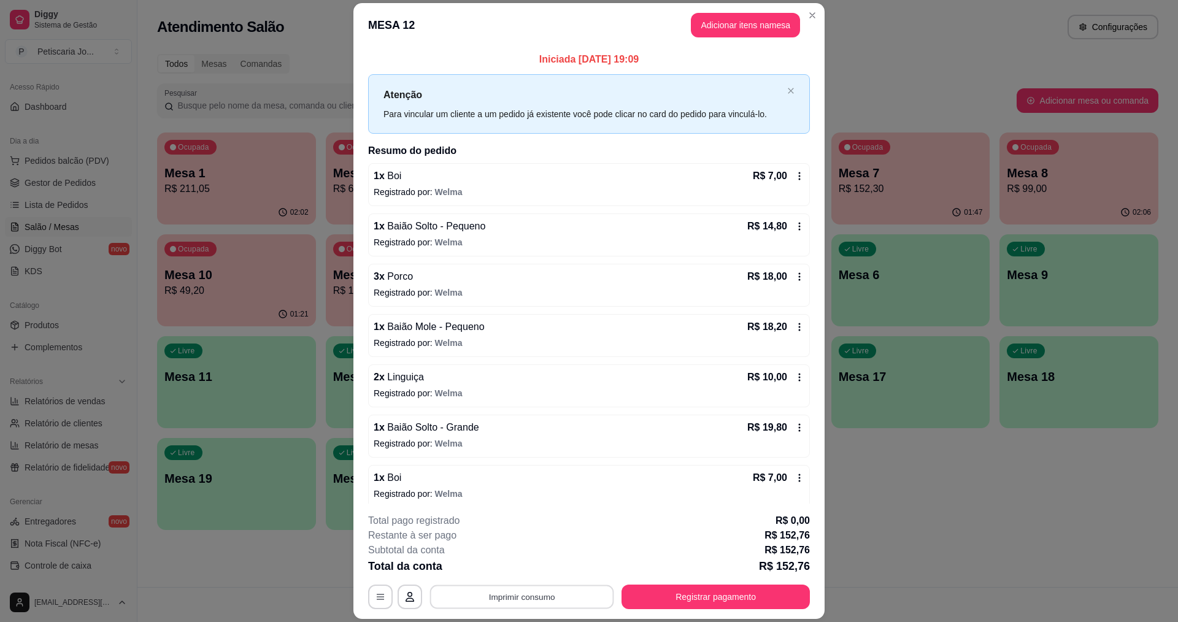
click at [538, 588] on button "Imprimir consumo" at bounding box center [522, 597] width 184 height 24
click at [538, 570] on button "IMPRESSORA" at bounding box center [521, 568] width 86 height 19
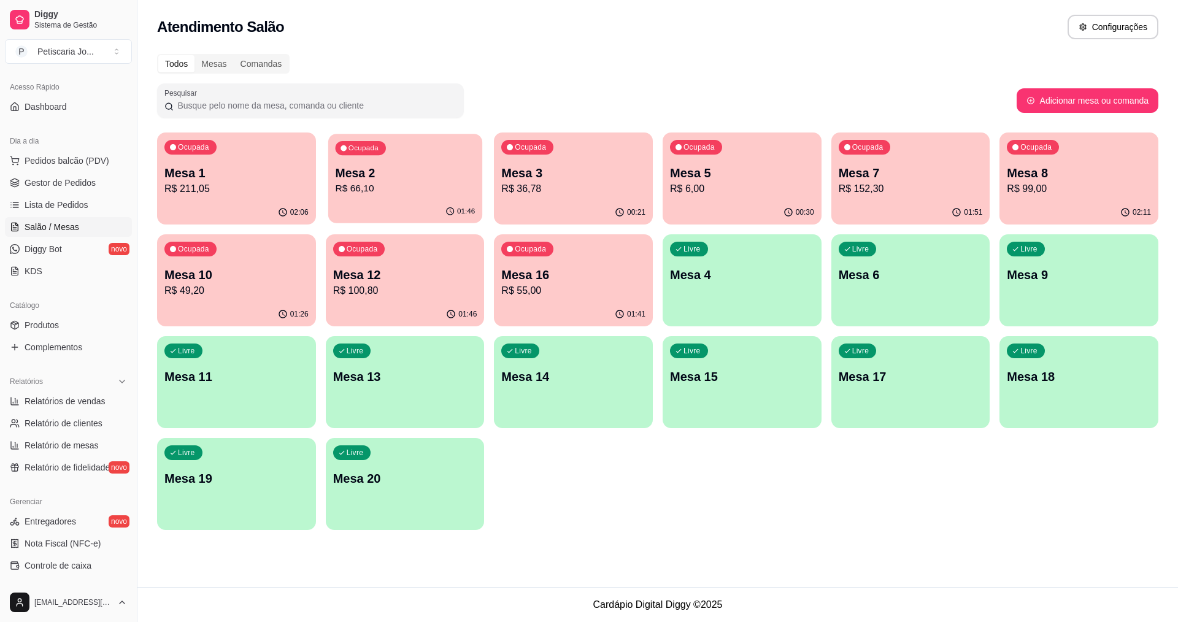
click at [408, 197] on div "Ocupada Mesa 2 R$ 66,10" at bounding box center [405, 167] width 154 height 66
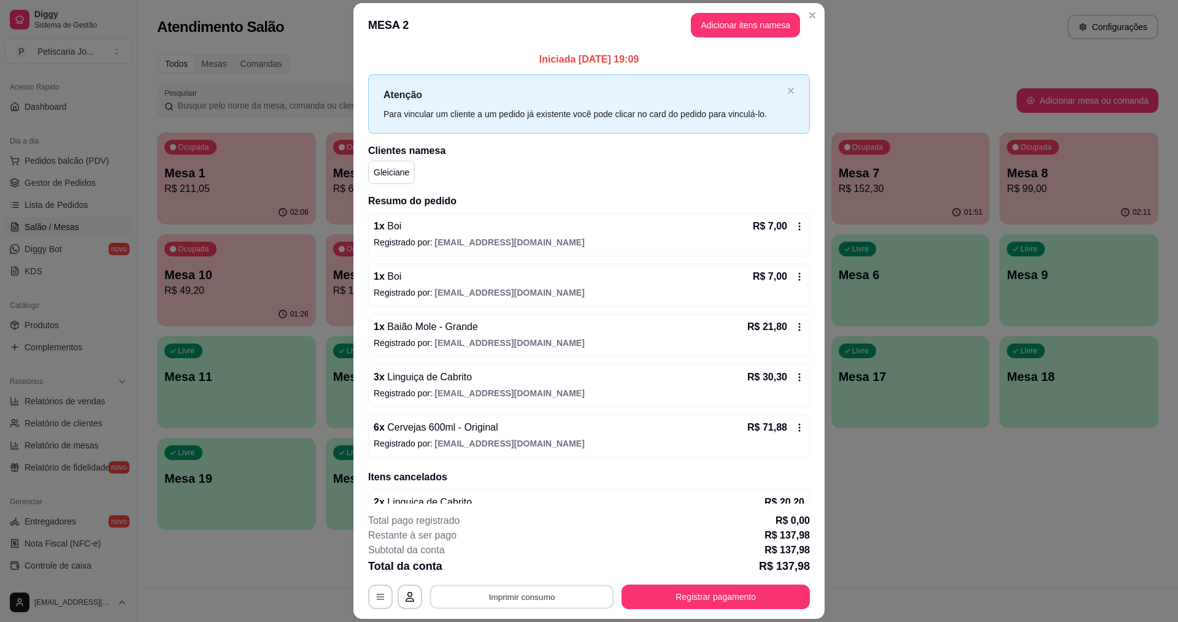
click at [499, 585] on button "Imprimir consumo" at bounding box center [522, 597] width 184 height 24
click at [494, 572] on button "IMPRESSORA" at bounding box center [521, 569] width 89 height 20
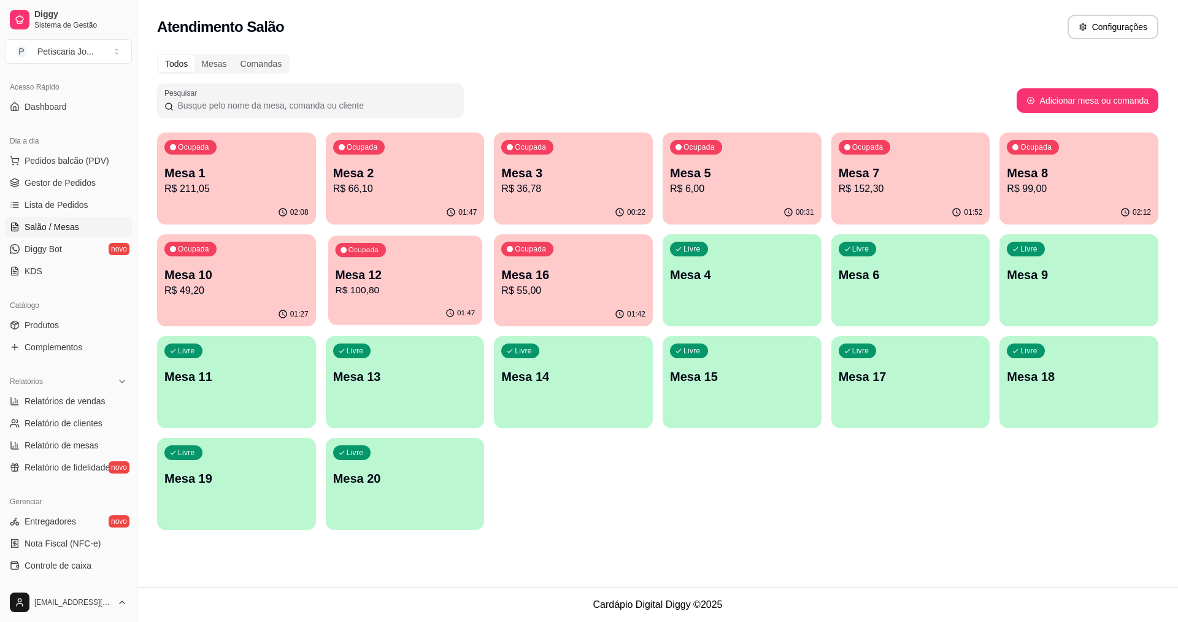
click at [441, 283] on div "Mesa 12 R$ 100,80" at bounding box center [405, 282] width 140 height 31
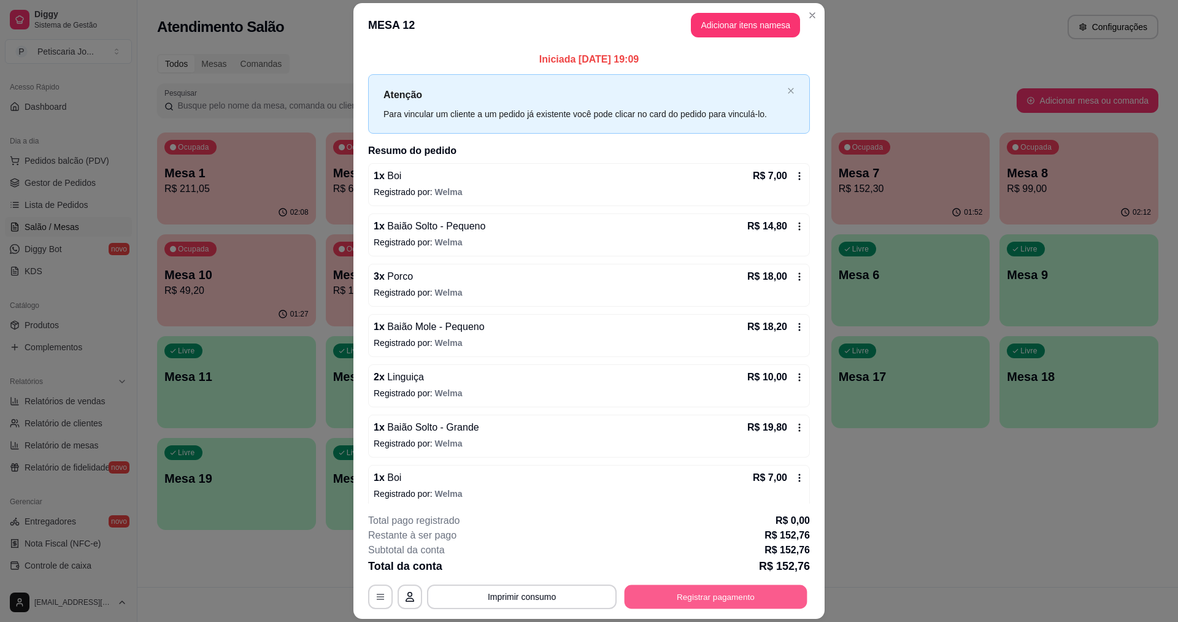
click at [683, 596] on button "Registrar pagamento" at bounding box center [715, 597] width 183 height 24
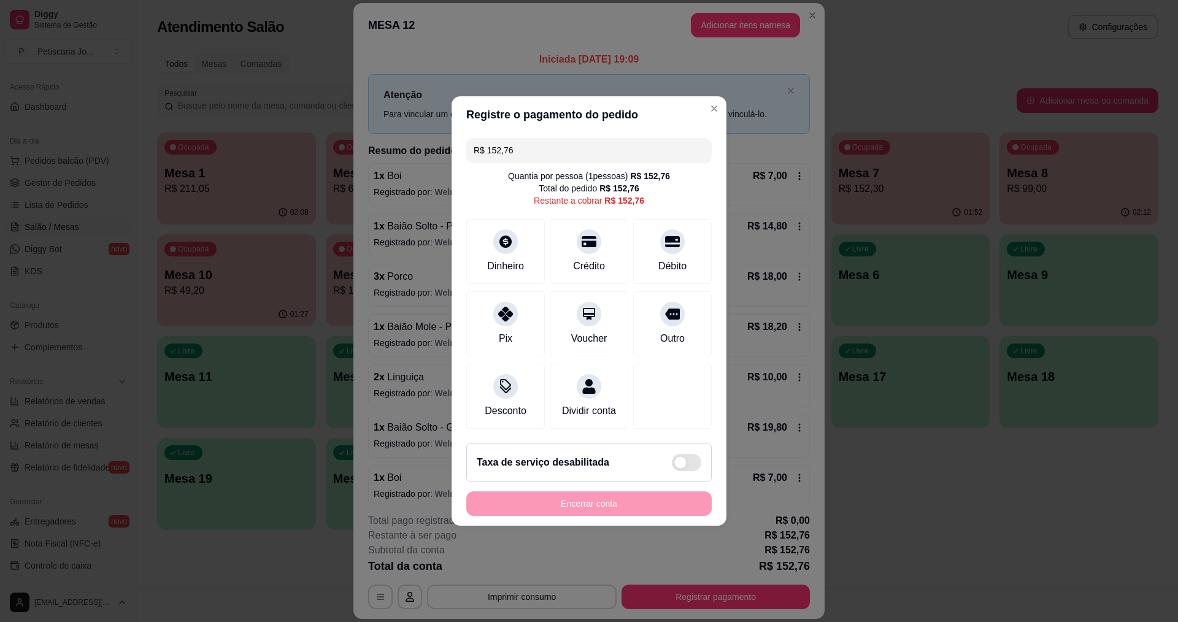
drag, startPoint x: 581, startPoint y: 145, endPoint x: 343, endPoint y: 167, distance: 239.0
click at [343, 167] on div "Registre o pagamento do pedido R$ 152,76 Quantia por pessoa ( 1 pessoas) R$ 152…" at bounding box center [589, 311] width 1178 height 622
click at [496, 324] on div "Pix" at bounding box center [505, 322] width 86 height 72
type input "R$ 106,06"
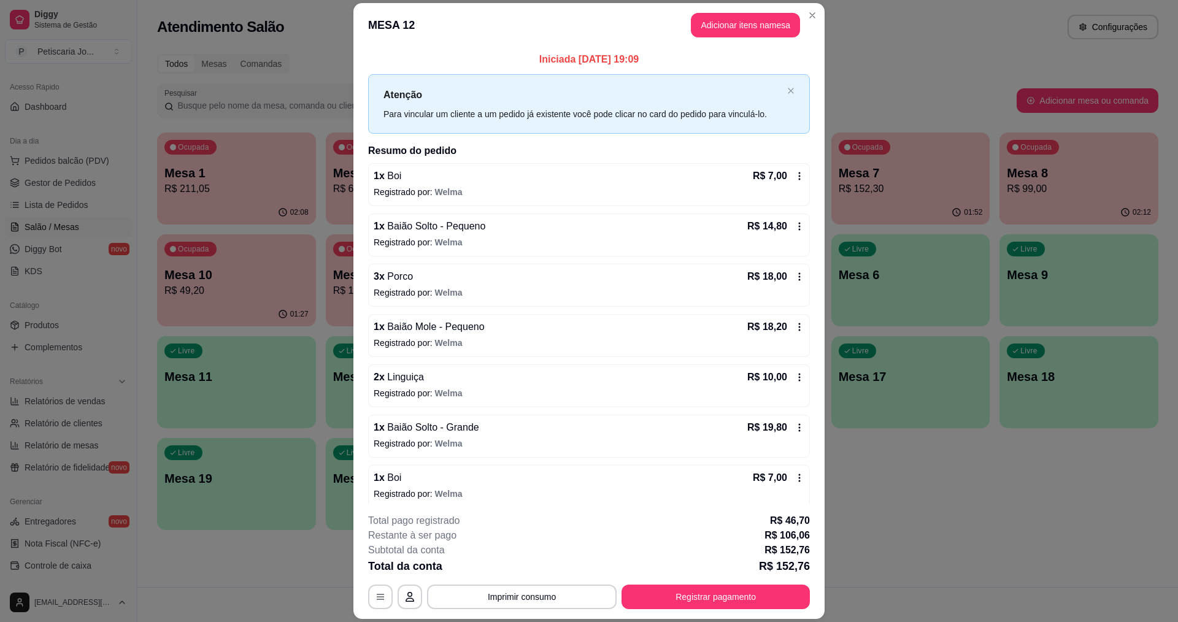
click at [817, 20] on header "MESA 12 Adicionar itens na mesa" at bounding box center [588, 25] width 471 height 44
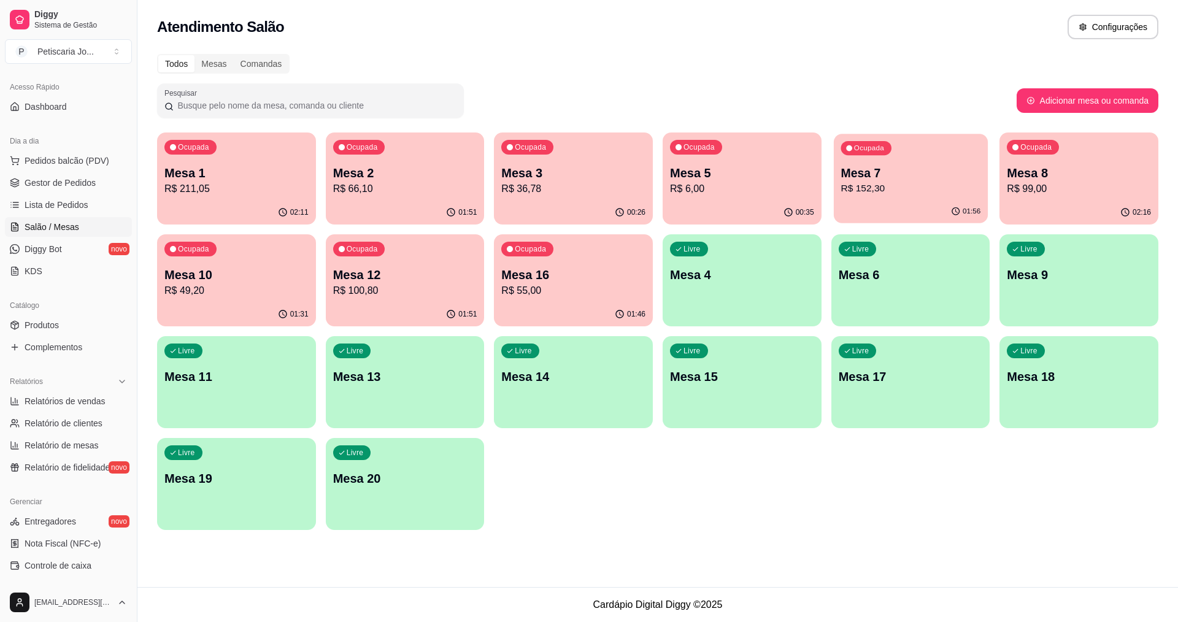
click at [962, 197] on div "Ocupada Mesa 7 R$ 152,30" at bounding box center [910, 167] width 154 height 66
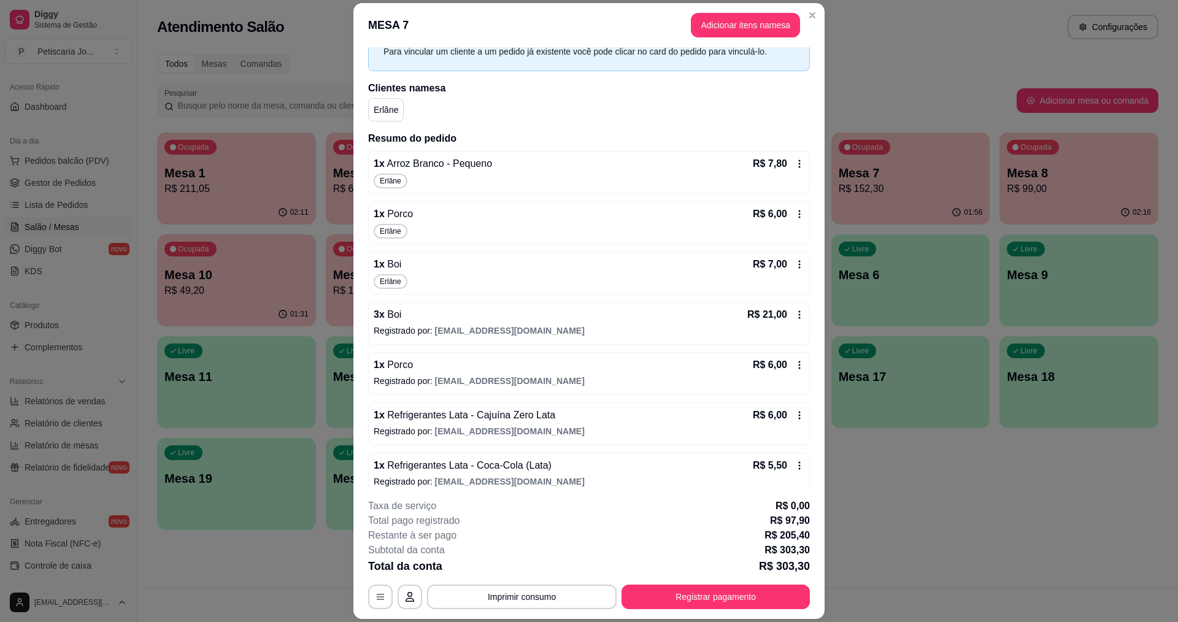
scroll to position [429, 0]
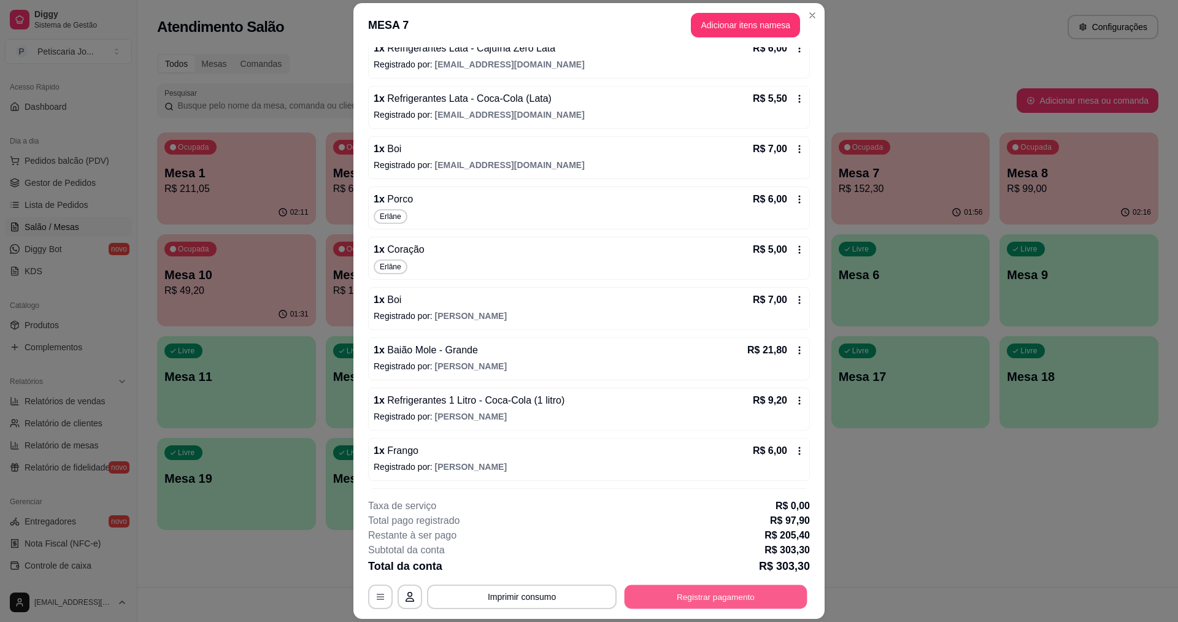
click at [655, 587] on button "Registrar pagamento" at bounding box center [715, 597] width 183 height 24
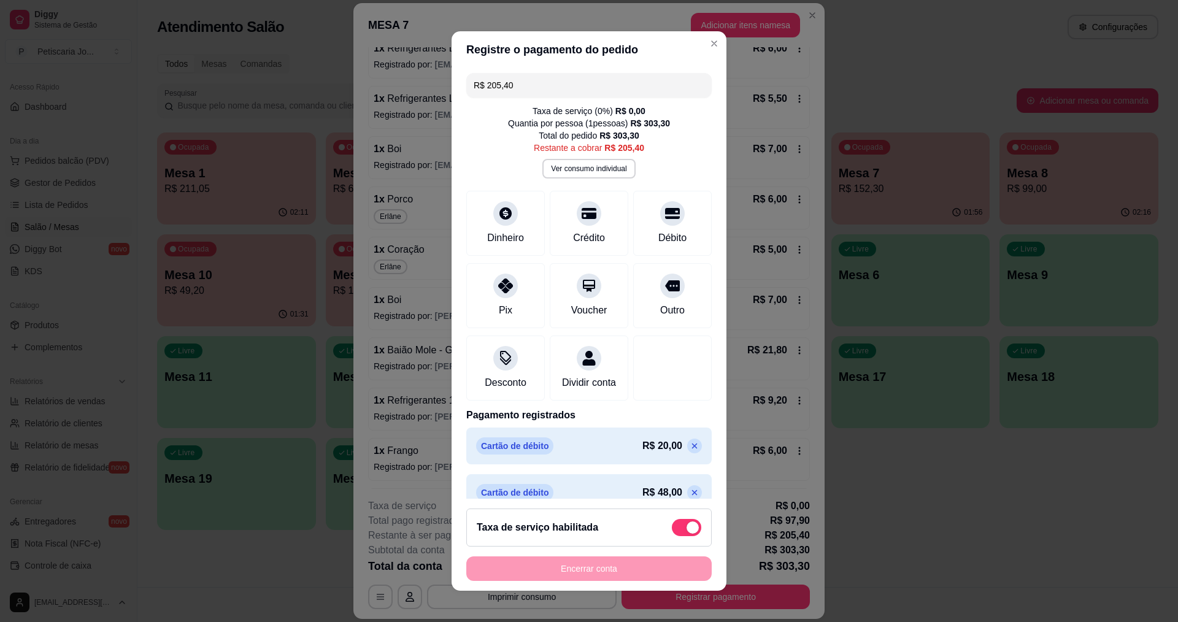
drag, startPoint x: 517, startPoint y: 85, endPoint x: 432, endPoint y: 90, distance: 85.4
click at [432, 90] on div "Registre o pagamento do pedido R$ 205,40 Taxa de serviço ( 0 %) R$ 0,00 Quantia…" at bounding box center [589, 311] width 1178 height 622
click at [581, 215] on icon at bounding box center [589, 210] width 16 height 12
drag, startPoint x: 589, startPoint y: 91, endPoint x: 431, endPoint y: 92, distance: 157.6
click at [431, 92] on div "Registre o pagamento do pedido R$ 115,53 Taxa de serviço ( 0 %) R$ 0,00 Quantia…" at bounding box center [589, 311] width 1178 height 622
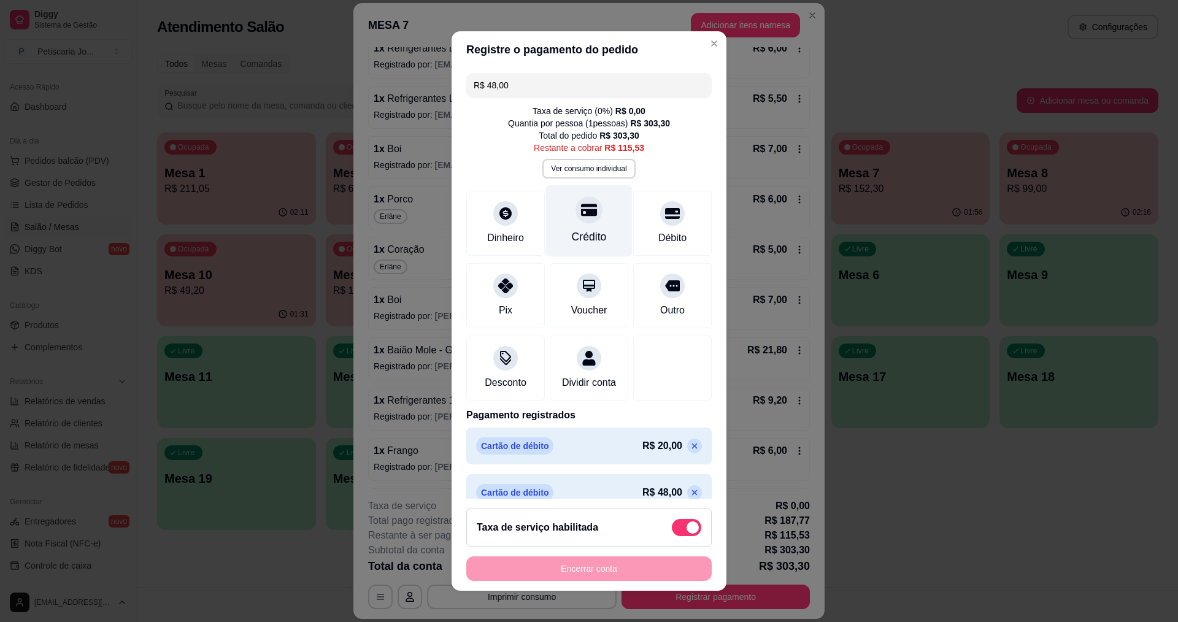
click at [579, 234] on div "Crédito" at bounding box center [589, 237] width 35 height 16
drag, startPoint x: 546, startPoint y: 86, endPoint x: 460, endPoint y: 86, distance: 85.9
click at [460, 86] on div "R$ 67,53 Taxa de serviço ( 0 %) R$ 0,00 Quantia por pessoa ( 1 pessoas) R$ 303,…" at bounding box center [588, 283] width 275 height 431
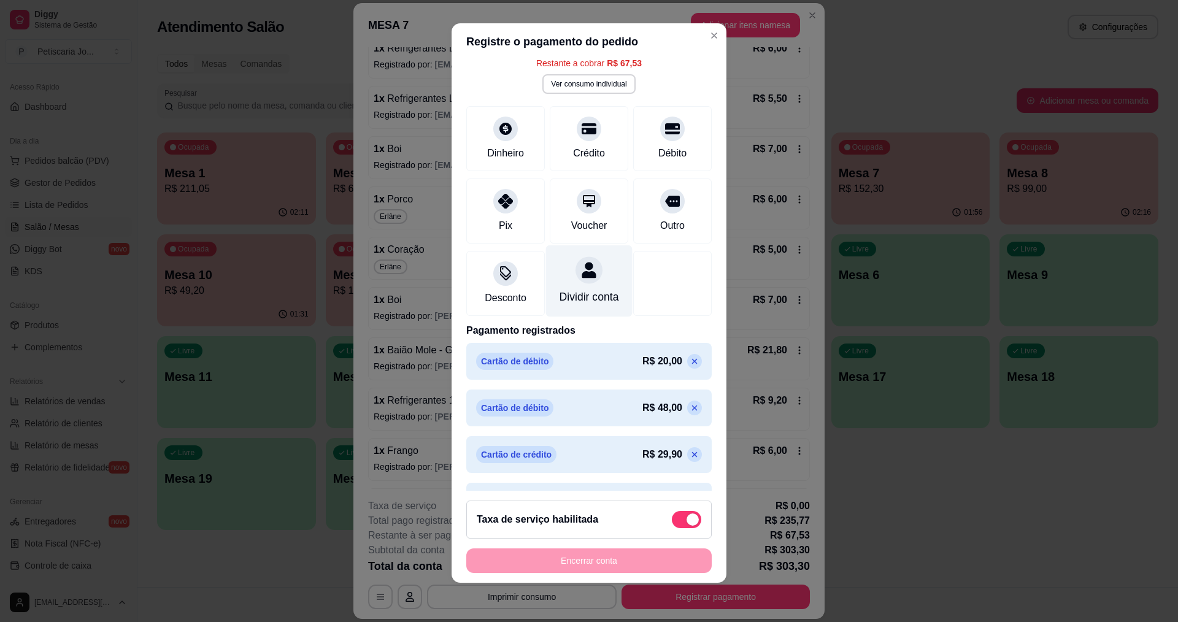
scroll to position [0, 0]
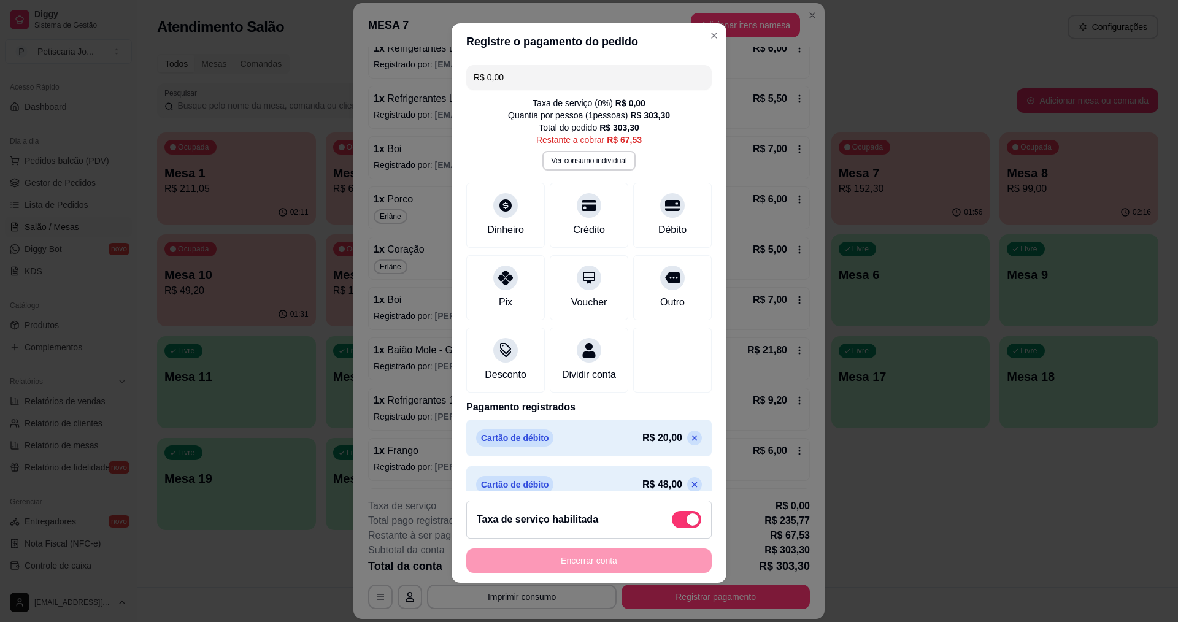
click at [562, 68] on input "R$ 0,00" at bounding box center [588, 77] width 231 height 25
click at [589, 201] on div "Crédito" at bounding box center [589, 213] width 86 height 72
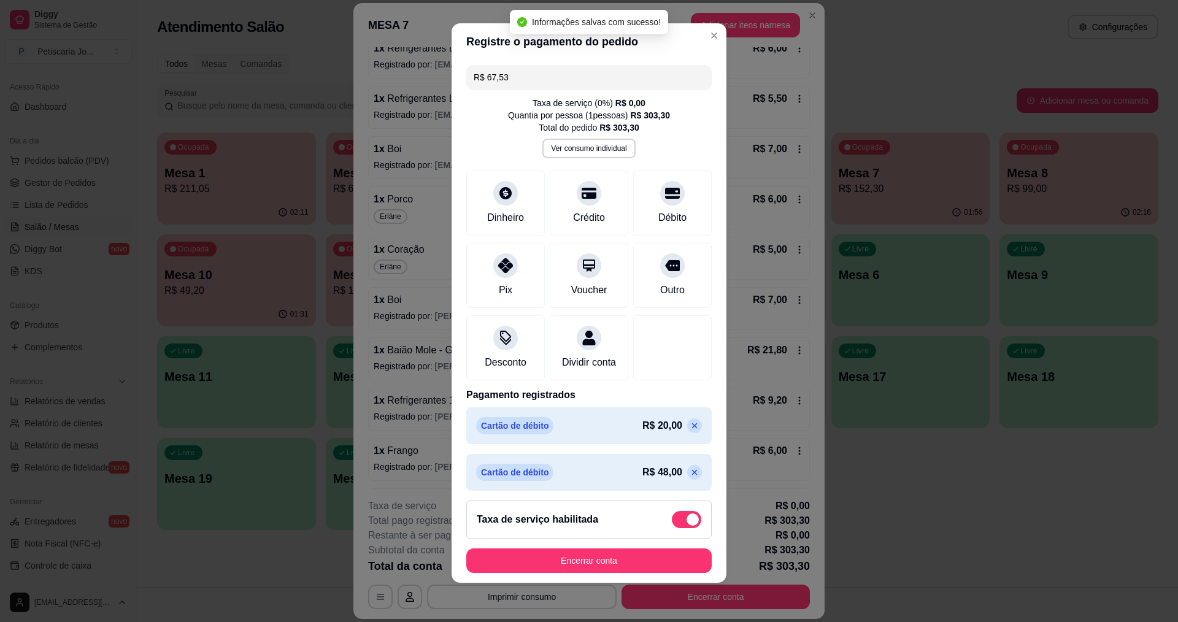
type input "R$ 0,00"
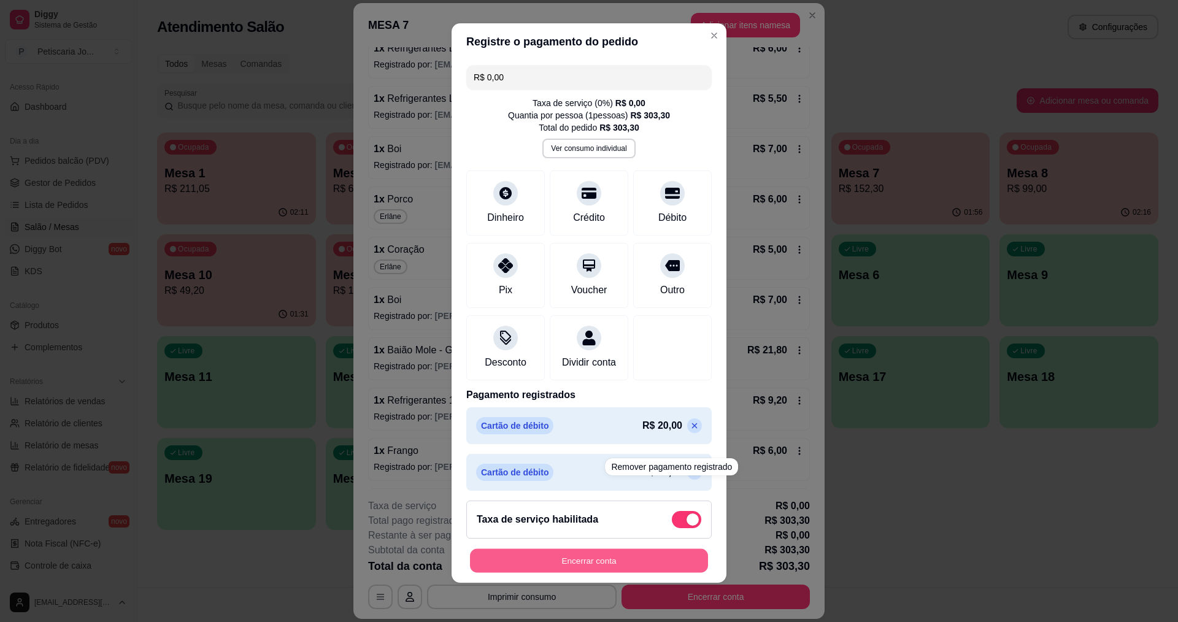
click at [613, 560] on button "Encerrar conta" at bounding box center [589, 561] width 238 height 24
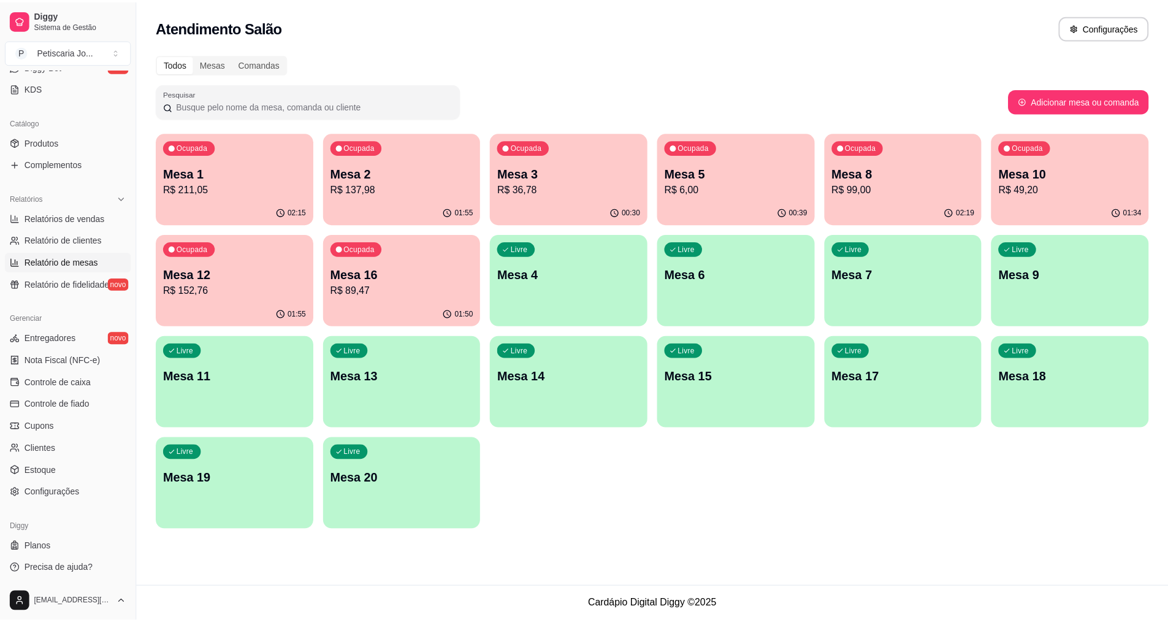
scroll to position [261, 0]
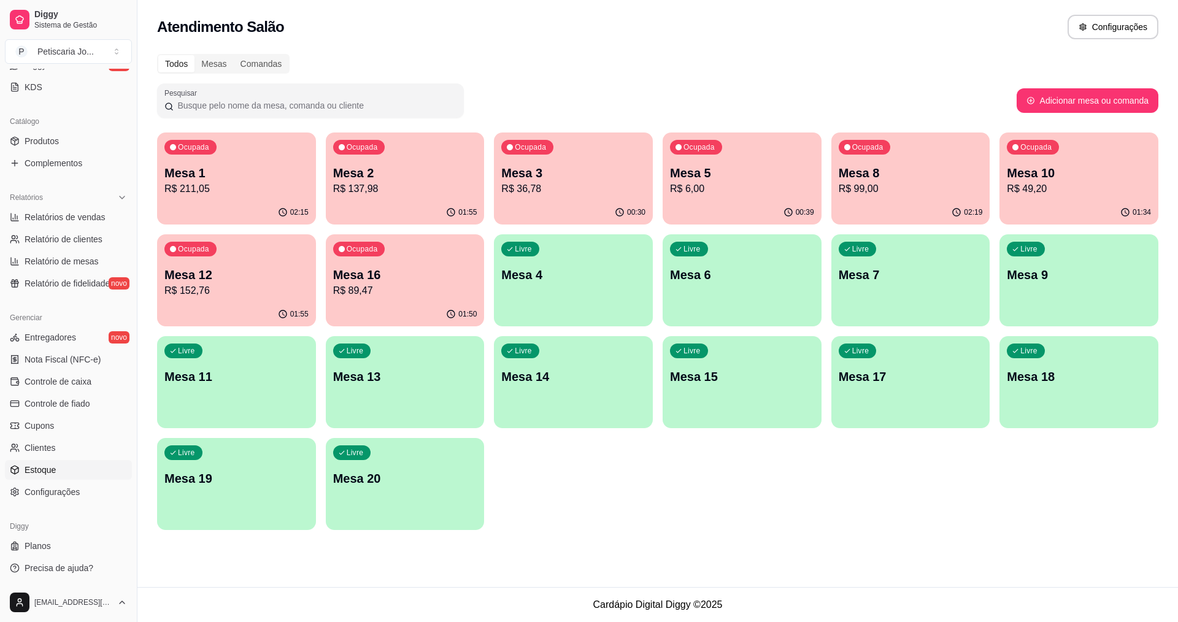
click at [81, 469] on link "Estoque" at bounding box center [68, 470] width 127 height 20
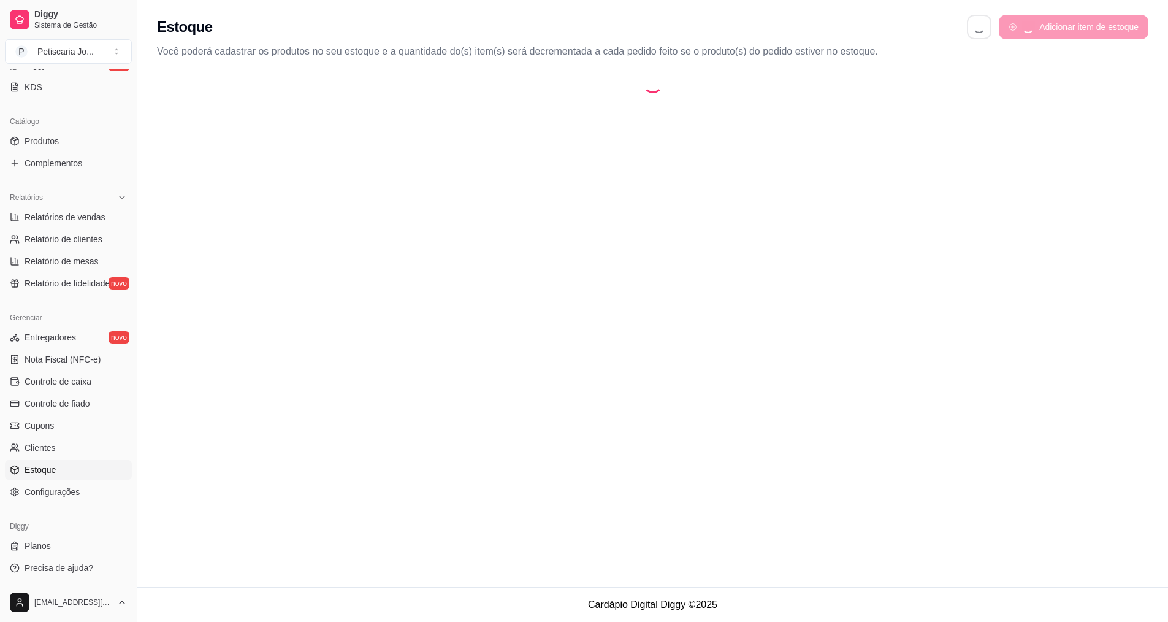
select select "QUANTITY_ORDER"
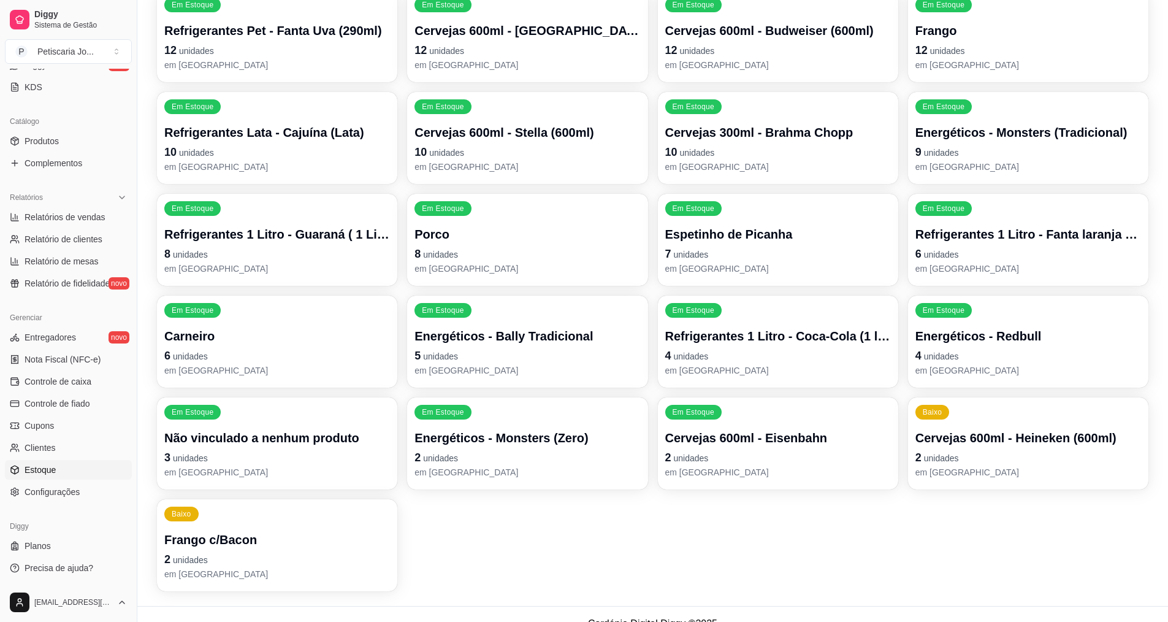
scroll to position [1323, 0]
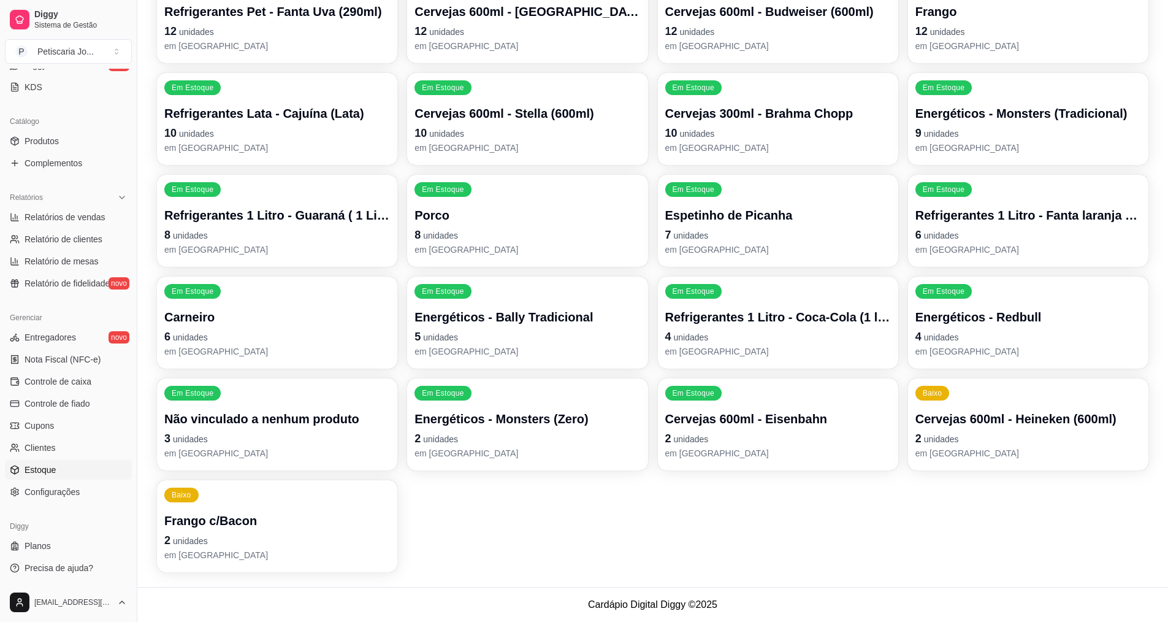
click at [979, 414] on p "Cervejas 600ml - Heineken (600ml)" at bounding box center [1029, 418] width 226 height 17
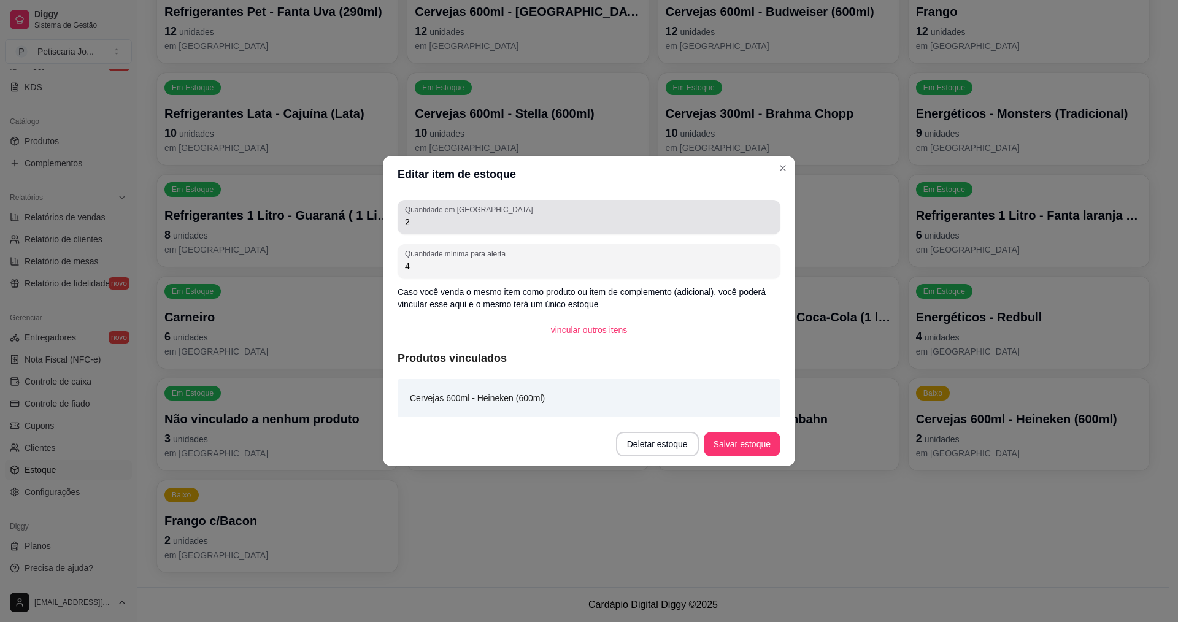
drag, startPoint x: 573, startPoint y: 230, endPoint x: 431, endPoint y: 227, distance: 141.7
click at [431, 227] on div "Quantidade em estoque 2" at bounding box center [588, 217] width 383 height 34
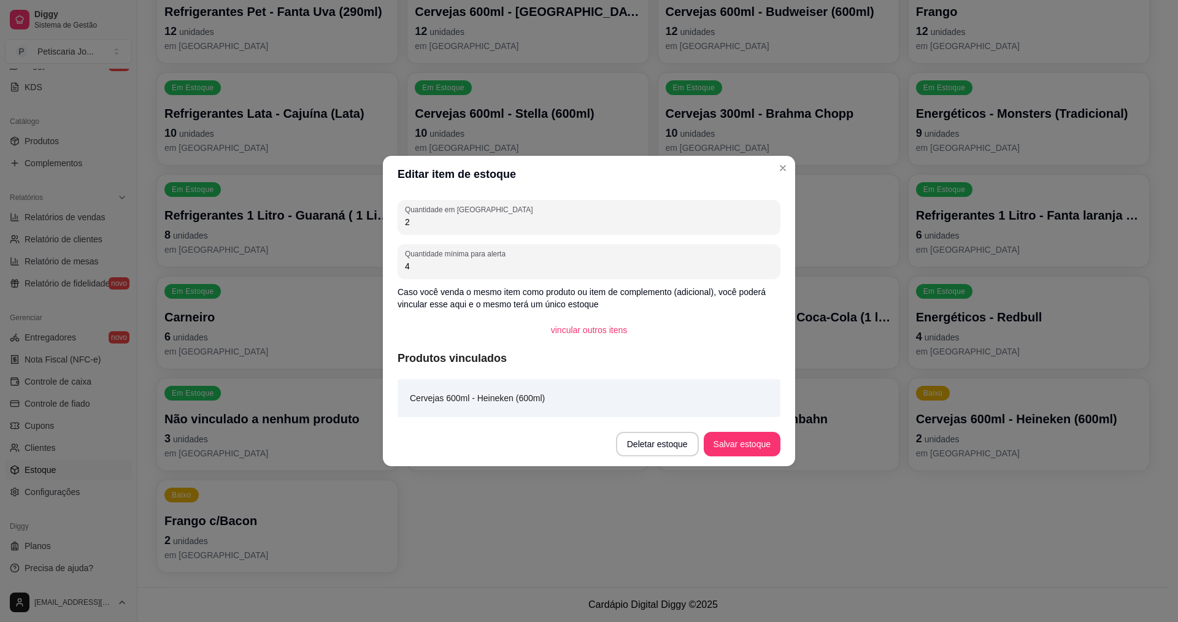
click at [428, 221] on input "2" at bounding box center [589, 222] width 368 height 12
type input "200"
click at [756, 443] on button "Salvar estoque" at bounding box center [741, 444] width 75 height 24
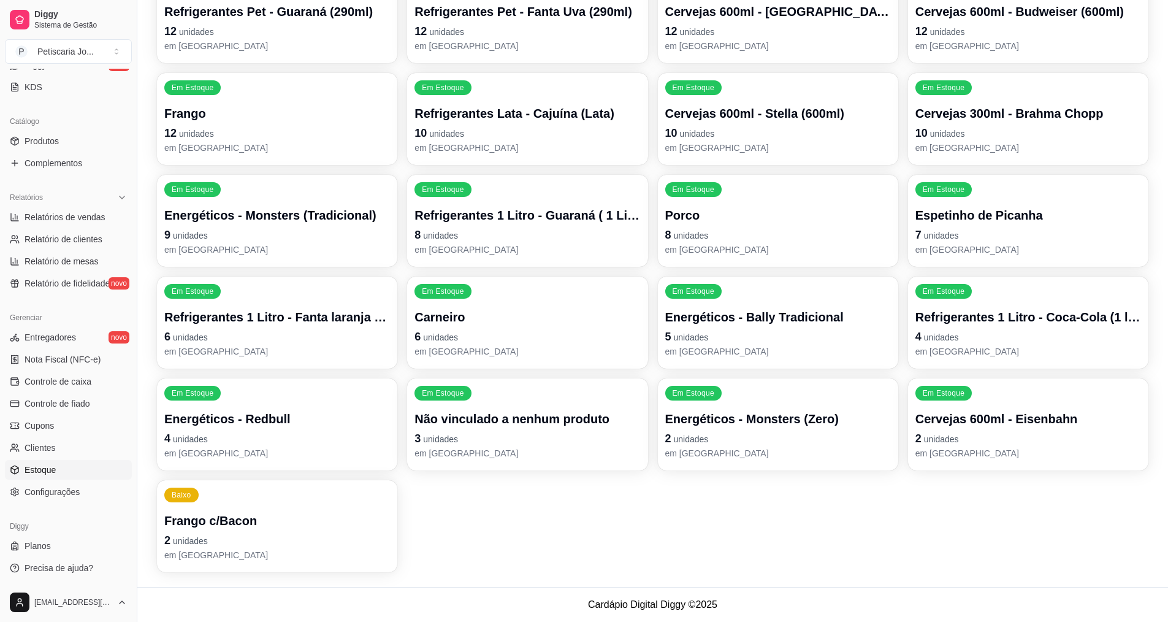
click at [230, 543] on p "2 unidades" at bounding box center [277, 540] width 226 height 17
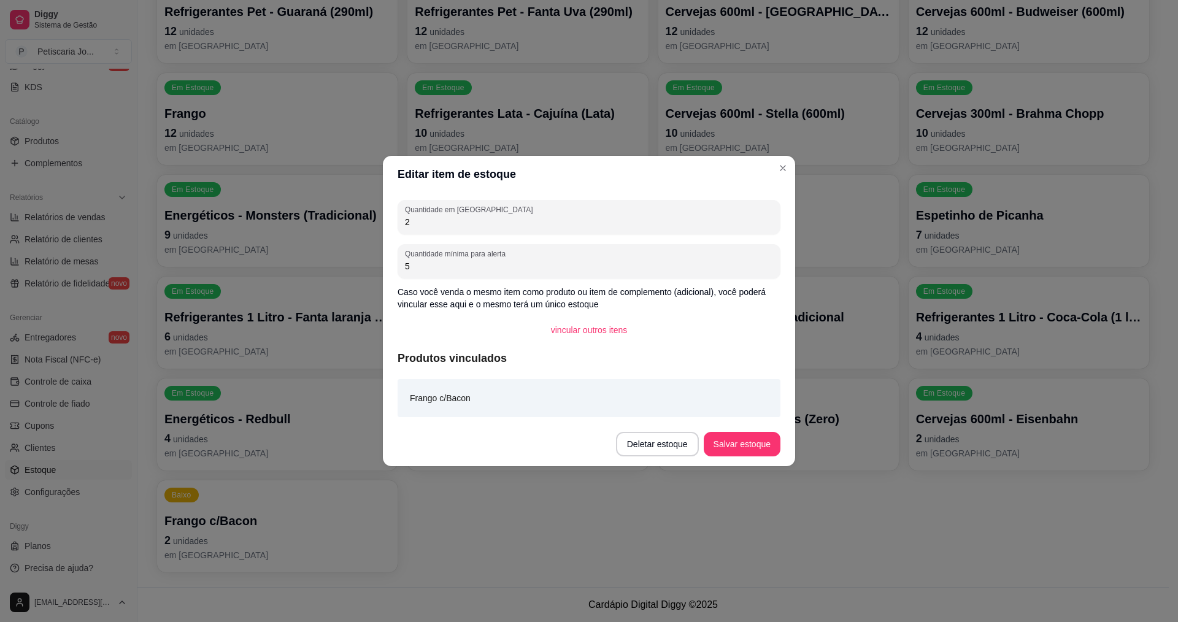
click at [421, 217] on input "2" at bounding box center [589, 222] width 368 height 12
type input "20"
click at [748, 447] on button "Salvar estoque" at bounding box center [741, 444] width 75 height 24
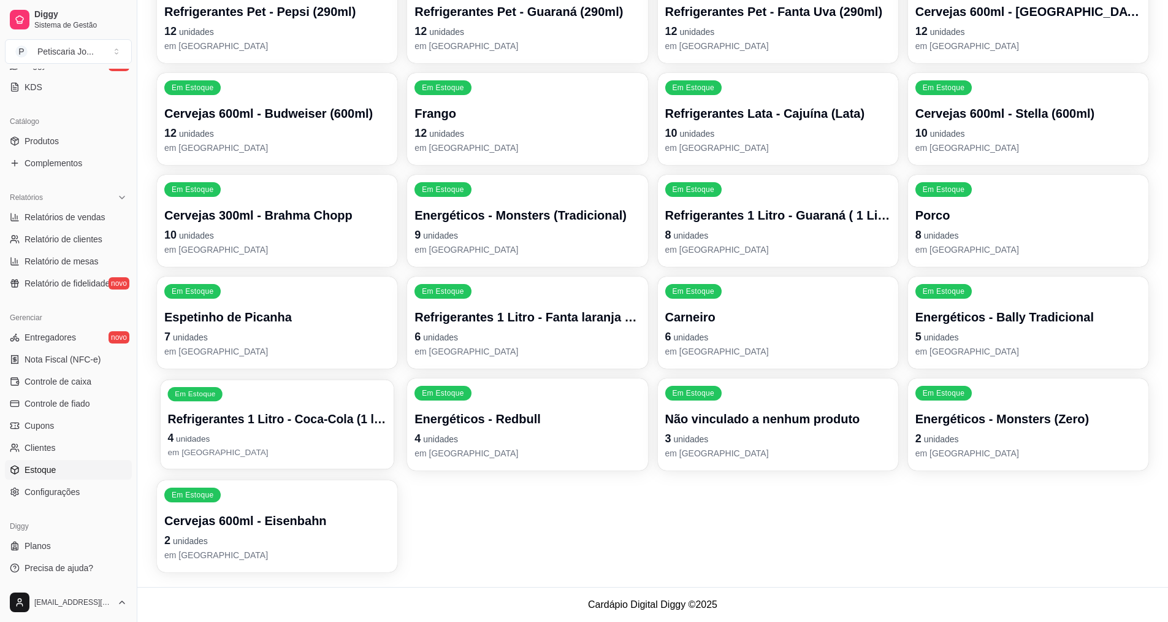
click at [308, 431] on p "4 unidades" at bounding box center [277, 438] width 219 height 17
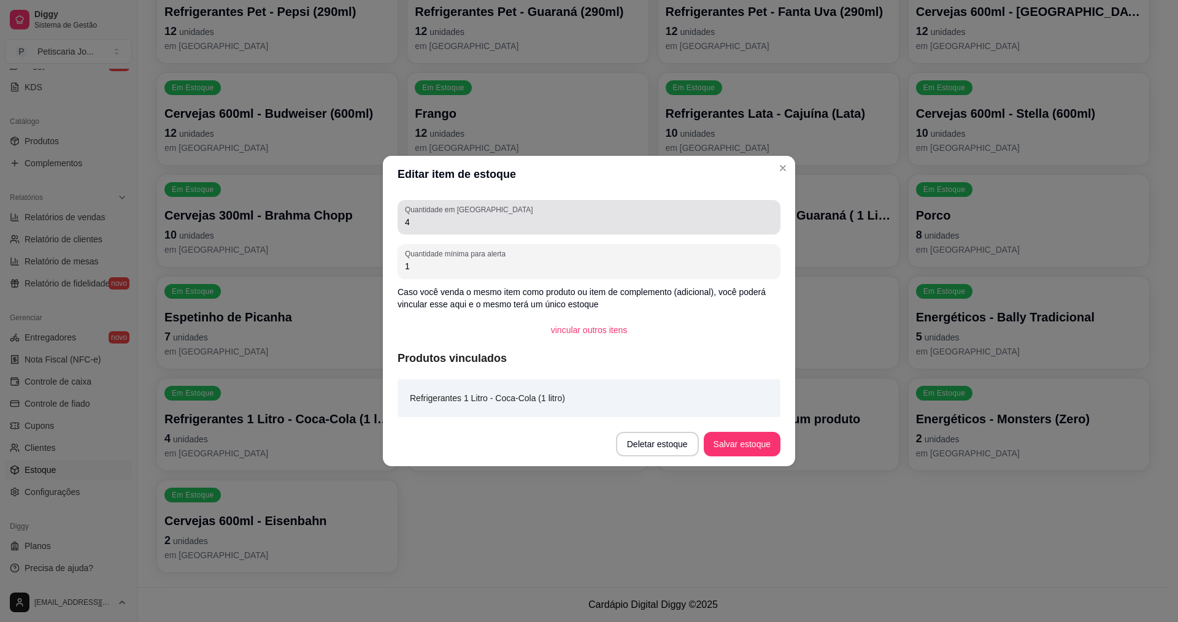
click at [436, 226] on input "4" at bounding box center [589, 222] width 368 height 12
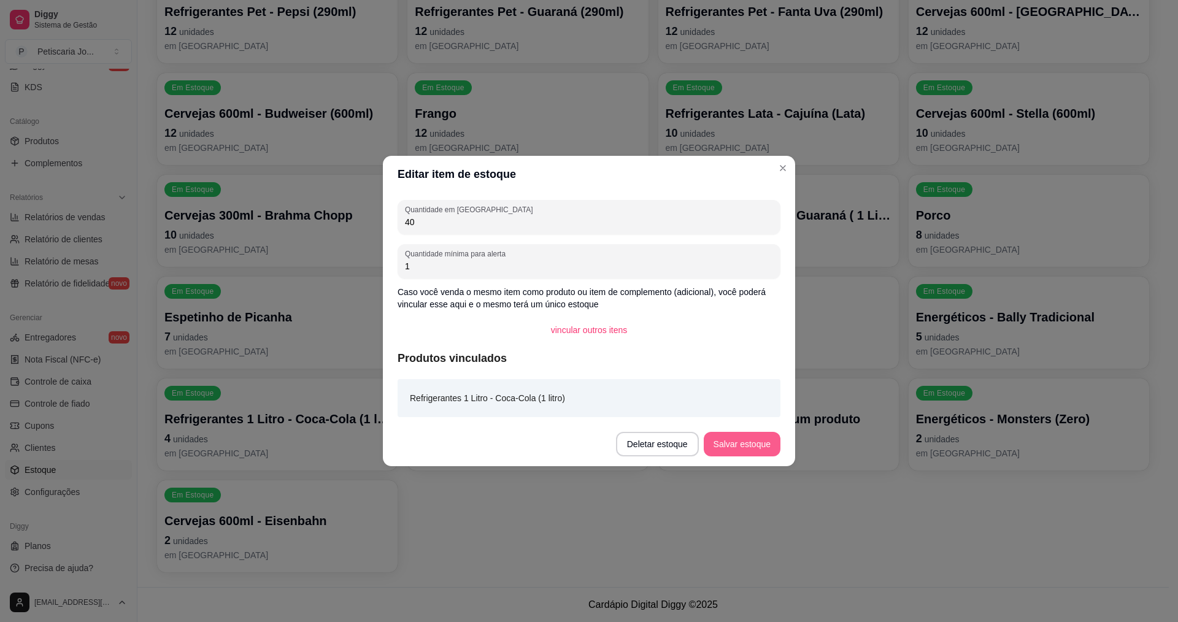
type input "40"
click at [772, 439] on button "Salvar estoque" at bounding box center [741, 444] width 77 height 25
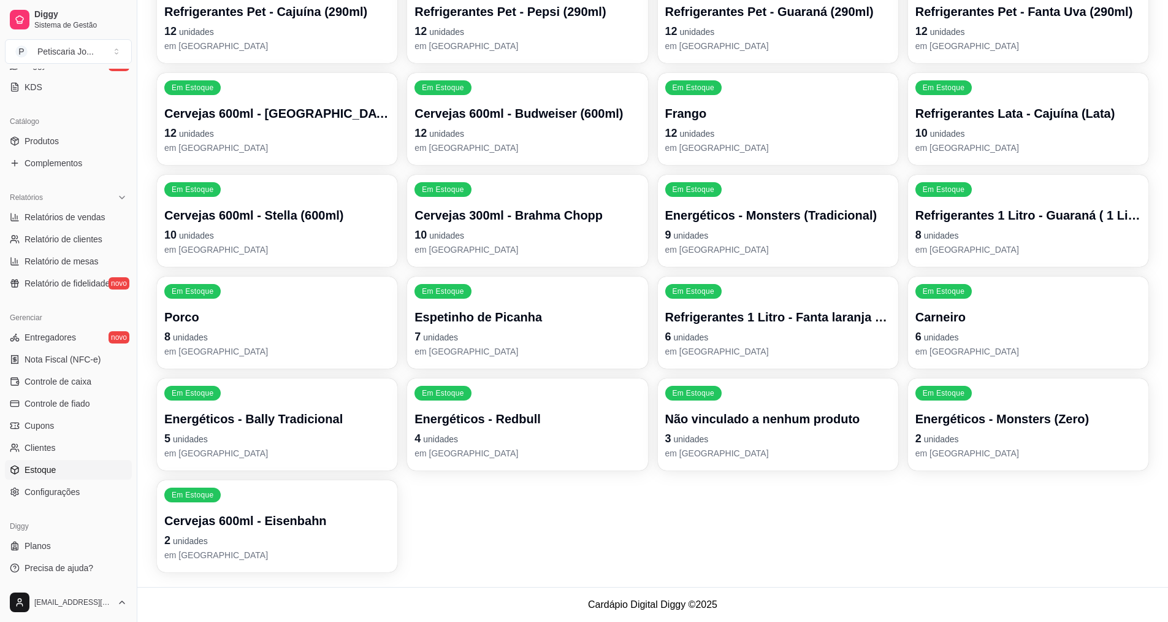
click at [1025, 237] on p "8 unidades" at bounding box center [1029, 234] width 226 height 17
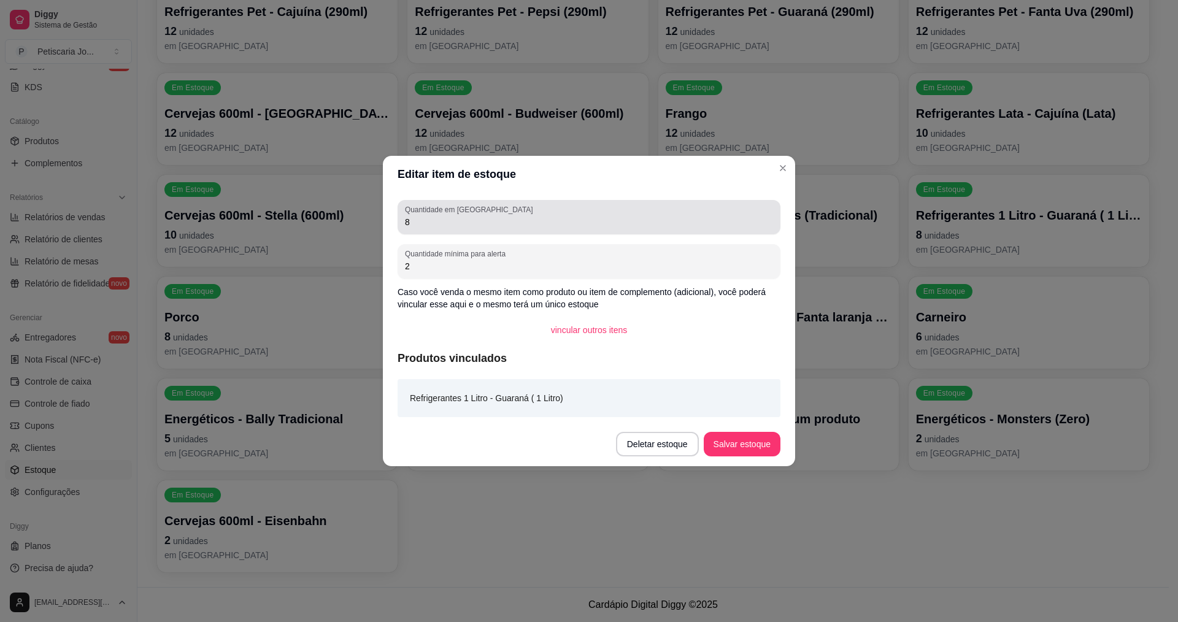
click at [658, 213] on div "8" at bounding box center [589, 217] width 368 height 25
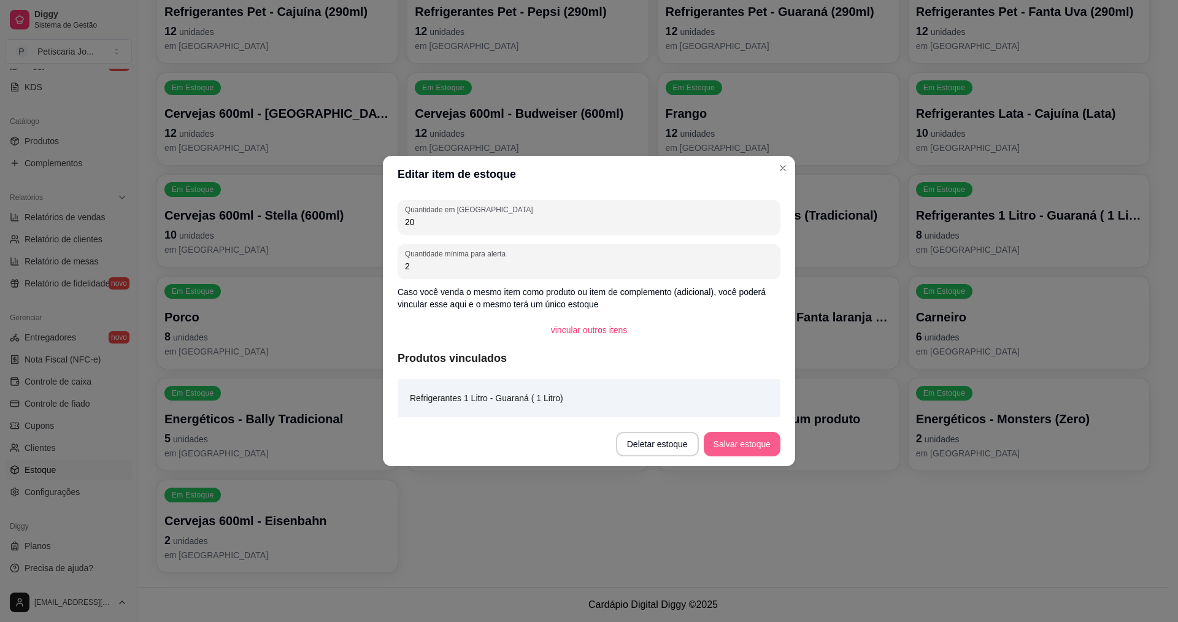
type input "20"
click at [767, 450] on button "Salvar estoque" at bounding box center [741, 444] width 75 height 24
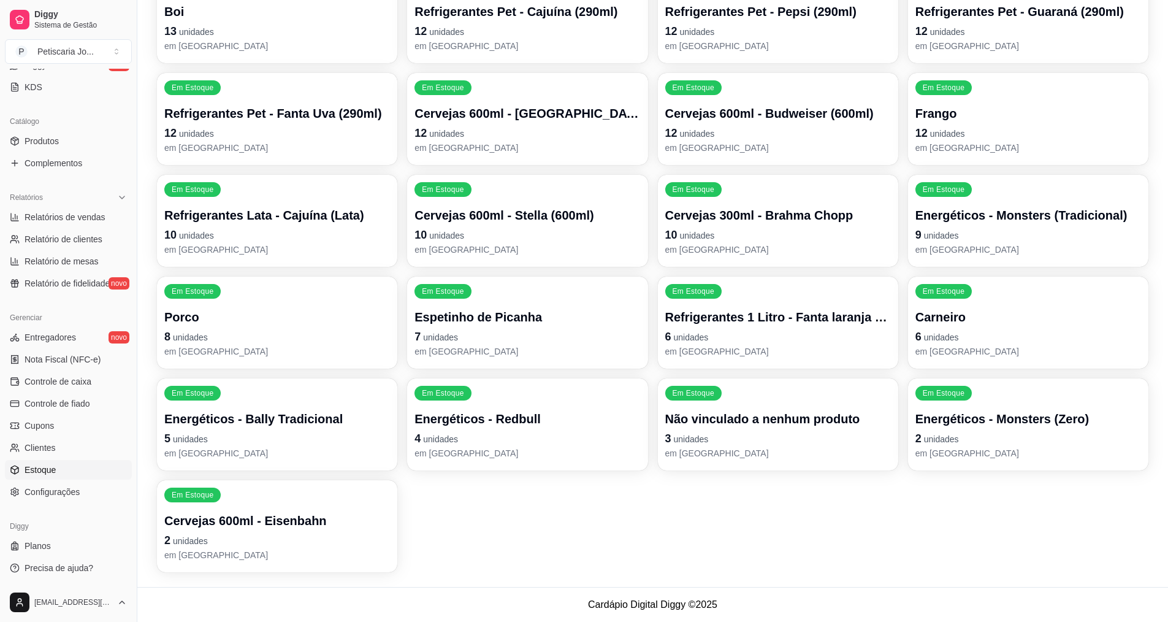
click at [956, 104] on div "Em Estoque Frango 12 unidades em estoque" at bounding box center [1028, 119] width 240 height 92
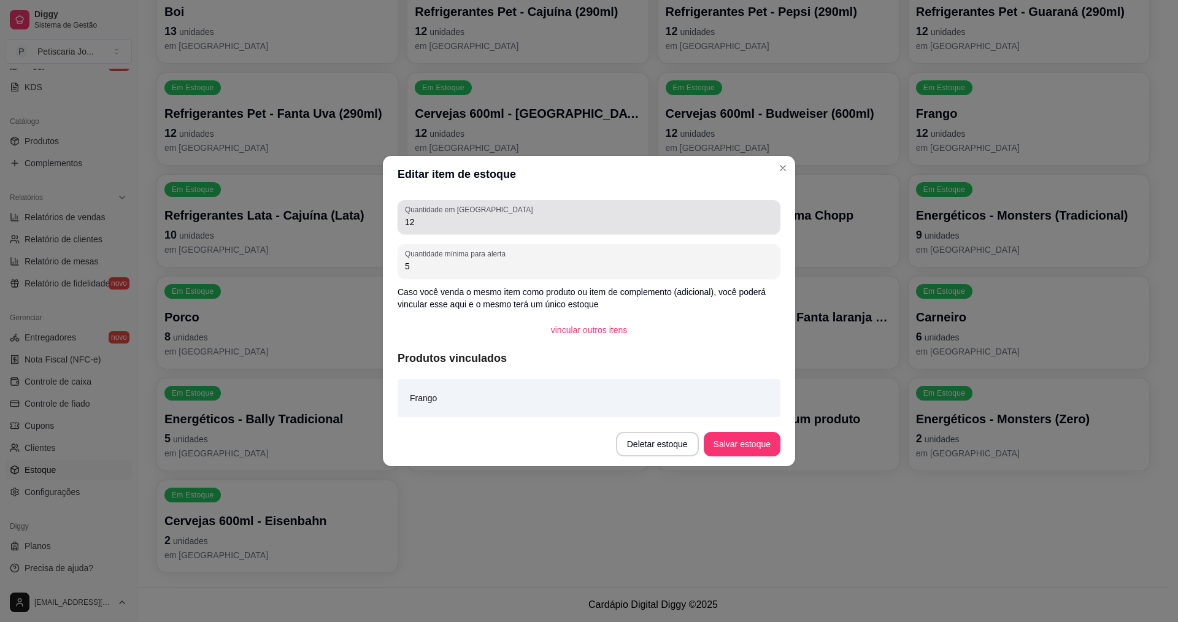
click at [469, 221] on input "12" at bounding box center [589, 222] width 368 height 12
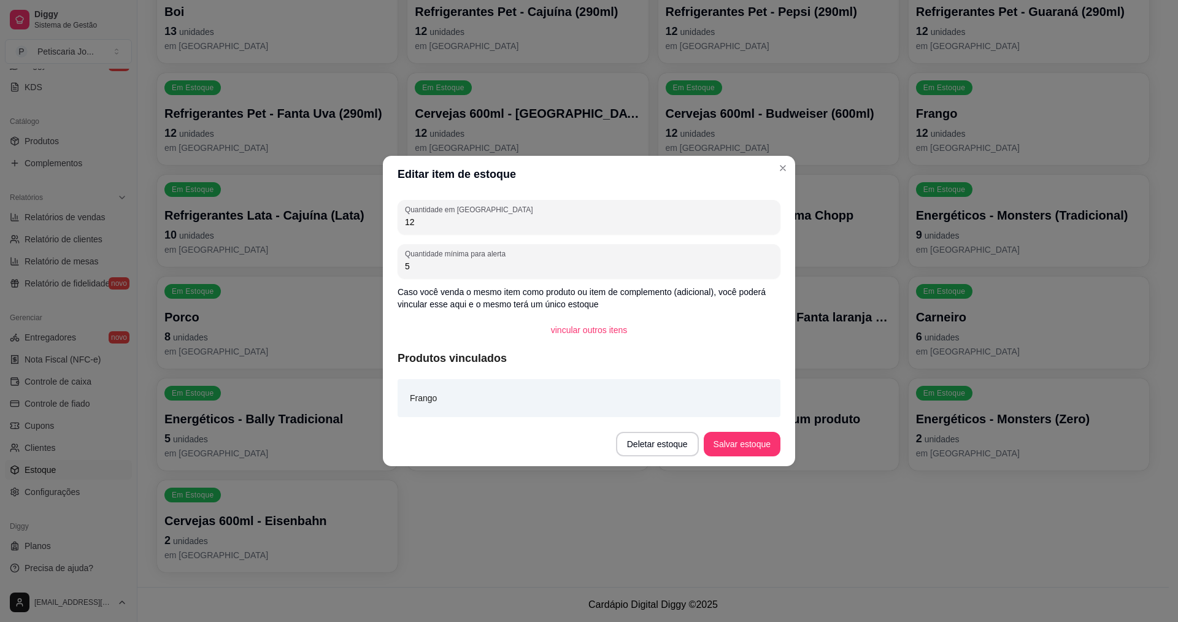
type input "1"
type input "20"
click at [732, 445] on button "Salvar estoque" at bounding box center [741, 444] width 75 height 24
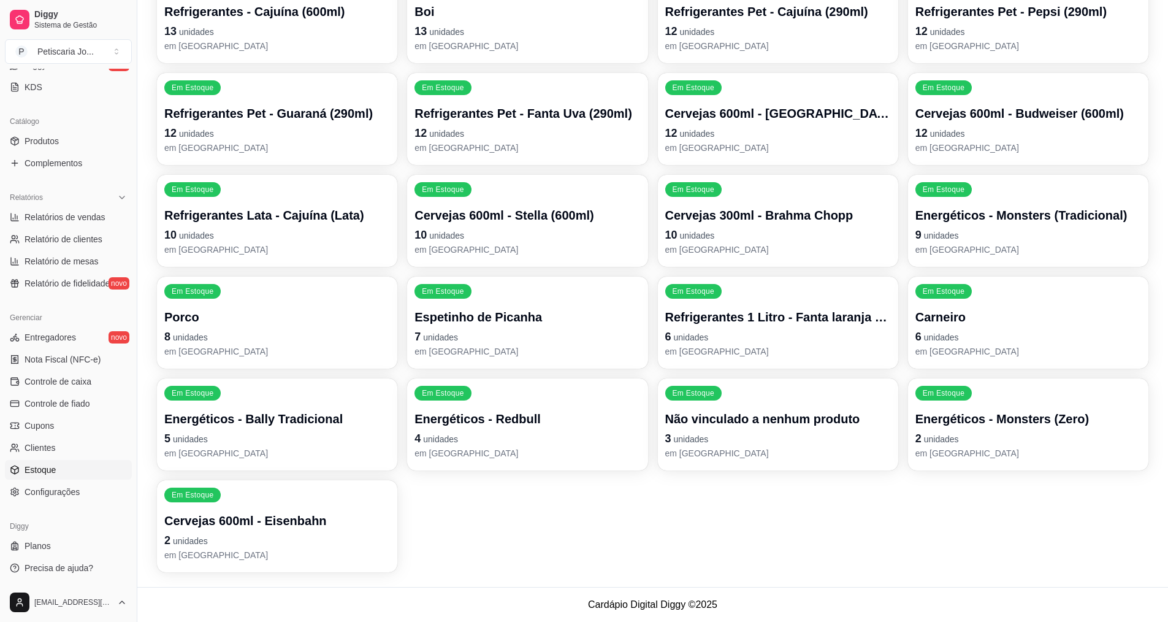
click at [1008, 235] on p "9 unidades" at bounding box center [1029, 234] width 226 height 17
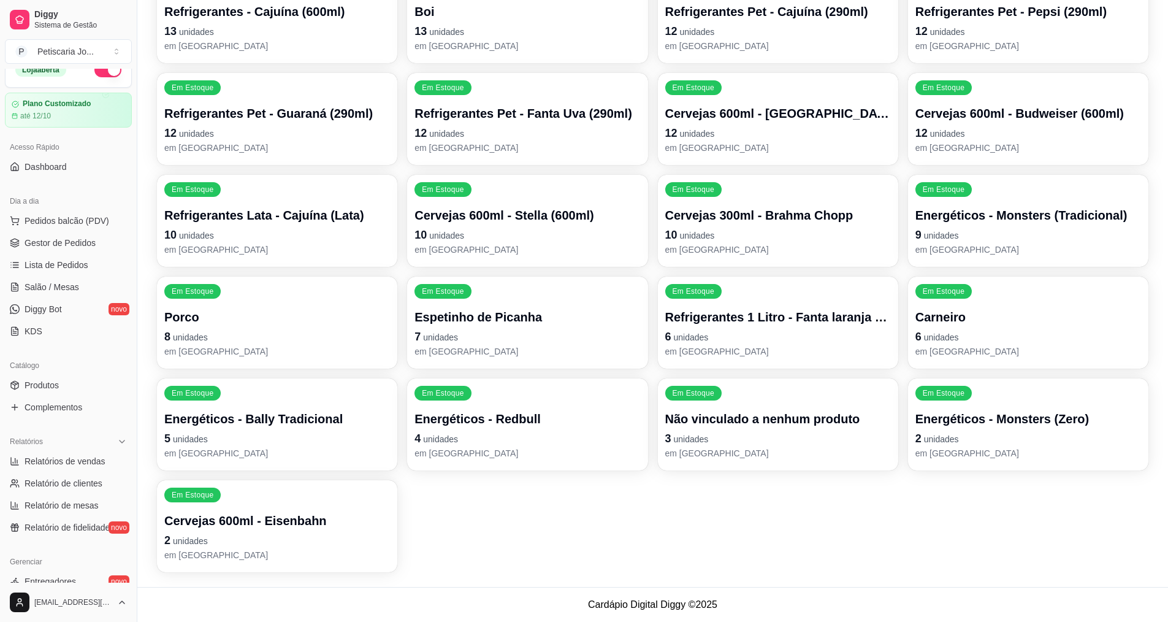
scroll to position [0, 0]
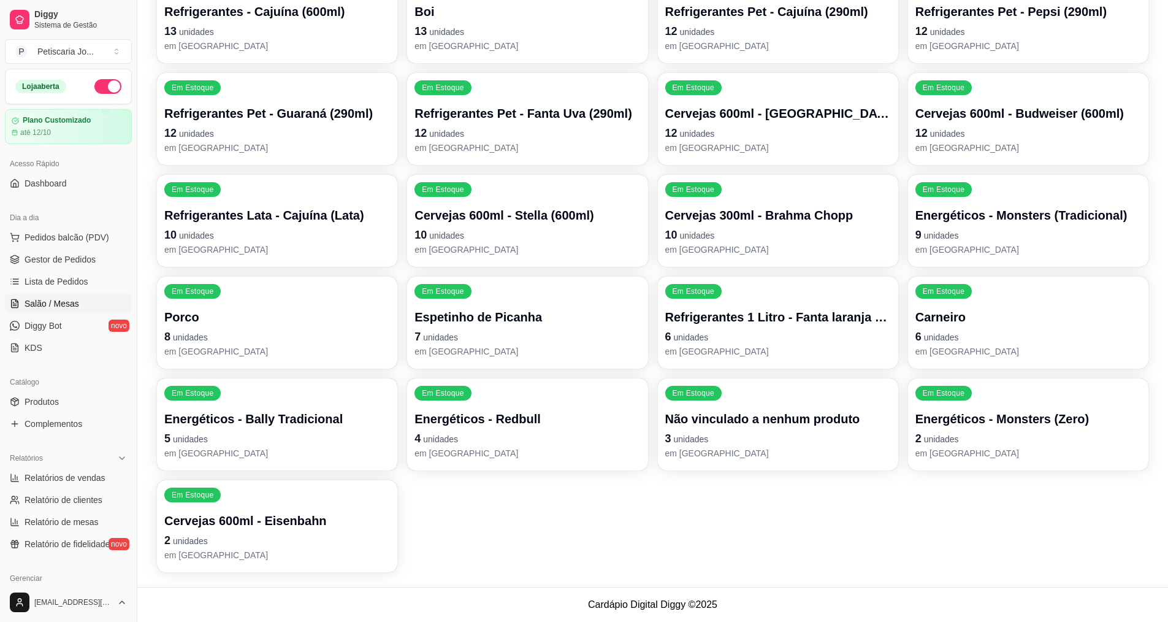
click at [71, 307] on span "Salão / Mesas" at bounding box center [52, 303] width 55 height 12
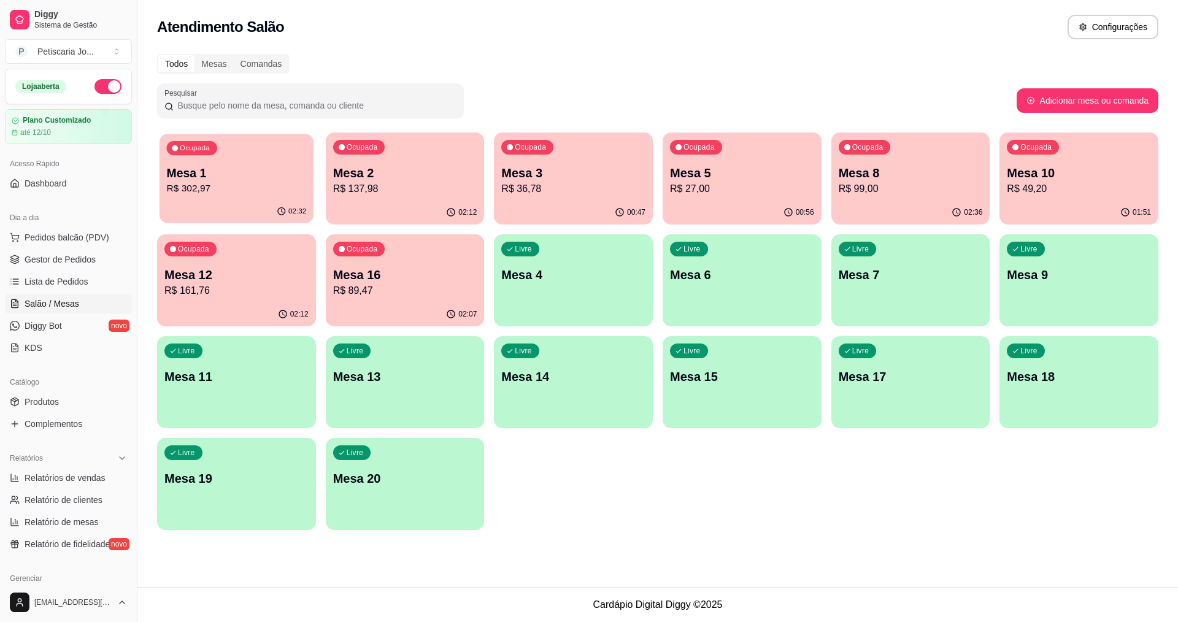
click at [276, 208] on div "02:32" at bounding box center [236, 211] width 154 height 23
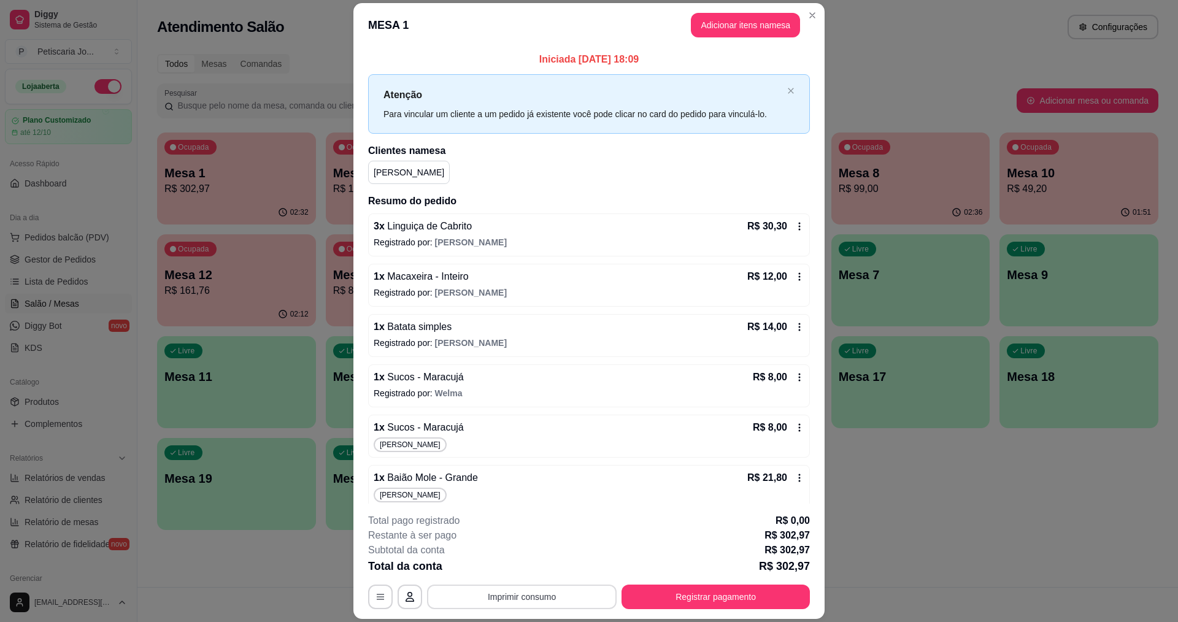
click at [556, 595] on button "Imprimir consumo" at bounding box center [522, 596] width 190 height 25
click at [534, 568] on button "IMPRESSORA" at bounding box center [521, 569] width 89 height 20
click at [808, 10] on button "Close" at bounding box center [812, 16] width 20 height 20
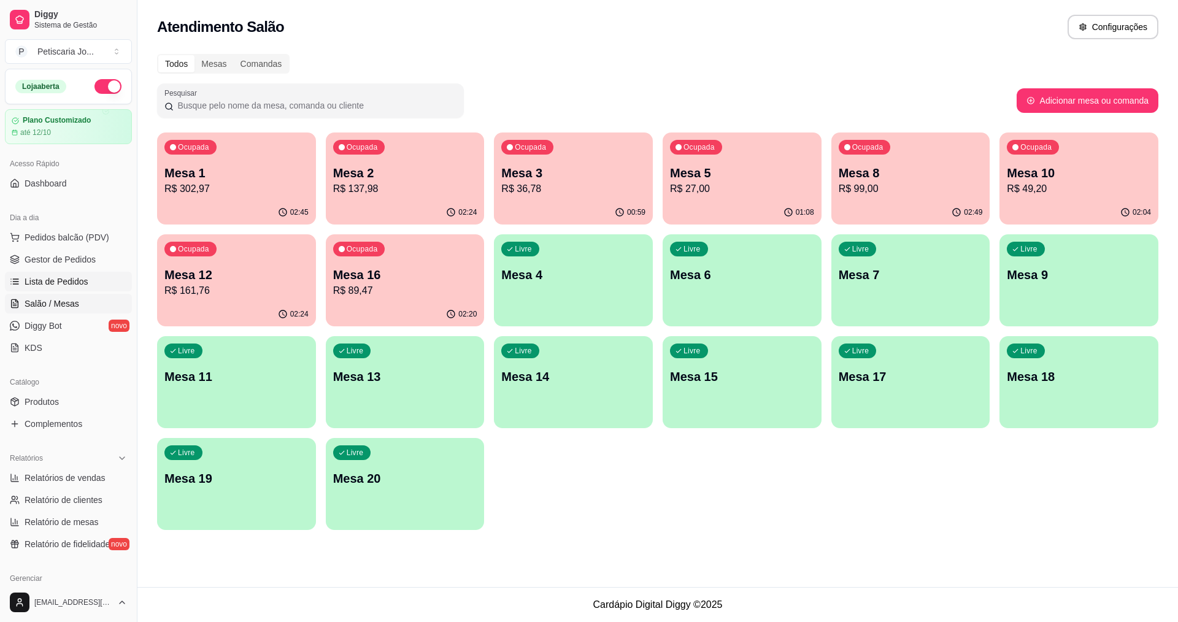
click at [38, 281] on span "Lista de Pedidos" at bounding box center [57, 281] width 64 height 12
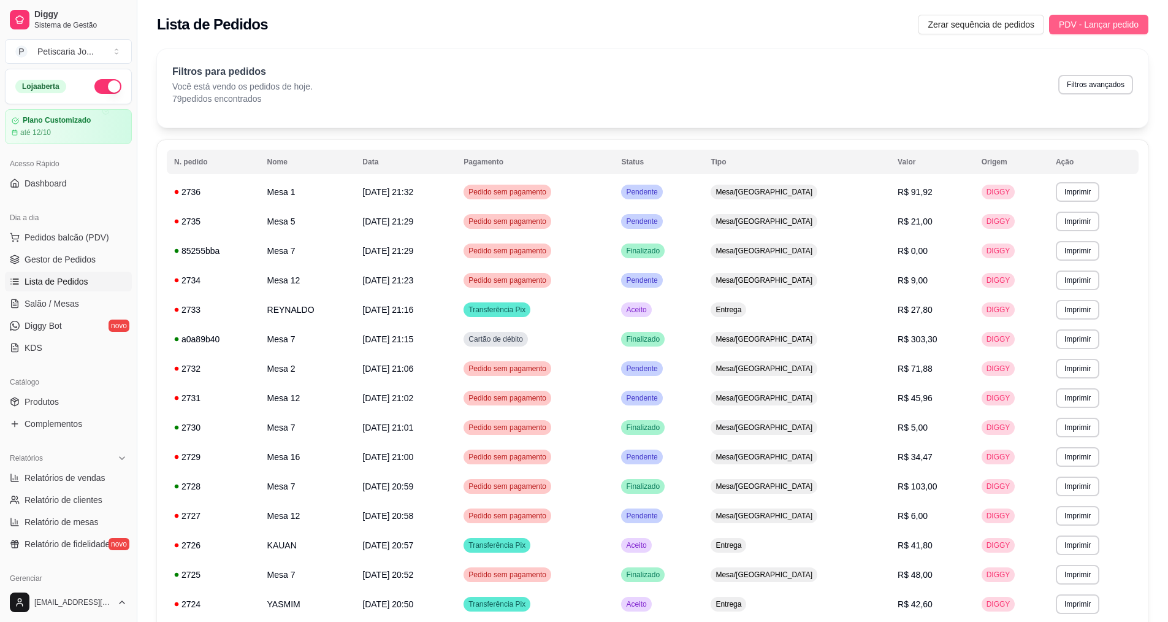
click at [1103, 29] on span "PDV - Lançar pedido" at bounding box center [1099, 24] width 80 height 13
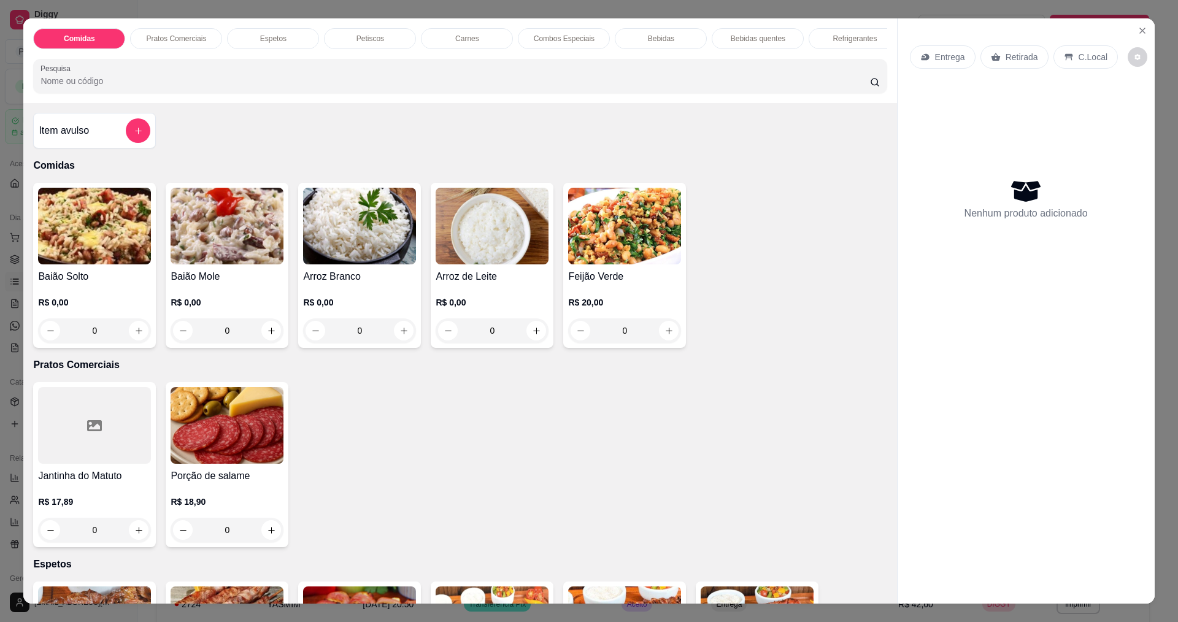
click at [269, 336] on div "0" at bounding box center [227, 330] width 113 height 25
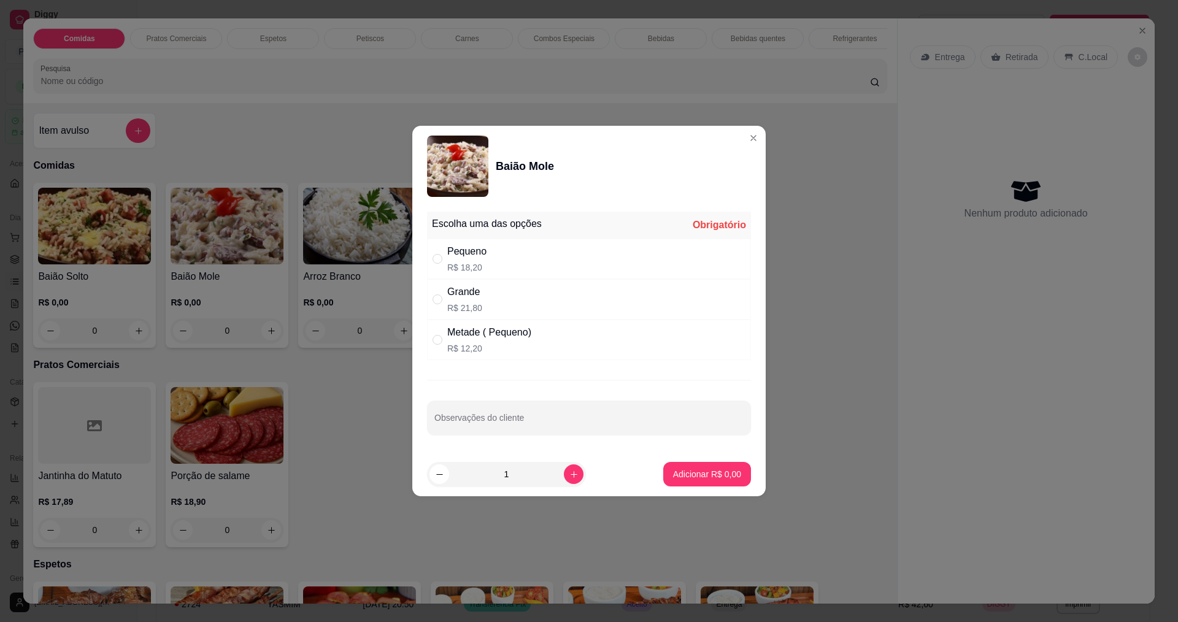
click at [488, 251] on div "Pequeno R$ 18,20" at bounding box center [589, 259] width 324 height 40
radio input "true"
click at [701, 470] on p "Adicionar R$ 18,20" at bounding box center [704, 474] width 73 height 12
type input "1"
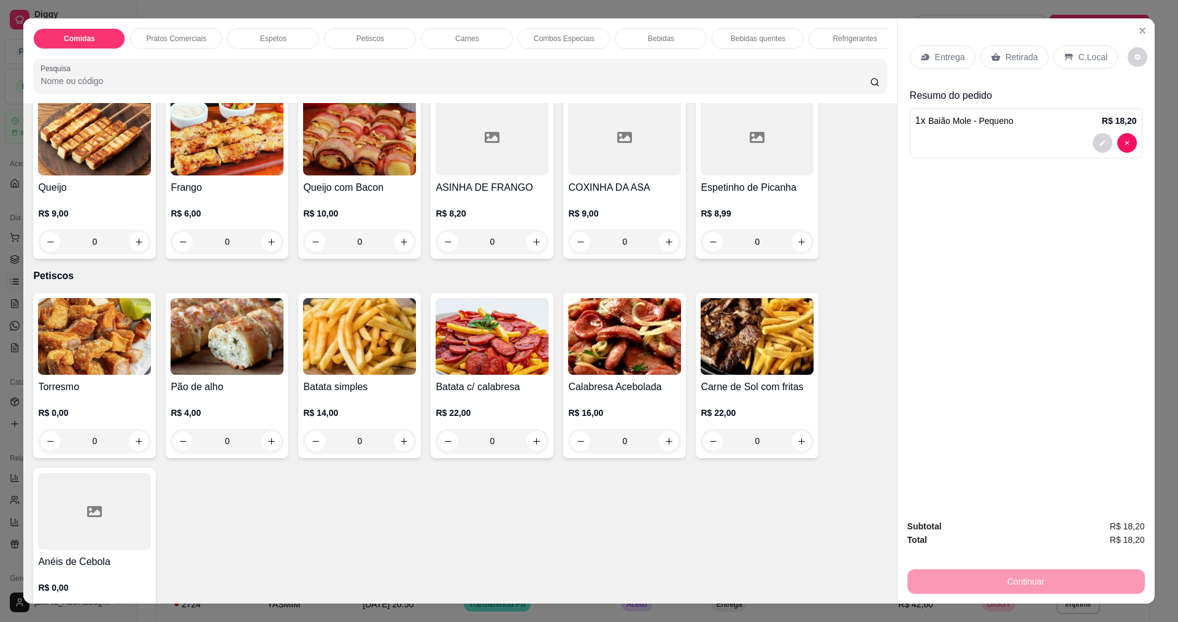
scroll to position [675, 0]
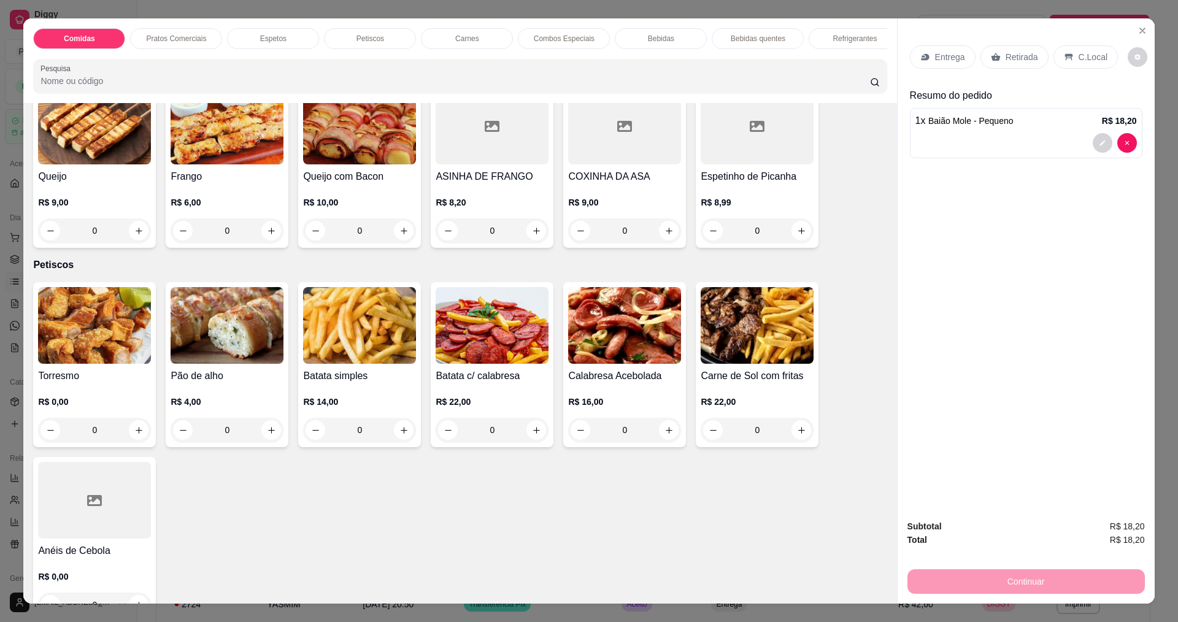
click at [131, 439] on div "0" at bounding box center [94, 430] width 113 height 25
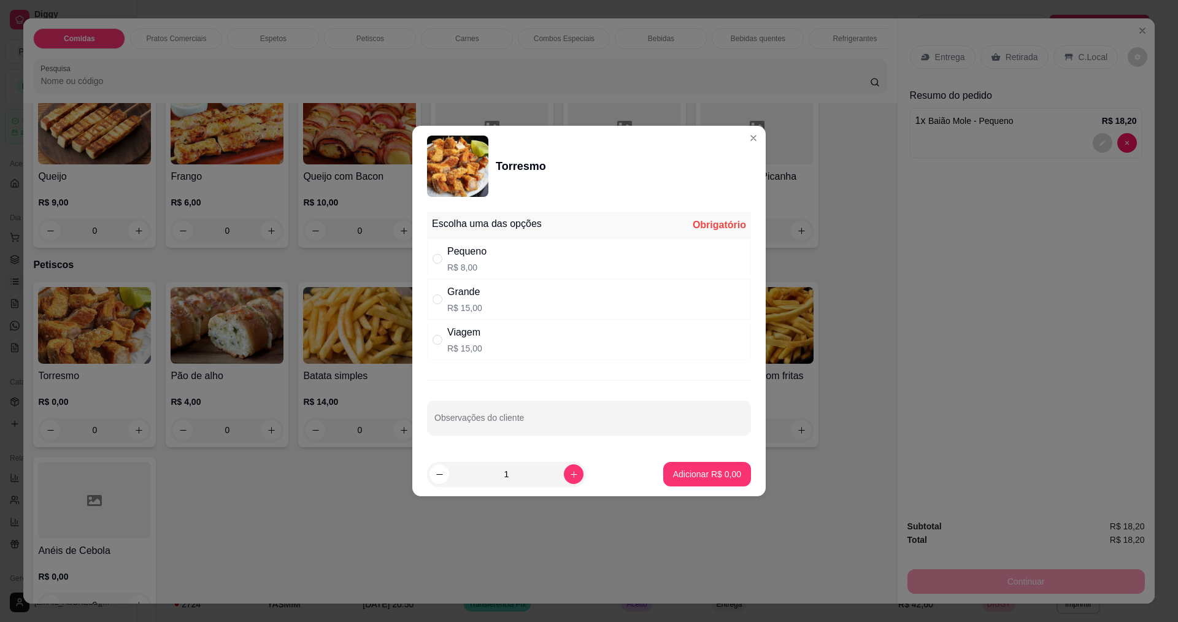
click at [535, 342] on div "Viagem R$ 15,00" at bounding box center [589, 340] width 324 height 40
radio input "true"
click at [684, 480] on p "Adicionar R$ 15,00" at bounding box center [704, 474] width 73 height 12
type input "1"
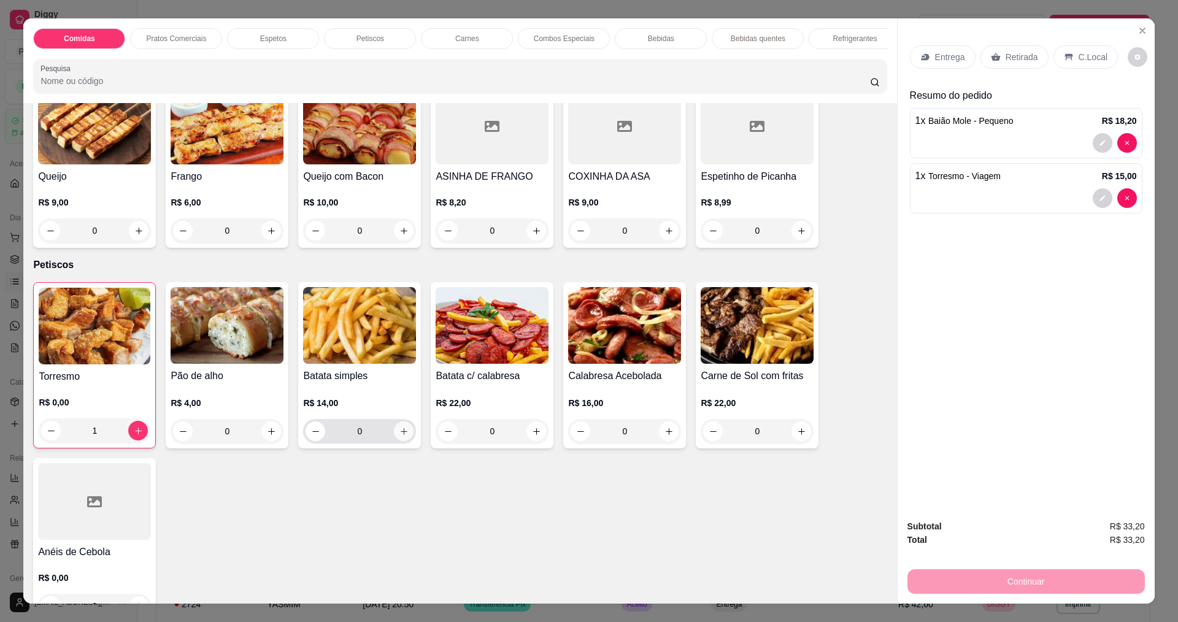
click at [399, 436] on icon "increase-product-quantity" at bounding box center [403, 431] width 9 height 9
type input "1"
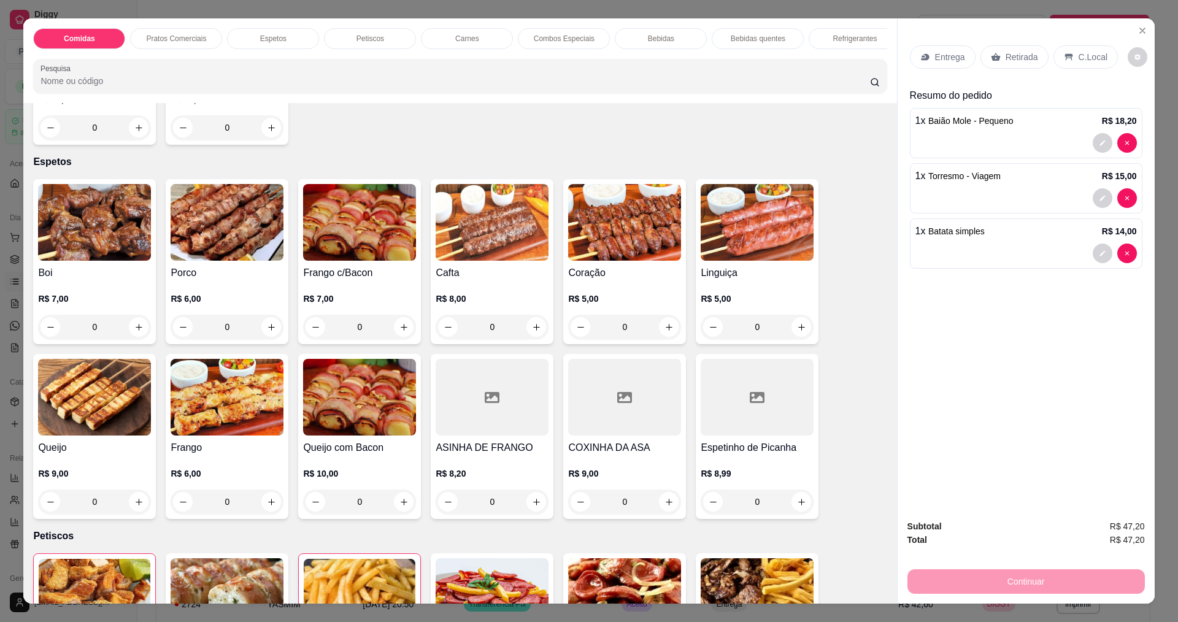
scroll to position [368, 0]
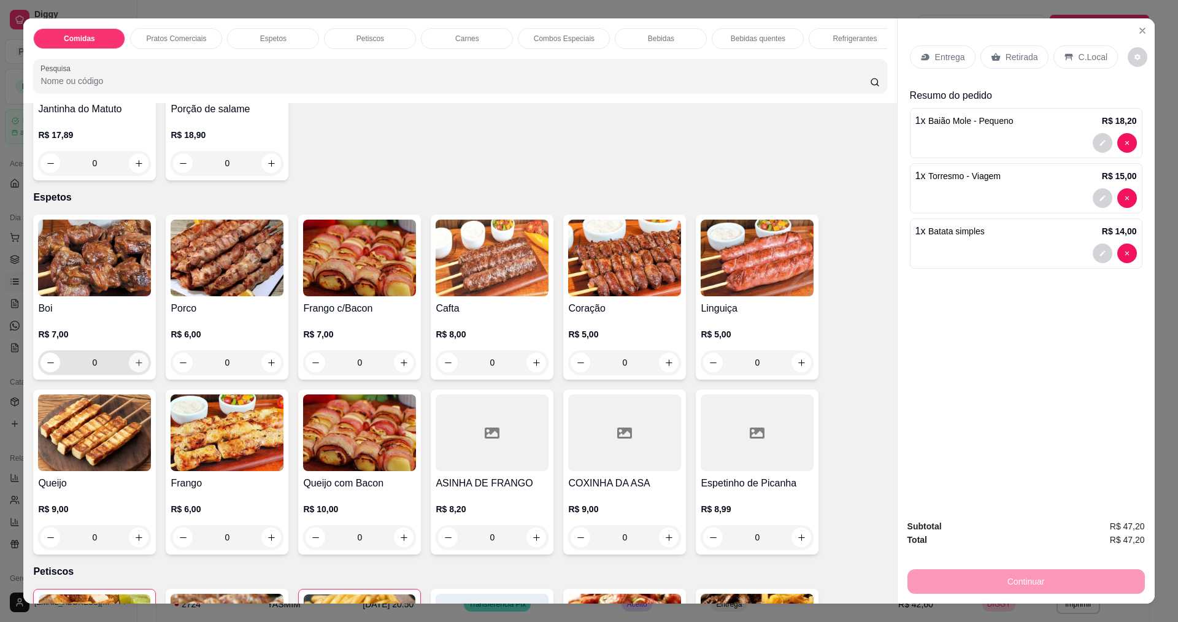
click at [138, 367] on icon "increase-product-quantity" at bounding box center [138, 362] width 9 height 9
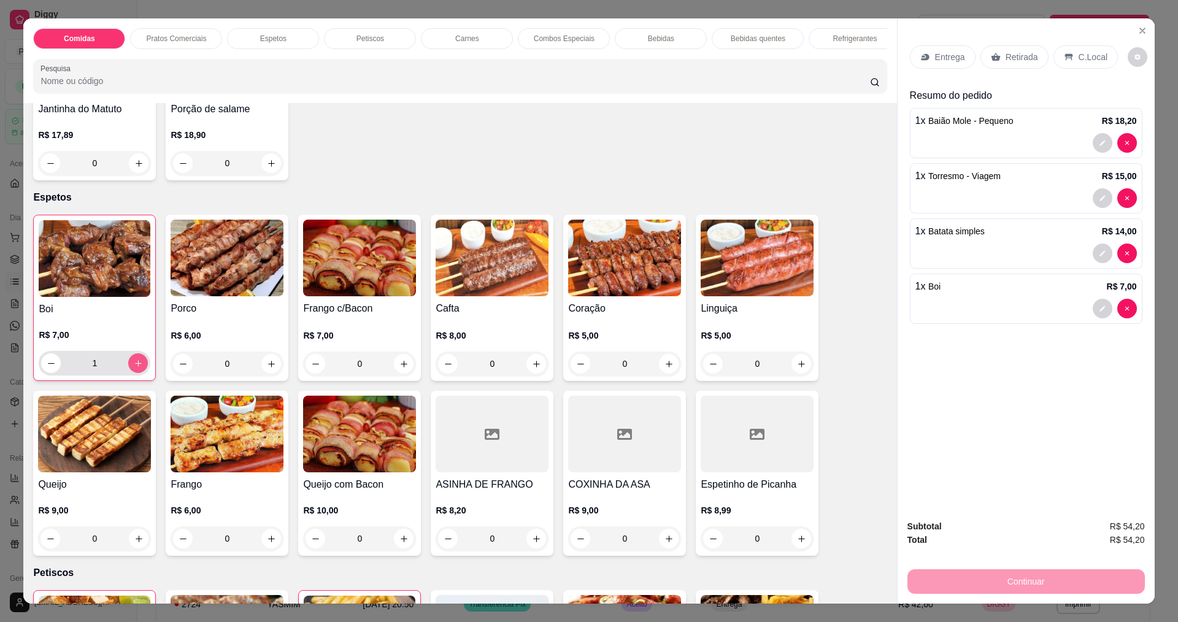
type input "1"
click at [268, 367] on icon "increase-product-quantity" at bounding box center [271, 364] width 6 height 6
type input "1"
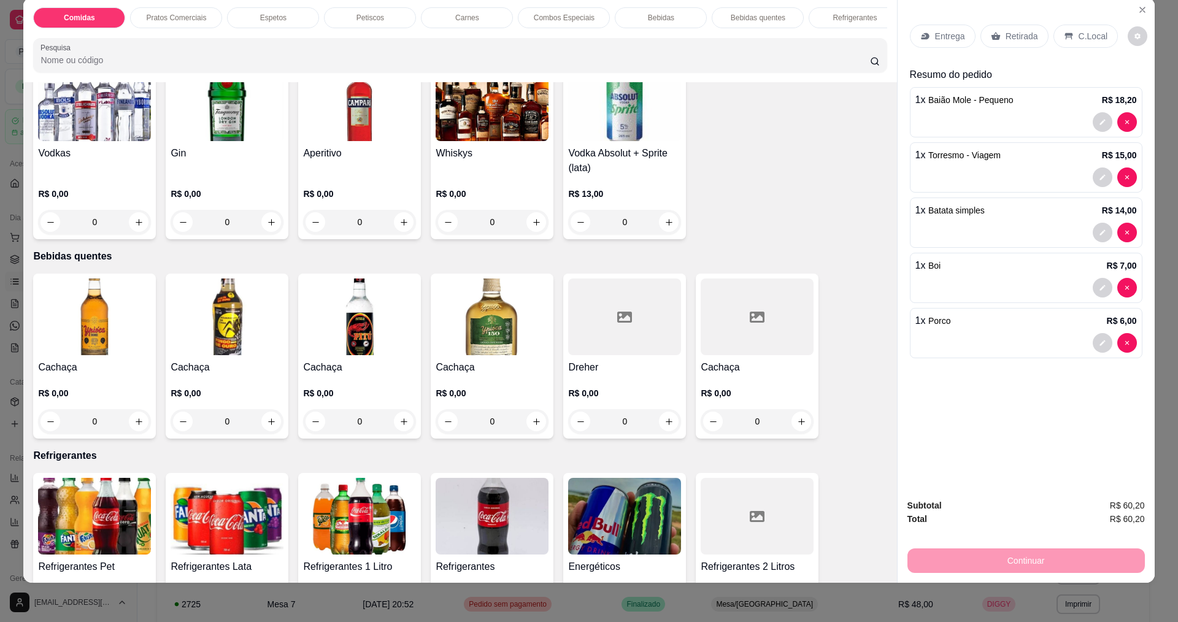
scroll to position [1963, 0]
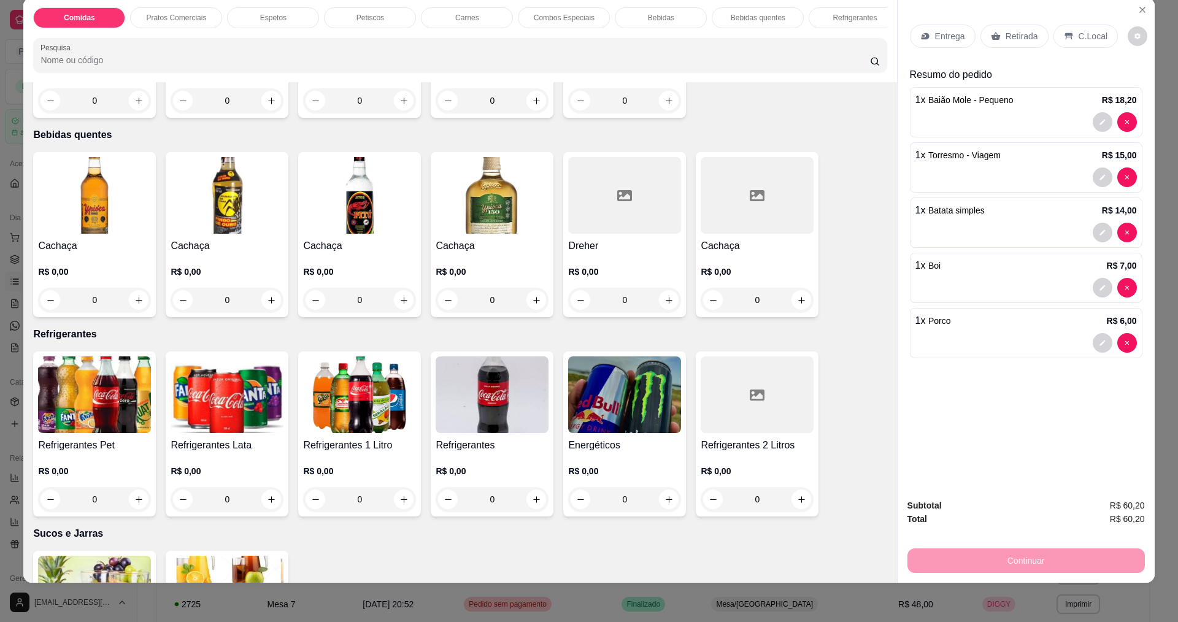
click at [362, 450] on h4 "Refrigerantes 1 Litro" at bounding box center [359, 445] width 113 height 15
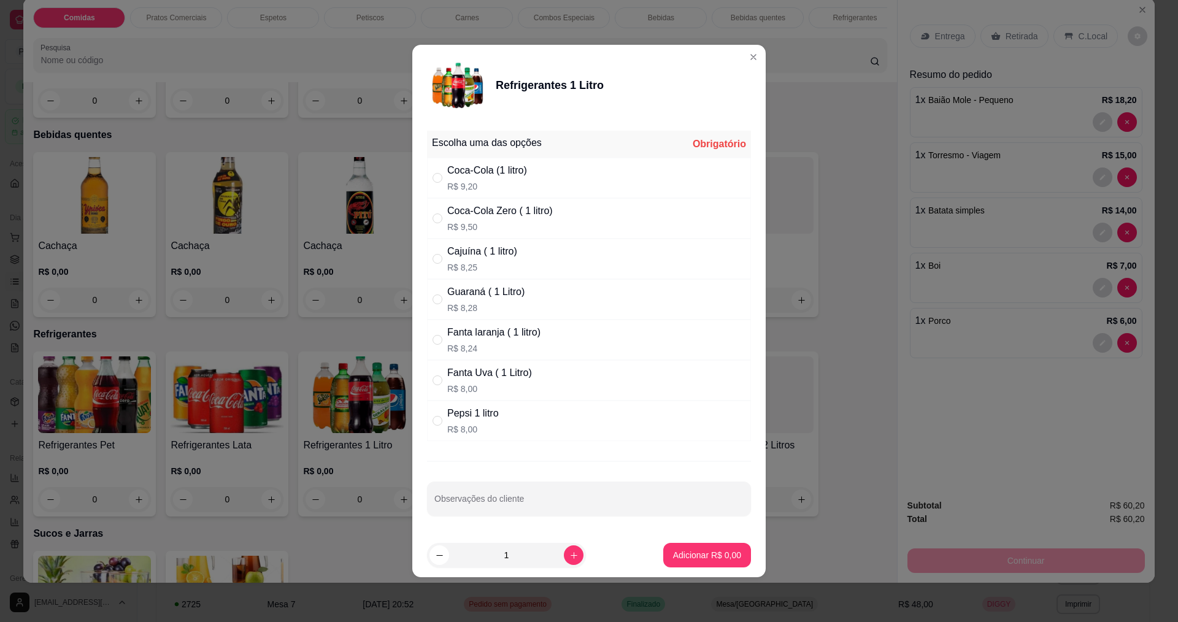
click at [510, 261] on div "Cajuína ( 1 litro) R$ 8,25" at bounding box center [482, 258] width 70 height 29
radio input "true"
click at [699, 555] on p "Adicionar R$ 8,25" at bounding box center [706, 555] width 66 height 12
type input "1"
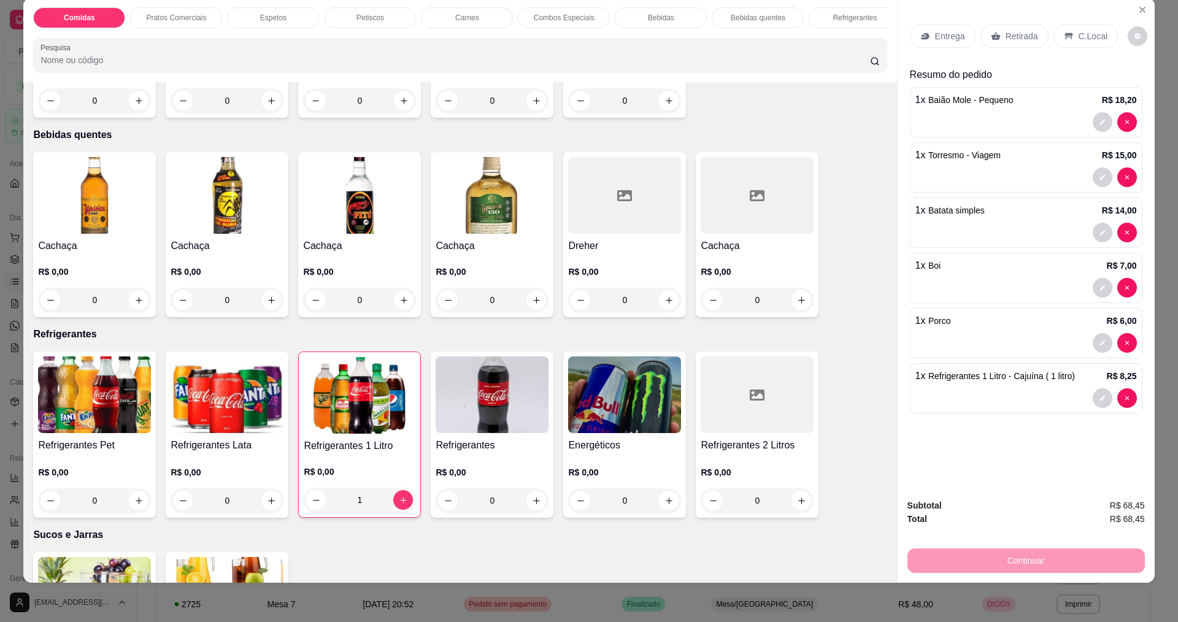
scroll to position [18, 0]
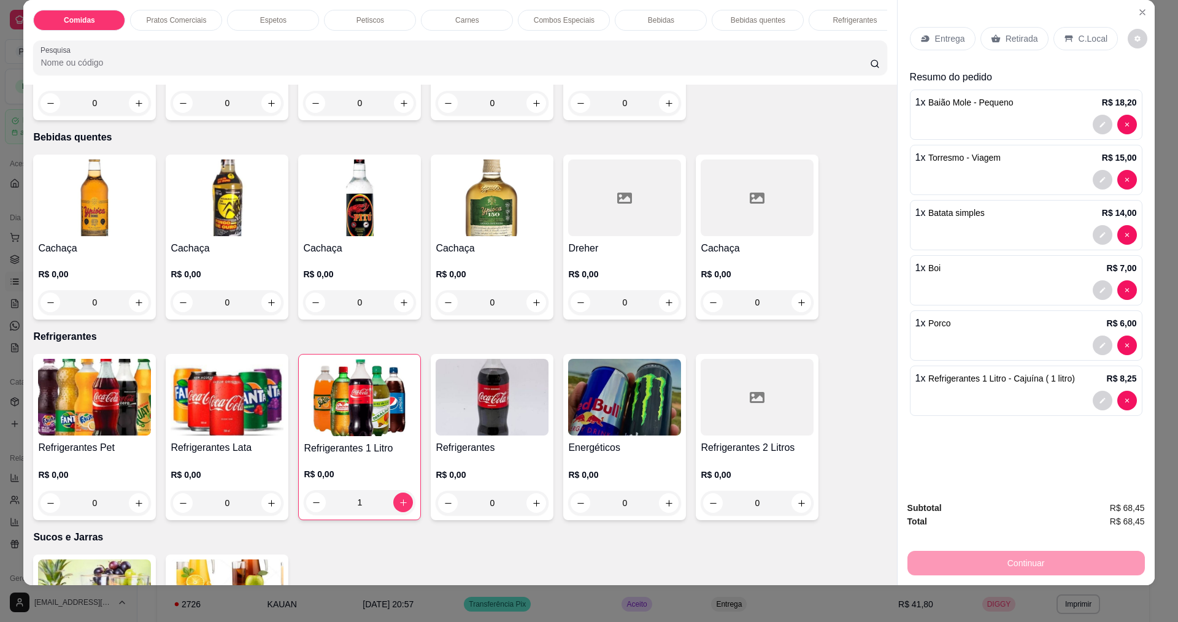
drag, startPoint x: 1177, startPoint y: 241, endPoint x: 949, endPoint y: 37, distance: 305.8
click at [949, 37] on p "Entrega" at bounding box center [950, 39] width 30 height 12
click at [921, 35] on icon at bounding box center [925, 39] width 10 height 10
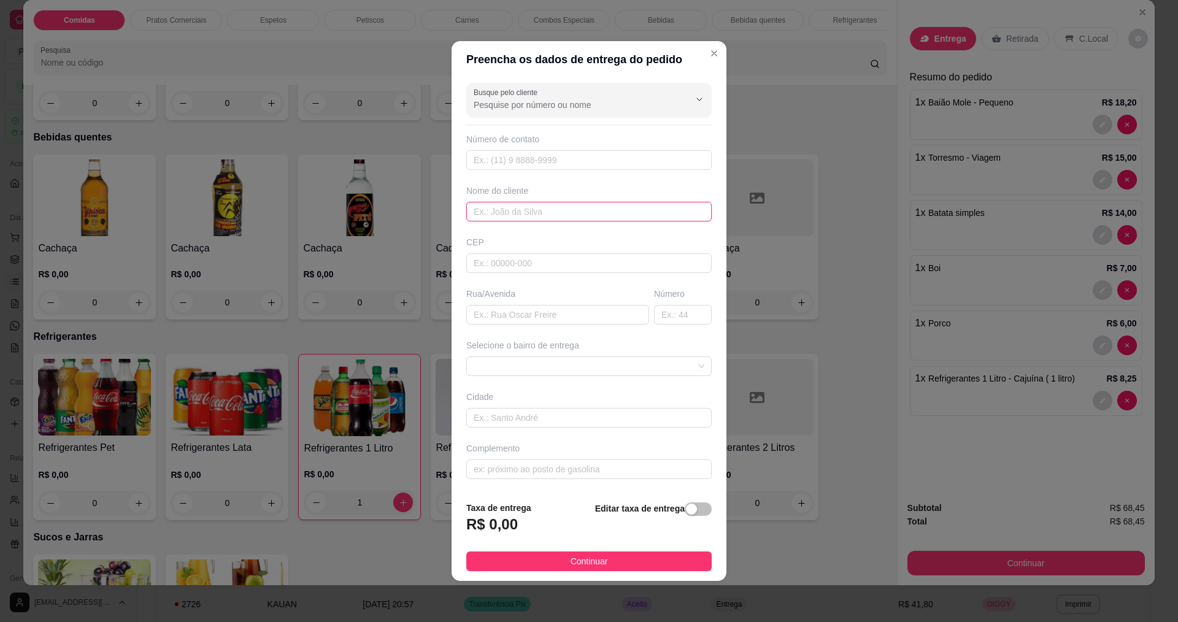
click at [546, 218] on input "text" at bounding box center [588, 212] width 245 height 20
type input "INGRITI"
click at [532, 313] on input "text" at bounding box center [557, 315] width 183 height 20
type input "capistrano de"
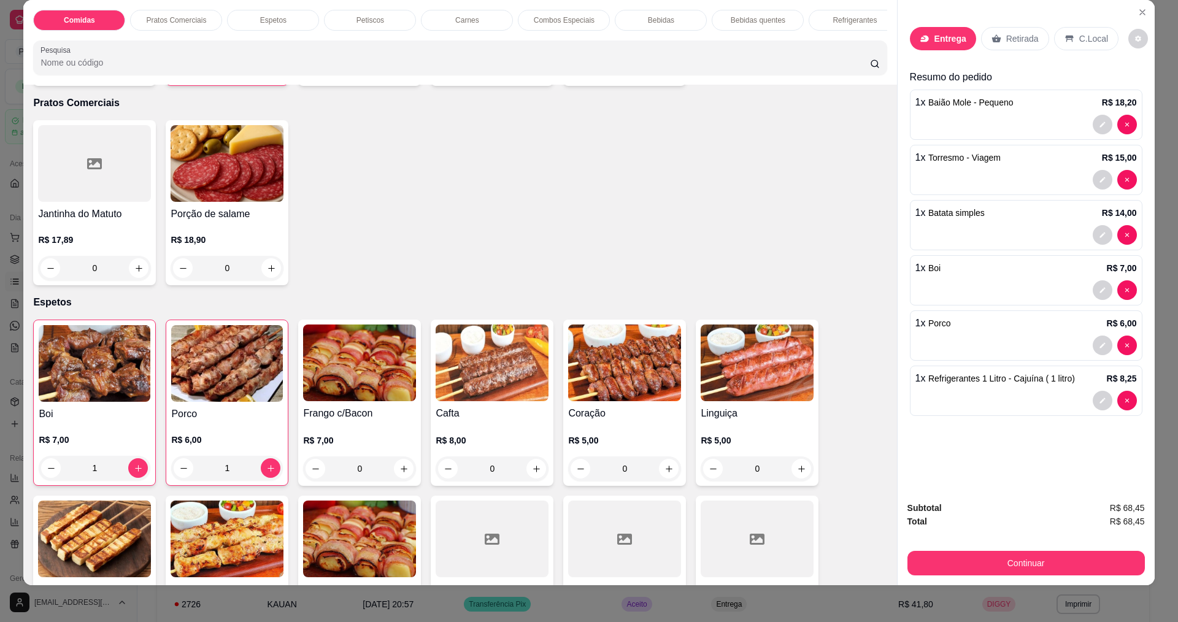
scroll to position [0, 0]
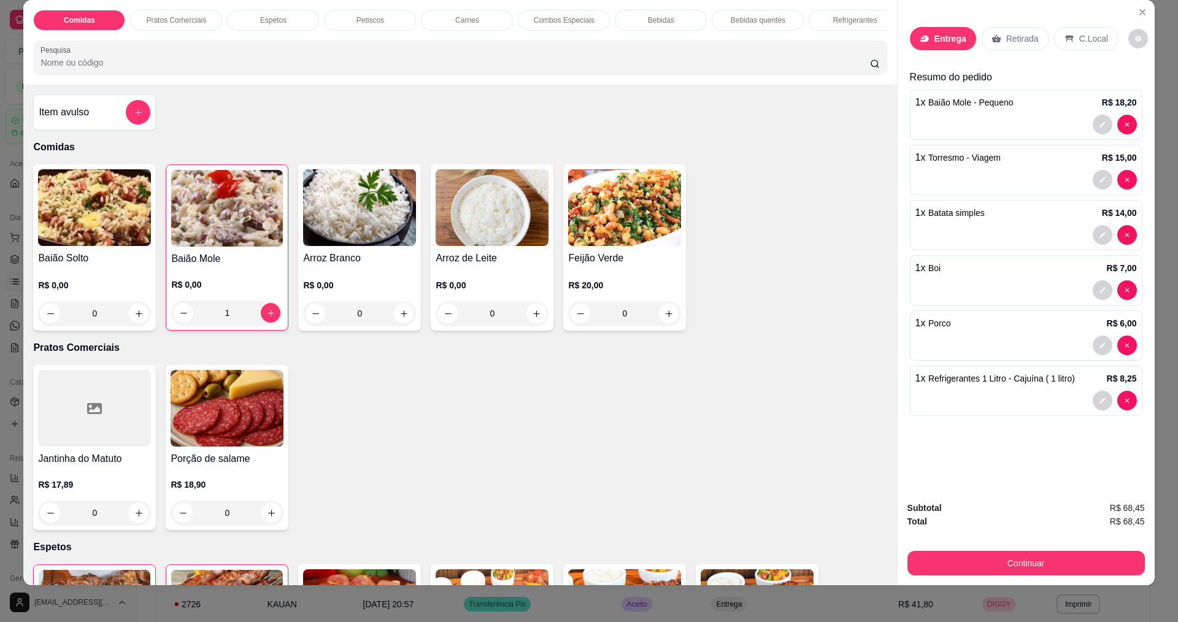
click at [225, 234] on img at bounding box center [227, 208] width 112 height 77
type input "0"
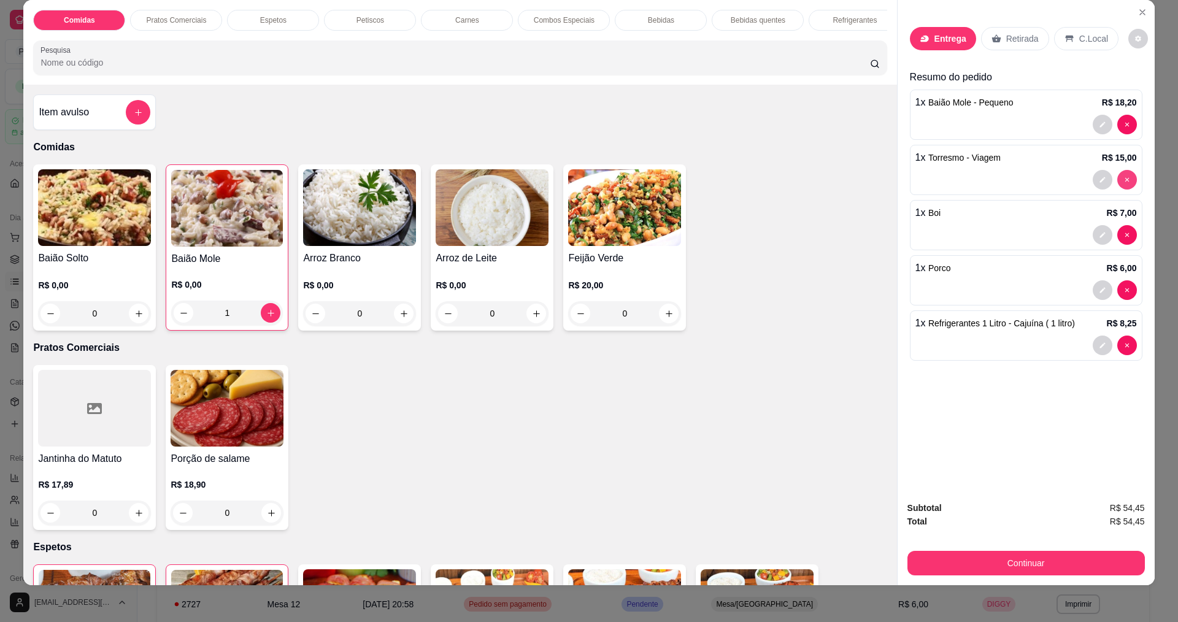
type input "0"
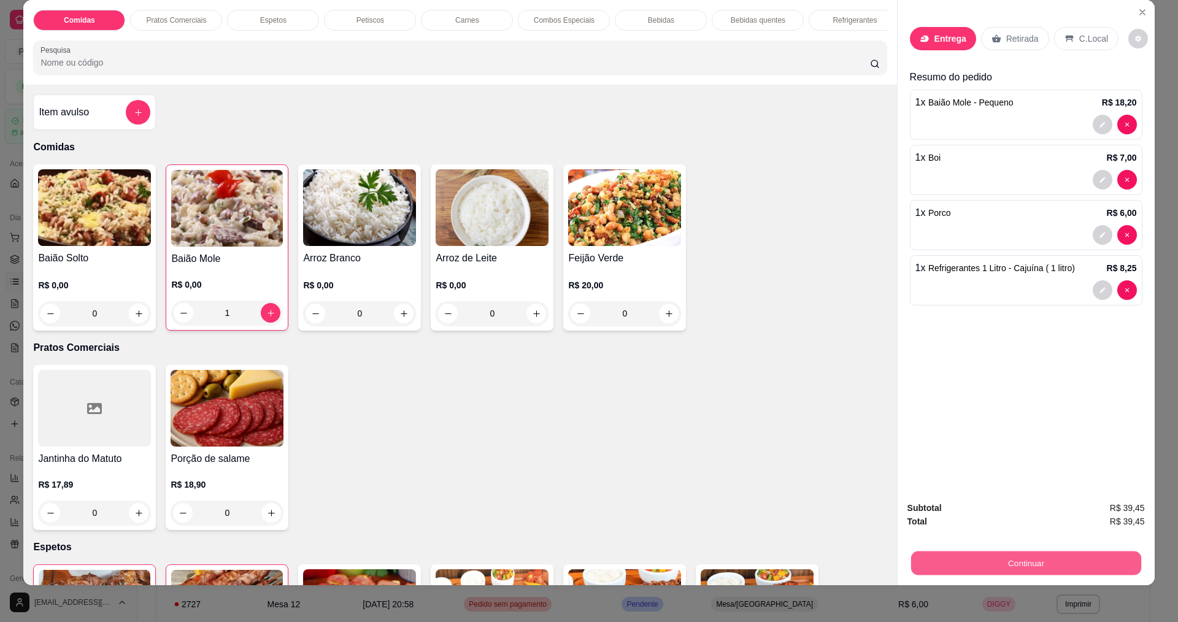
click at [1008, 565] on button "Continuar" at bounding box center [1025, 563] width 230 height 24
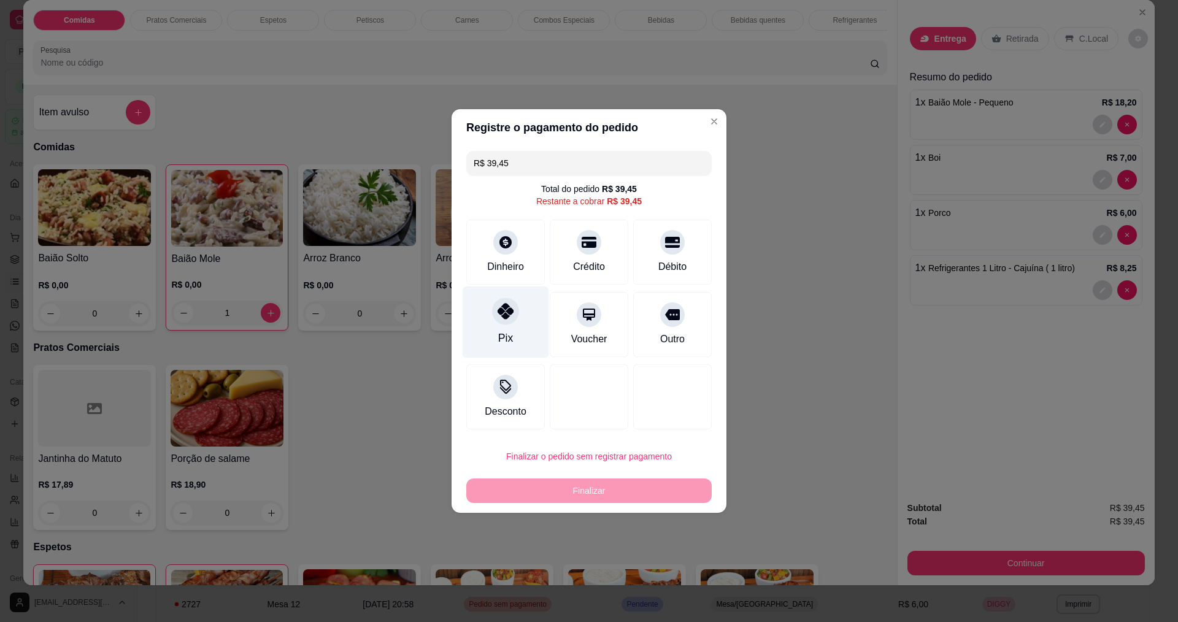
click at [512, 316] on icon at bounding box center [505, 311] width 16 height 16
type input "R$ 0,00"
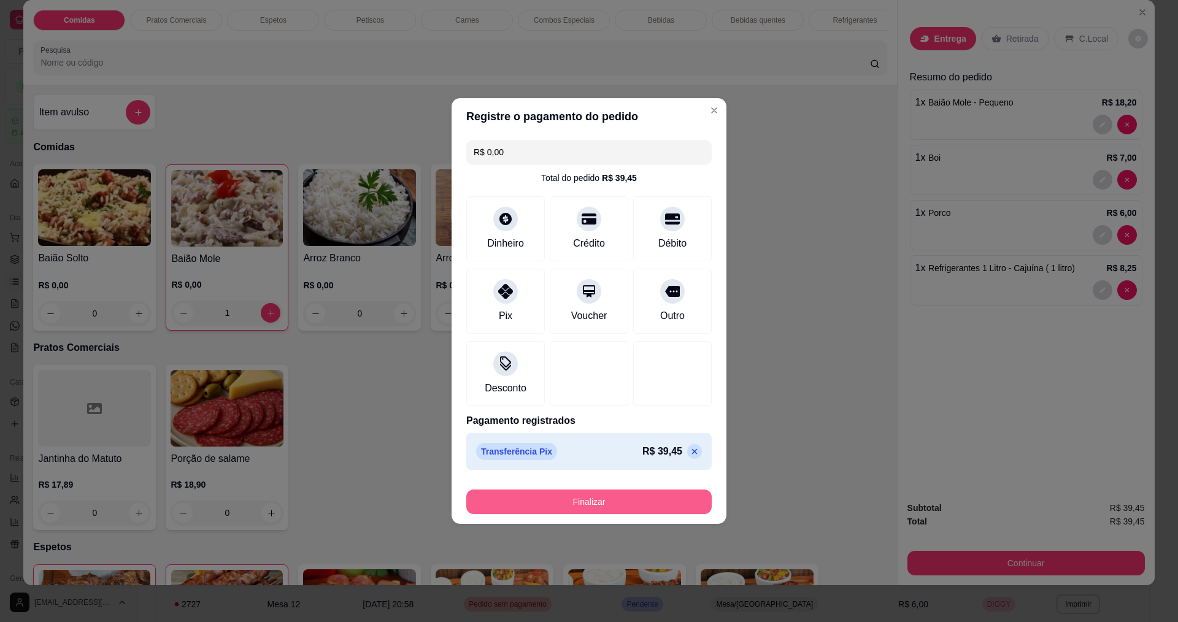
click at [624, 501] on button "Finalizar" at bounding box center [588, 501] width 245 height 25
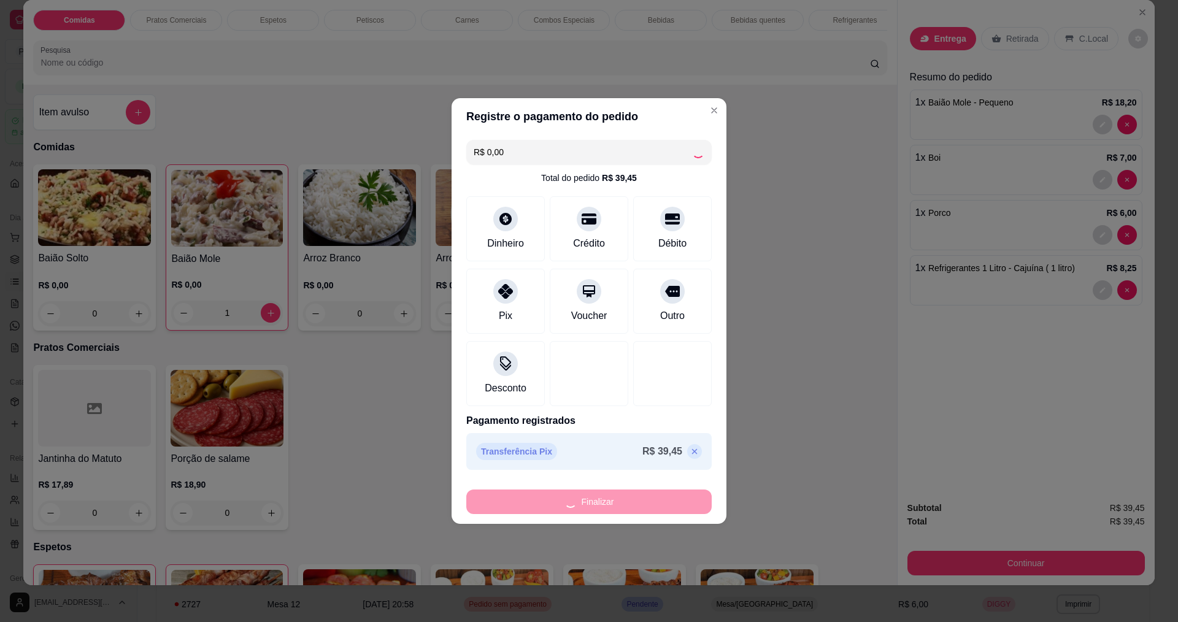
type input "0"
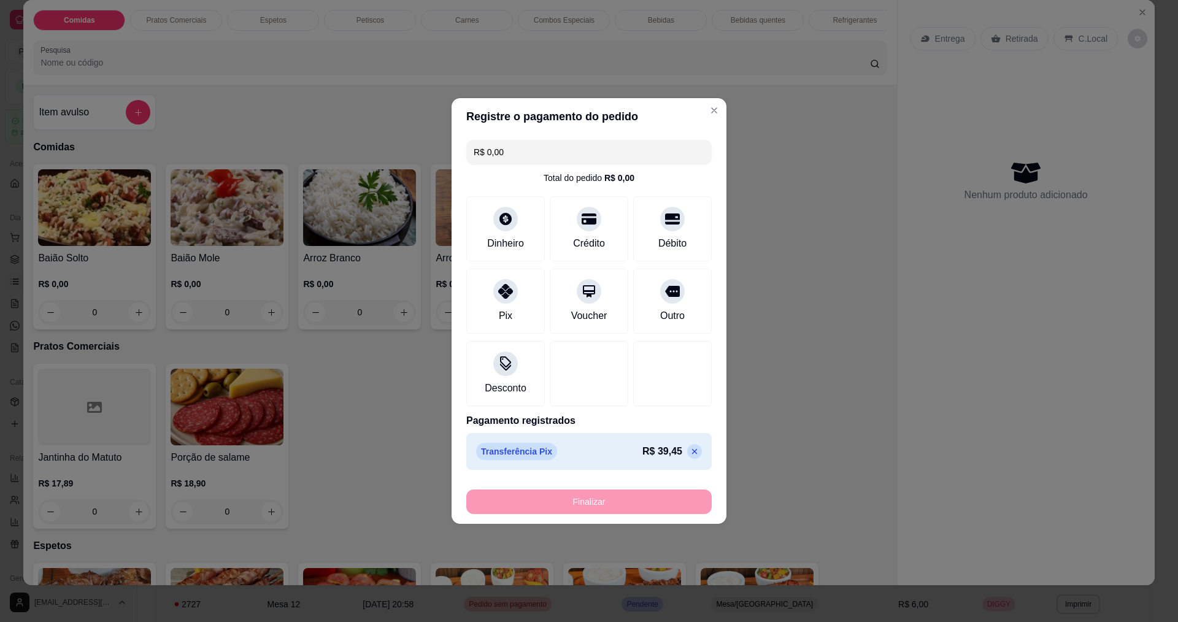
type input "-R$ 39,45"
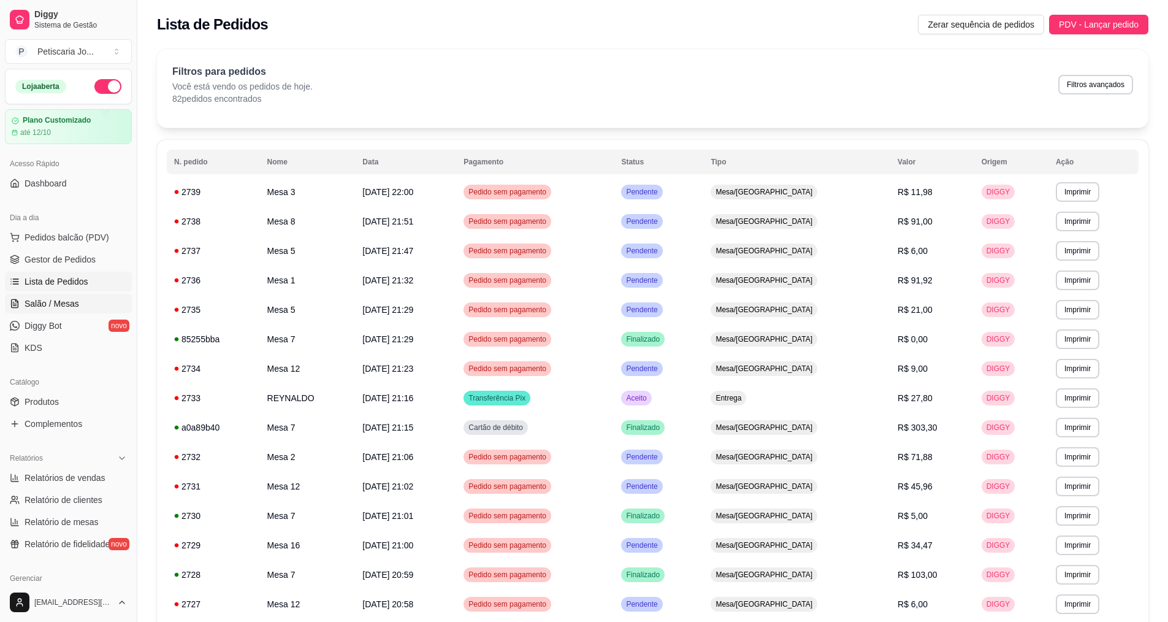
click at [37, 309] on span "Salão / Mesas" at bounding box center [52, 303] width 55 height 12
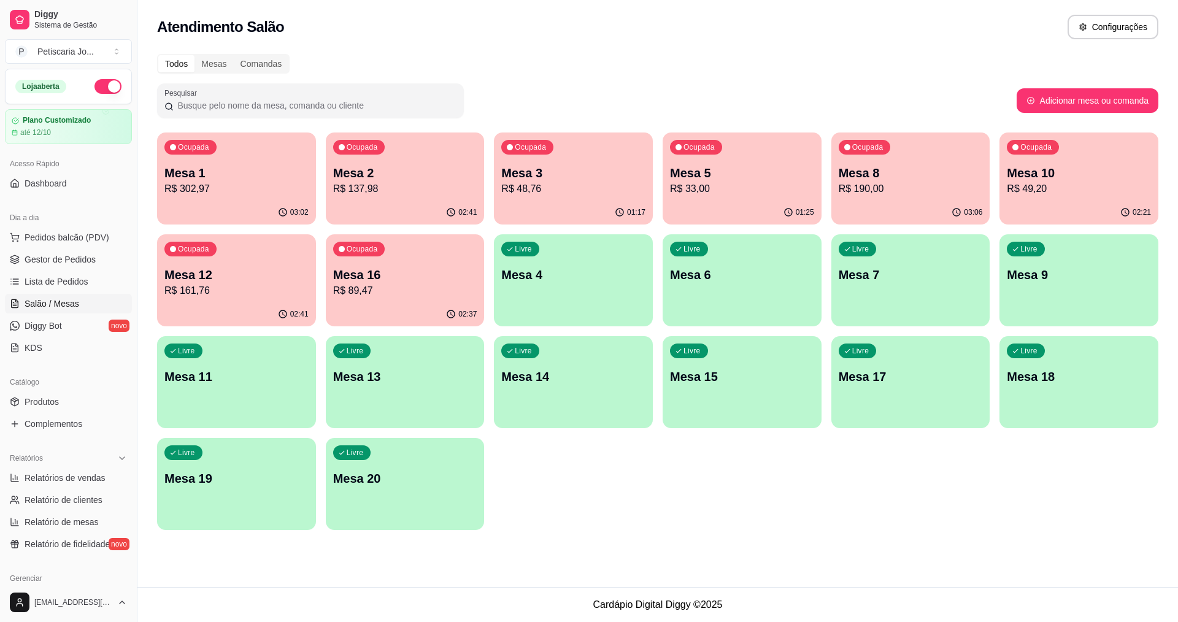
click at [519, 197] on div "Ocupada Mesa 3 R$ 48,76" at bounding box center [573, 166] width 159 height 68
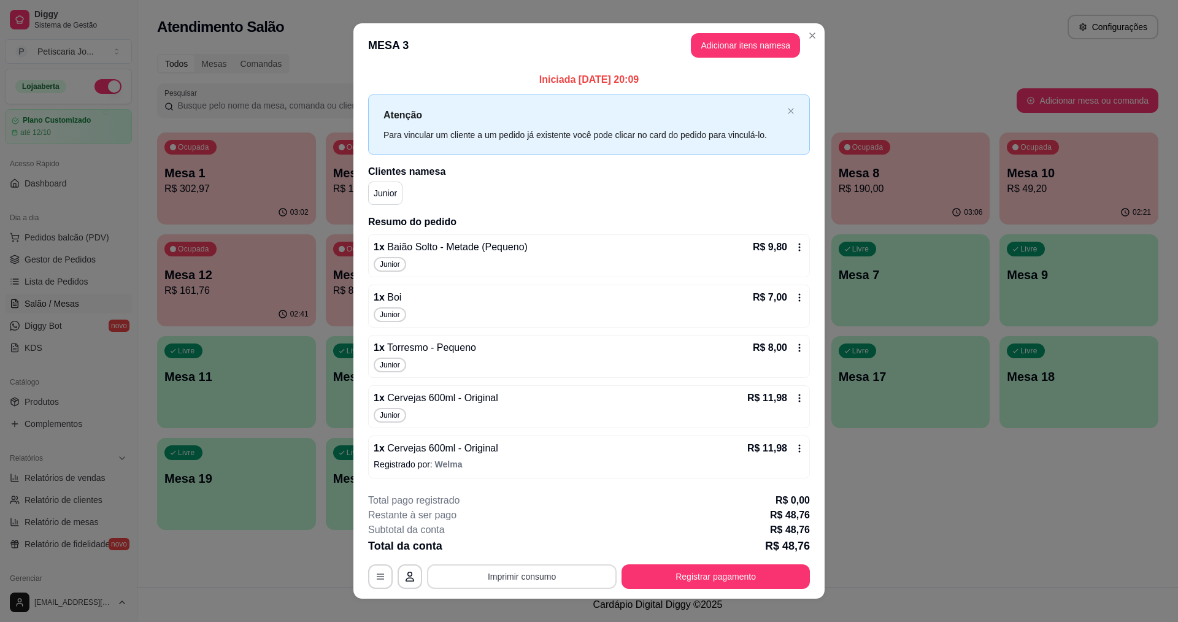
click at [516, 577] on button "Imprimir consumo" at bounding box center [522, 576] width 190 height 25
click at [513, 551] on button "IMPRESSORA" at bounding box center [521, 548] width 89 height 20
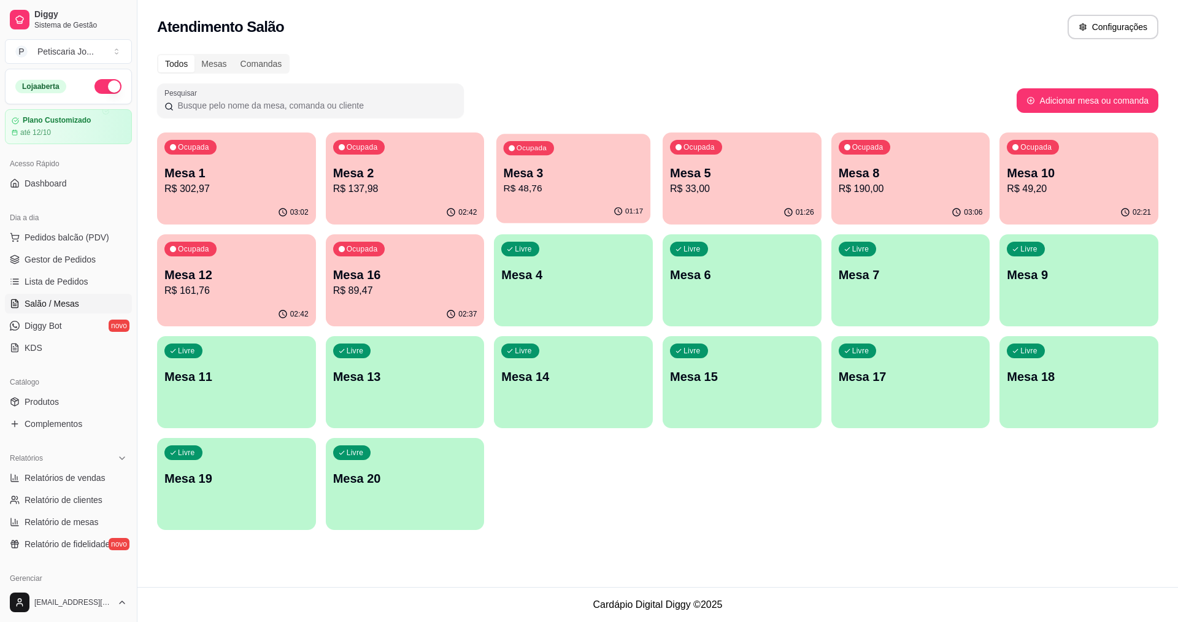
click at [575, 165] on p "Mesa 3" at bounding box center [574, 173] width 140 height 17
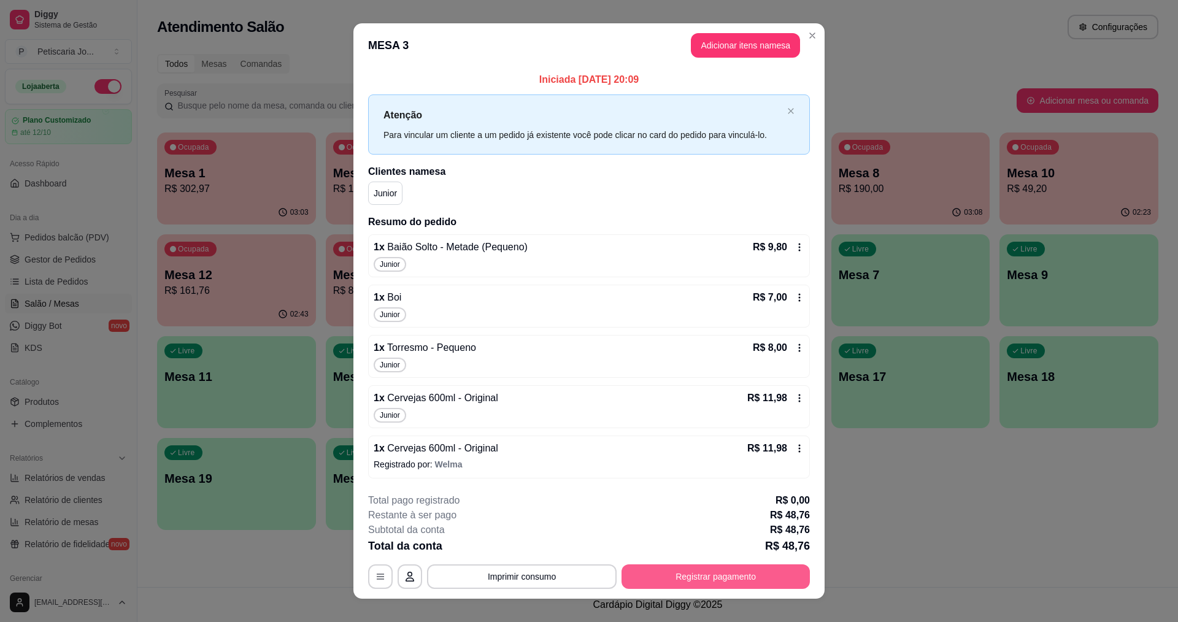
click at [700, 580] on button "Registrar pagamento" at bounding box center [715, 576] width 188 height 25
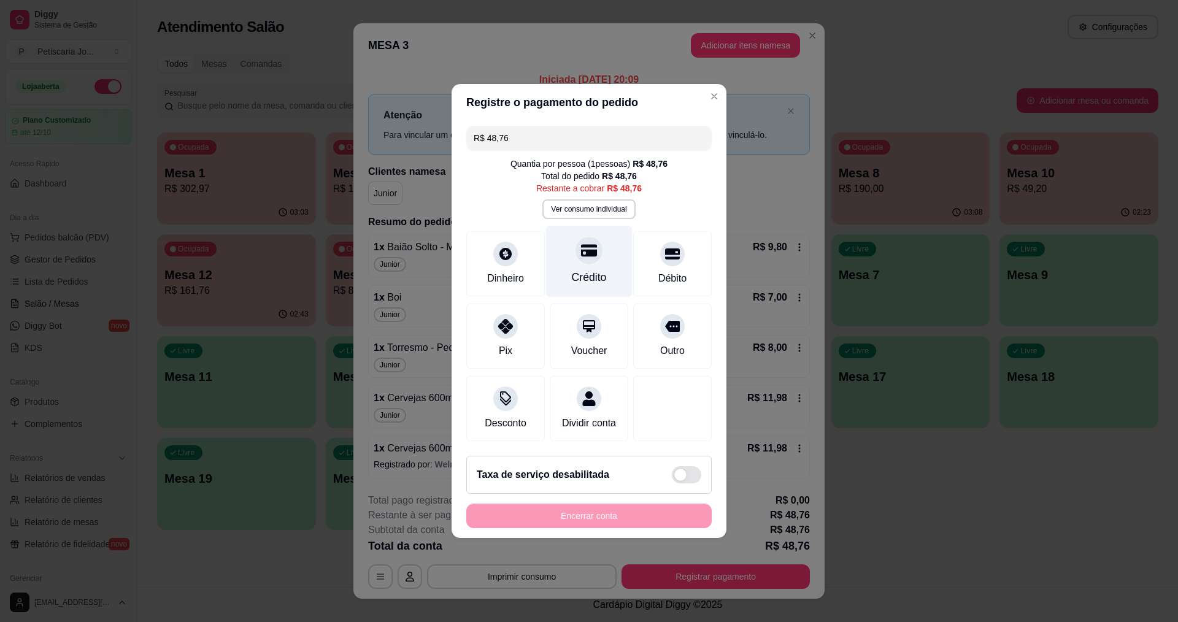
click at [593, 257] on div "Crédito" at bounding box center [589, 262] width 86 height 72
type input "R$ 0,00"
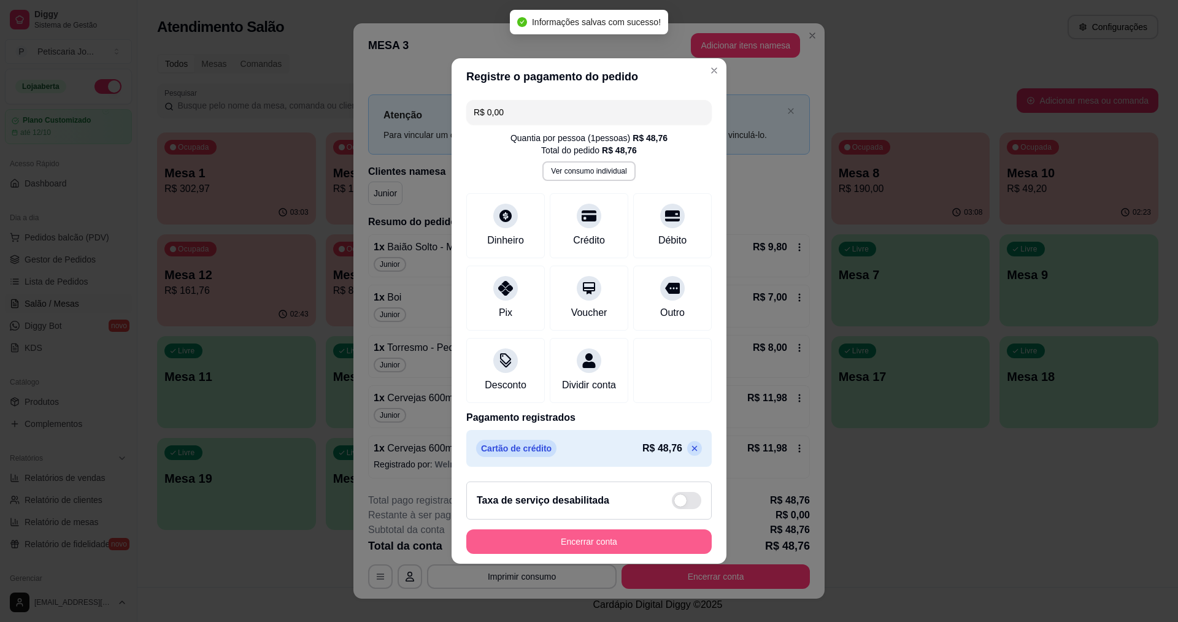
click at [623, 554] on button "Encerrar conta" at bounding box center [588, 541] width 245 height 25
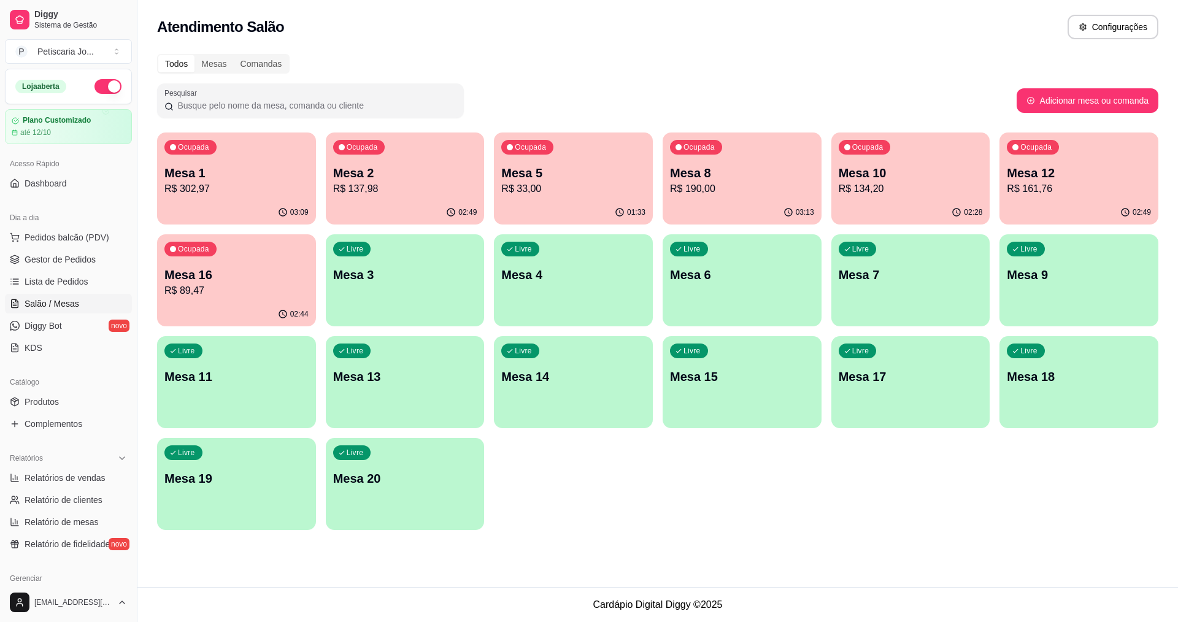
click at [860, 202] on div "02:28" at bounding box center [910, 213] width 159 height 24
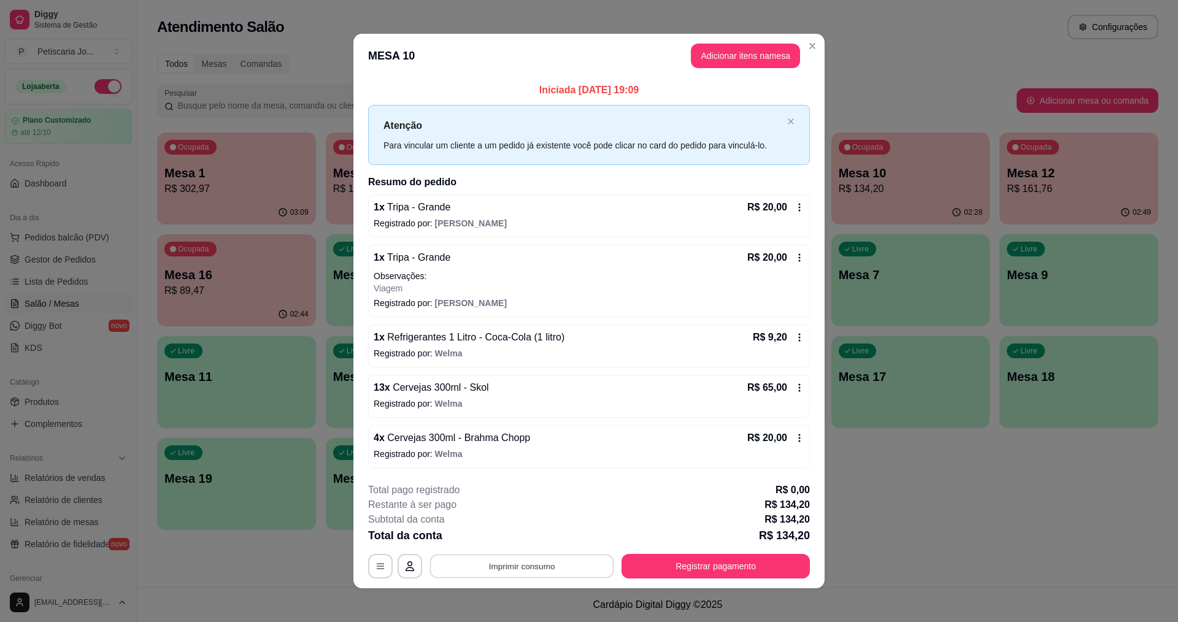
click at [529, 568] on button "Imprimir consumo" at bounding box center [522, 566] width 184 height 24
click at [540, 529] on button "IMPRESSORA" at bounding box center [521, 537] width 86 height 19
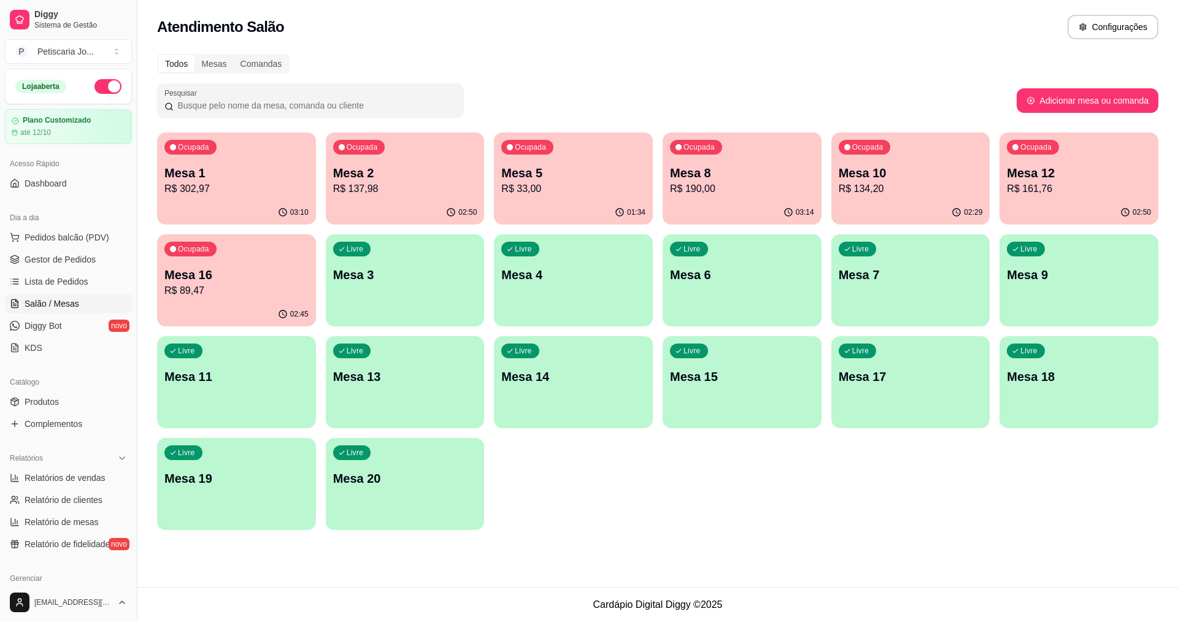
click at [905, 185] on p "R$ 134,20" at bounding box center [910, 189] width 144 height 15
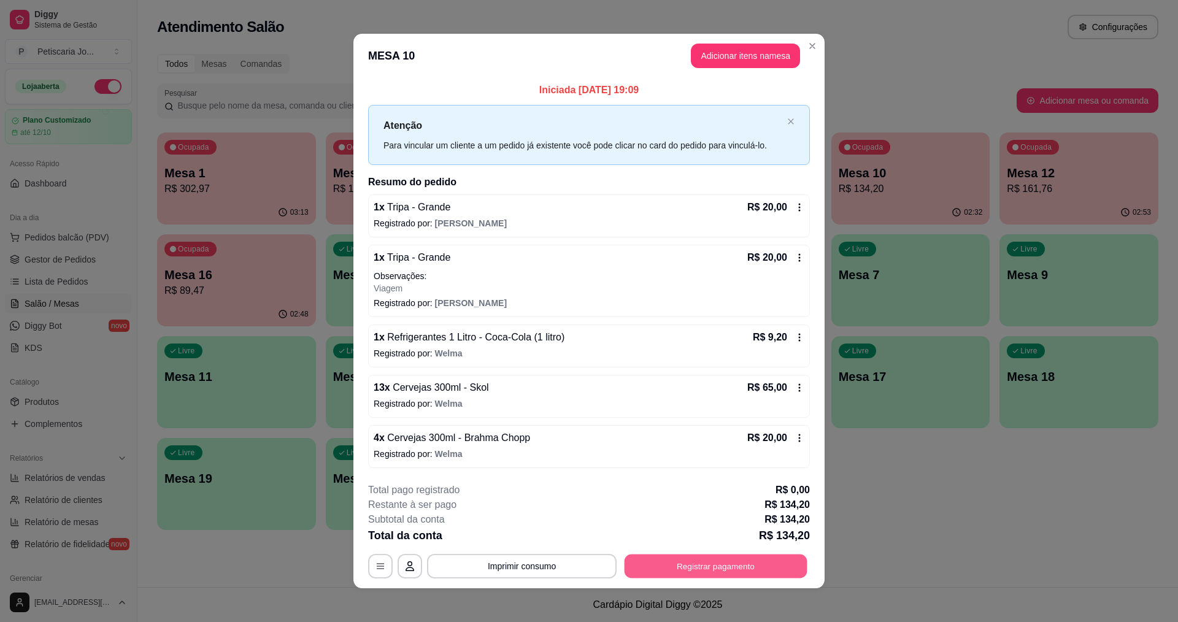
click at [730, 564] on button "Registrar pagamento" at bounding box center [715, 566] width 183 height 24
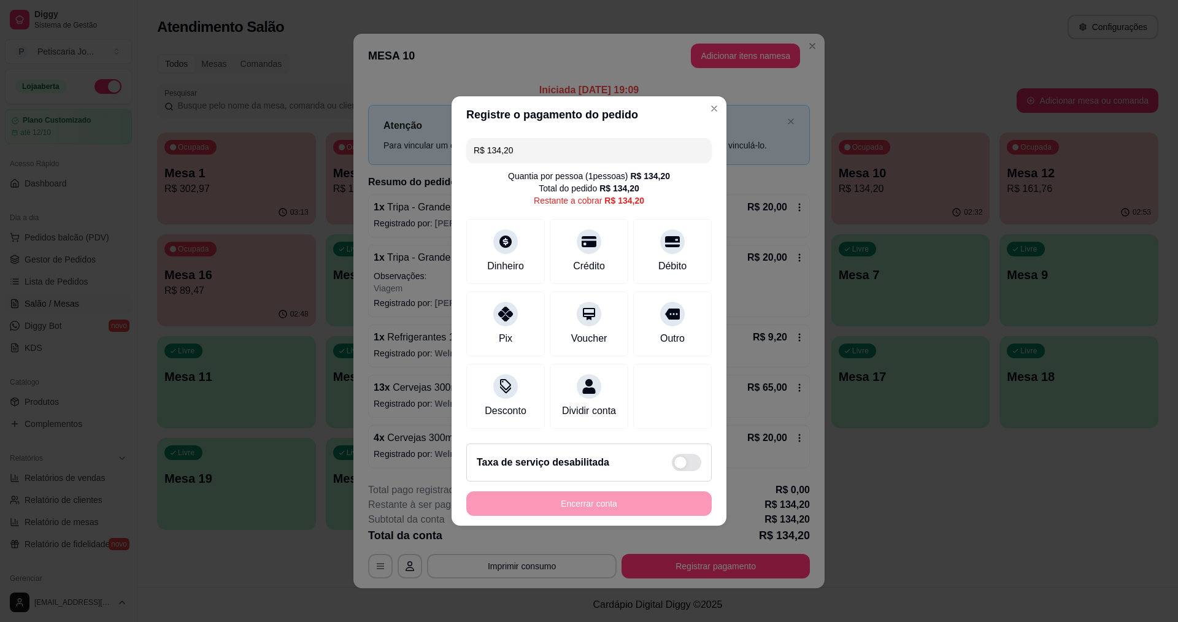
click at [546, 139] on input "R$ 134,20" at bounding box center [588, 150] width 231 height 25
click at [669, 244] on div "Débito" at bounding box center [672, 249] width 86 height 72
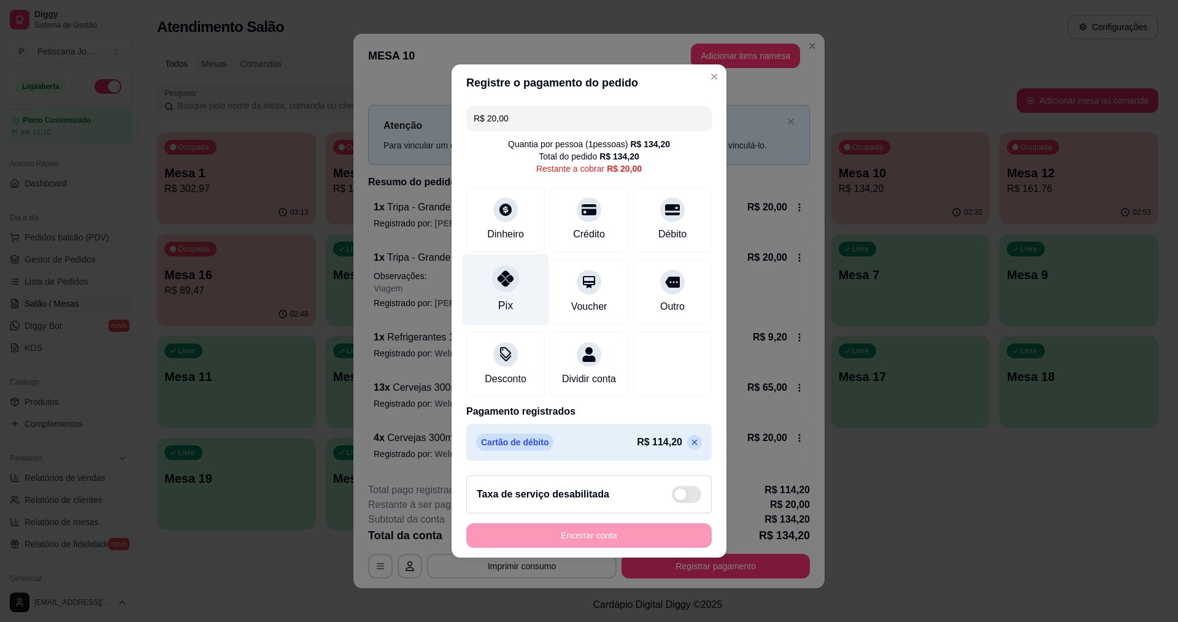
click at [504, 278] on icon at bounding box center [505, 278] width 16 height 16
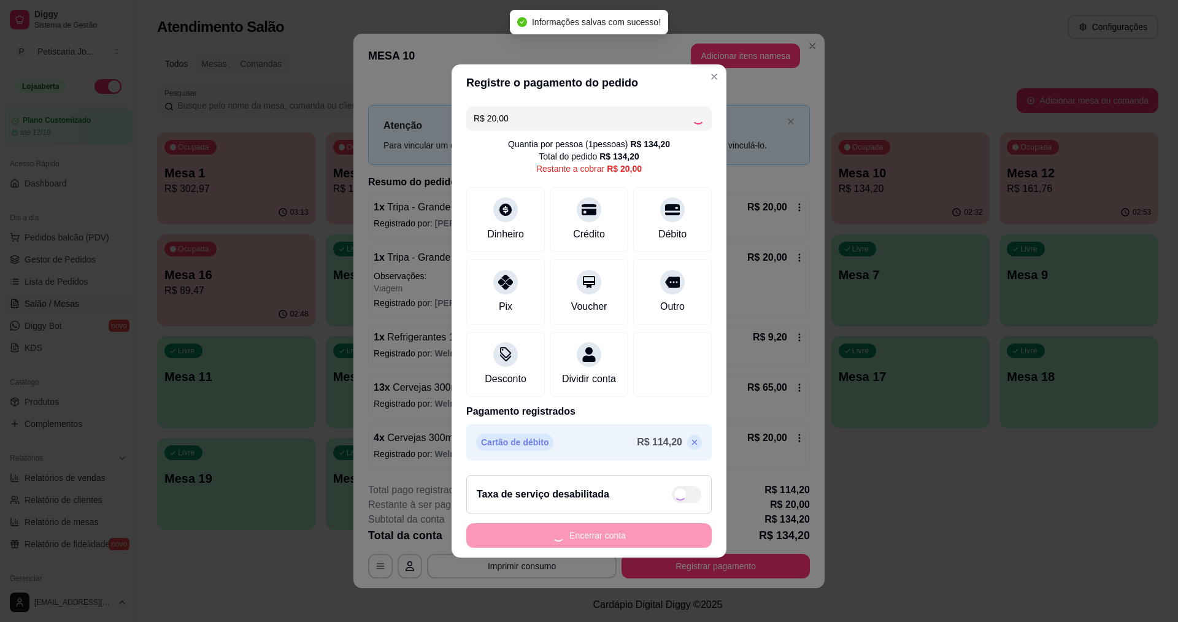
type input "R$ 0,00"
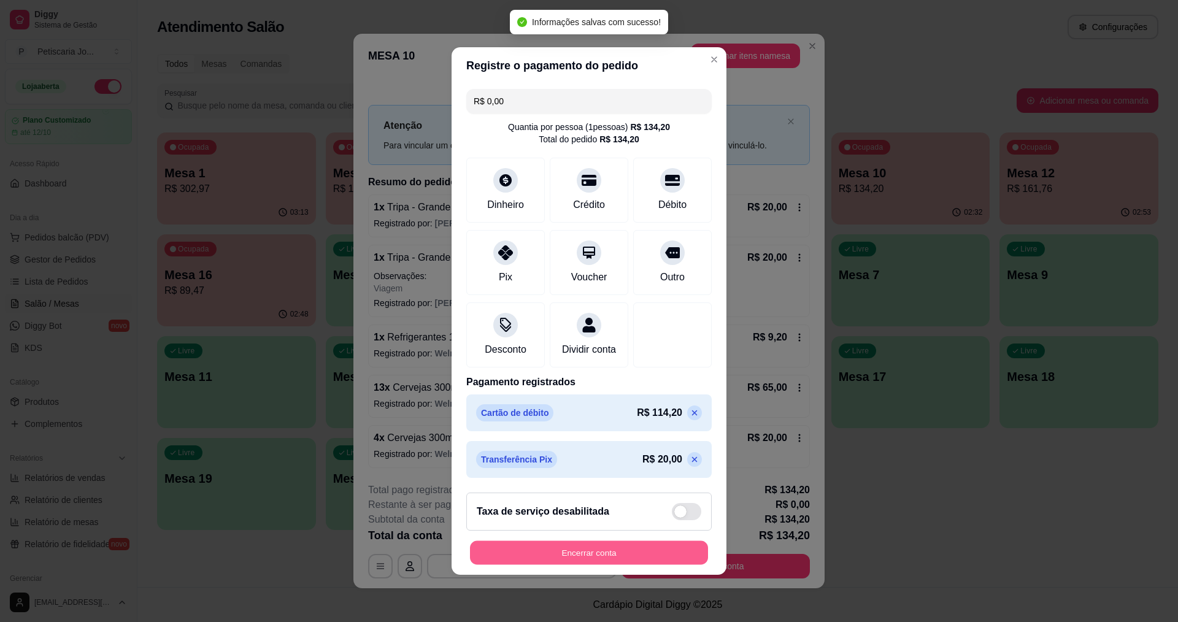
click at [645, 556] on button "Encerrar conta" at bounding box center [589, 553] width 238 height 24
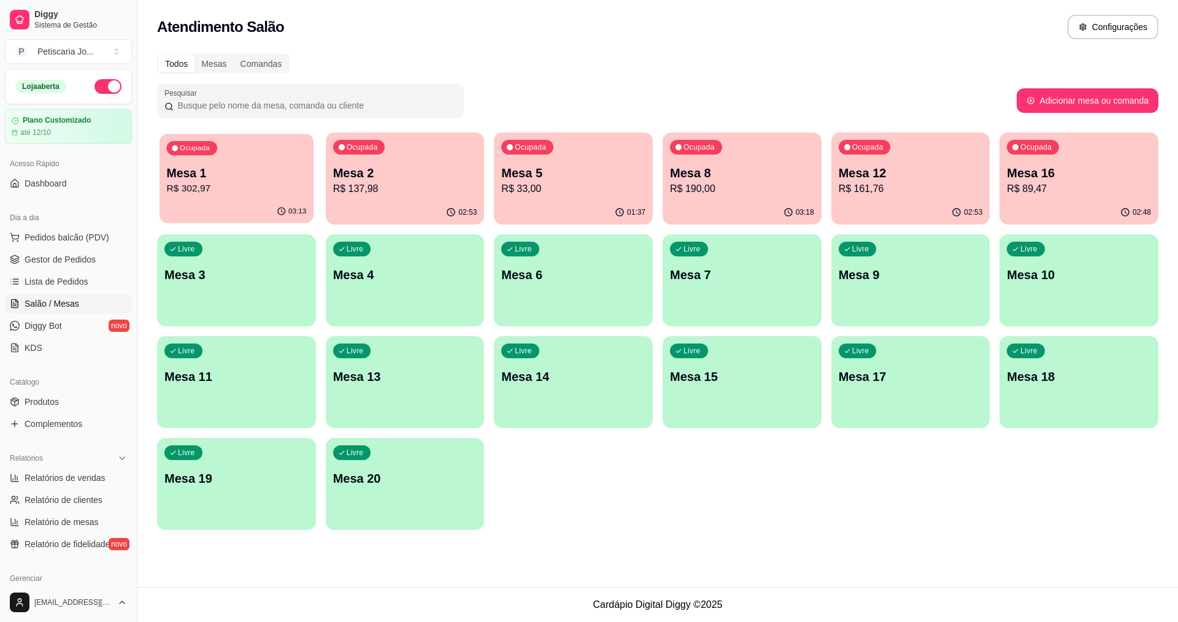
click at [205, 204] on div "03:13" at bounding box center [236, 211] width 154 height 23
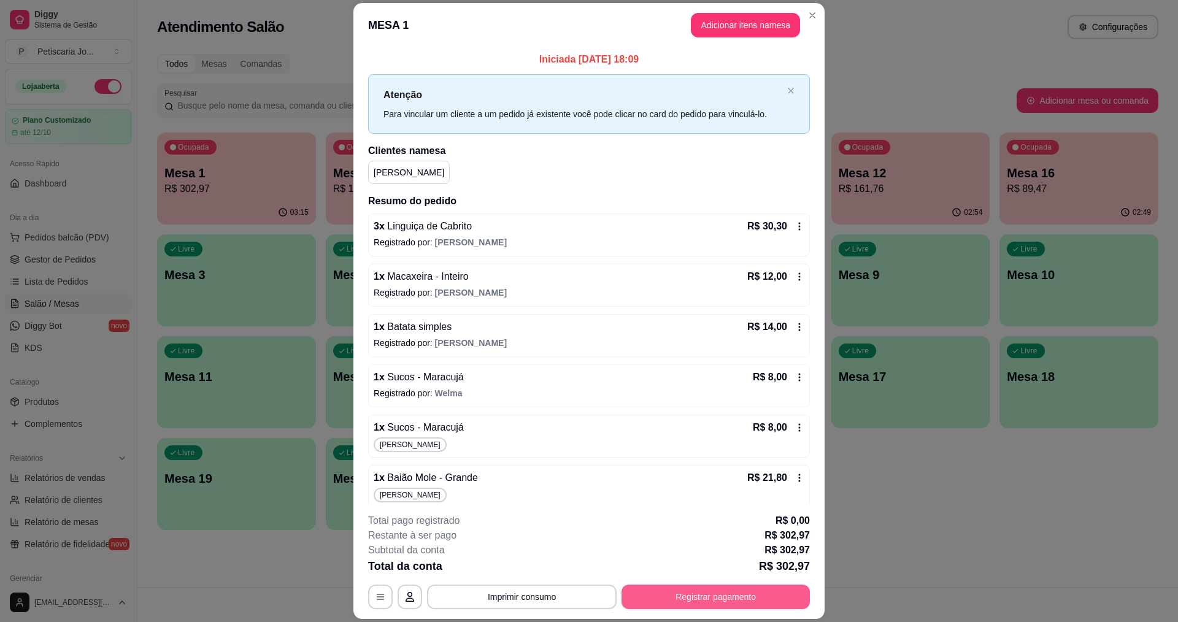
click at [734, 605] on button "Registrar pagamento" at bounding box center [715, 596] width 188 height 25
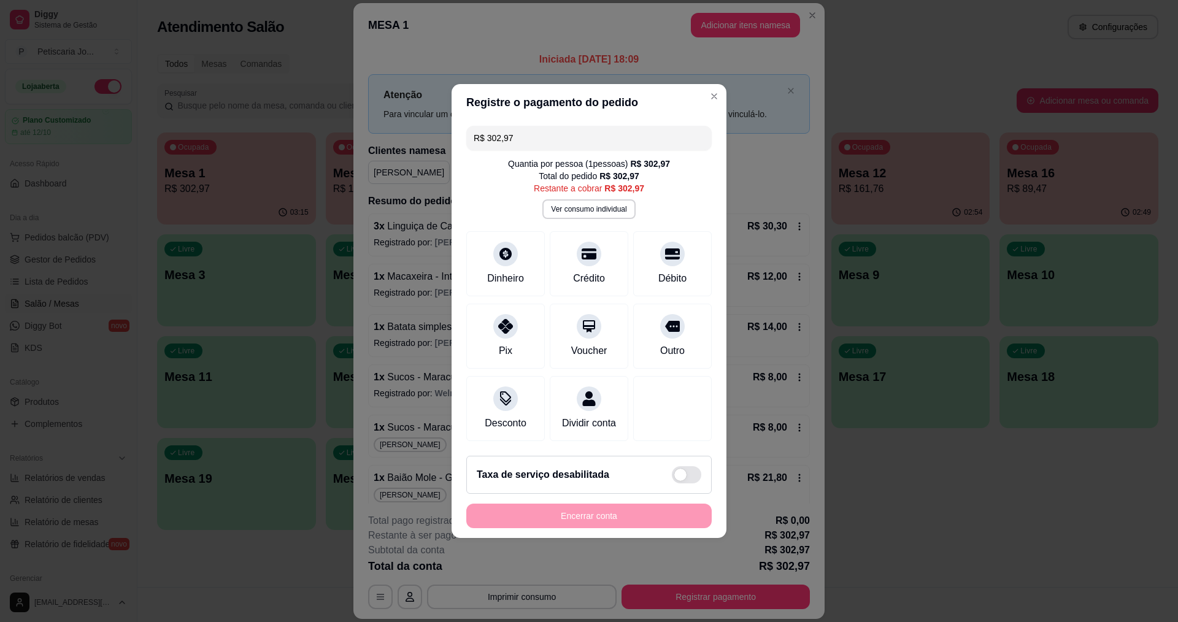
drag, startPoint x: 554, startPoint y: 137, endPoint x: 507, endPoint y: 28, distance: 119.2
click at [545, 132] on input "R$ 302,97" at bounding box center [588, 138] width 231 height 25
click at [510, 331] on div "Pix" at bounding box center [505, 334] width 86 height 72
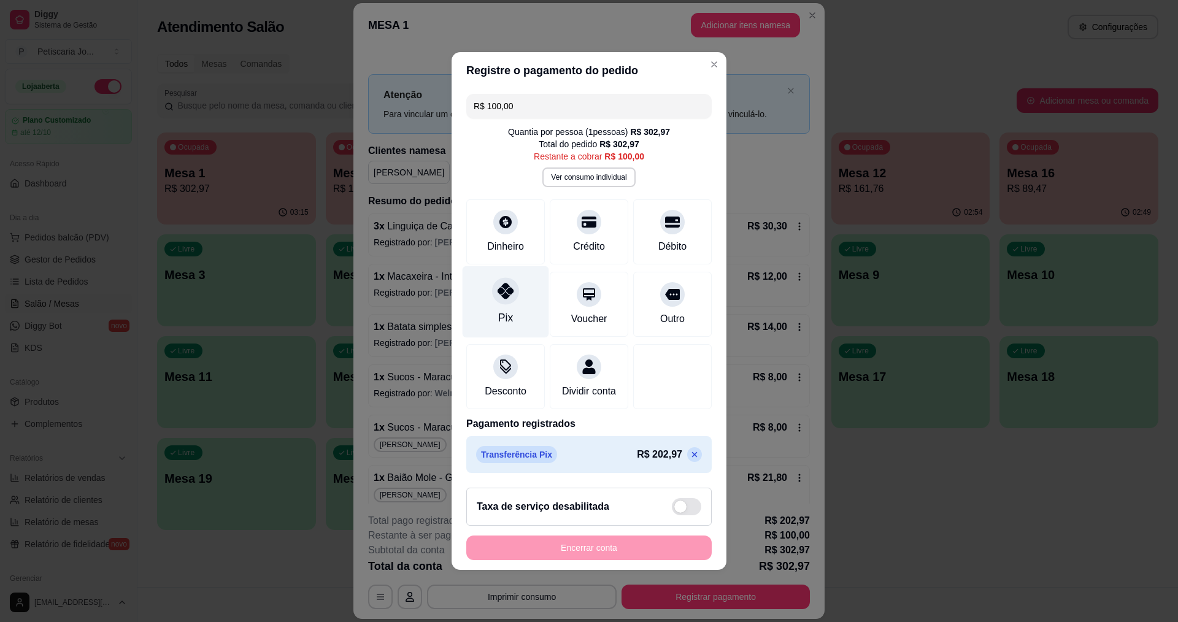
click at [505, 301] on div "Pix" at bounding box center [505, 302] width 86 height 72
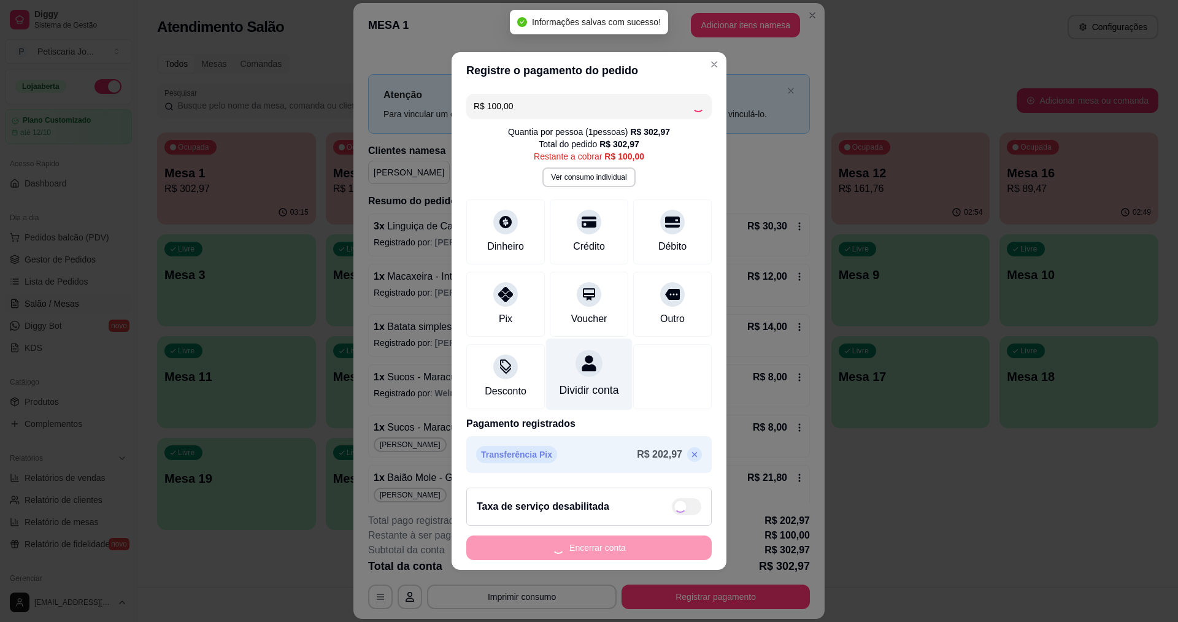
type input "R$ 0,00"
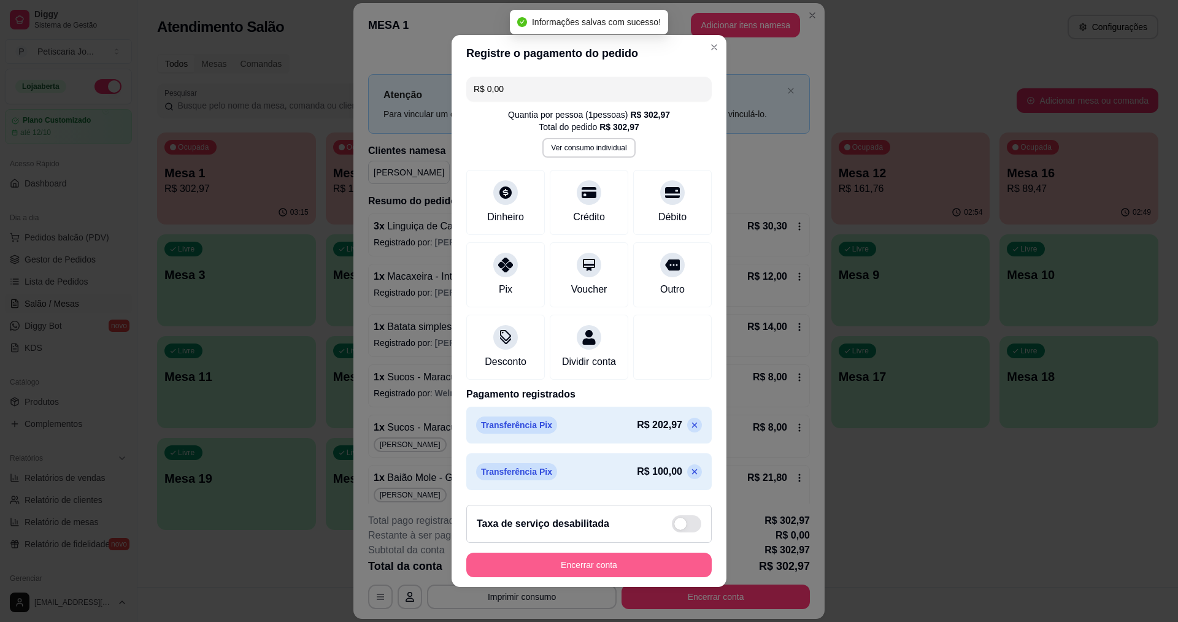
click at [609, 571] on button "Encerrar conta" at bounding box center [588, 565] width 245 height 25
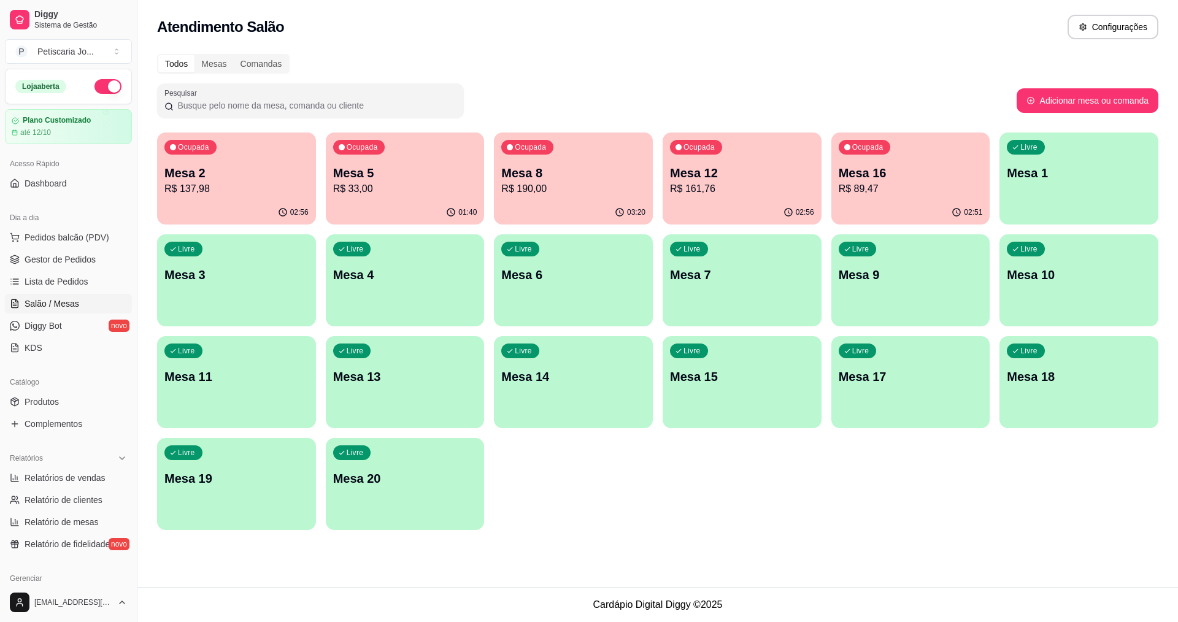
click at [189, 188] on p "R$ 137,98" at bounding box center [236, 189] width 144 height 15
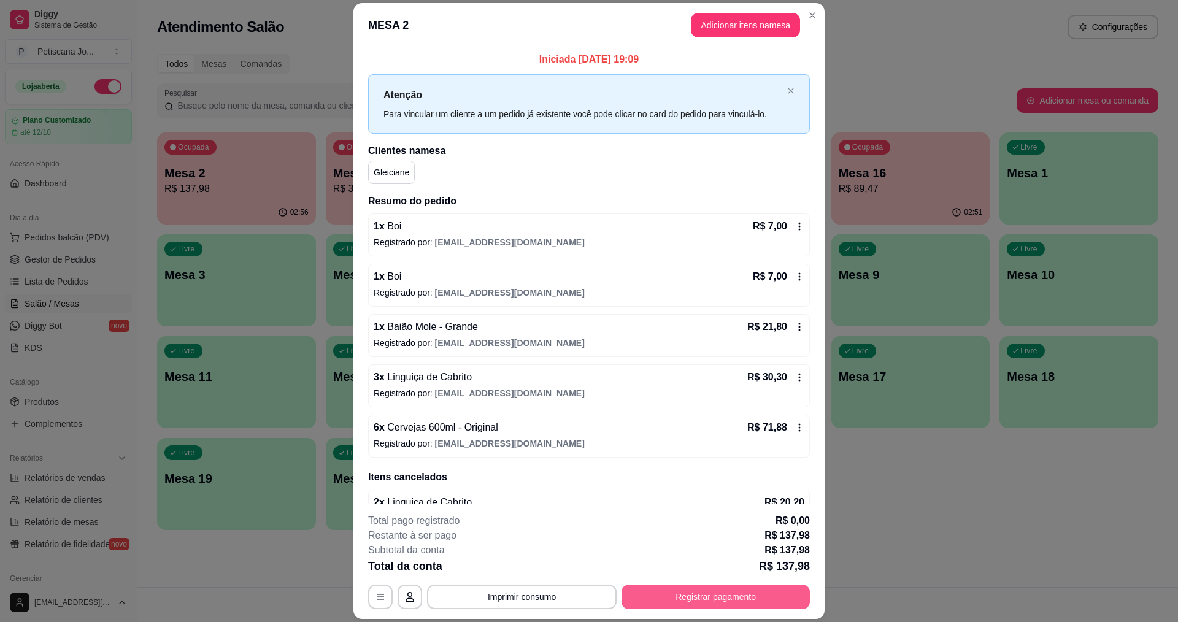
click at [727, 596] on button "Registrar pagamento" at bounding box center [715, 596] width 188 height 25
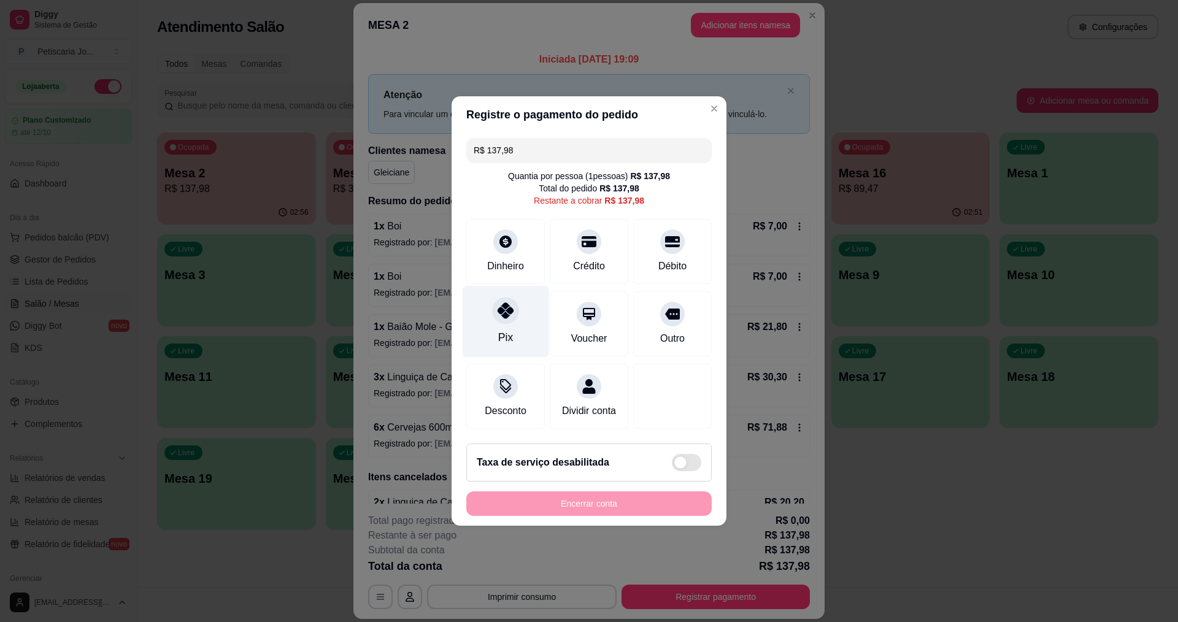
click at [504, 305] on icon at bounding box center [505, 310] width 16 height 16
type input "R$ 0,00"
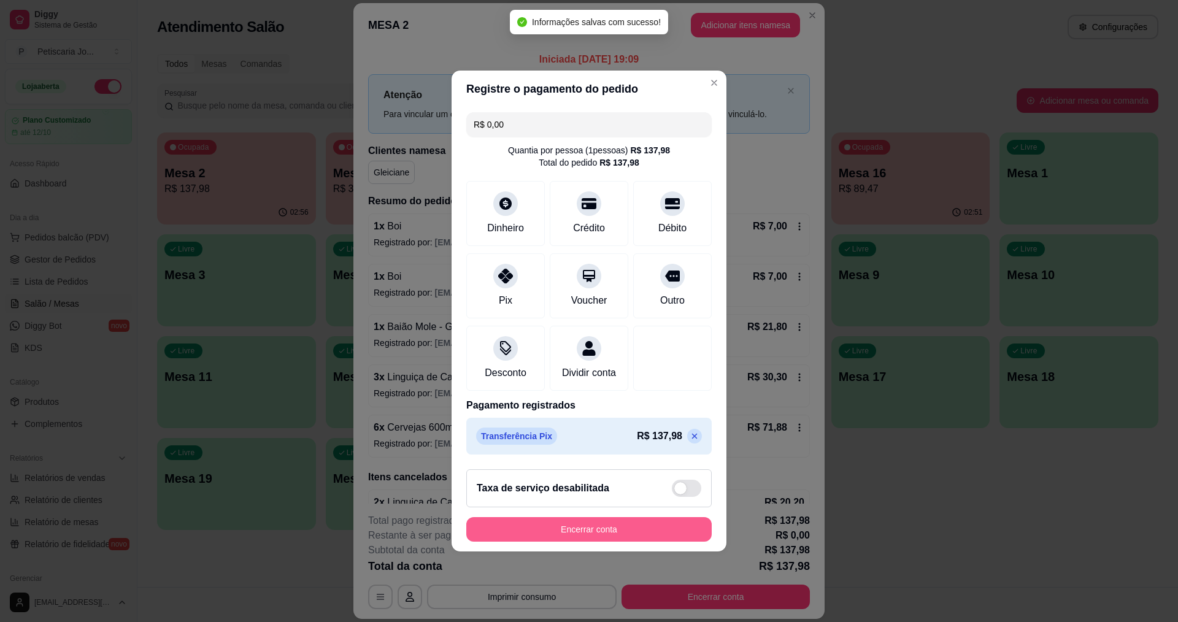
click at [602, 536] on button "Encerrar conta" at bounding box center [588, 529] width 245 height 25
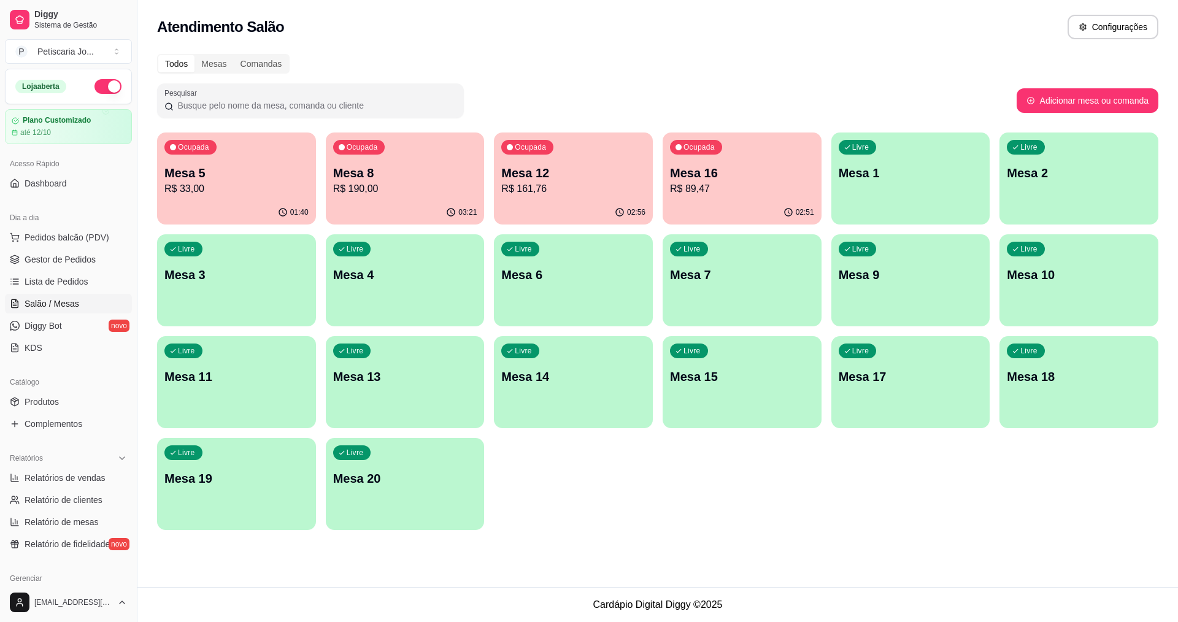
click at [229, 193] on p "R$ 33,00" at bounding box center [236, 189] width 144 height 15
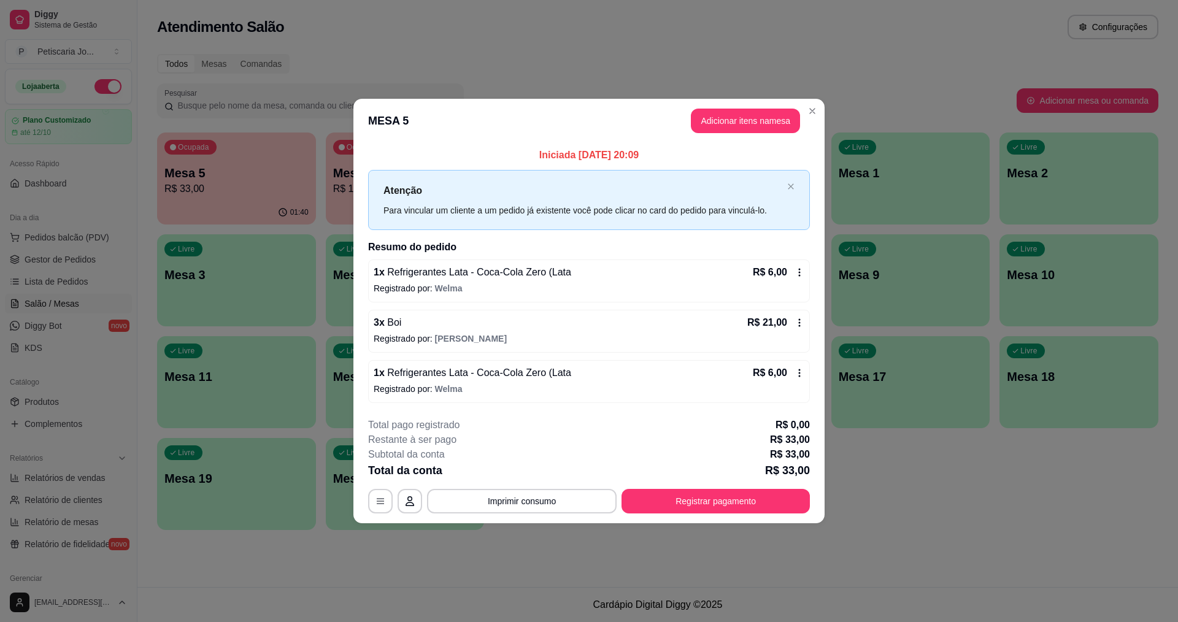
click at [822, 112] on header "MESA 5 Adicionar itens na mesa" at bounding box center [588, 121] width 471 height 44
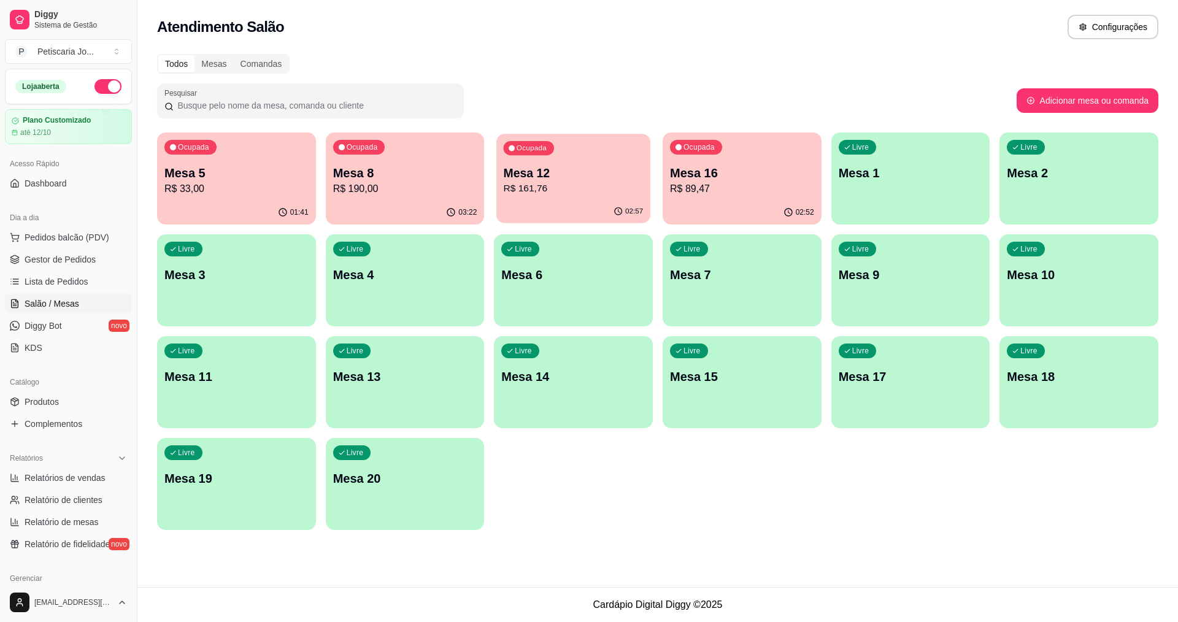
click at [586, 198] on div "Ocupada Mesa 12 R$ 161,76" at bounding box center [573, 167] width 154 height 66
click at [737, 201] on div "02:52" at bounding box center [741, 213] width 159 height 24
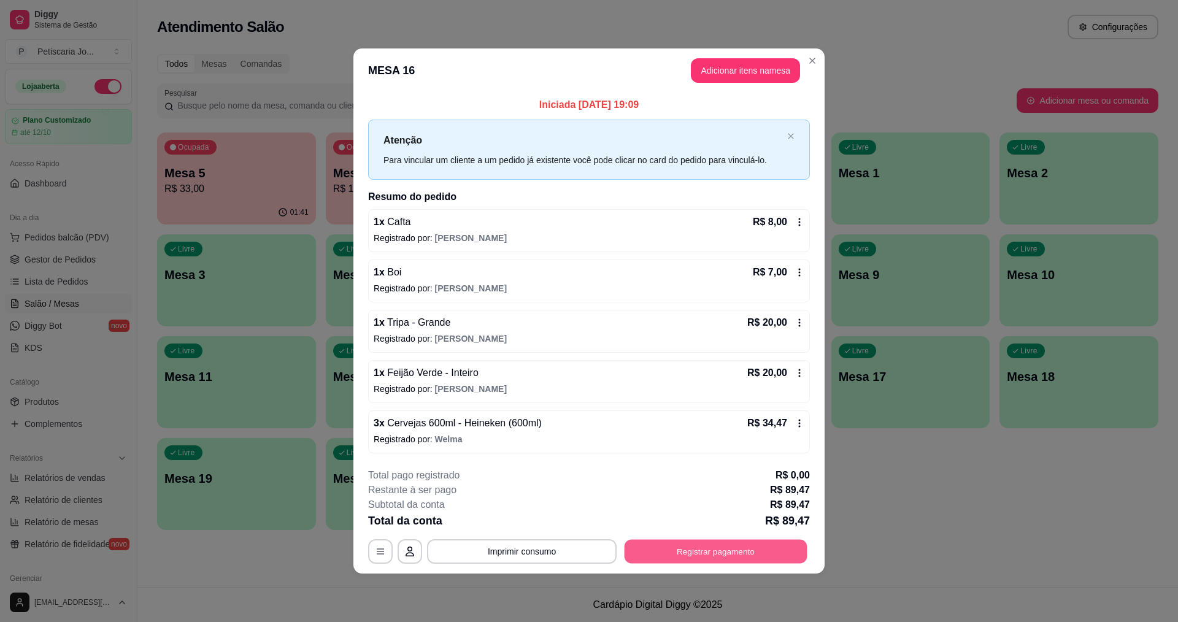
click at [722, 552] on button "Registrar pagamento" at bounding box center [715, 551] width 183 height 24
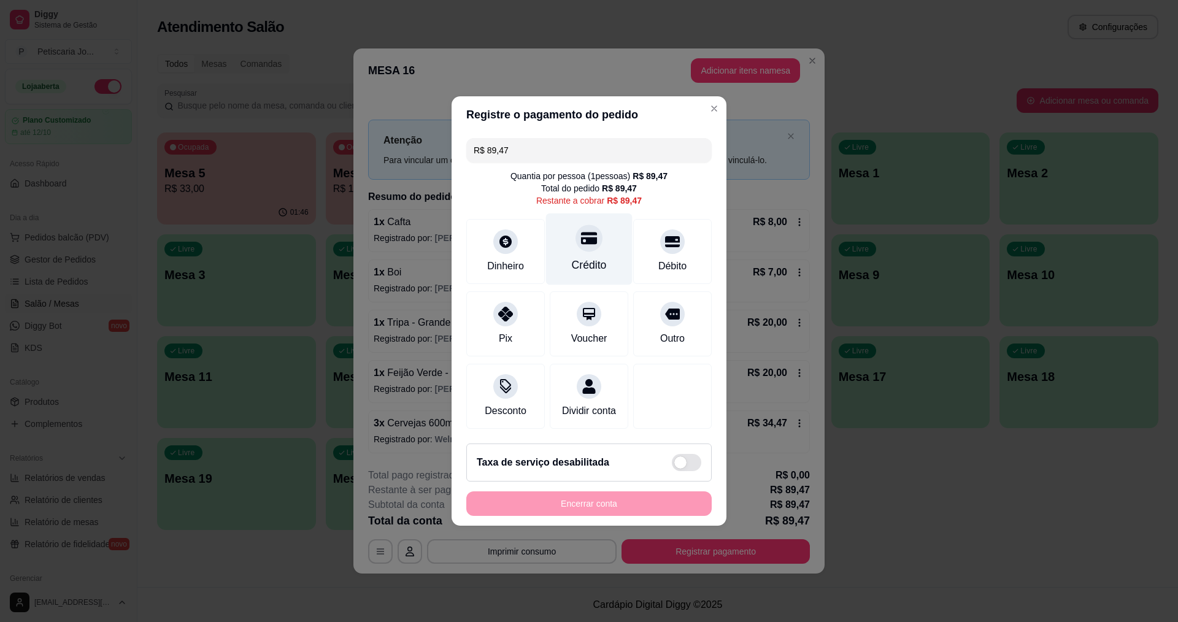
click at [587, 243] on div at bounding box center [588, 237] width 27 height 27
type input "R$ 0,00"
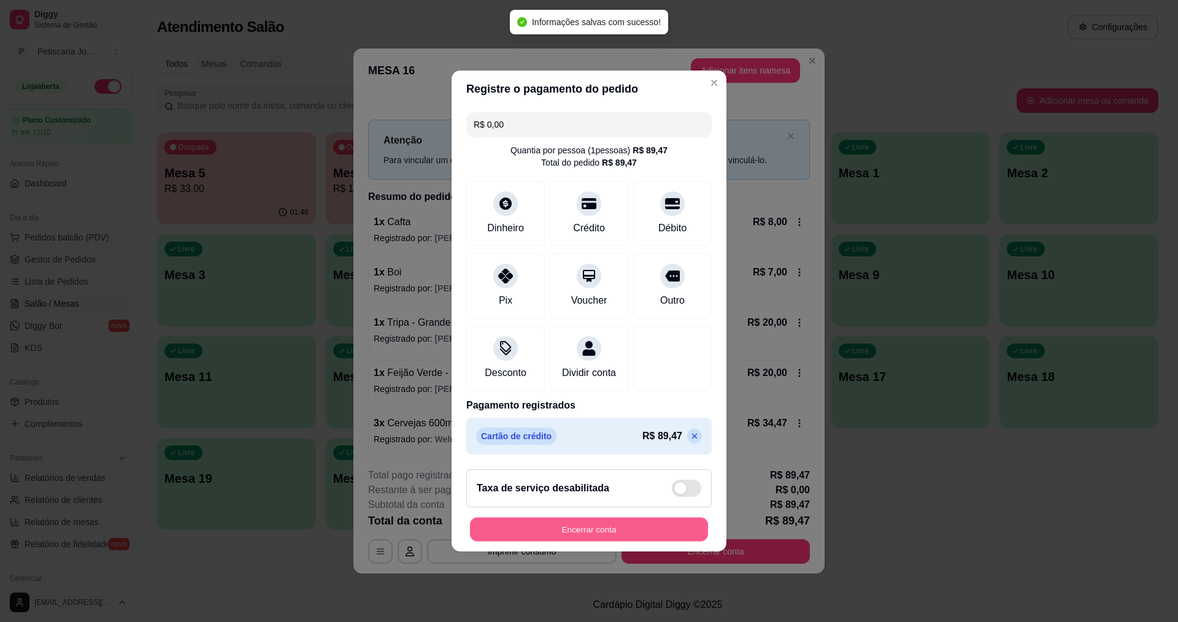
click at [584, 542] on button "Encerrar conta" at bounding box center [589, 530] width 238 height 24
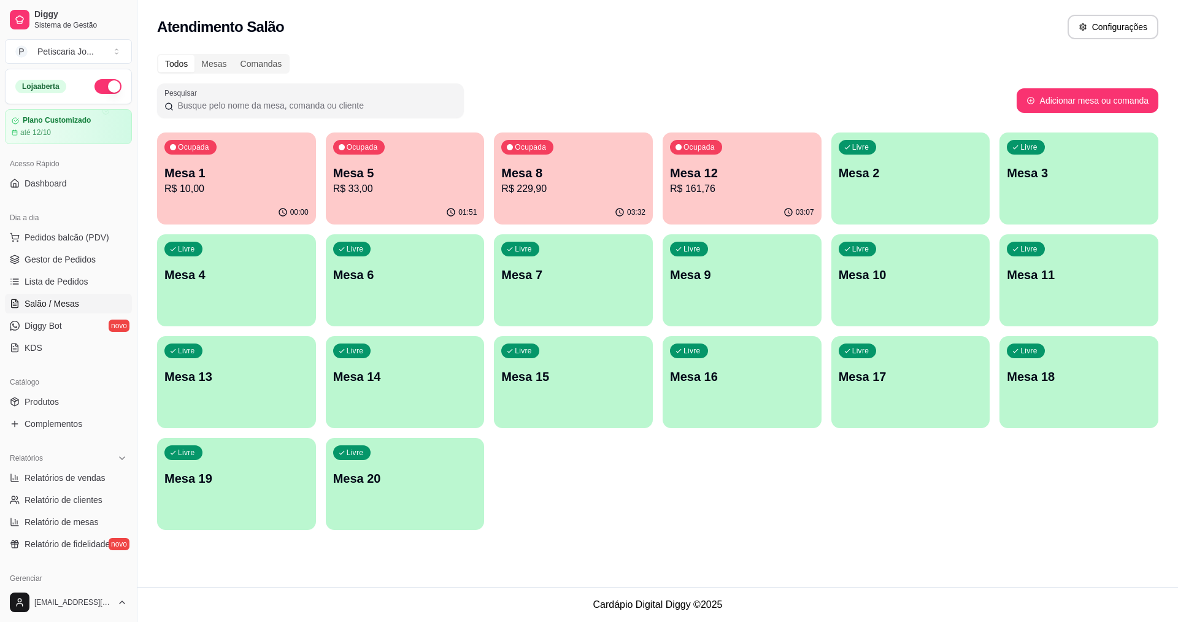
click at [212, 183] on p "R$ 10,00" at bounding box center [236, 189] width 144 height 15
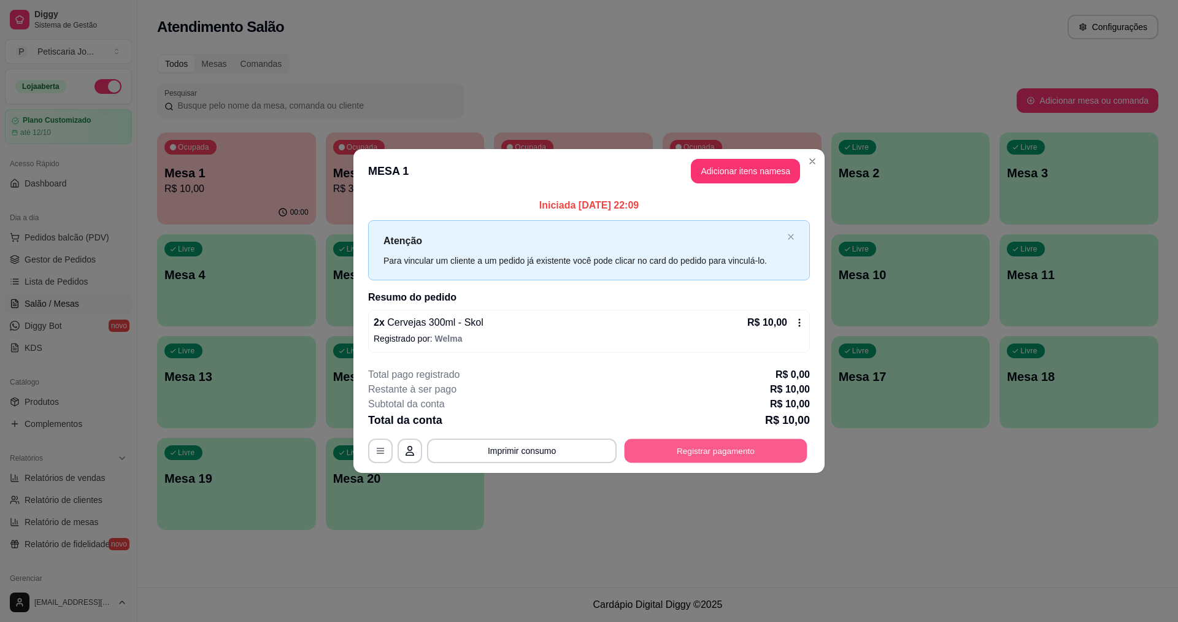
click at [738, 446] on button "Registrar pagamento" at bounding box center [715, 451] width 183 height 24
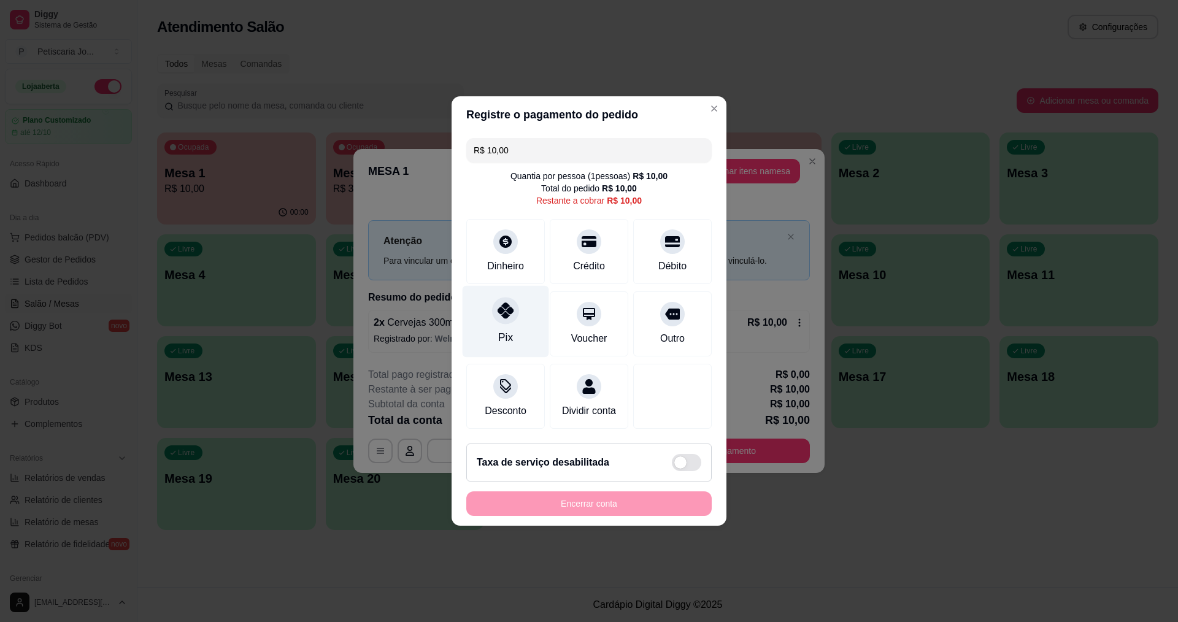
click at [500, 302] on icon at bounding box center [505, 310] width 16 height 16
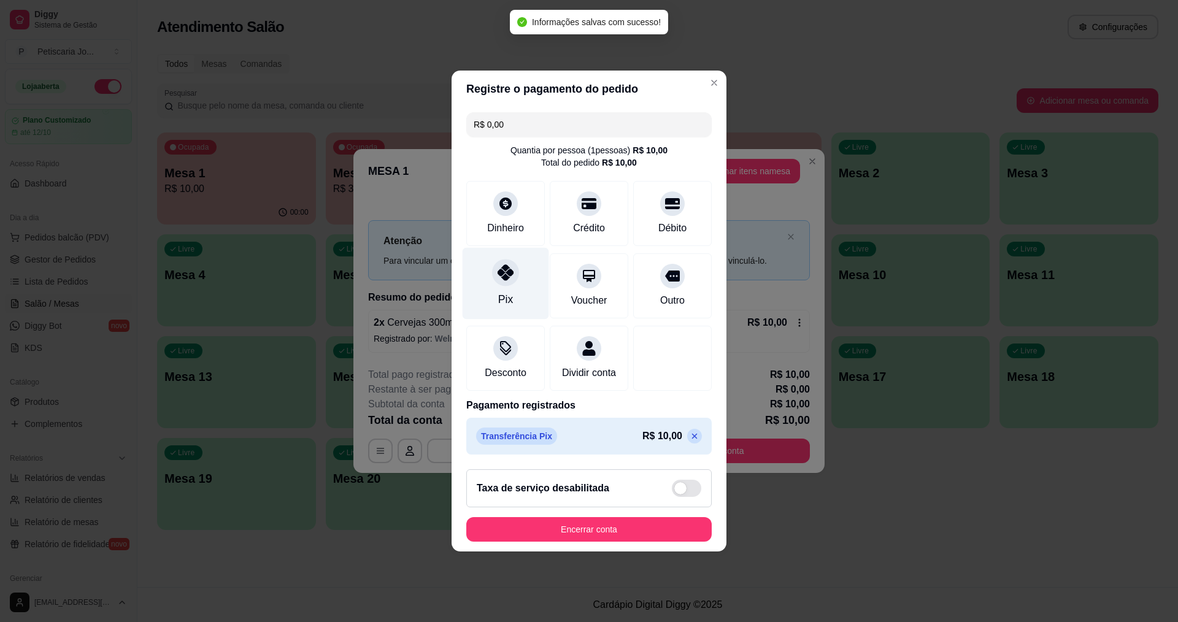
type input "R$ 0,00"
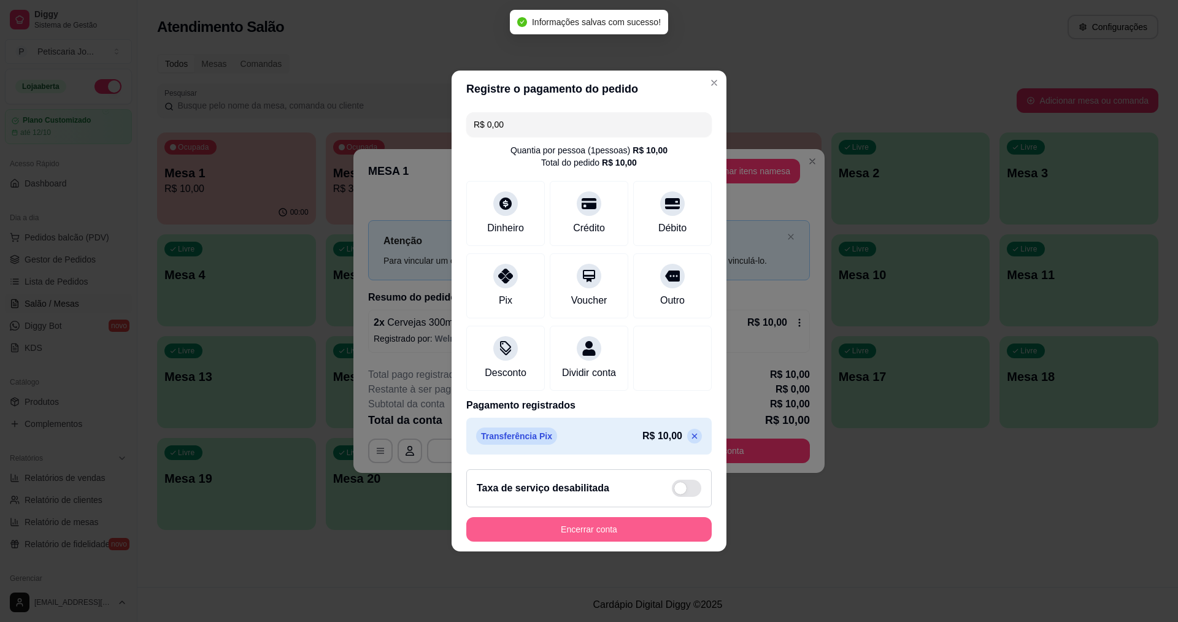
click at [640, 540] on button "Encerrar conta" at bounding box center [588, 529] width 245 height 25
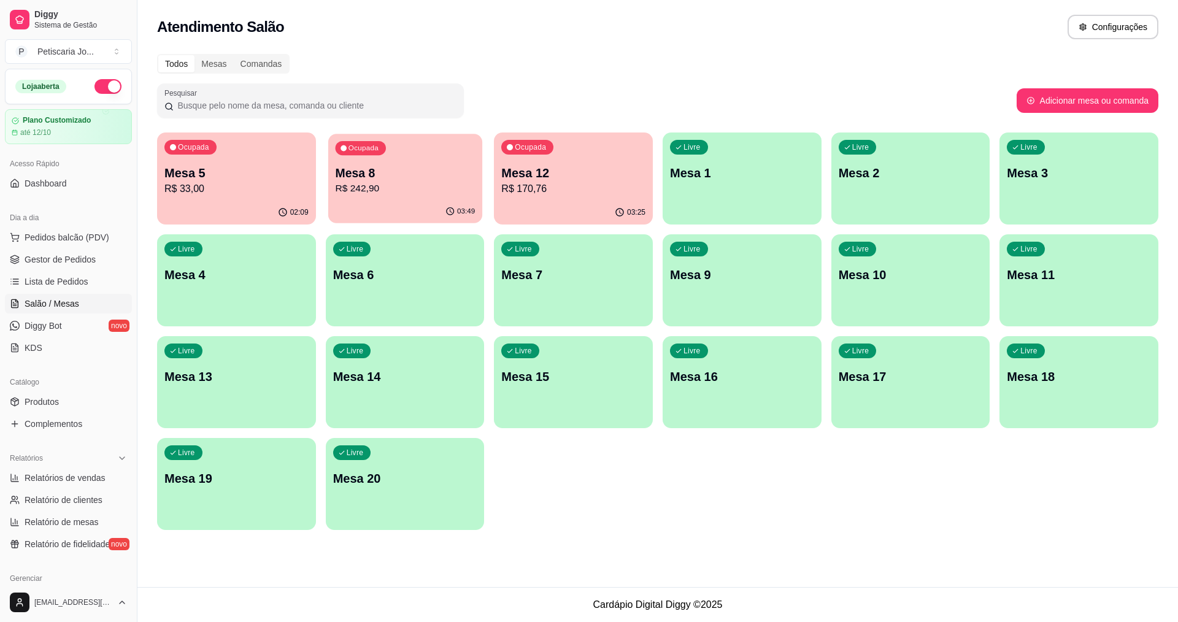
click at [395, 183] on p "R$ 242,90" at bounding box center [405, 189] width 140 height 14
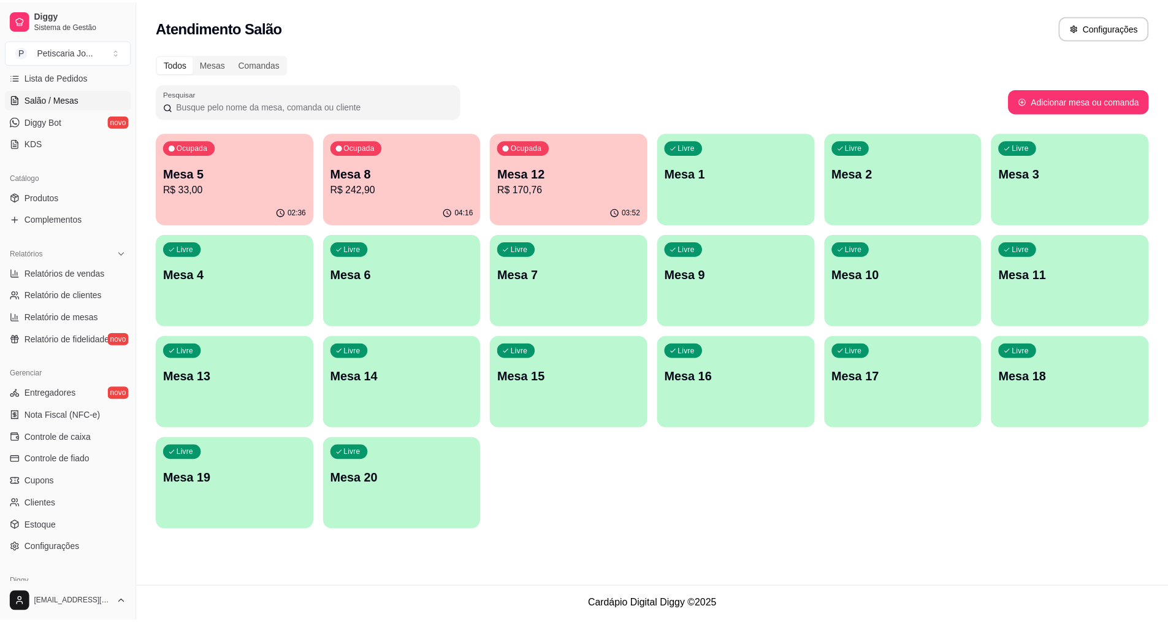
scroll to position [184, 0]
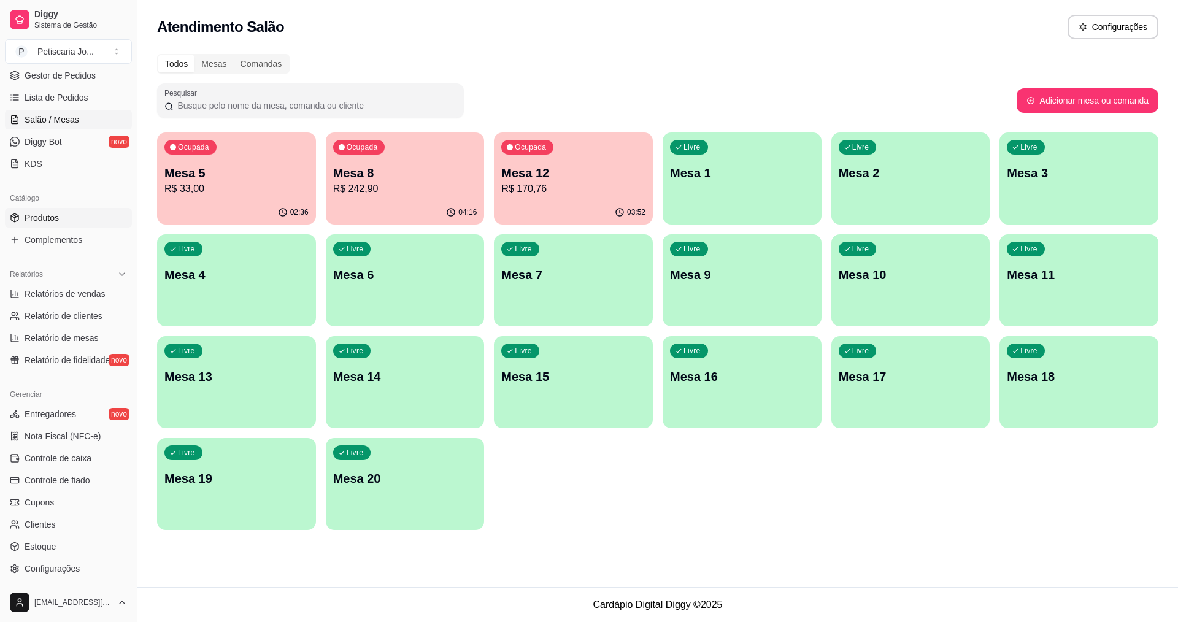
click at [33, 213] on span "Produtos" at bounding box center [42, 218] width 34 height 12
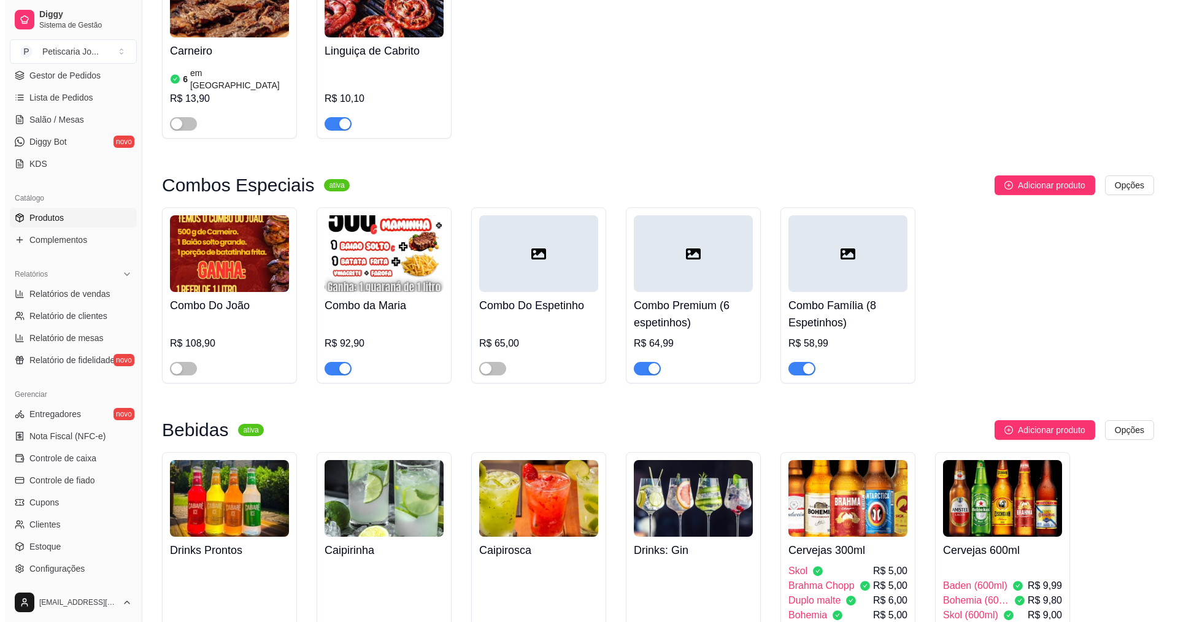
scroll to position [2453, 0]
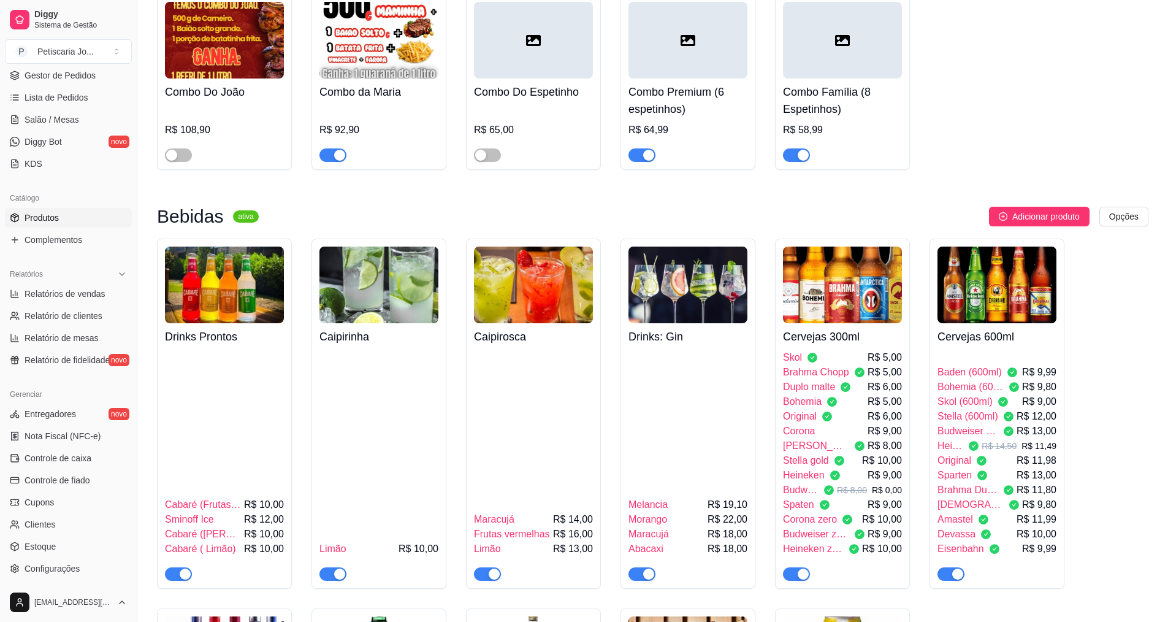
click at [997, 247] on img at bounding box center [997, 285] width 119 height 77
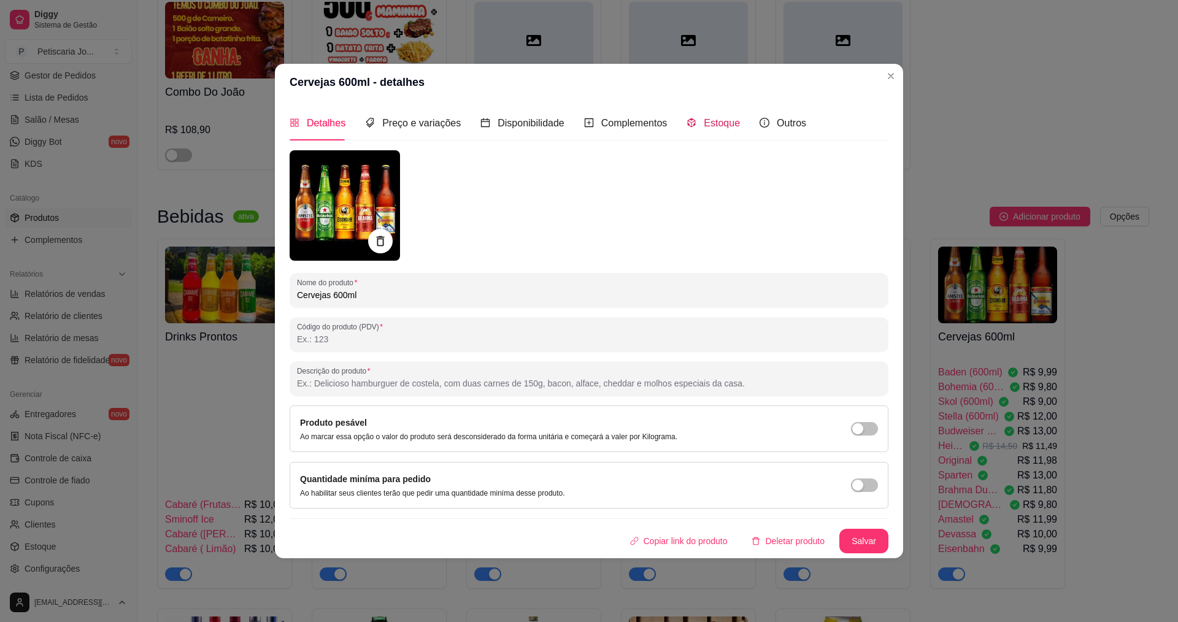
click at [720, 120] on span "Estoque" at bounding box center [721, 123] width 36 height 10
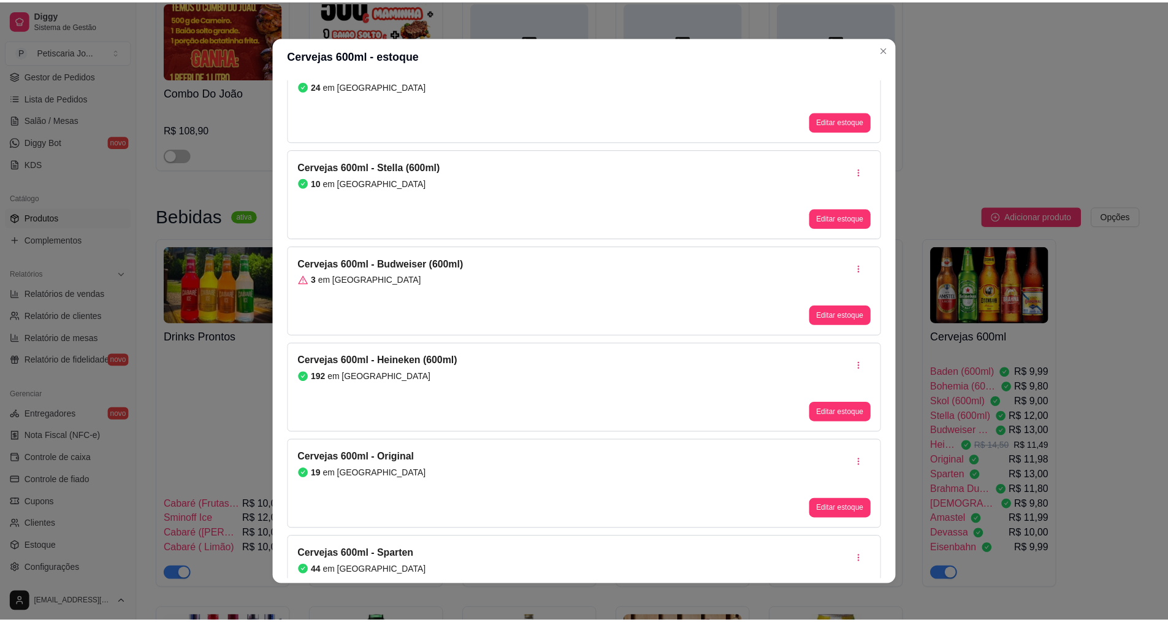
scroll to position [307, 0]
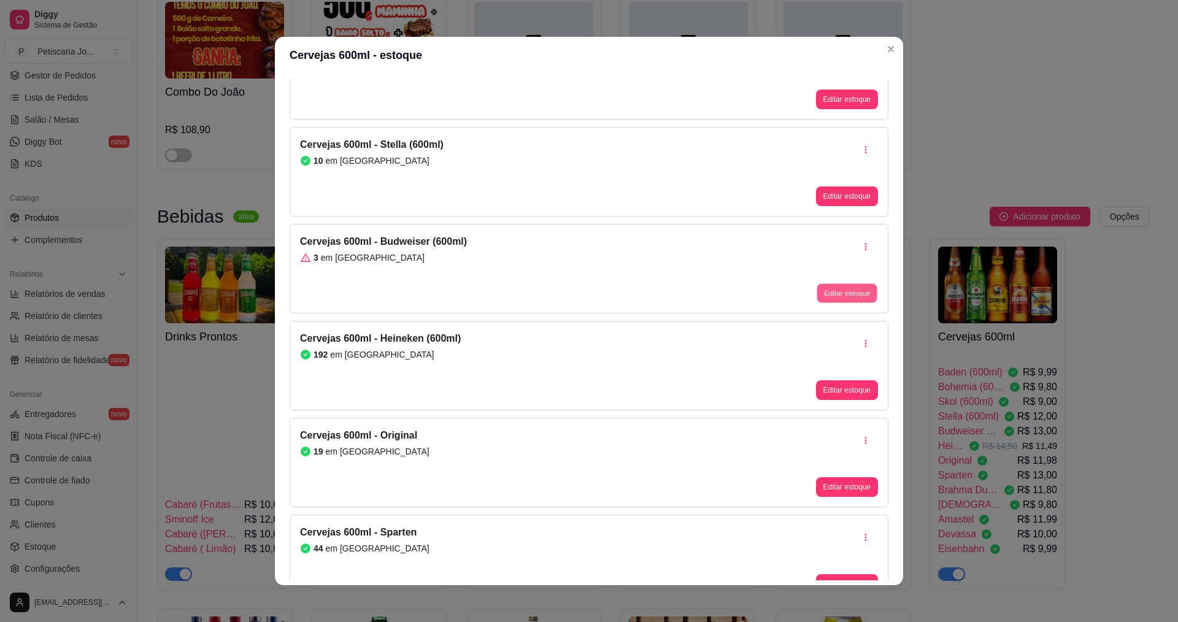
click at [844, 297] on button "Editar estoque" at bounding box center [846, 293] width 60 height 19
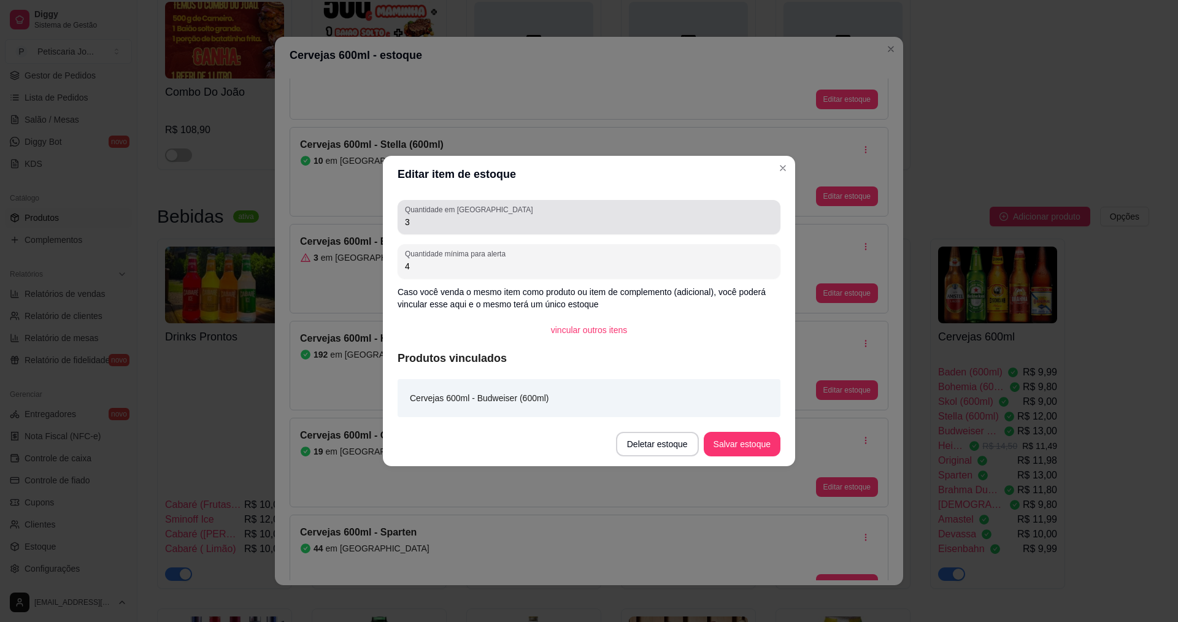
click at [520, 209] on div "3" at bounding box center [589, 217] width 368 height 25
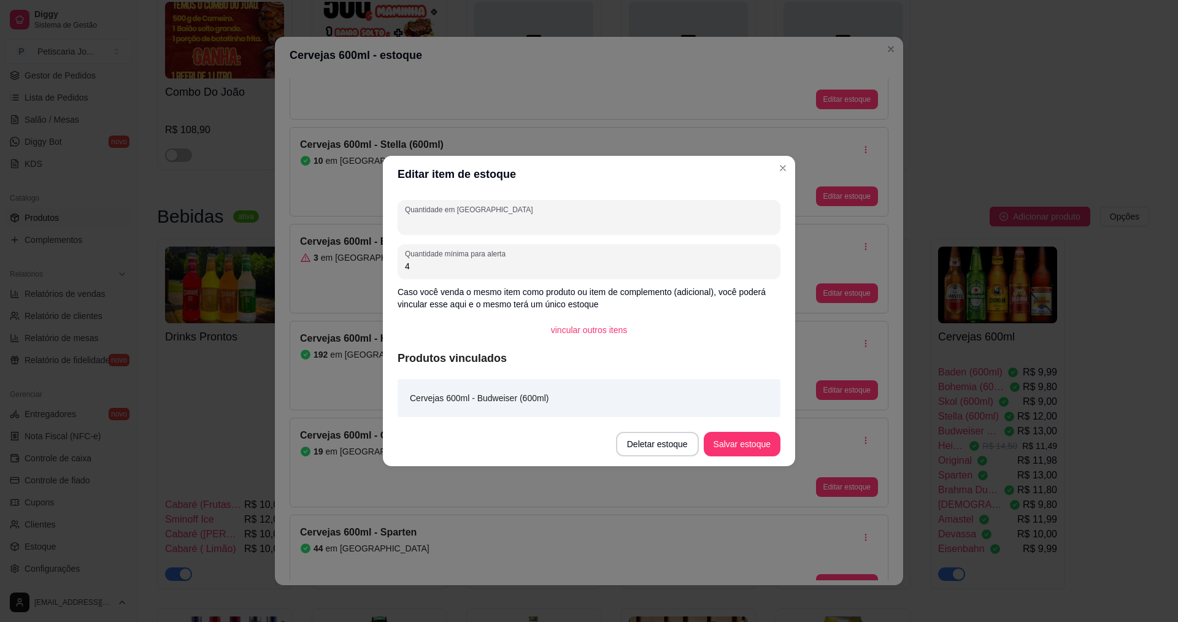
click at [483, 226] on input "Quantidade em [GEOGRAPHIC_DATA]" at bounding box center [589, 222] width 368 height 12
click at [735, 443] on button "Salvar estoque" at bounding box center [741, 444] width 75 height 24
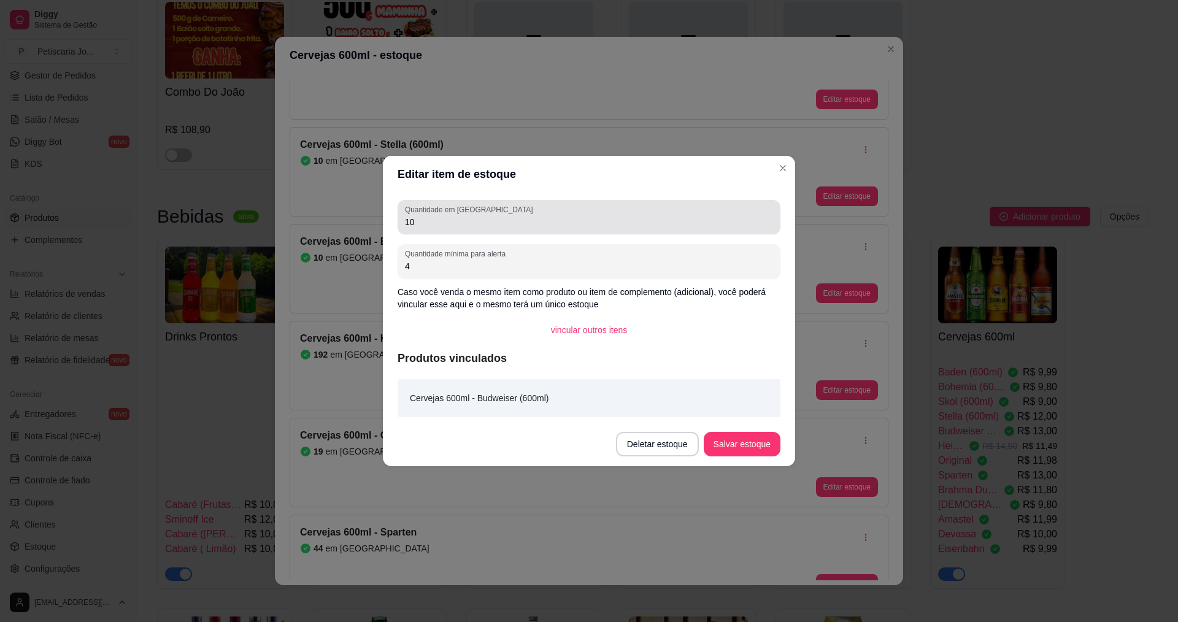
click at [570, 226] on input "10" at bounding box center [589, 222] width 368 height 12
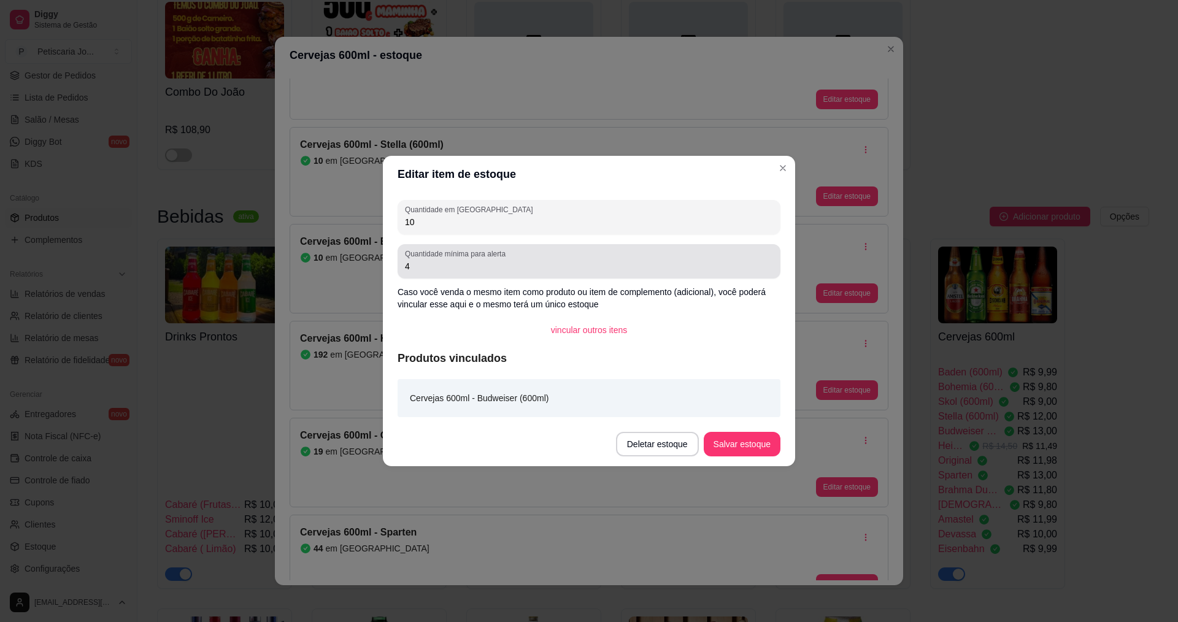
type input "1"
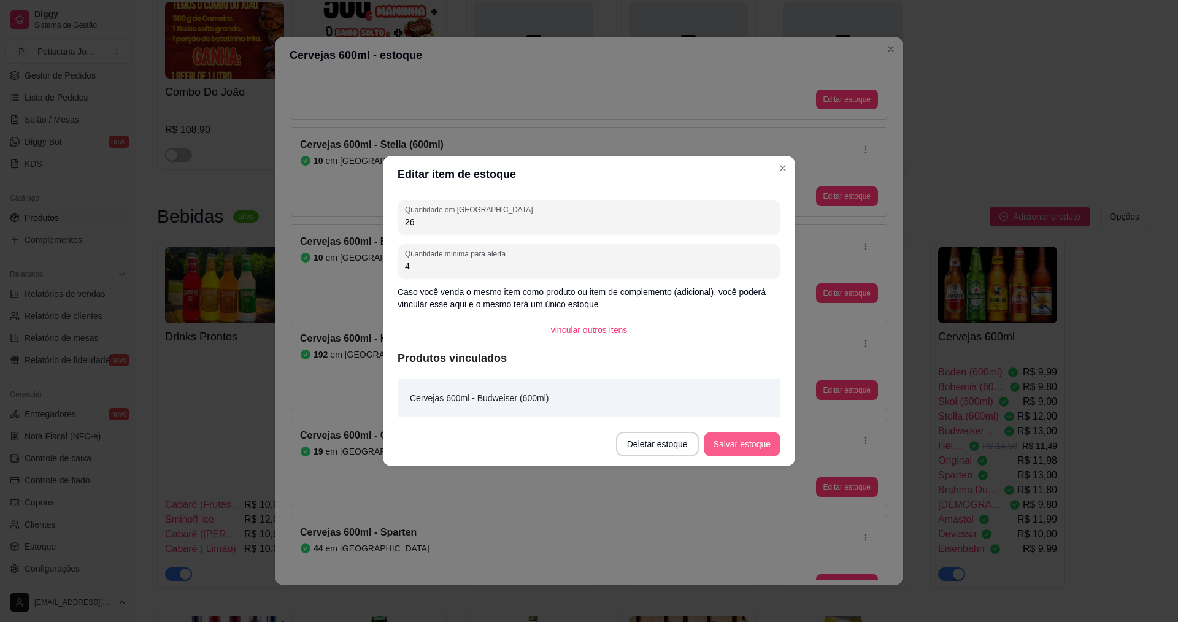
type input "26"
click at [741, 451] on button "Salvar estoque" at bounding box center [741, 444] width 75 height 24
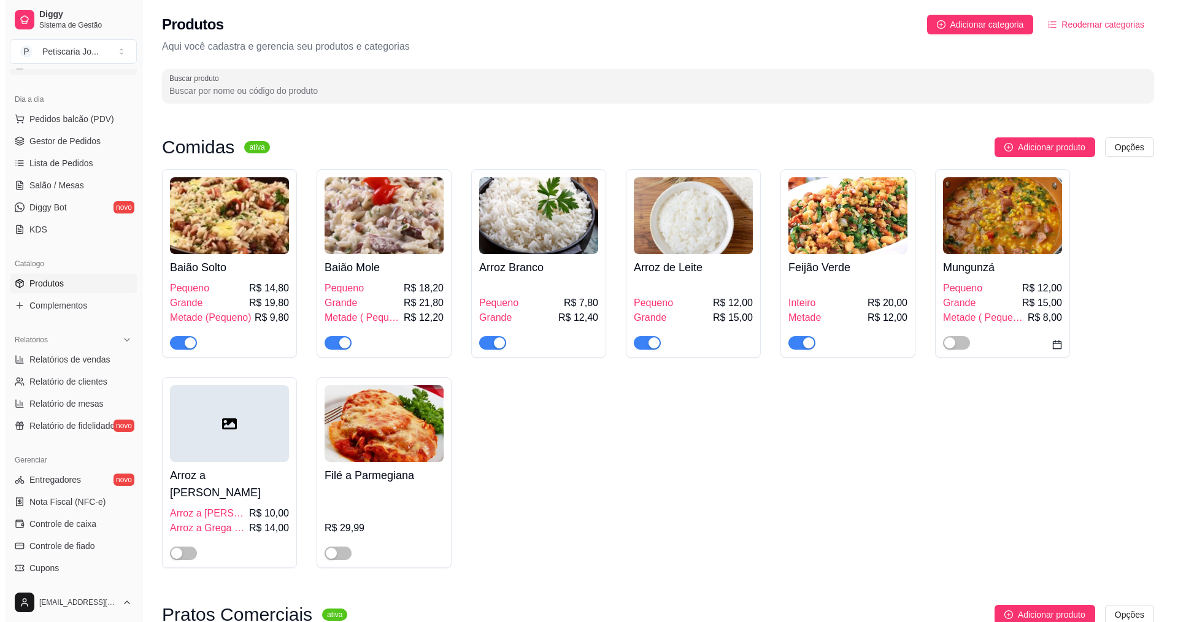
scroll to position [0, 0]
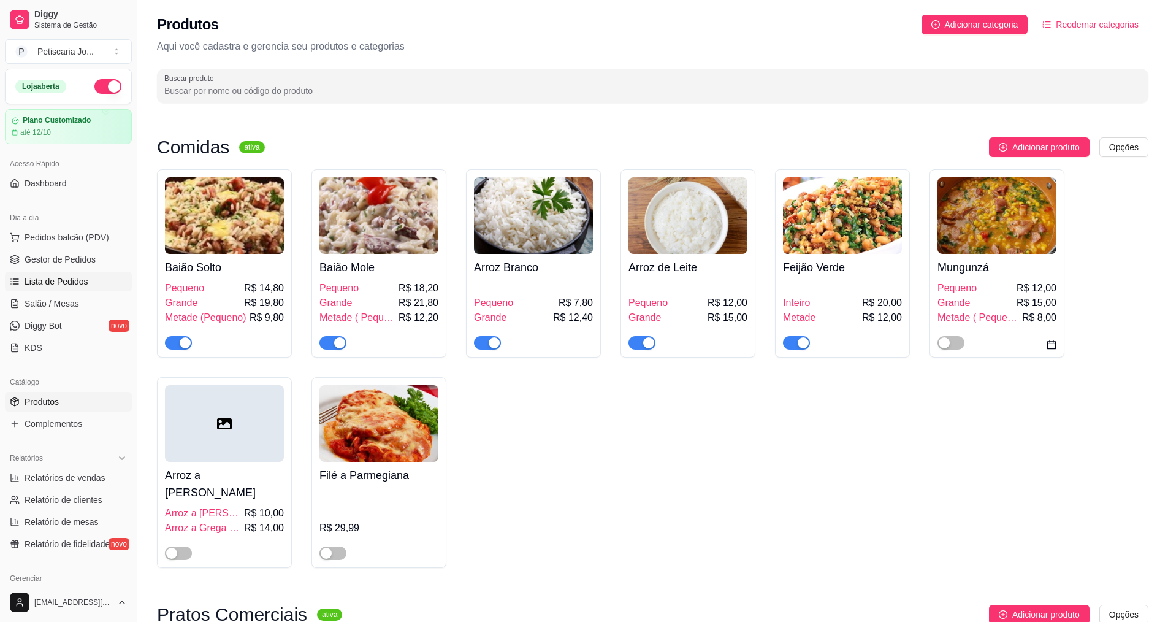
click at [71, 280] on span "Lista de Pedidos" at bounding box center [57, 281] width 64 height 12
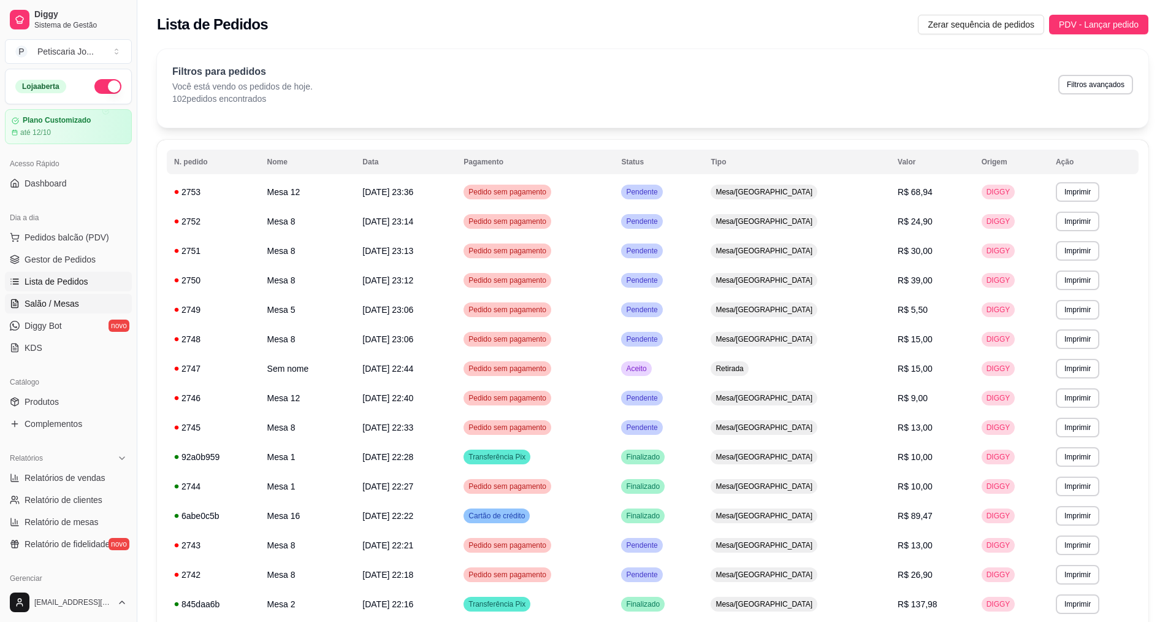
click at [46, 307] on span "Salão / Mesas" at bounding box center [52, 303] width 55 height 12
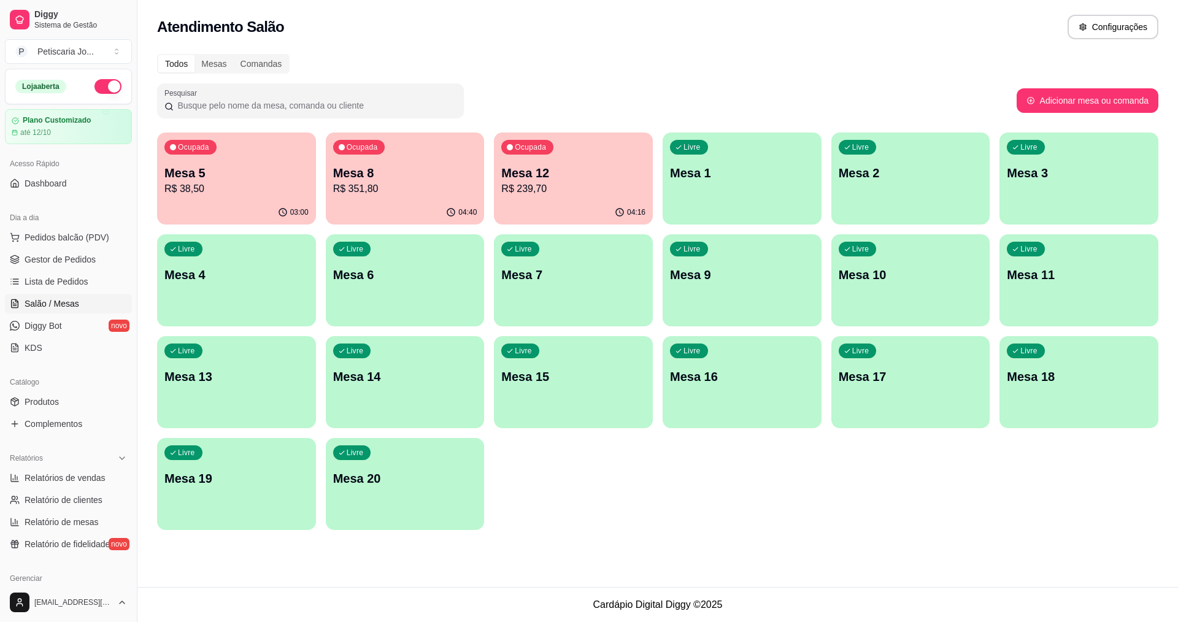
click at [546, 186] on p "R$ 239,70" at bounding box center [573, 189] width 144 height 15
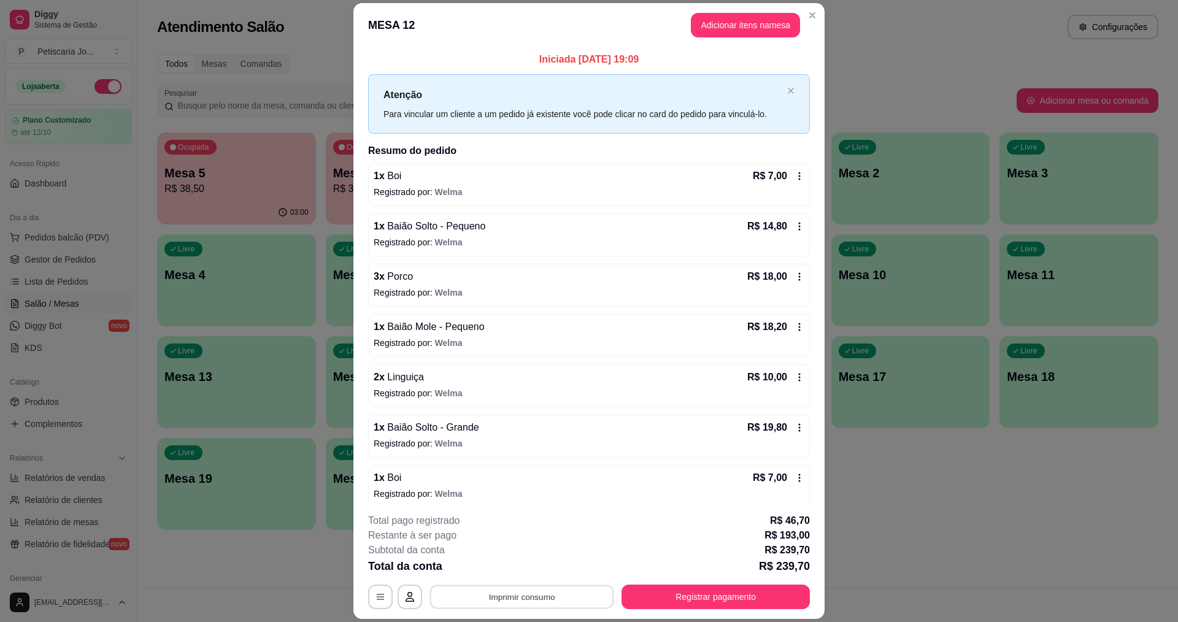
click at [548, 601] on button "Imprimir consumo" at bounding box center [522, 597] width 184 height 24
click at [514, 563] on button "IMPRESSORA" at bounding box center [521, 568] width 86 height 19
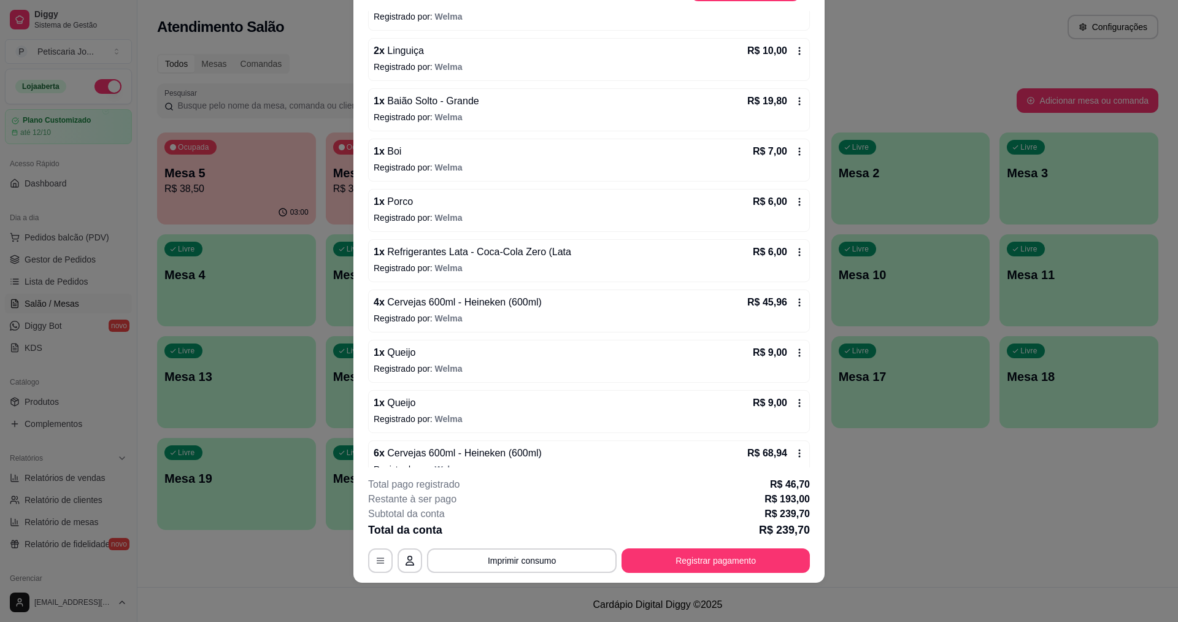
scroll to position [311, 0]
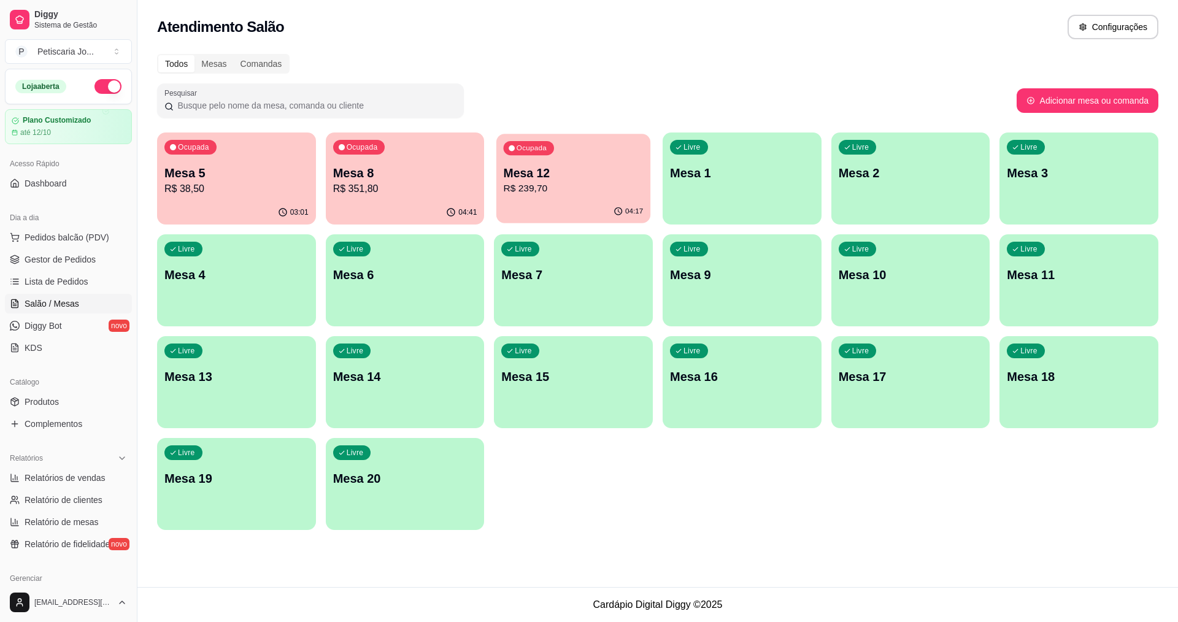
click at [572, 185] on p "R$ 239,70" at bounding box center [574, 189] width 140 height 14
click at [394, 193] on p "R$ 351,80" at bounding box center [405, 189] width 144 height 15
click at [427, 197] on div "Ocupada Mesa 8 R$ 351,80" at bounding box center [405, 166] width 159 height 68
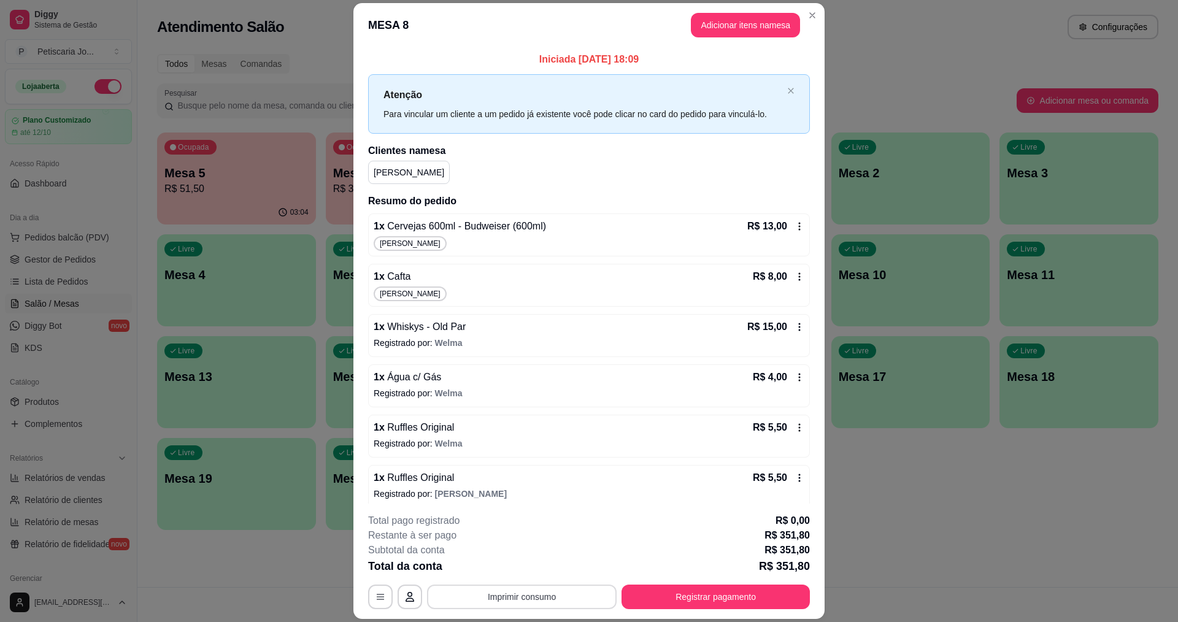
click at [539, 595] on button "Imprimir consumo" at bounding box center [522, 596] width 190 height 25
click at [511, 573] on button "IMPRESSORA" at bounding box center [521, 569] width 89 height 20
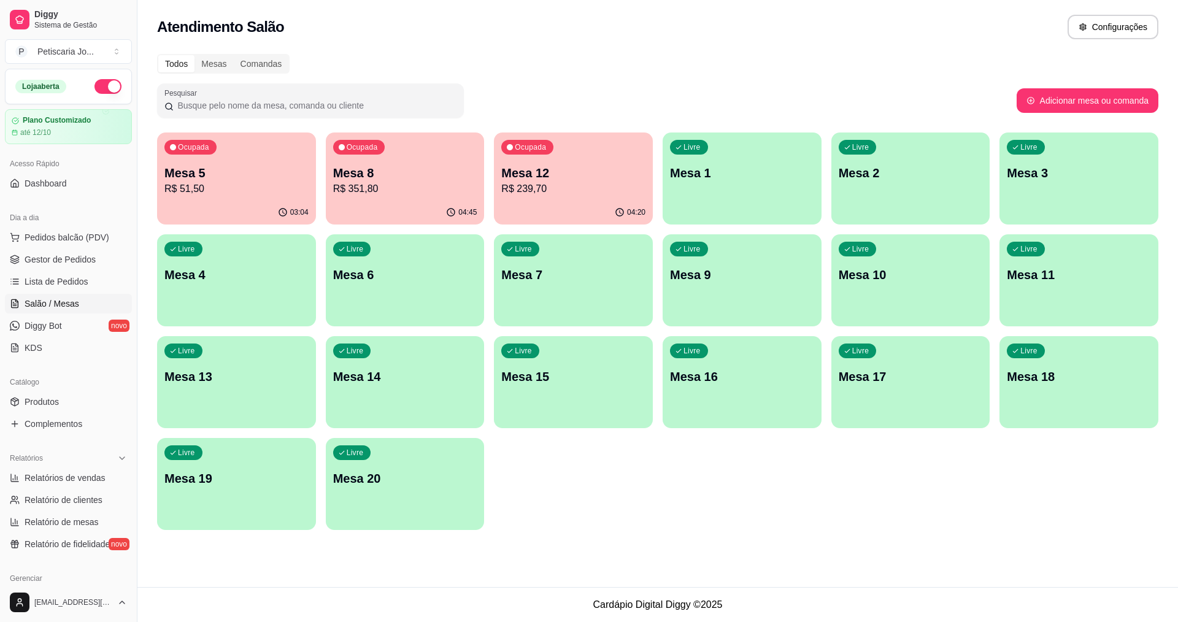
click at [233, 168] on p "Mesa 5" at bounding box center [236, 172] width 144 height 17
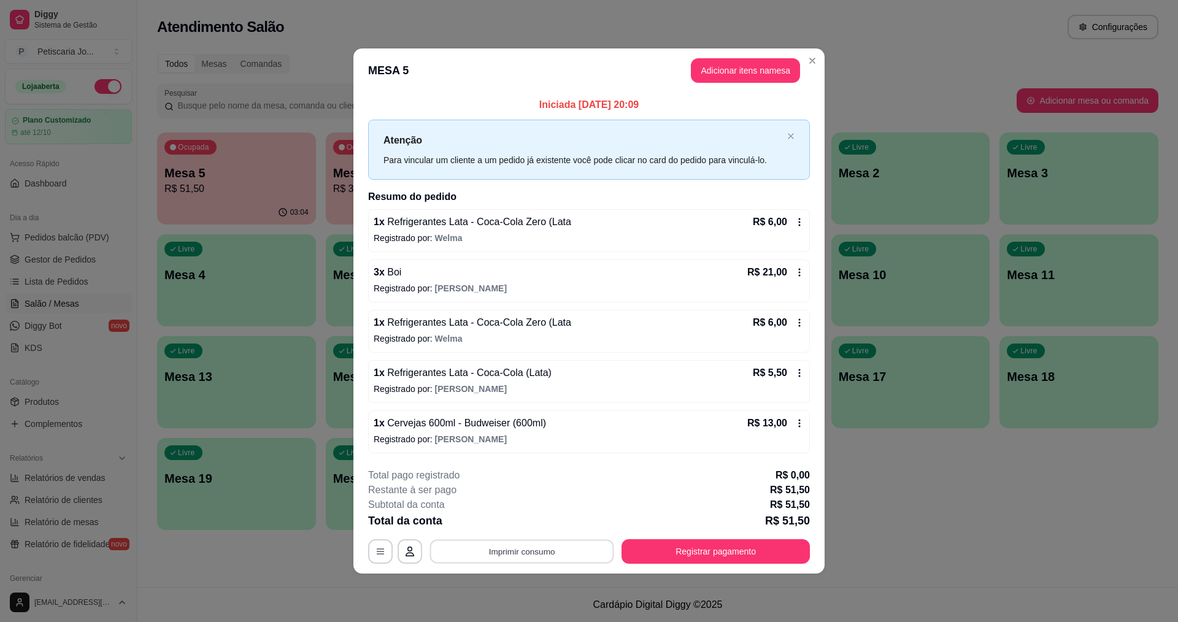
click at [542, 559] on button "Imprimir consumo" at bounding box center [522, 551] width 184 height 24
click at [519, 520] on button "IMPRESSORA" at bounding box center [526, 522] width 86 height 19
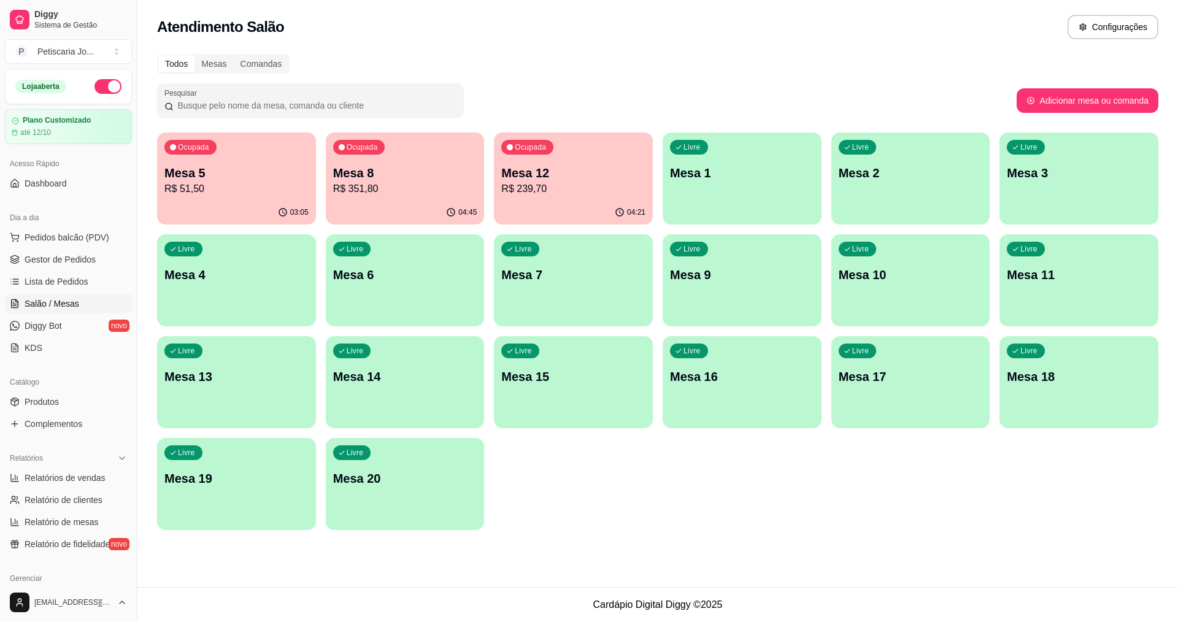
click at [524, 194] on p "R$ 239,70" at bounding box center [573, 189] width 144 height 15
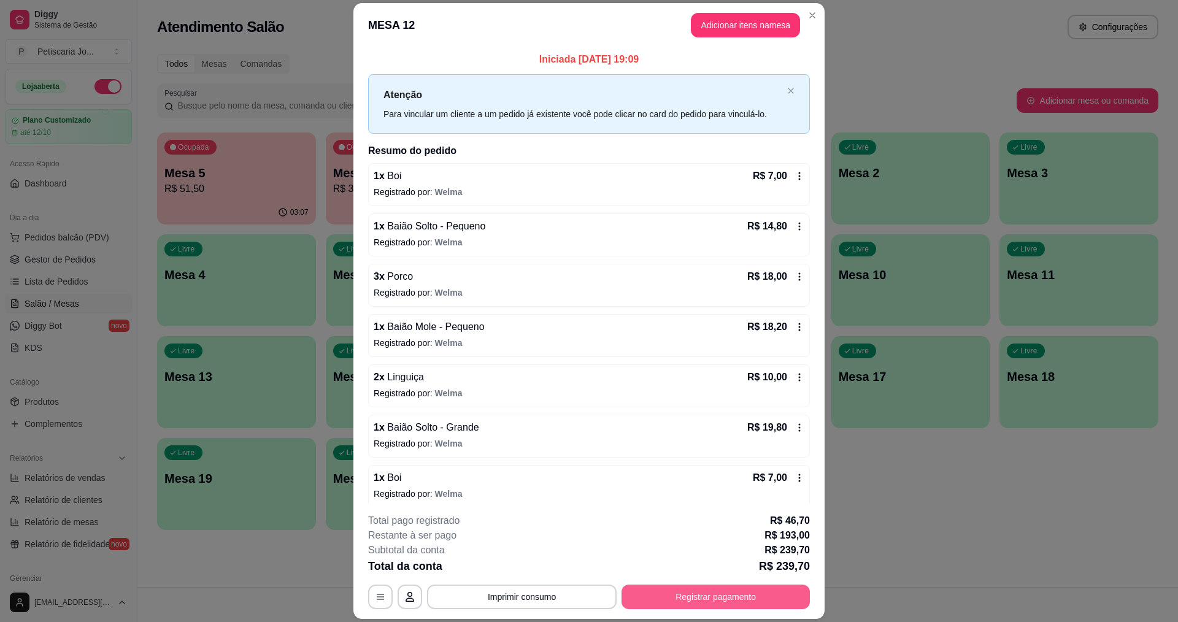
click at [732, 585] on button "Registrar pagamento" at bounding box center [715, 596] width 188 height 25
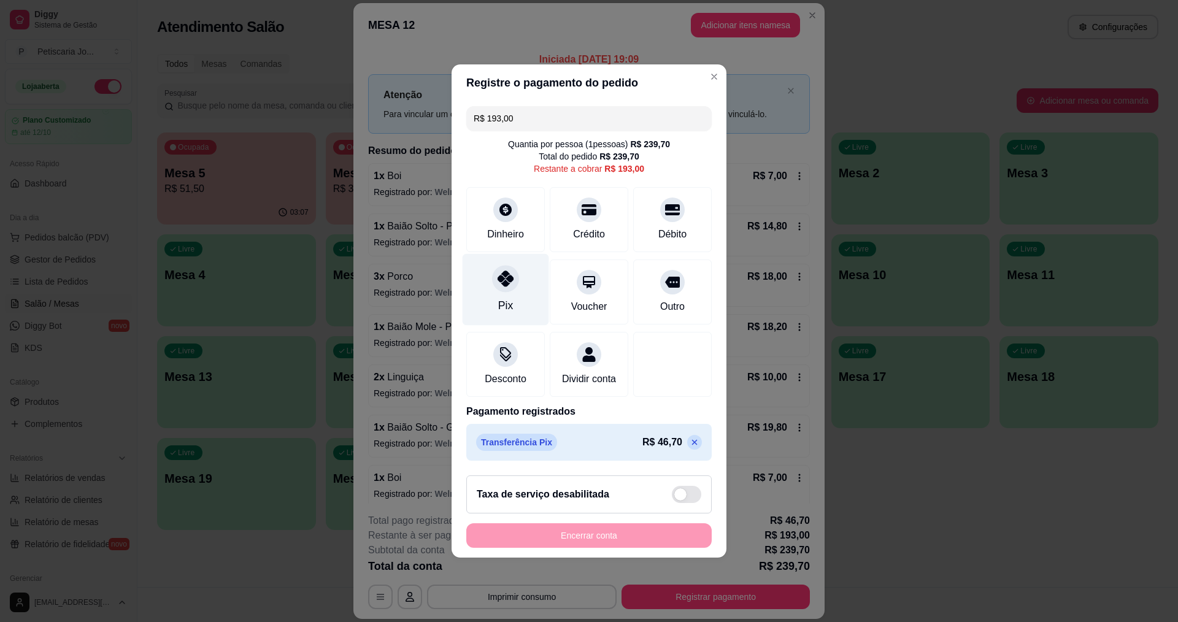
click at [497, 277] on icon at bounding box center [505, 278] width 16 height 16
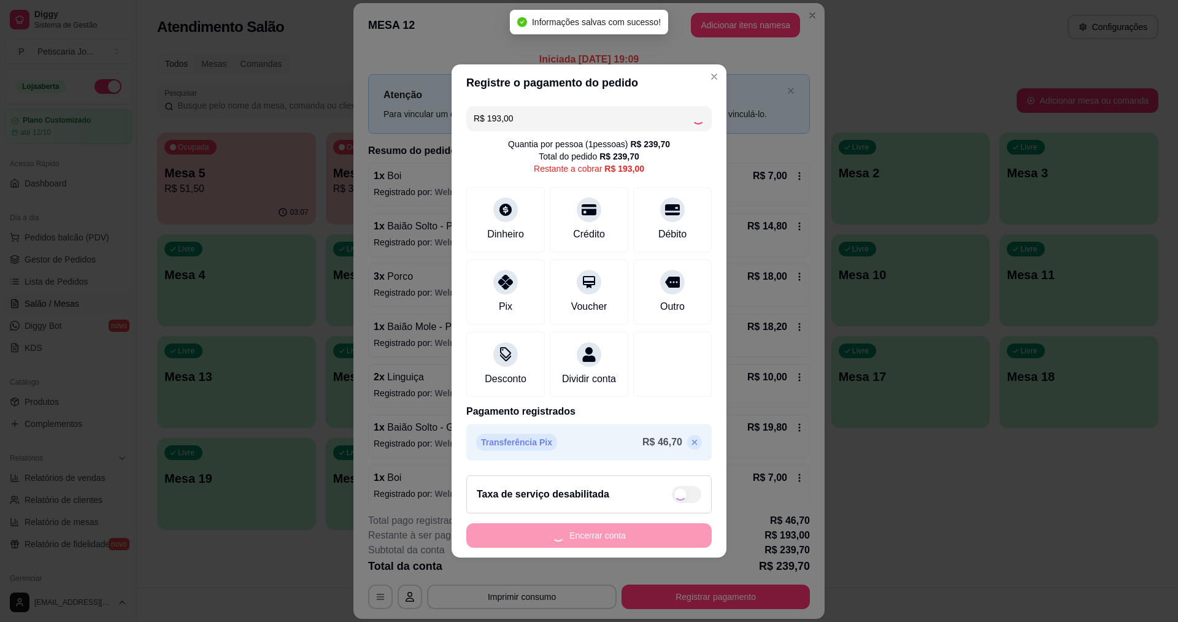
type input "R$ 0,00"
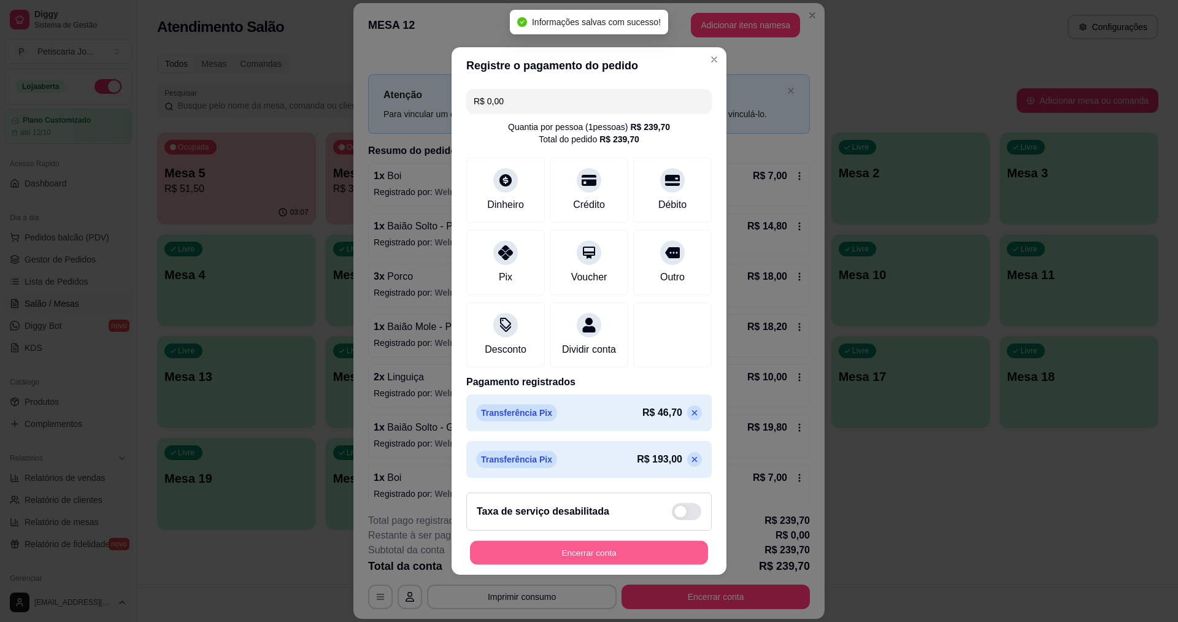
click at [626, 550] on button "Encerrar conta" at bounding box center [589, 553] width 238 height 24
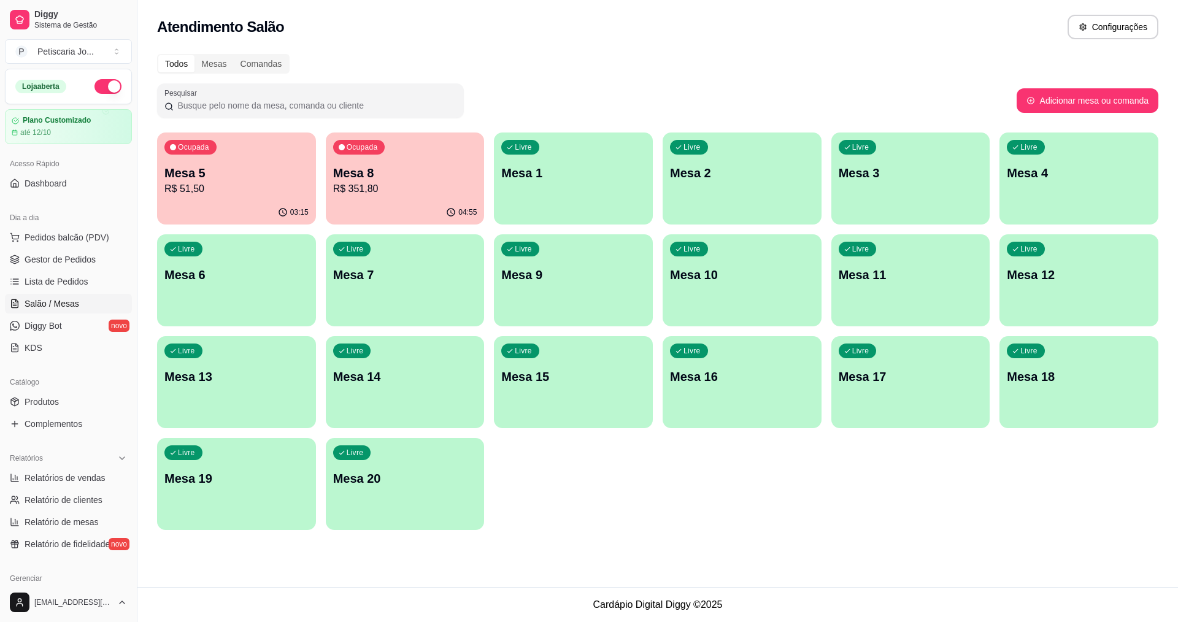
click at [250, 190] on p "R$ 51,50" at bounding box center [236, 189] width 144 height 15
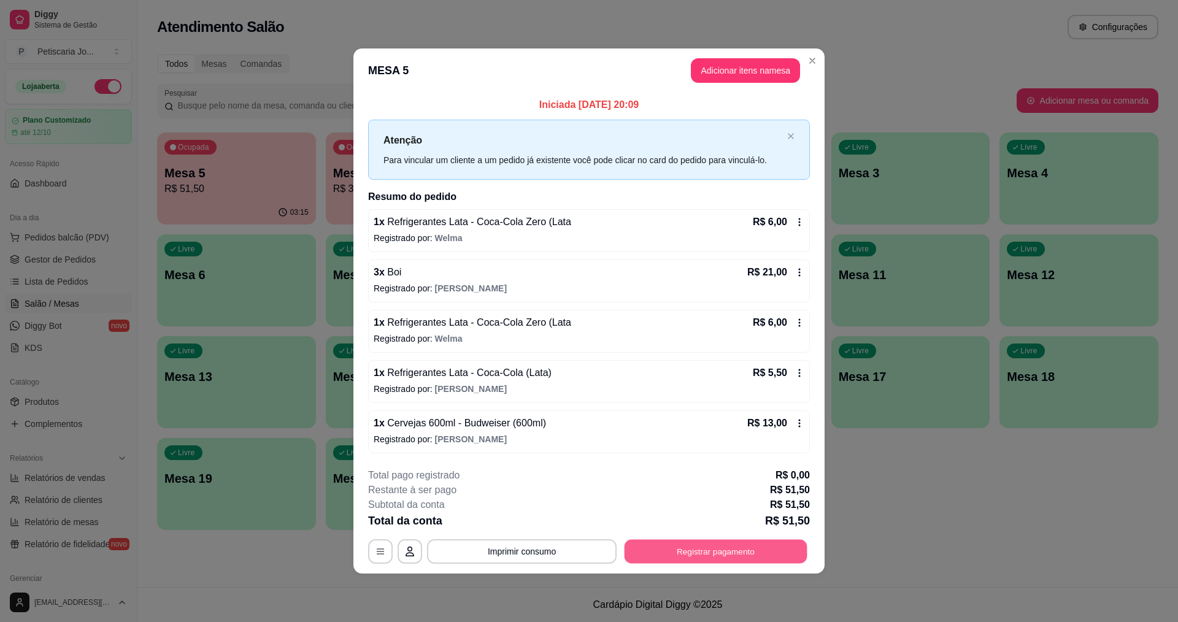
click at [751, 556] on button "Registrar pagamento" at bounding box center [715, 551] width 183 height 24
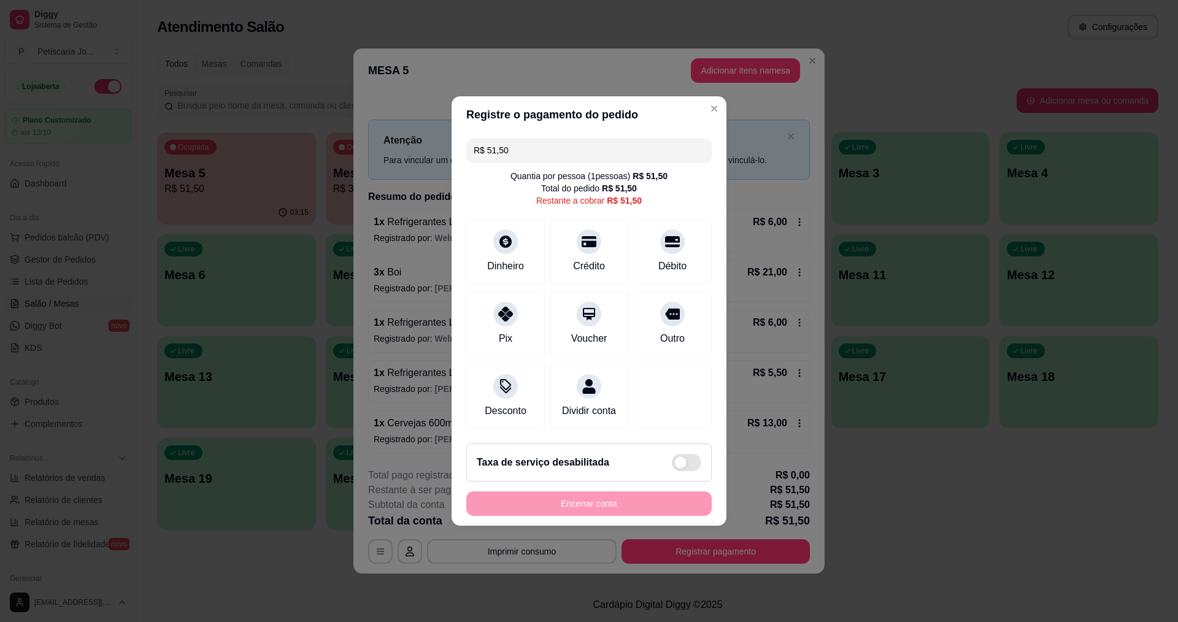
drag, startPoint x: 524, startPoint y: 139, endPoint x: 477, endPoint y: 139, distance: 47.2
click at [477, 139] on input "R$ 51,50" at bounding box center [588, 150] width 231 height 25
type input "R$ 25,00"
click at [507, 247] on div "Dinheiro" at bounding box center [505, 249] width 86 height 72
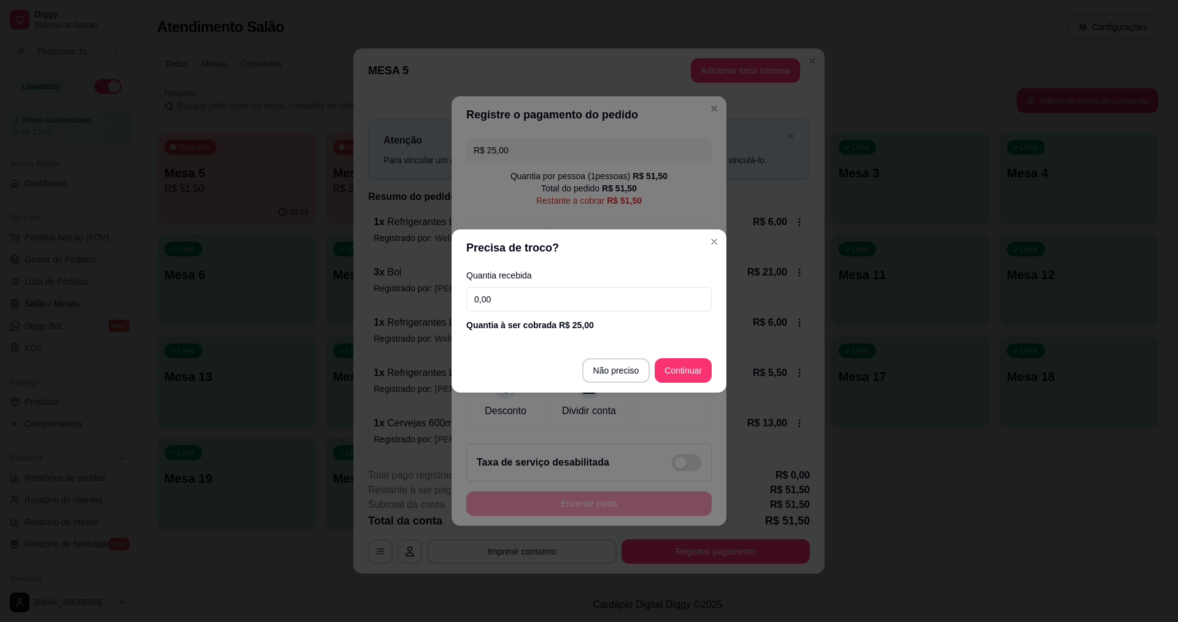
click at [526, 311] on input "0,00" at bounding box center [588, 299] width 245 height 25
type input "25,00"
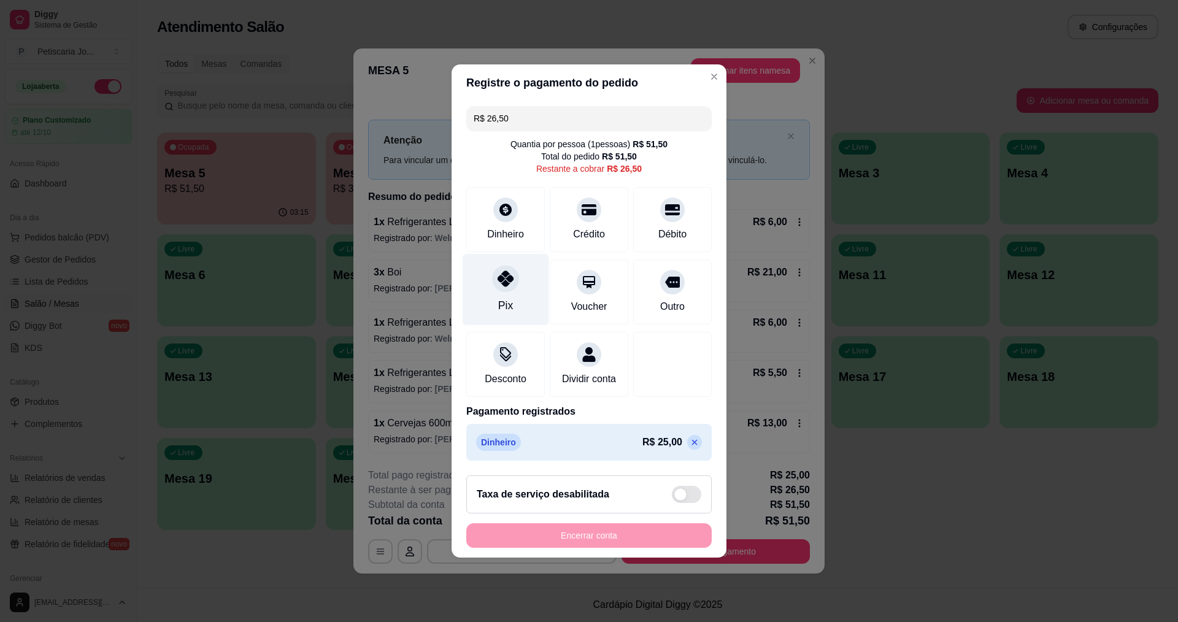
click at [513, 276] on div at bounding box center [505, 278] width 27 height 27
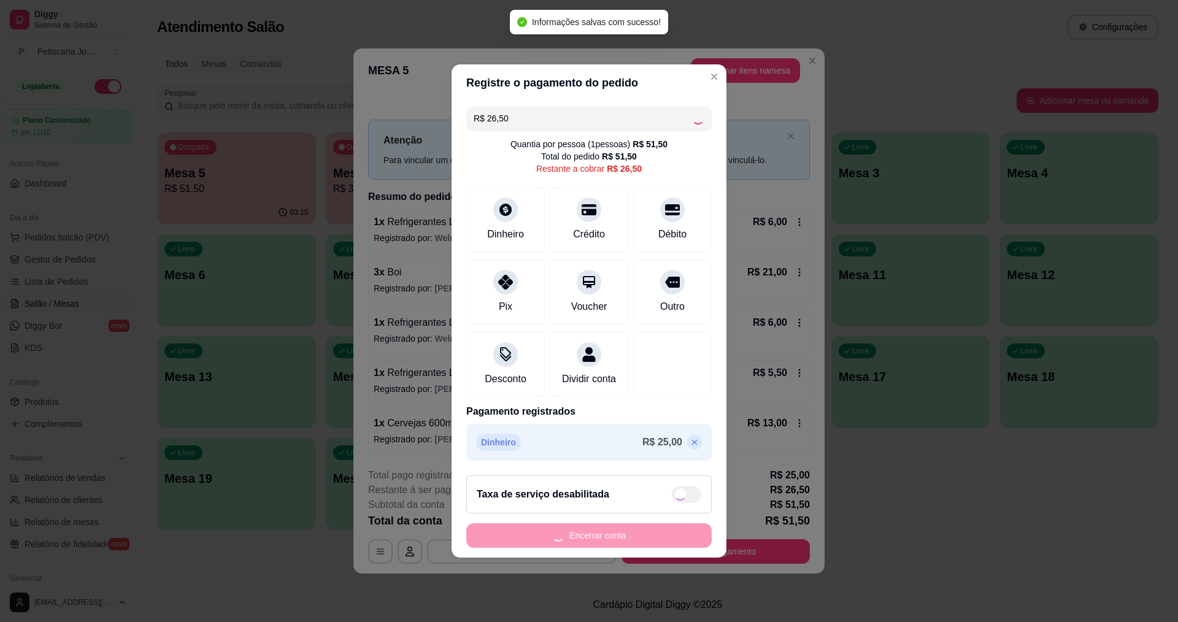
type input "R$ 0,00"
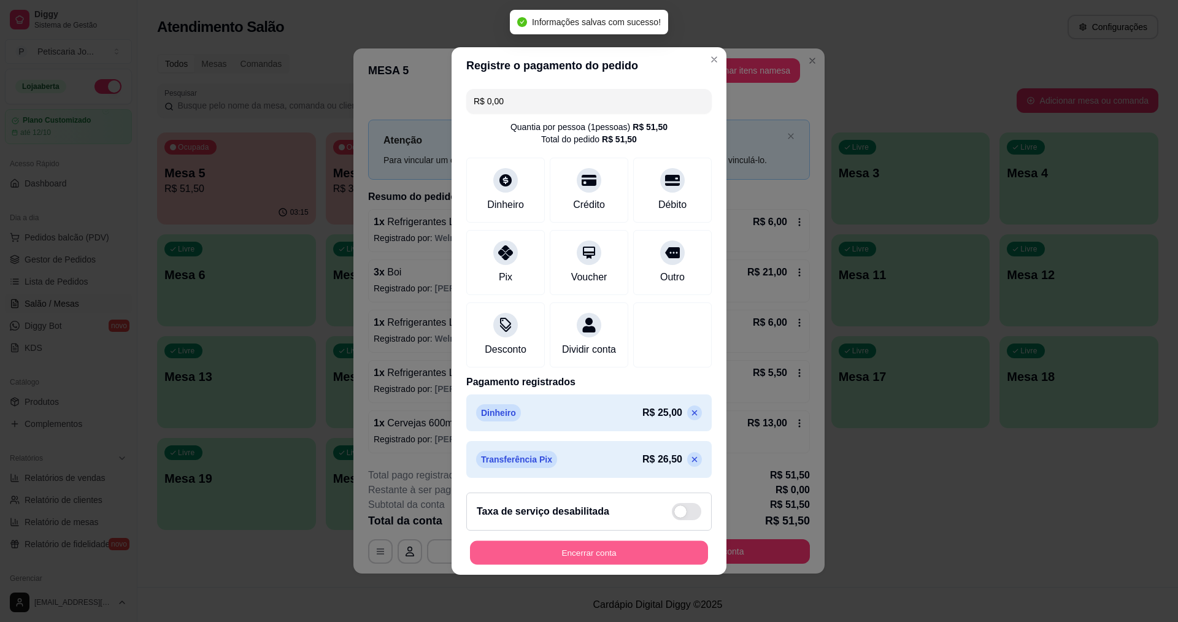
click at [600, 556] on button "Encerrar conta" at bounding box center [589, 553] width 238 height 24
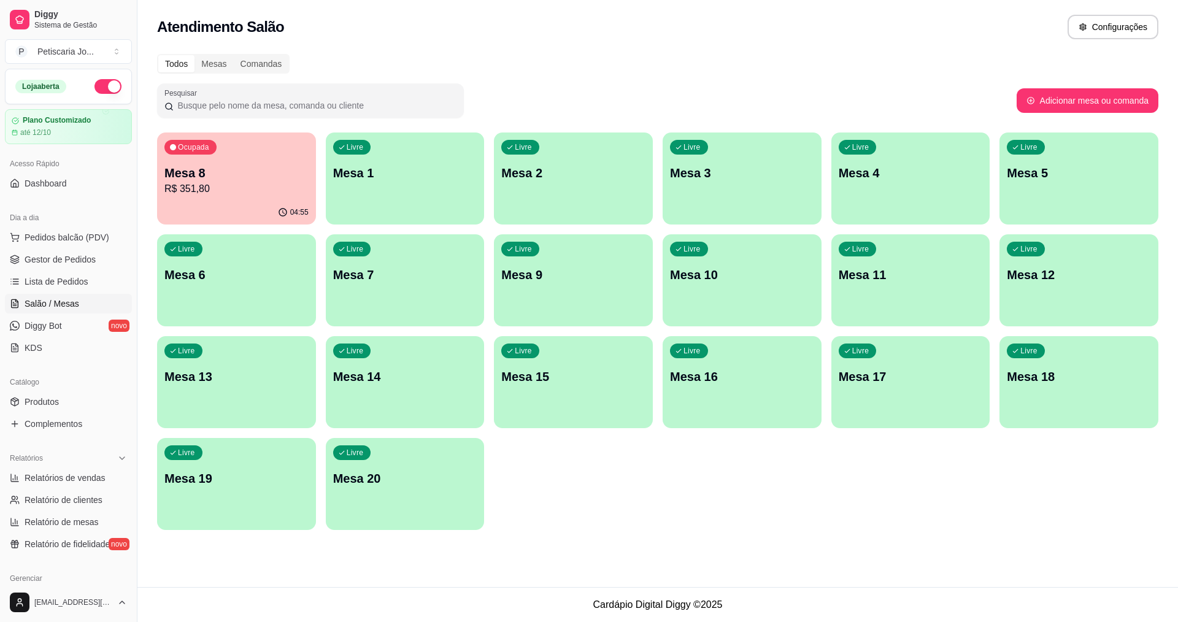
click at [265, 188] on p "R$ 351,80" at bounding box center [236, 189] width 144 height 15
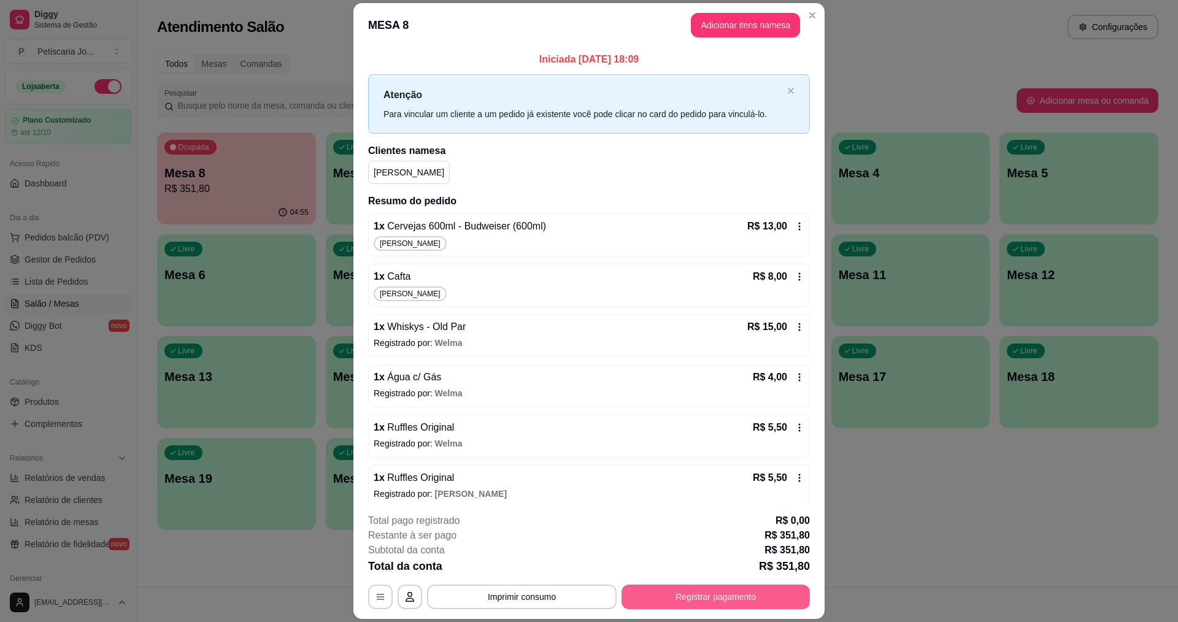
click at [759, 597] on button "Registrar pagamento" at bounding box center [715, 596] width 188 height 25
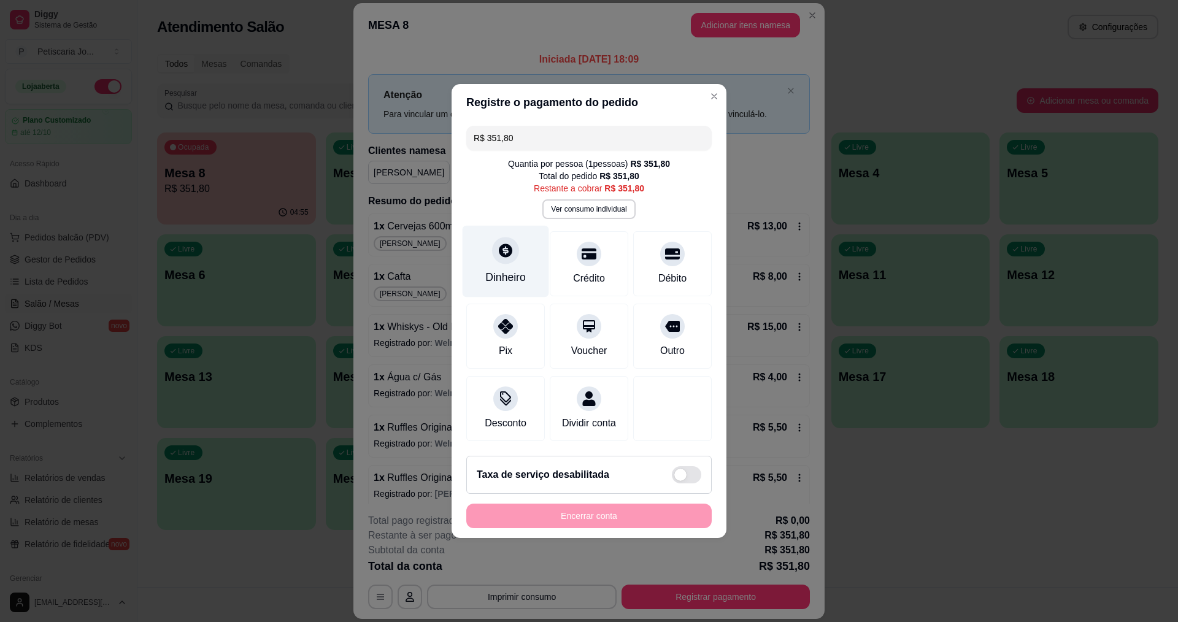
click at [493, 269] on div "Dinheiro" at bounding box center [505, 277] width 40 height 16
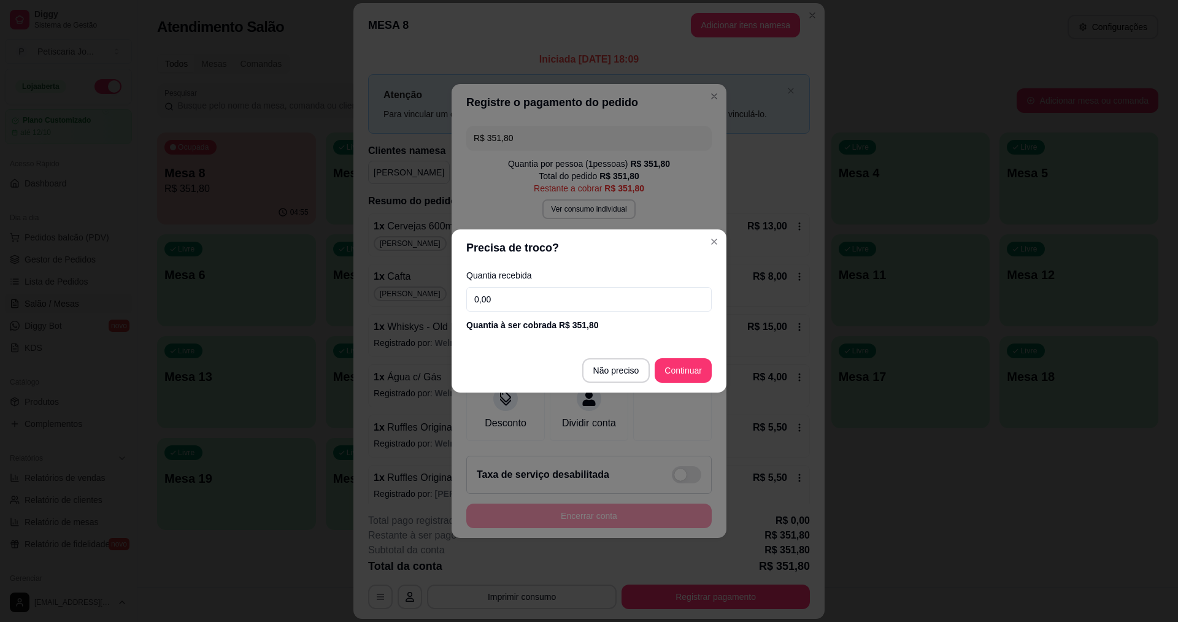
click at [525, 302] on input "0,00" at bounding box center [588, 299] width 245 height 25
type input "74,00"
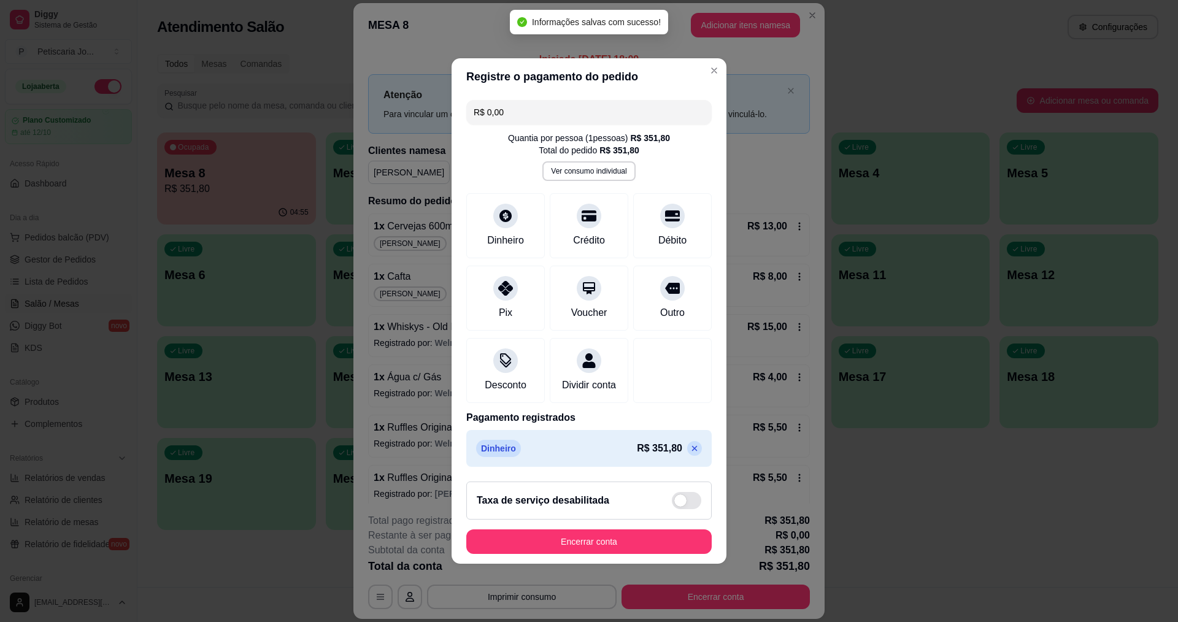
click at [692, 456] on p at bounding box center [694, 448] width 15 height 15
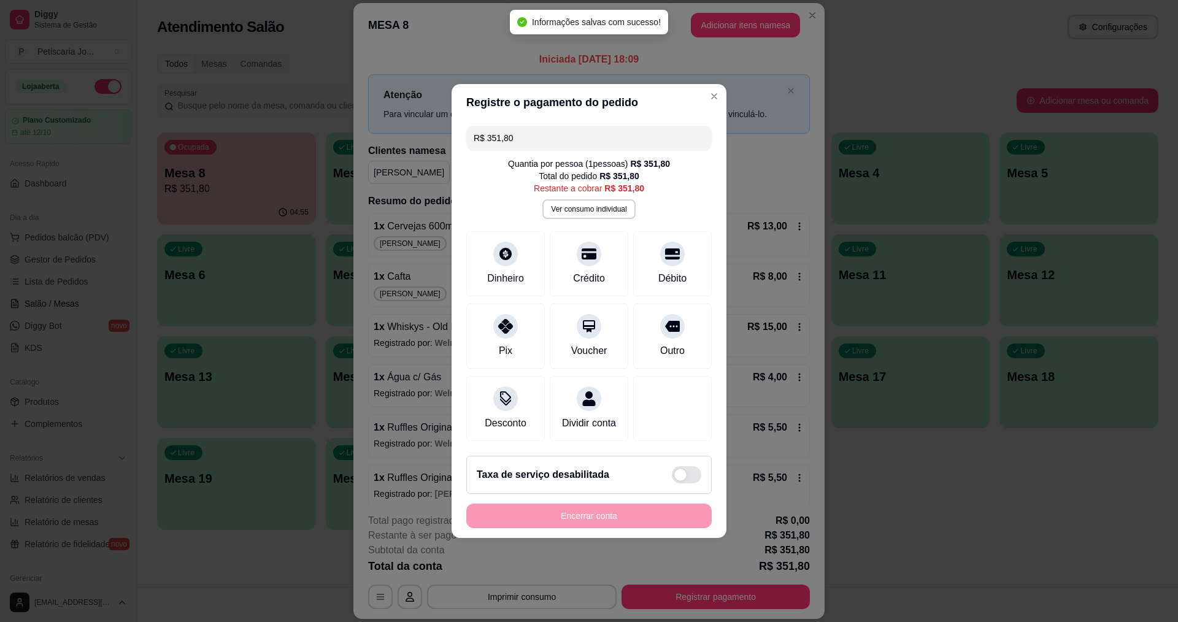
drag, startPoint x: 523, startPoint y: 129, endPoint x: 312, endPoint y: 87, distance: 214.5
click at [312, 87] on div "Registre o pagamento do pedido R$ 351,80 Quantia por pessoa ( 1 pessoas) R$ 351…" at bounding box center [589, 311] width 1178 height 622
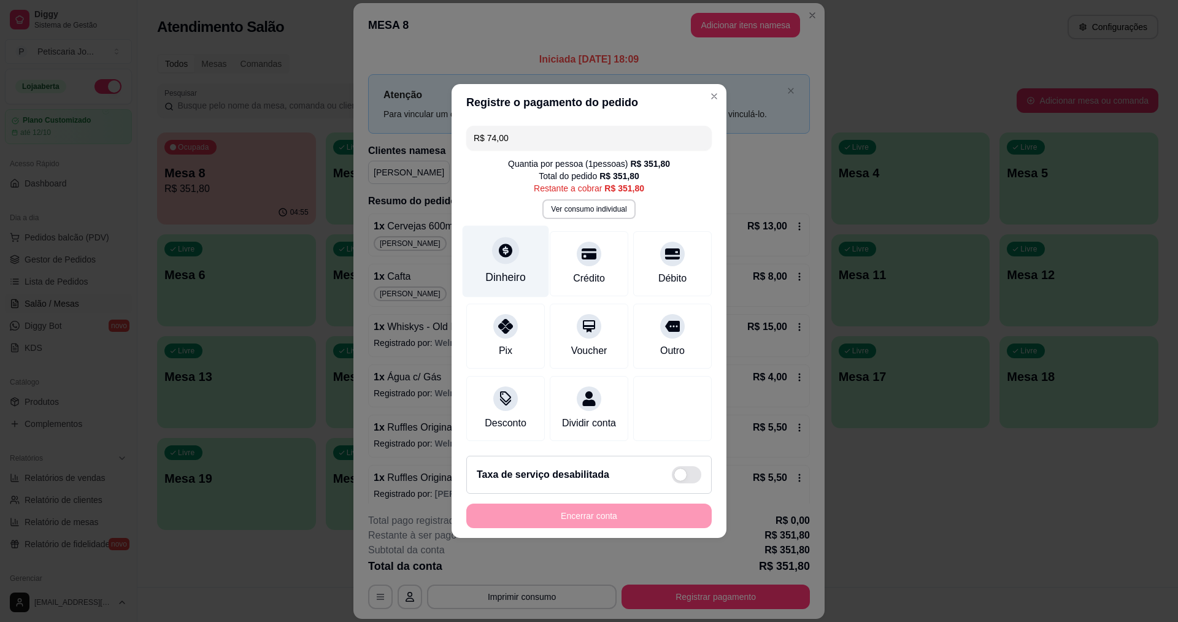
type input "R$ 74,00"
click at [497, 269] on div "Dinheiro" at bounding box center [505, 277] width 40 height 16
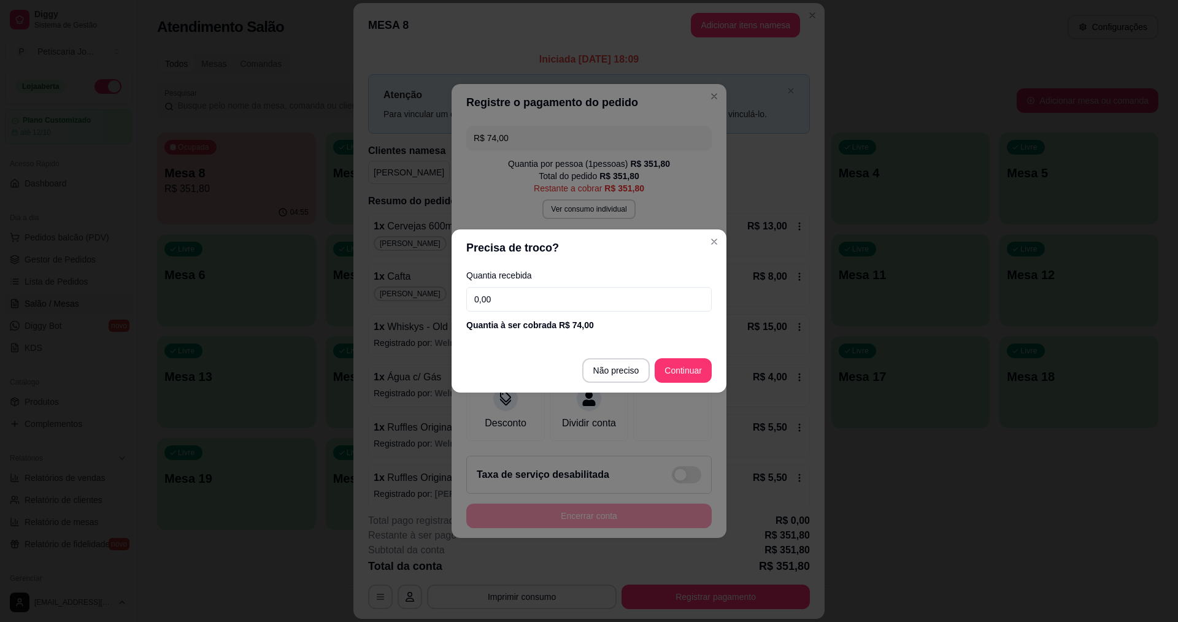
click at [558, 287] on input "0,00" at bounding box center [588, 299] width 245 height 25
type input "74,00"
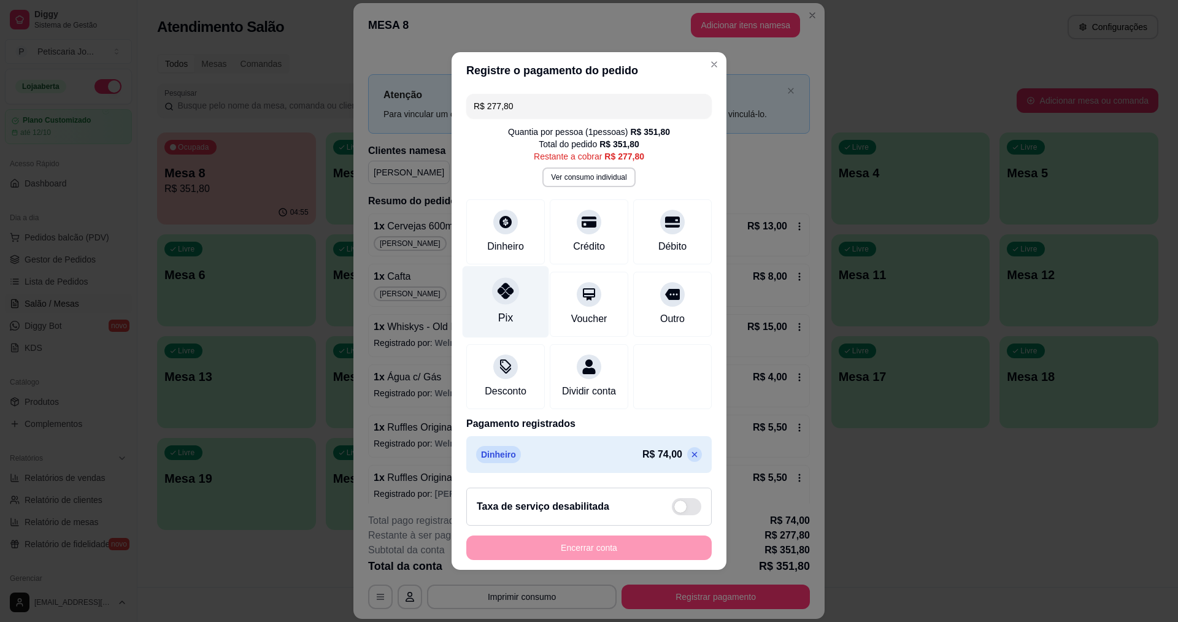
click at [499, 294] on div at bounding box center [505, 290] width 27 height 27
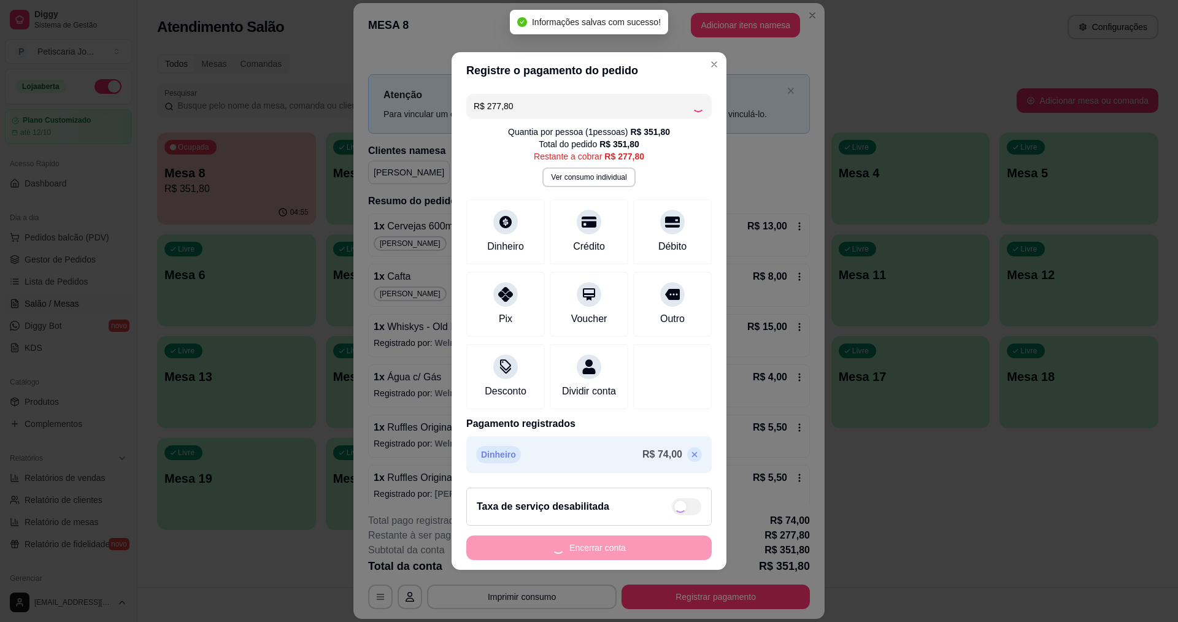
type input "R$ 0,00"
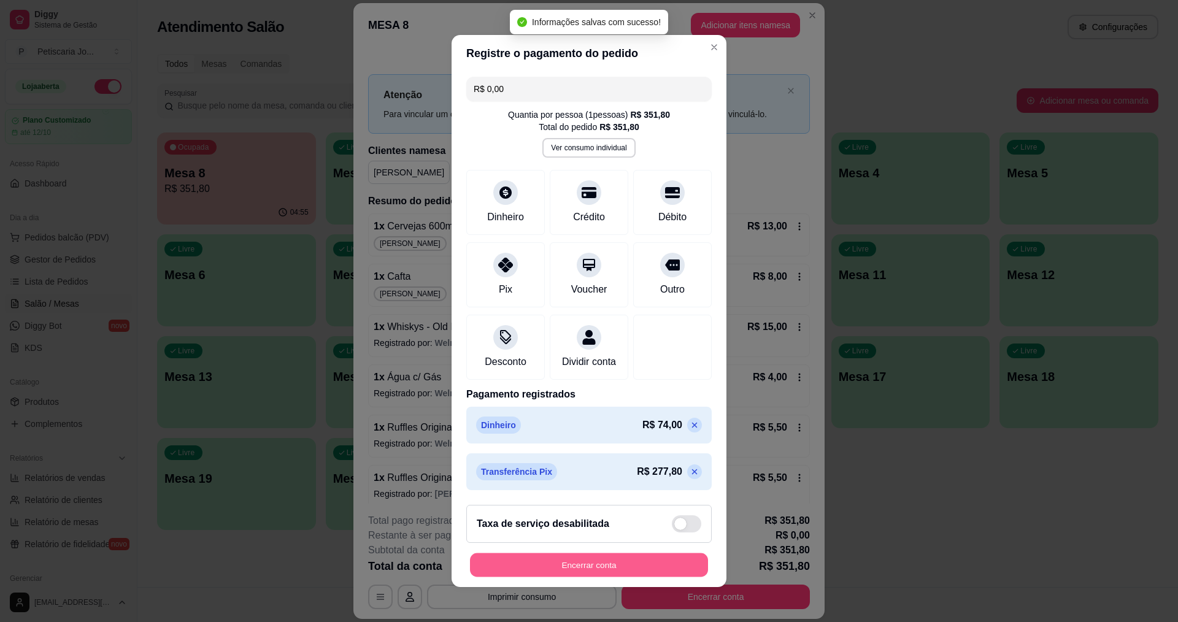
click at [610, 561] on button "Encerrar conta" at bounding box center [589, 565] width 238 height 24
